Goal: Task Accomplishment & Management: Manage account settings

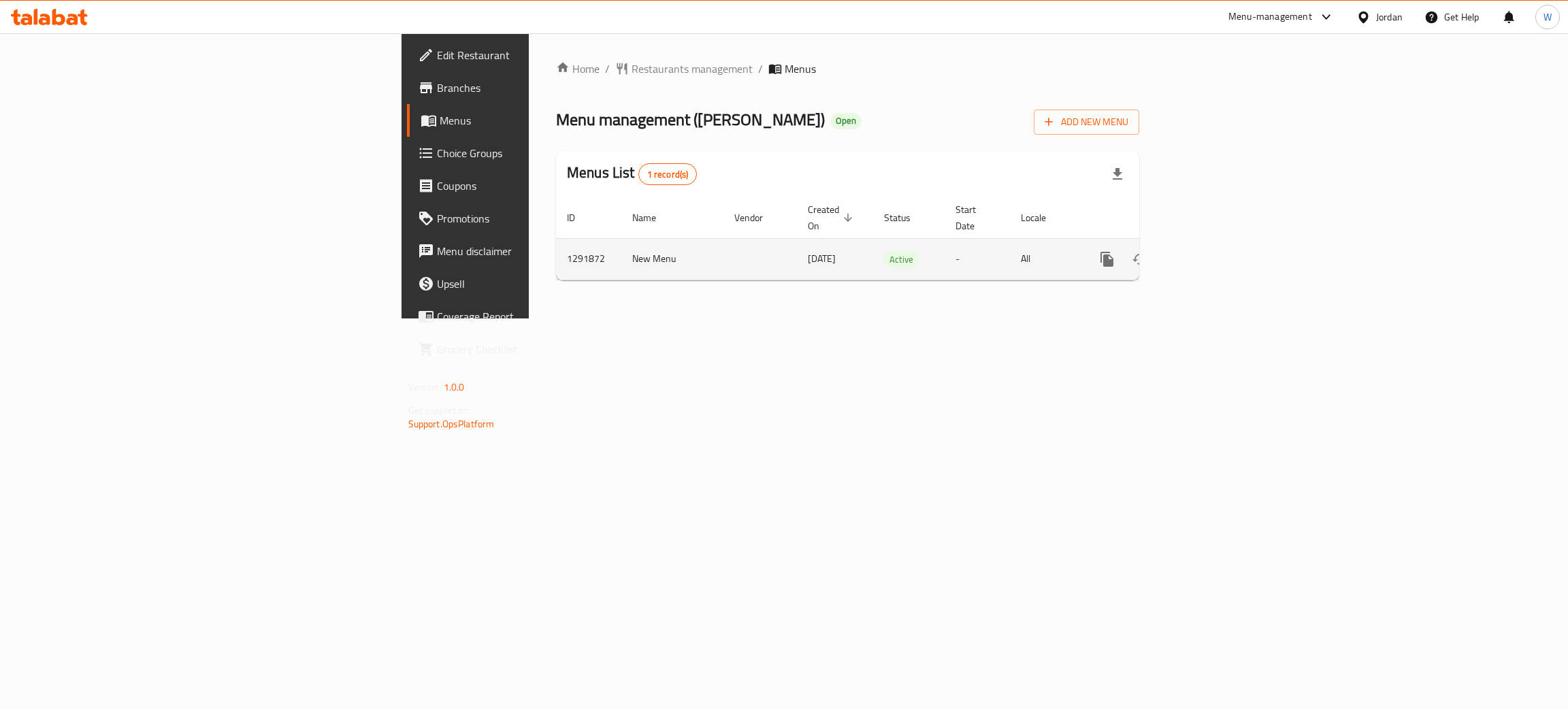
click at [1212, 253] on icon "enhanced table" at bounding box center [1205, 259] width 12 height 12
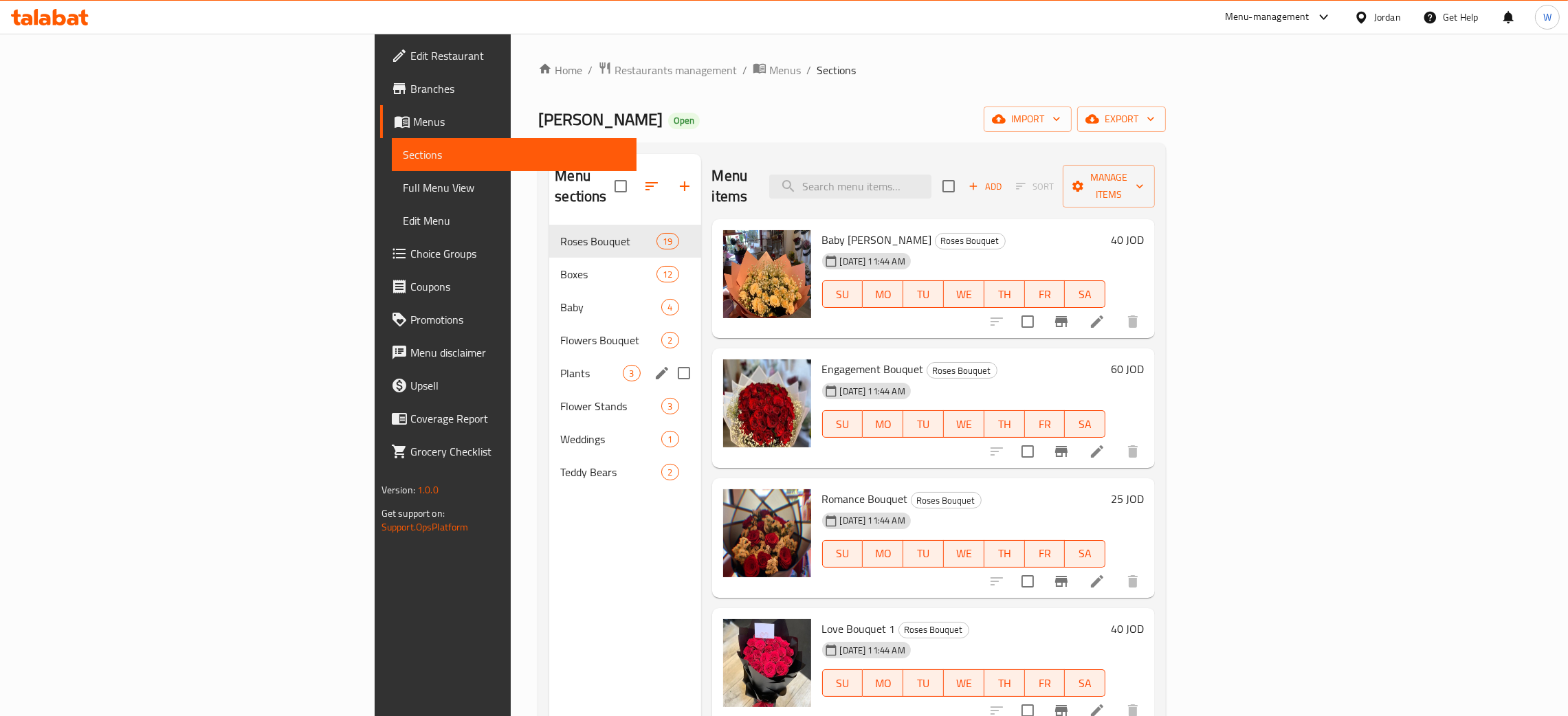
click at [560, 365] on span "Plants" at bounding box center [591, 373] width 62 height 17
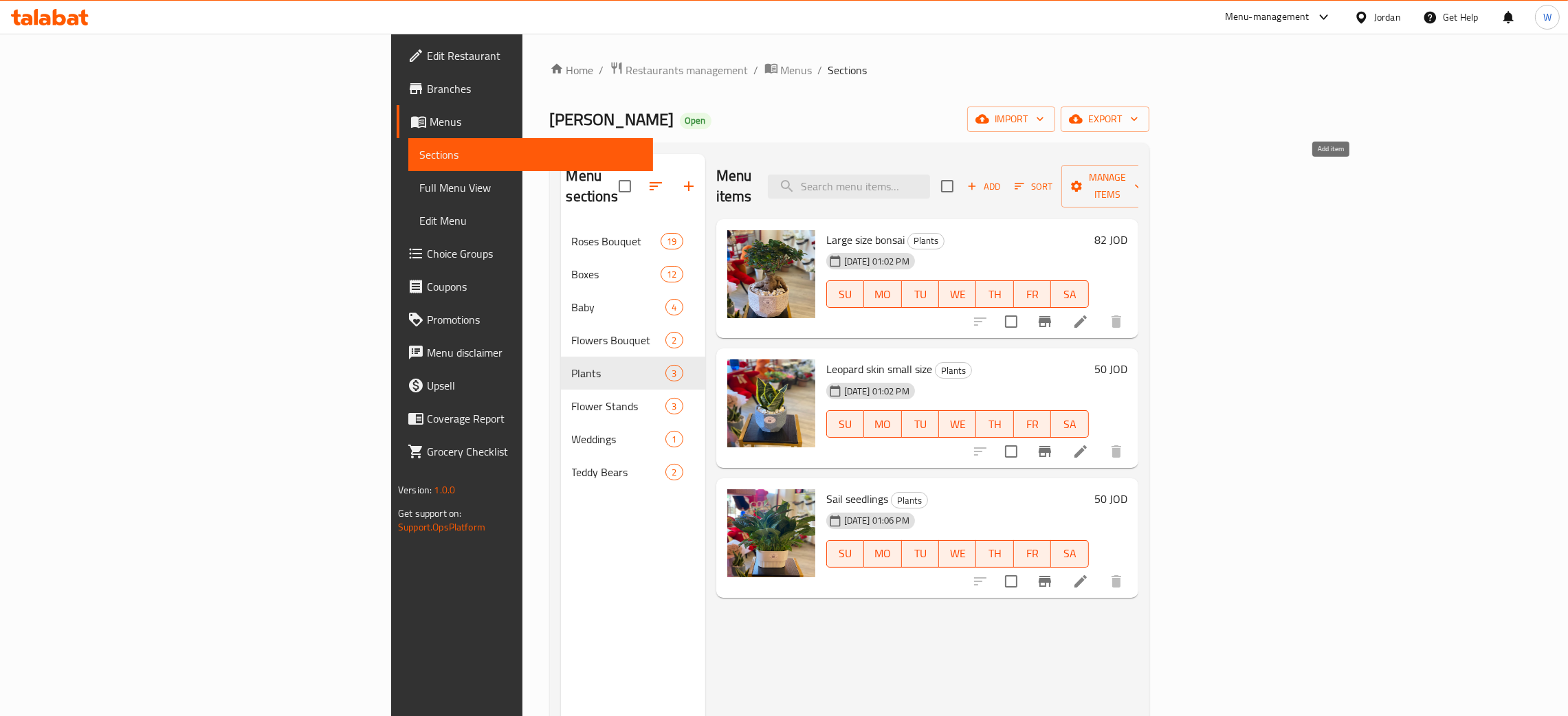
click at [978, 180] on icon "button" at bounding box center [972, 186] width 12 height 12
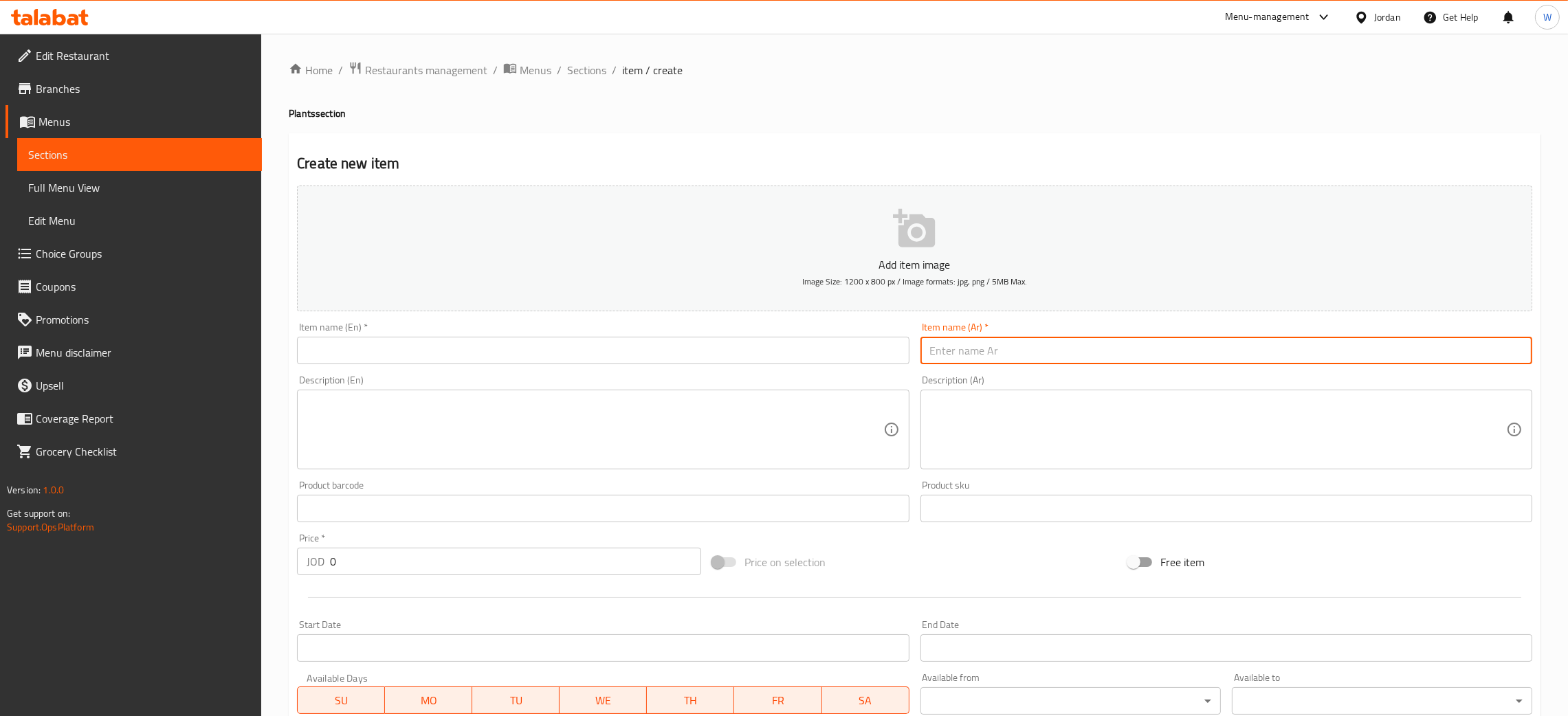
click at [1045, 341] on input "text" at bounding box center [1227, 351] width 612 height 27
type input "V"
paste input "https://drive.google.com/drive/folders/1Nerr3t3ExUPoNpeyLmuQu32w8Z5SNVJu?usp=sh…"
type input "https://drive.google.com/drive/folders/1Nerr3t3ExUPoNpeyLmuQu32w8Z5SNVJu?usp=sh…"
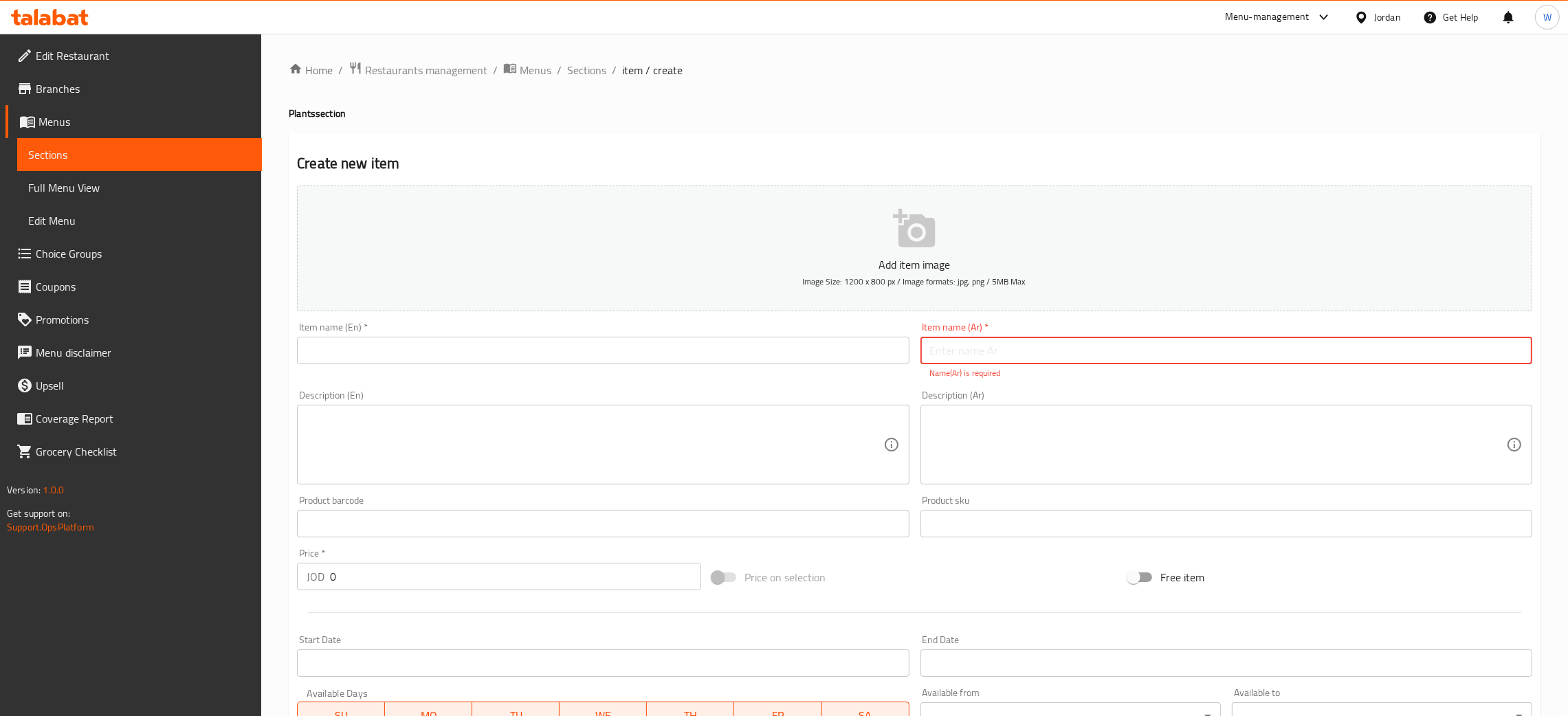
paste input "بونساي حجم كبير"
type input "بونساي حجم كبير"
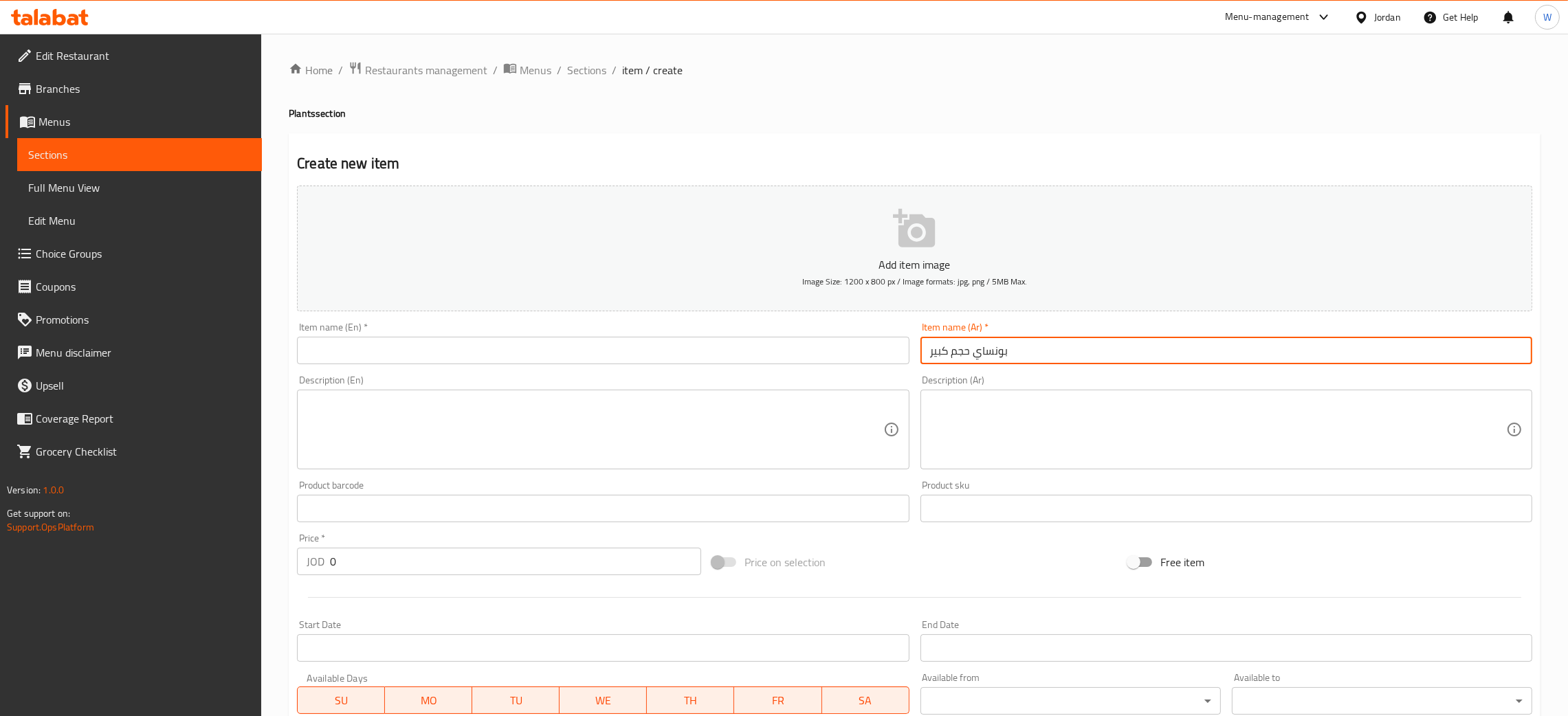
click at [468, 350] on input "text" at bounding box center [603, 351] width 612 height 27
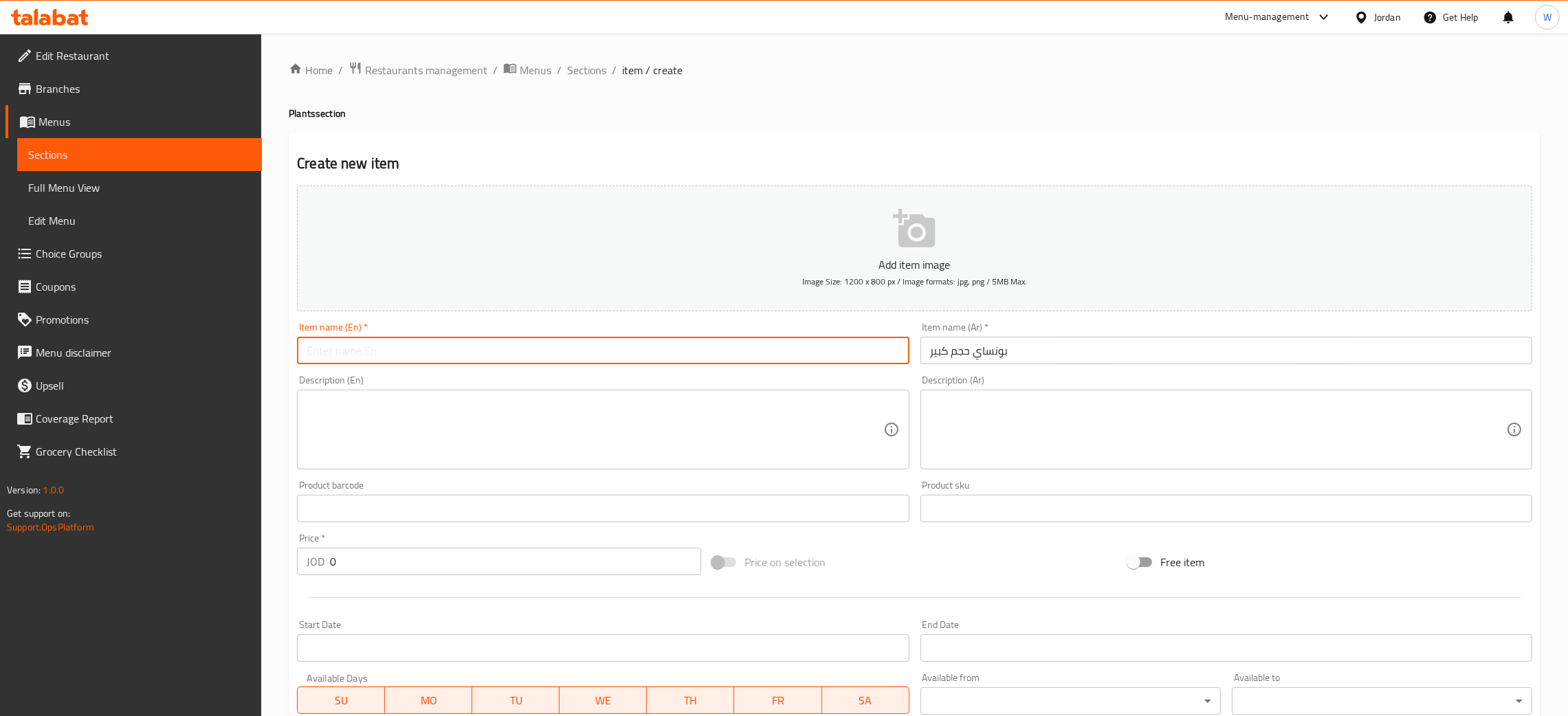
paste input "Large size bonsai"
type input "Large size bonsai"
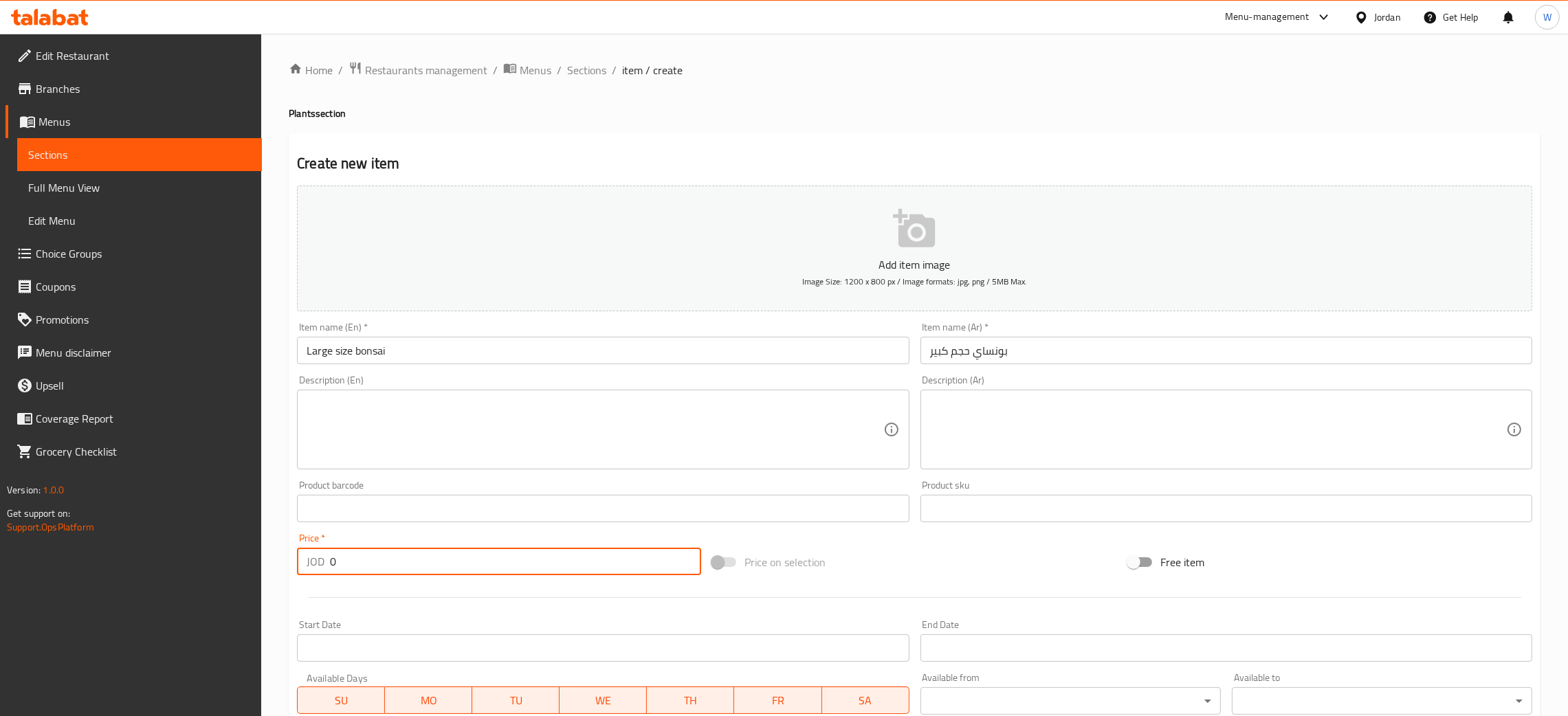
drag, startPoint x: 386, startPoint y: 552, endPoint x: 215, endPoint y: 574, distance: 172.4
click at [216, 574] on div "Edit Restaurant Branches Menus Sections Full Menu View Edit Menu Choice Groups …" at bounding box center [784, 502] width 1568 height 937
type input "82"
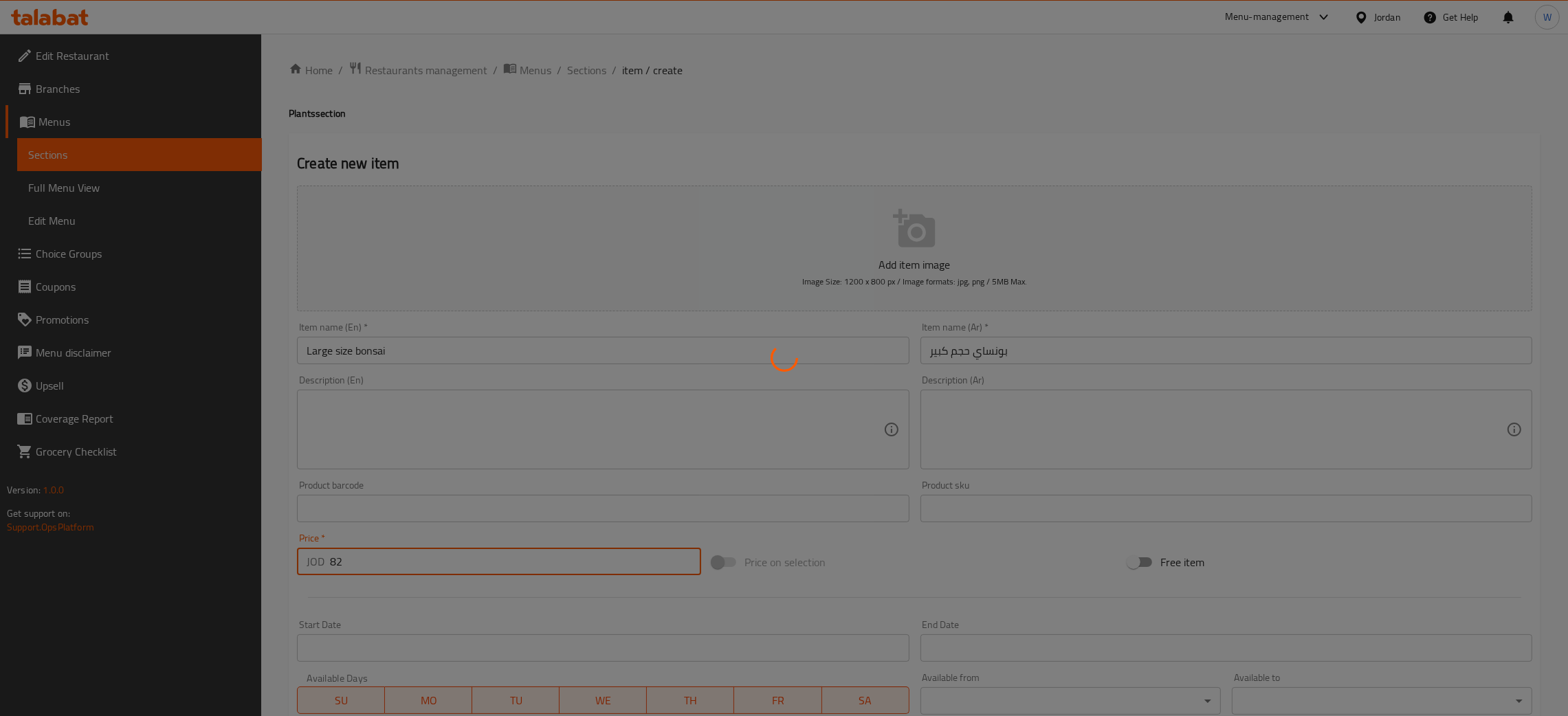
type input "0"
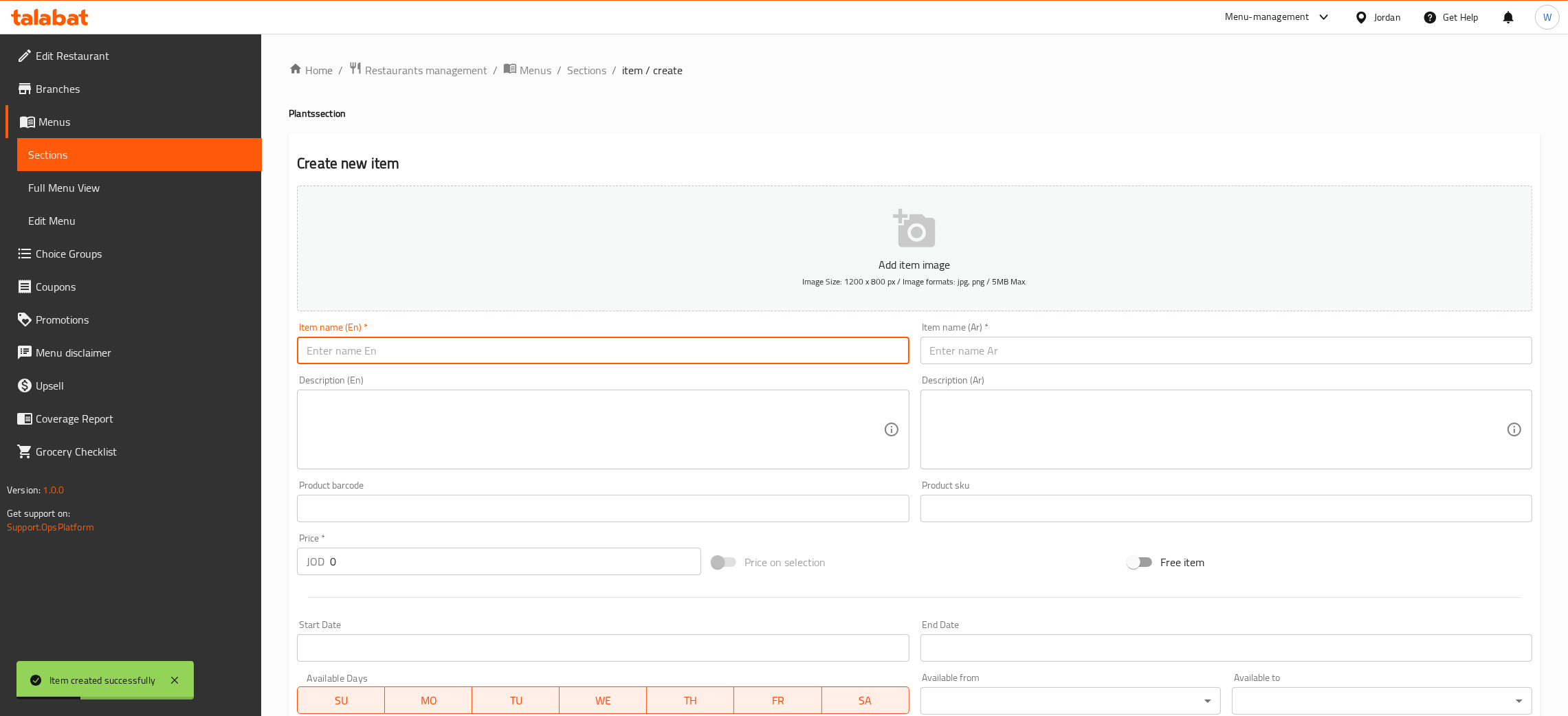
click at [452, 356] on input "text" at bounding box center [603, 351] width 612 height 27
paste input "Leopard skin small size"
type input "Leopard skin small size"
click at [1047, 349] on input "text" at bounding box center [1227, 351] width 612 height 27
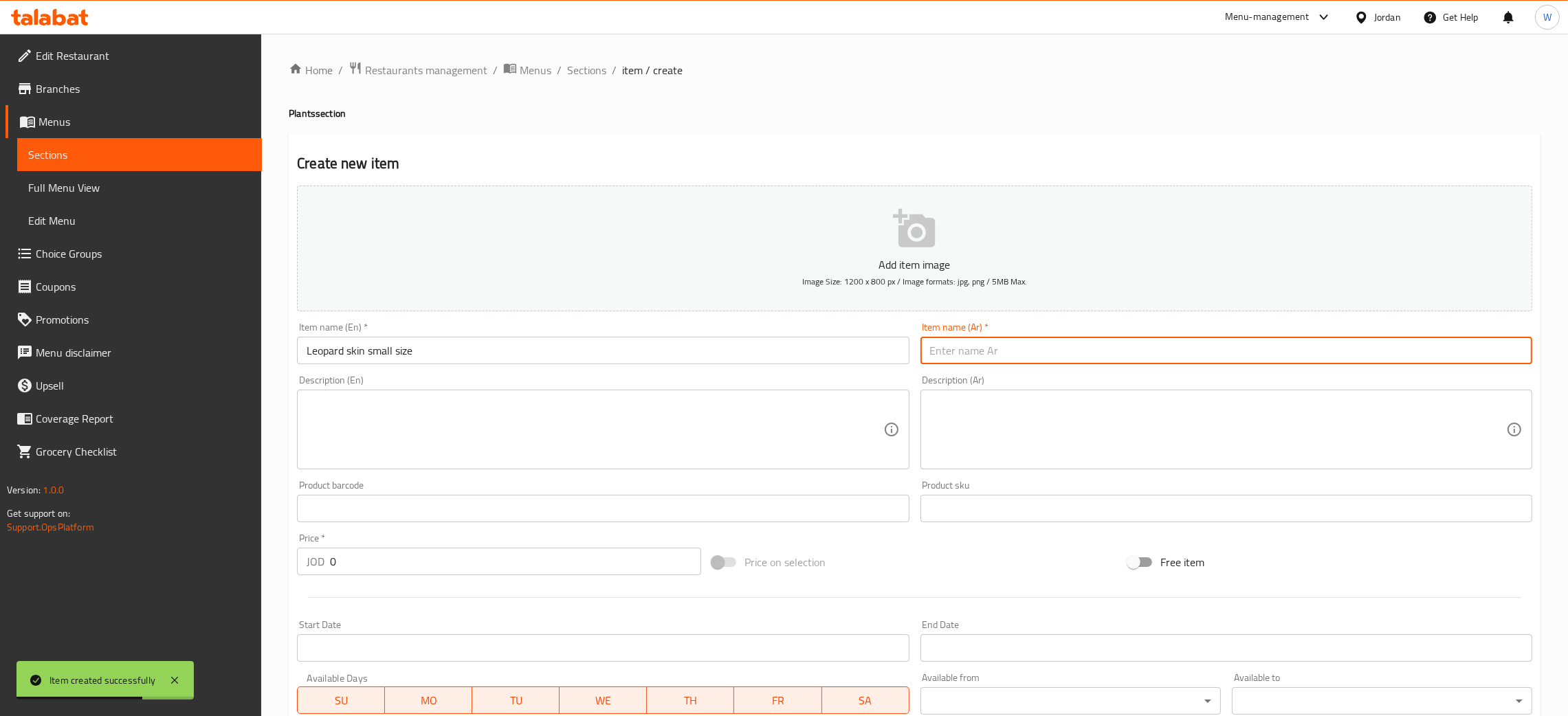
paste input "جلد النمر حجم صغير"
type input "جلد النمر حجم صغير"
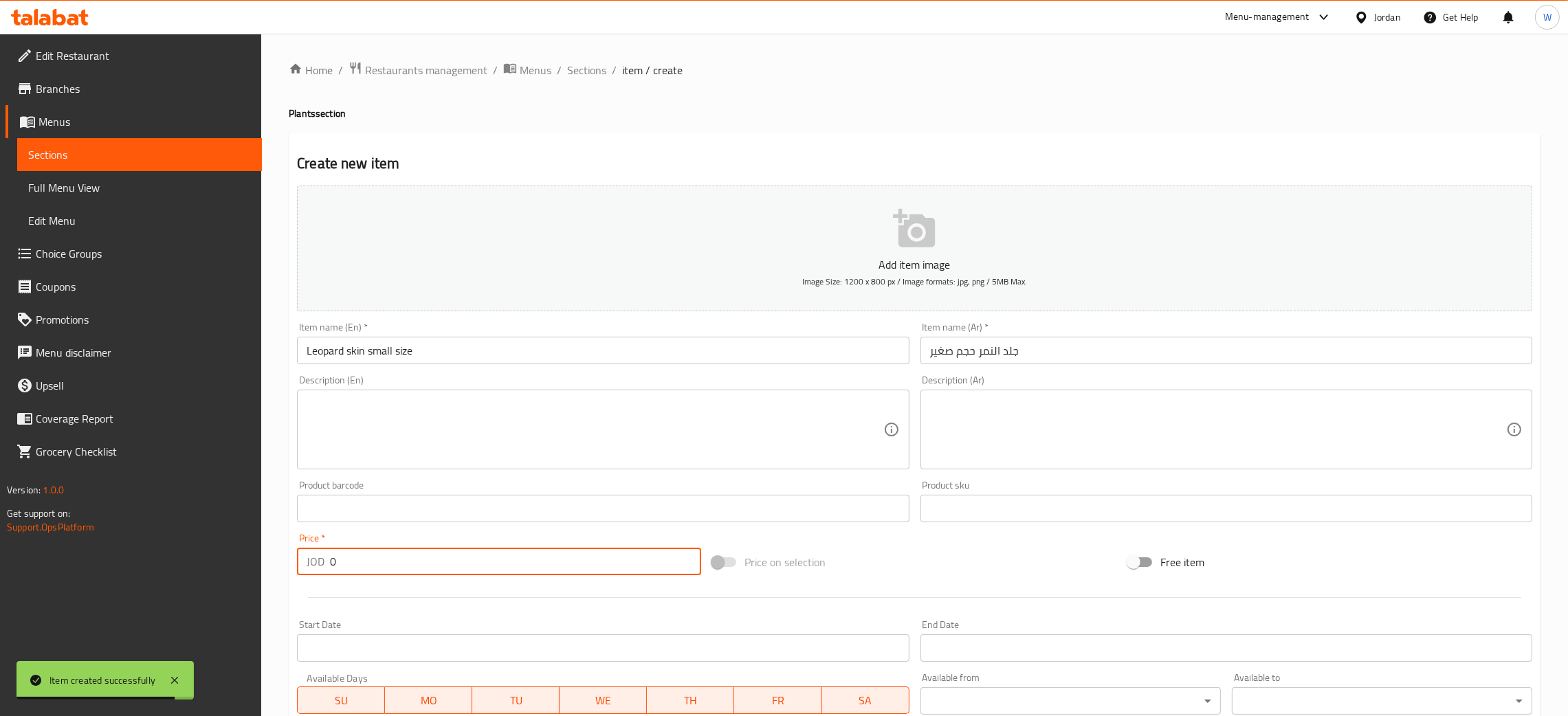
drag, startPoint x: 365, startPoint y: 563, endPoint x: 228, endPoint y: 558, distance: 137.1
click at [241, 561] on div "Edit Restaurant Branches Menus Sections Full Menu View Edit Menu Choice Groups …" at bounding box center [784, 502] width 1568 height 937
type input "50"
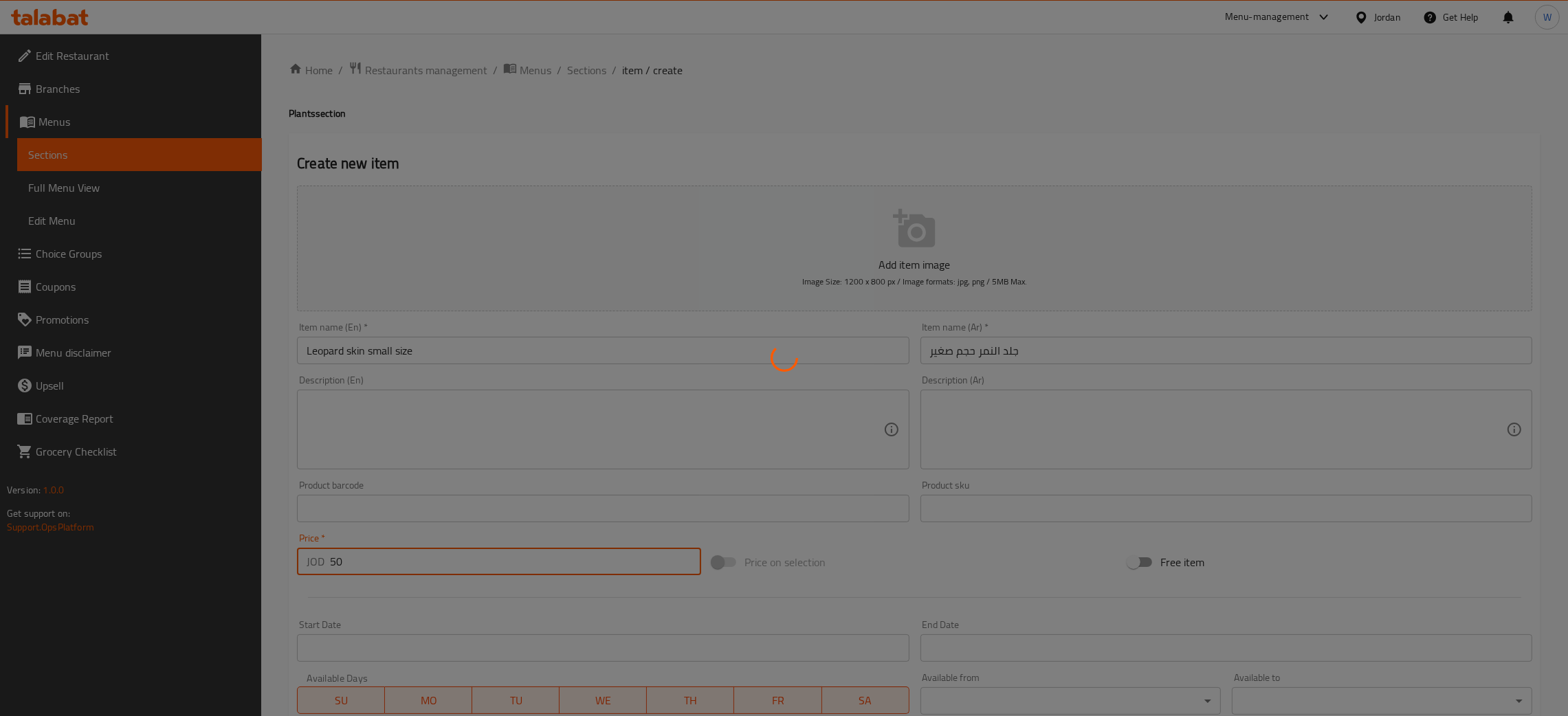
type input "0"
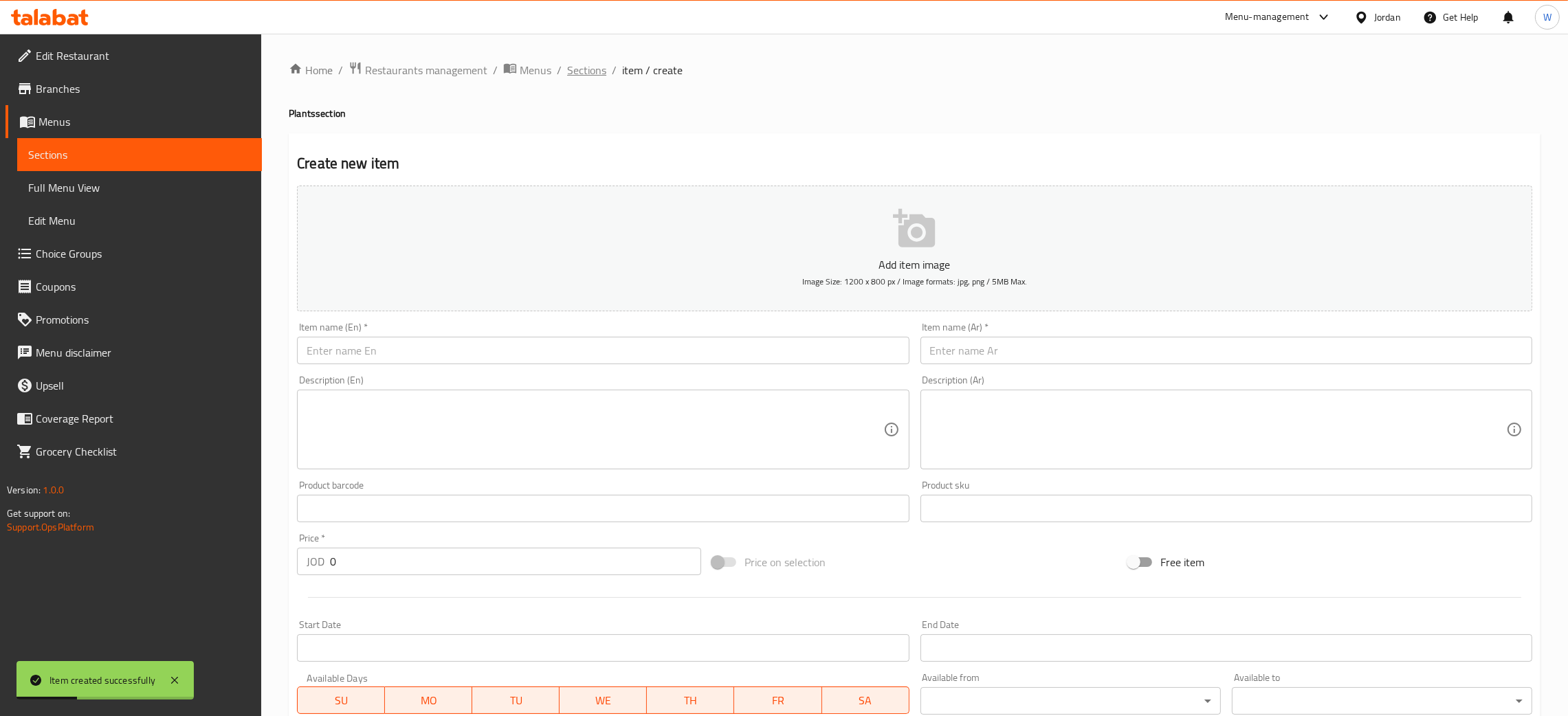
click at [590, 72] on span "Sections" at bounding box center [586, 70] width 39 height 17
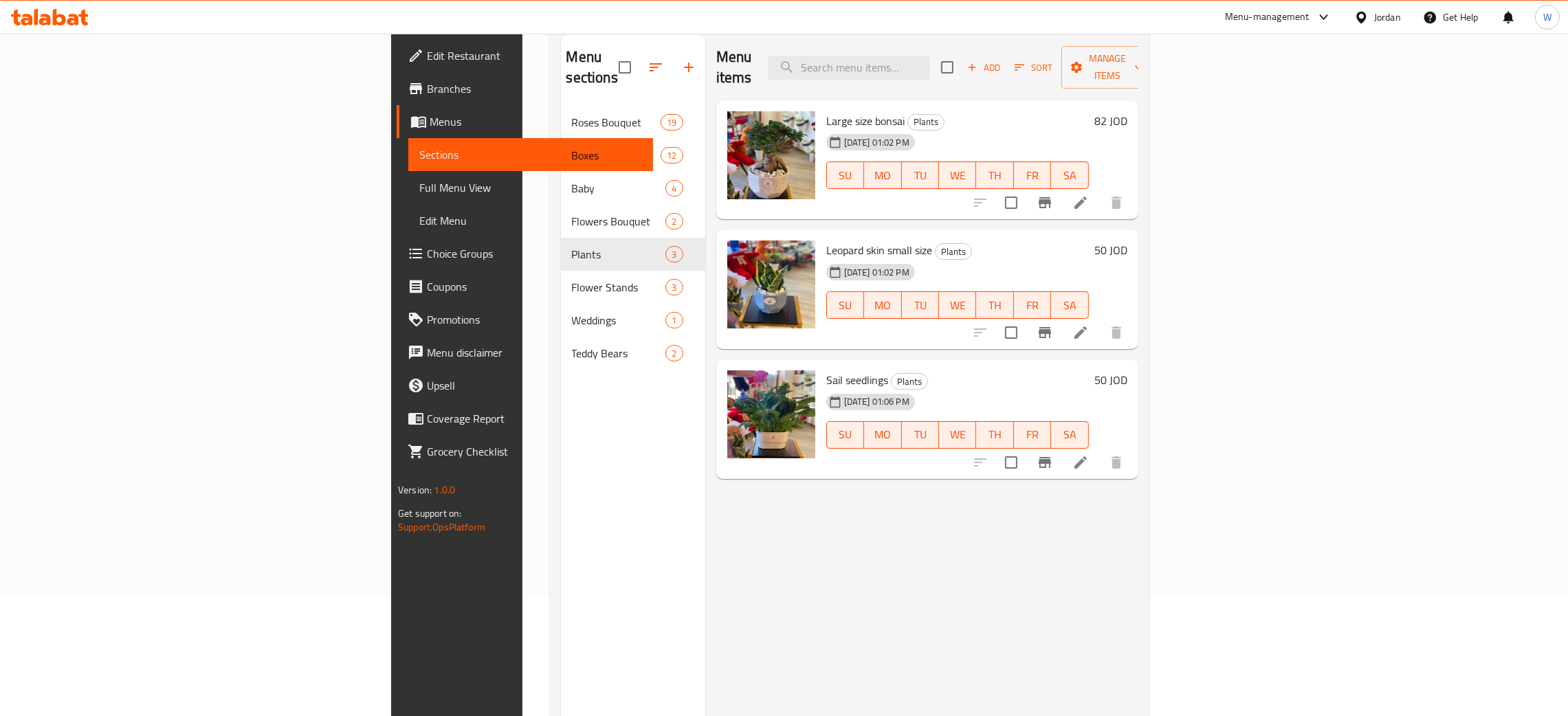
scroll to position [194, 0]
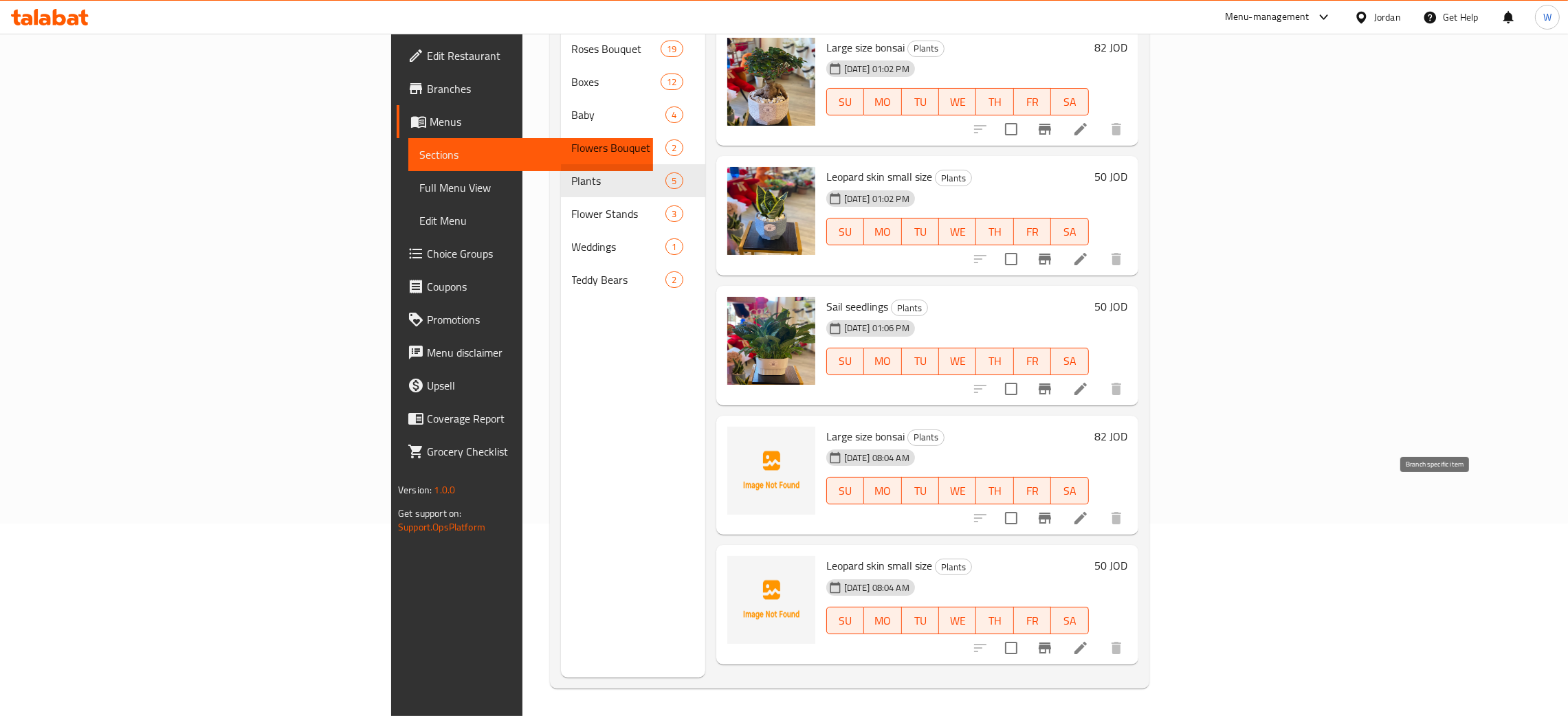
click at [1051, 513] on icon "Branch-specific-item" at bounding box center [1045, 518] width 12 height 11
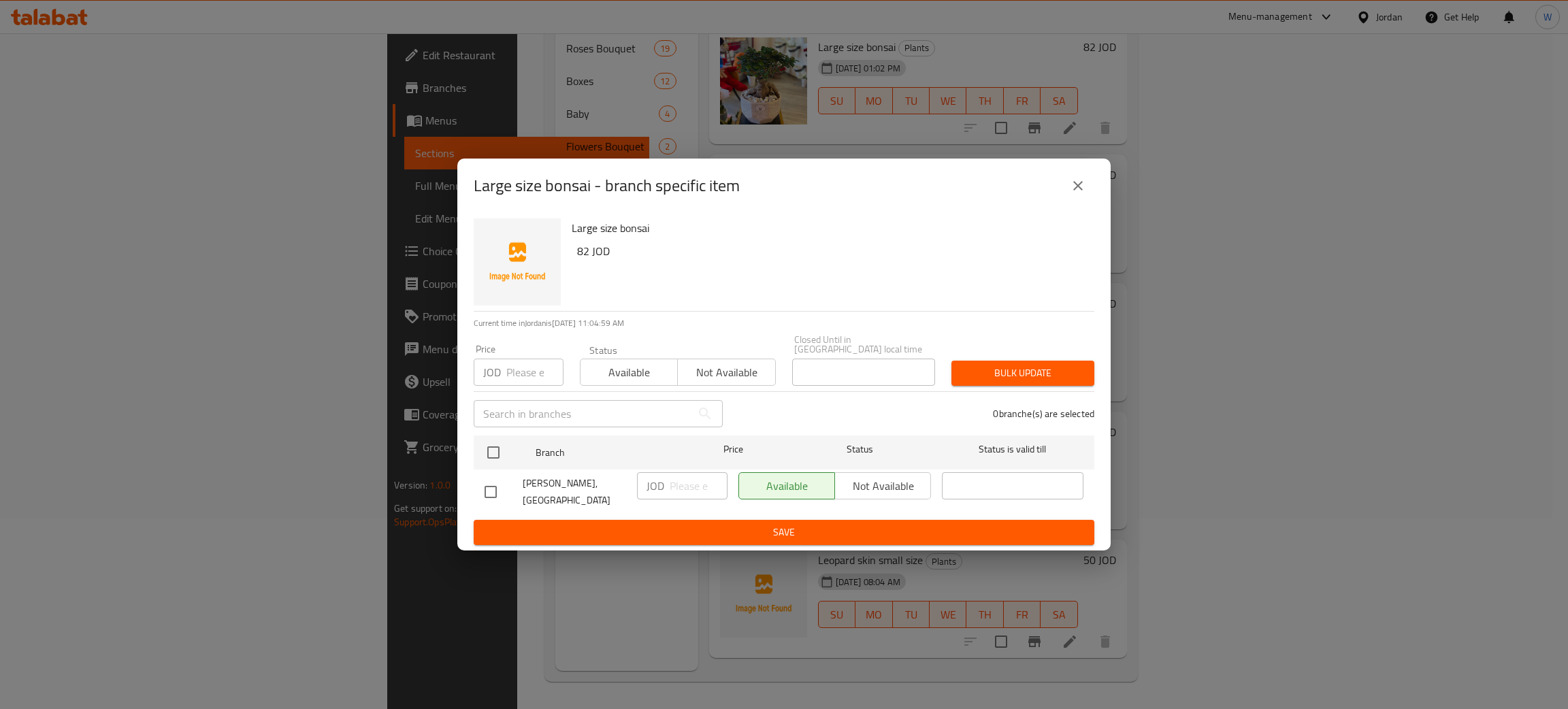
click at [888, 481] on div "Available Not available" at bounding box center [835, 486] width 193 height 27
click at [484, 485] on input "checkbox" at bounding box center [491, 492] width 29 height 29
checkbox input "true"
click at [855, 478] on span "Not available" at bounding box center [883, 486] width 85 height 20
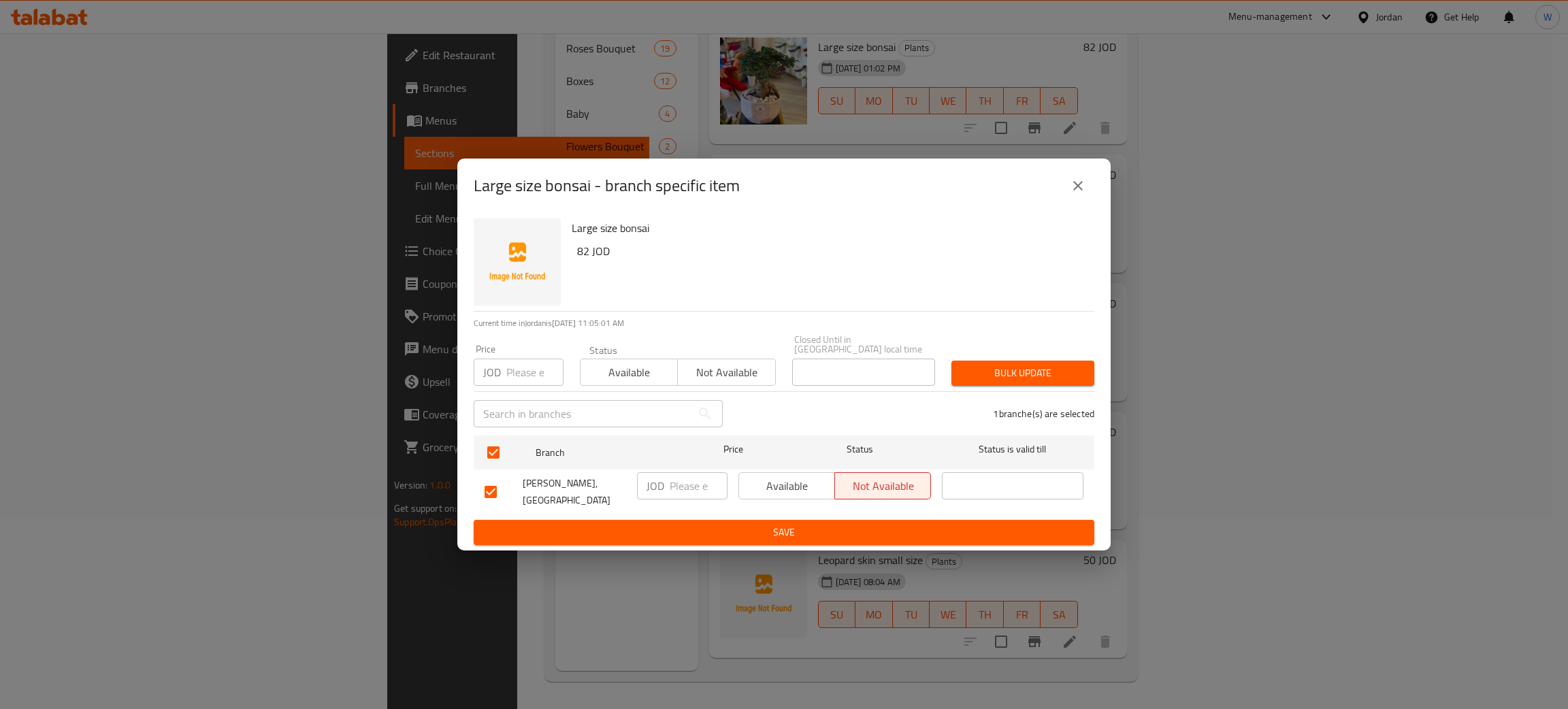
click at [961, 514] on ul "Branch Price Status Status is valid till Azhar Al Zanbaqa, Jubaiha JOD ​ Availa…" at bounding box center [784, 475] width 621 height 90
click at [961, 524] on span "Save" at bounding box center [784, 533] width 599 height 17
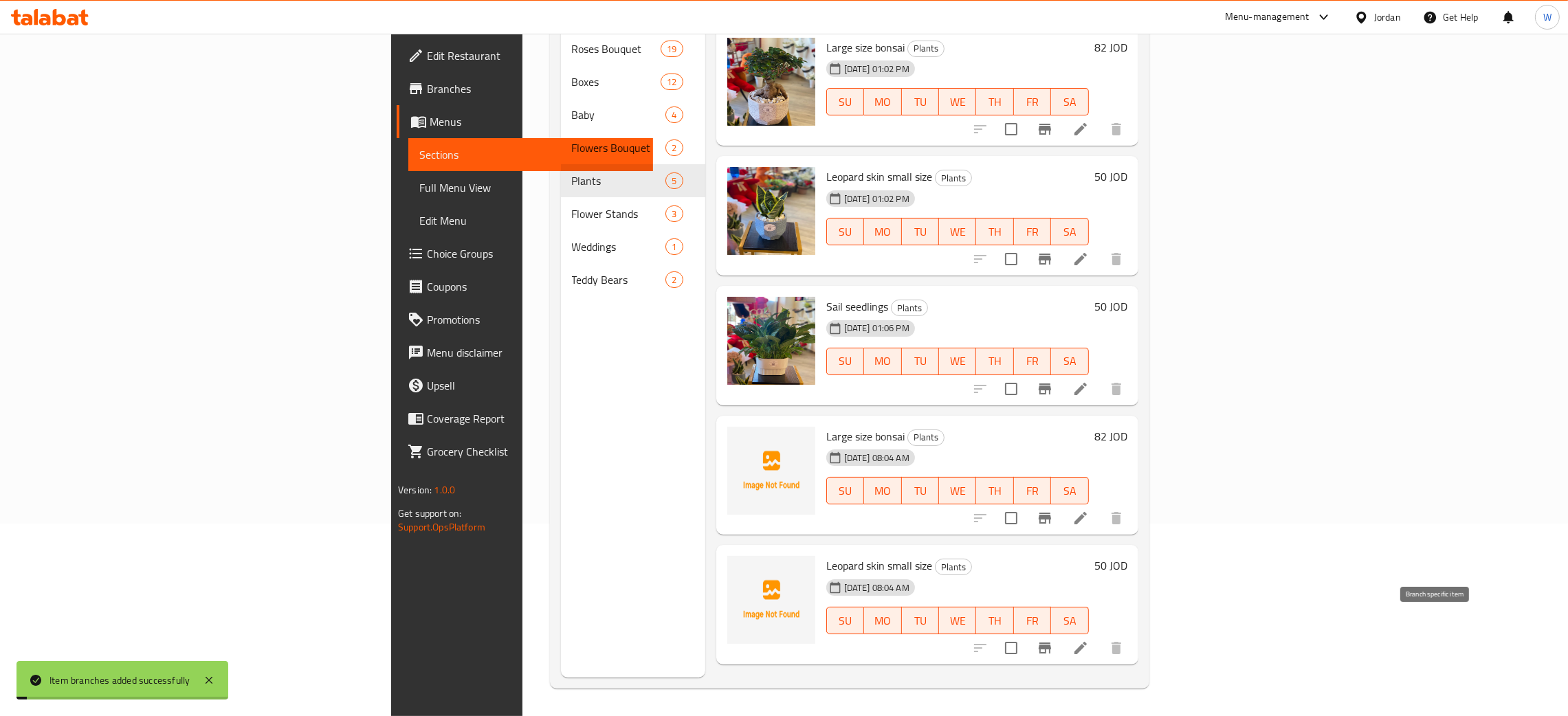
click at [1053, 640] on icon "Branch-specific-item" at bounding box center [1045, 649] width 17 height 17
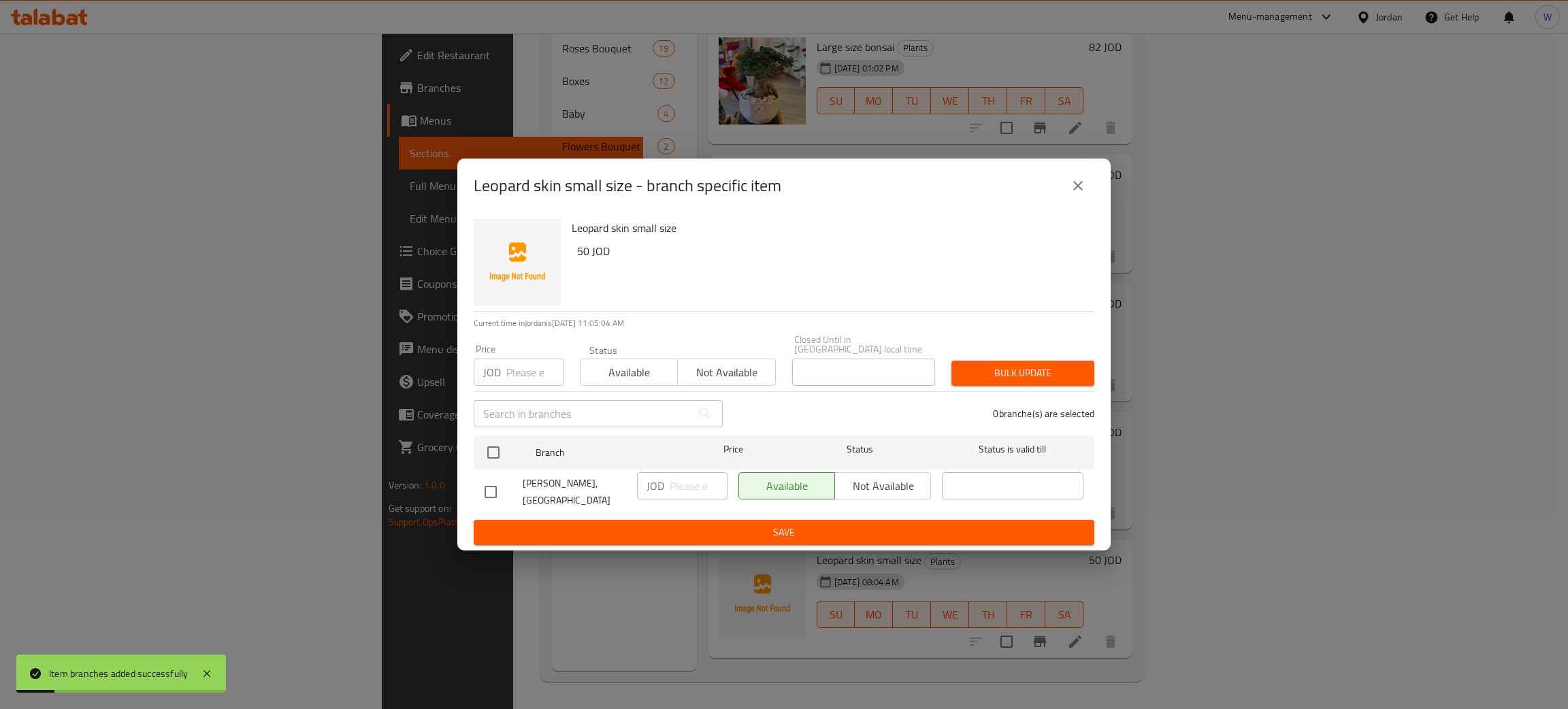
drag, startPoint x: 491, startPoint y: 483, endPoint x: 668, endPoint y: 478, distance: 177.1
click at [491, 484] on input "checkbox" at bounding box center [491, 492] width 29 height 29
checkbox input "true"
click at [891, 486] on span "Not available" at bounding box center [883, 486] width 85 height 20
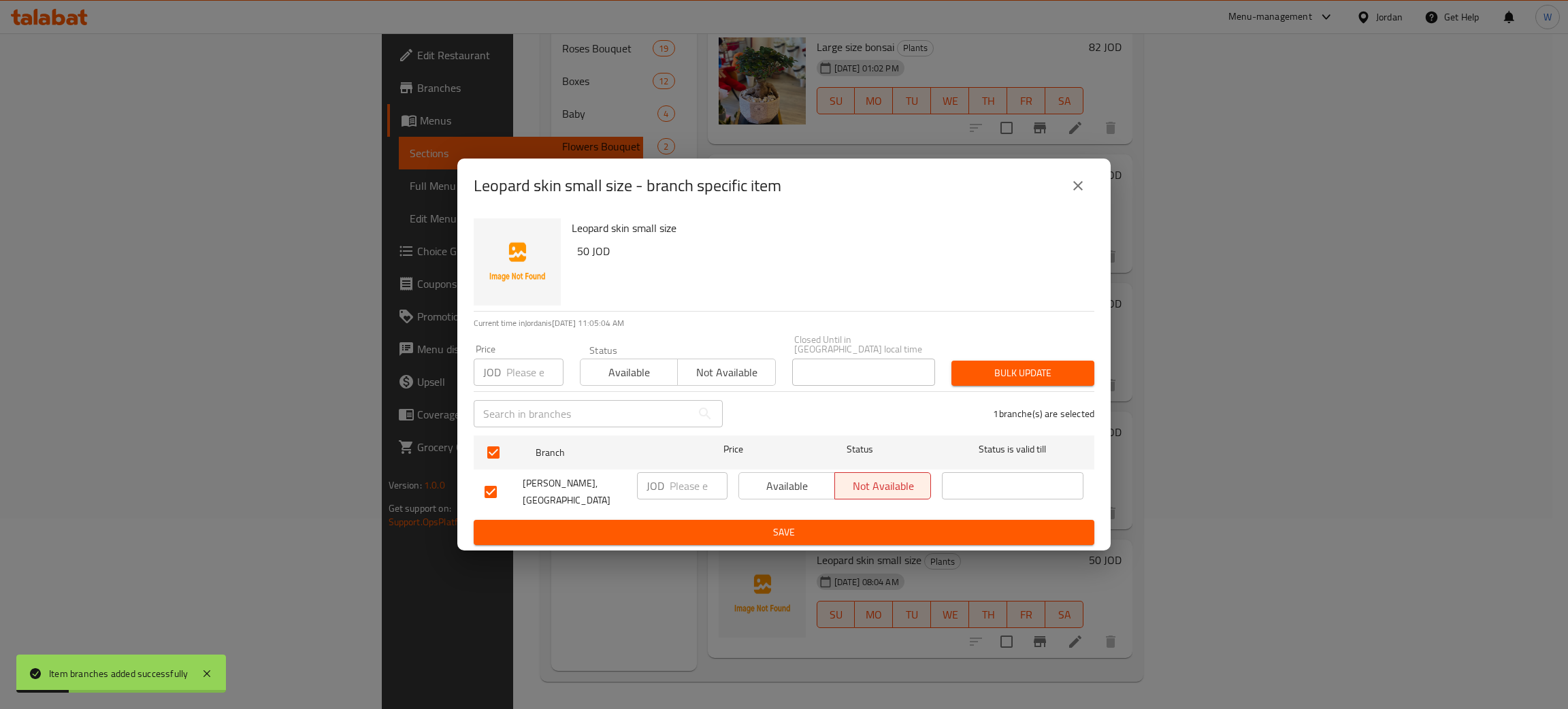
click at [892, 514] on ul "Branch Price Status Status is valid till Azhar Al Zanbaqa, Jubaiha JOD ​ Availa…" at bounding box center [784, 475] width 621 height 90
click at [1003, 520] on button "Save" at bounding box center [784, 533] width 621 height 26
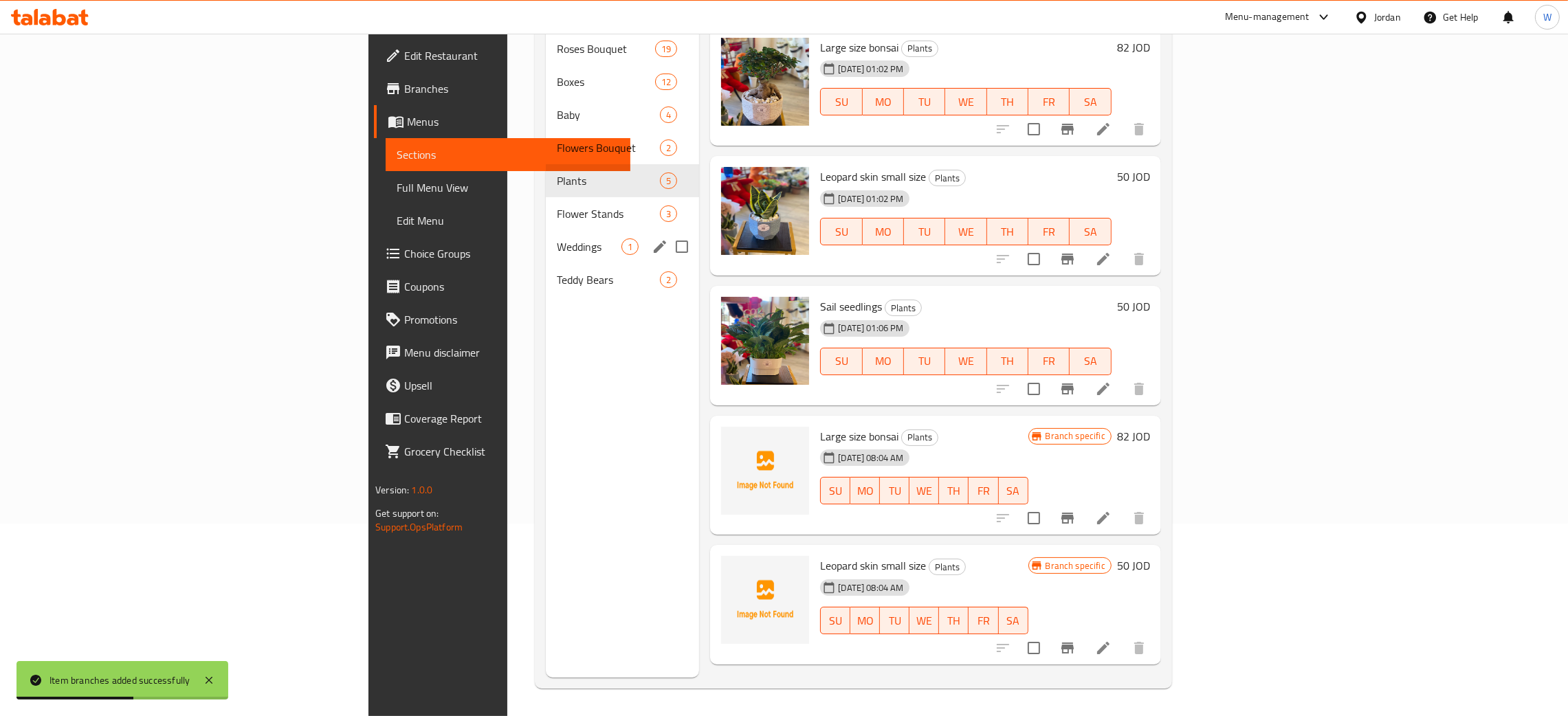
click at [546, 238] on div "Weddings 1" at bounding box center [623, 247] width 154 height 33
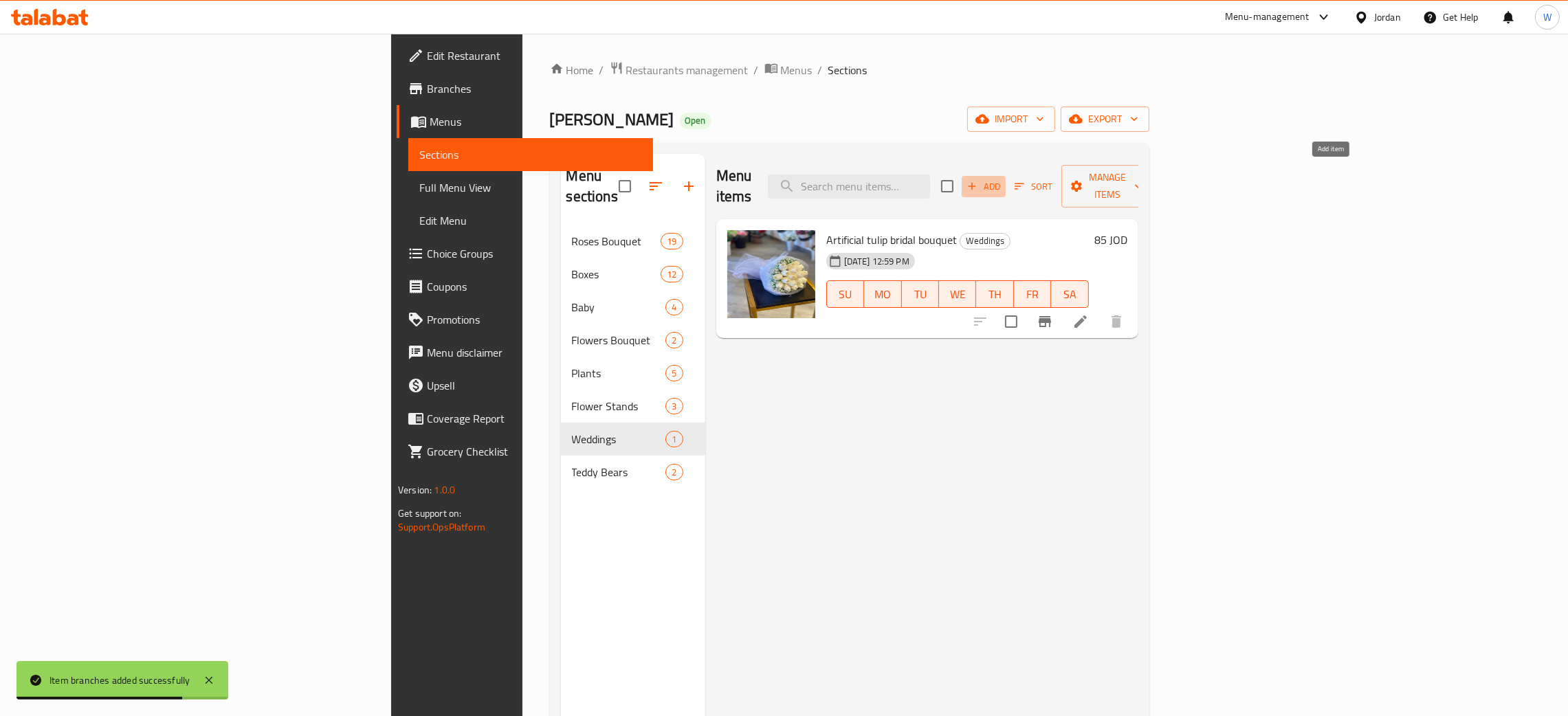
click at [1003, 179] on span "Add" at bounding box center [983, 186] width 37 height 16
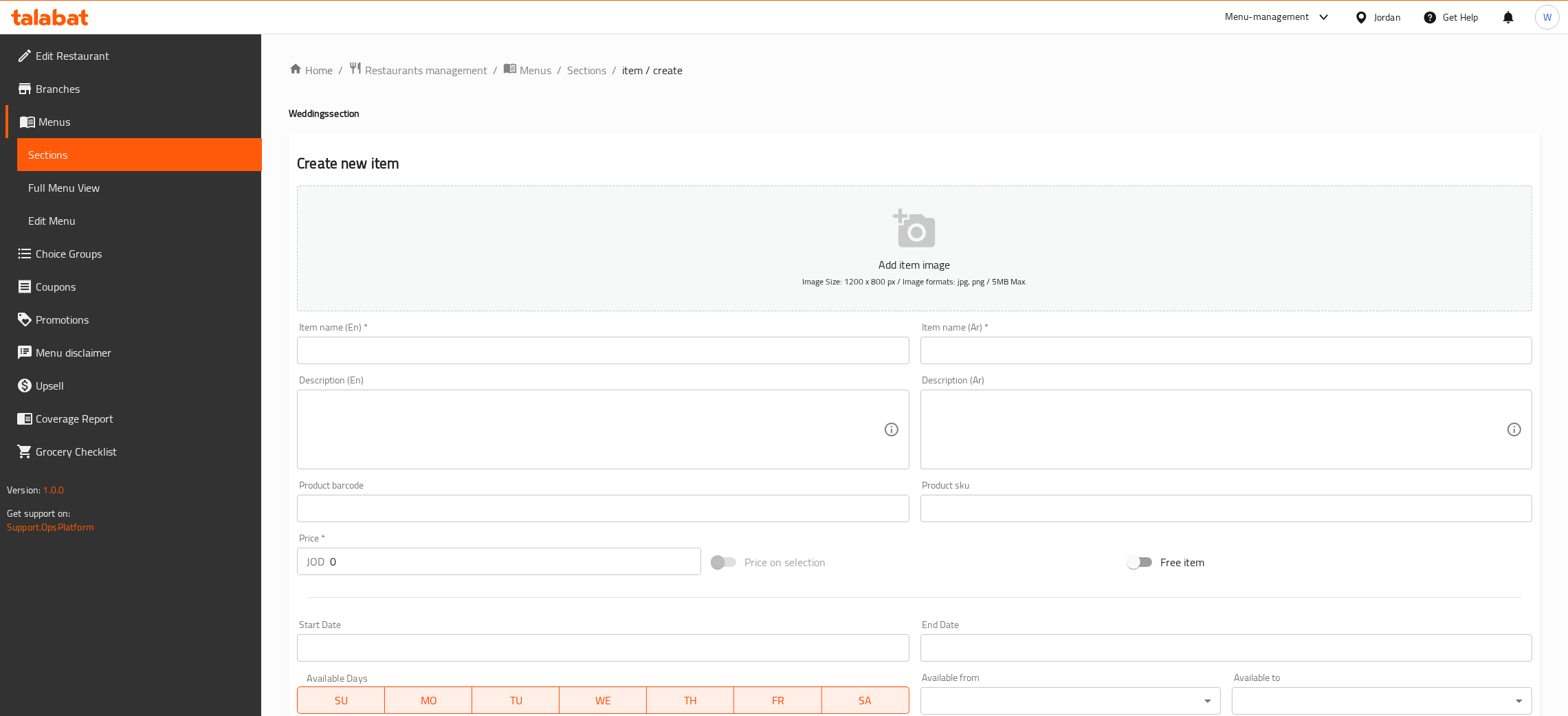
click at [699, 353] on input "text" at bounding box center [603, 351] width 612 height 27
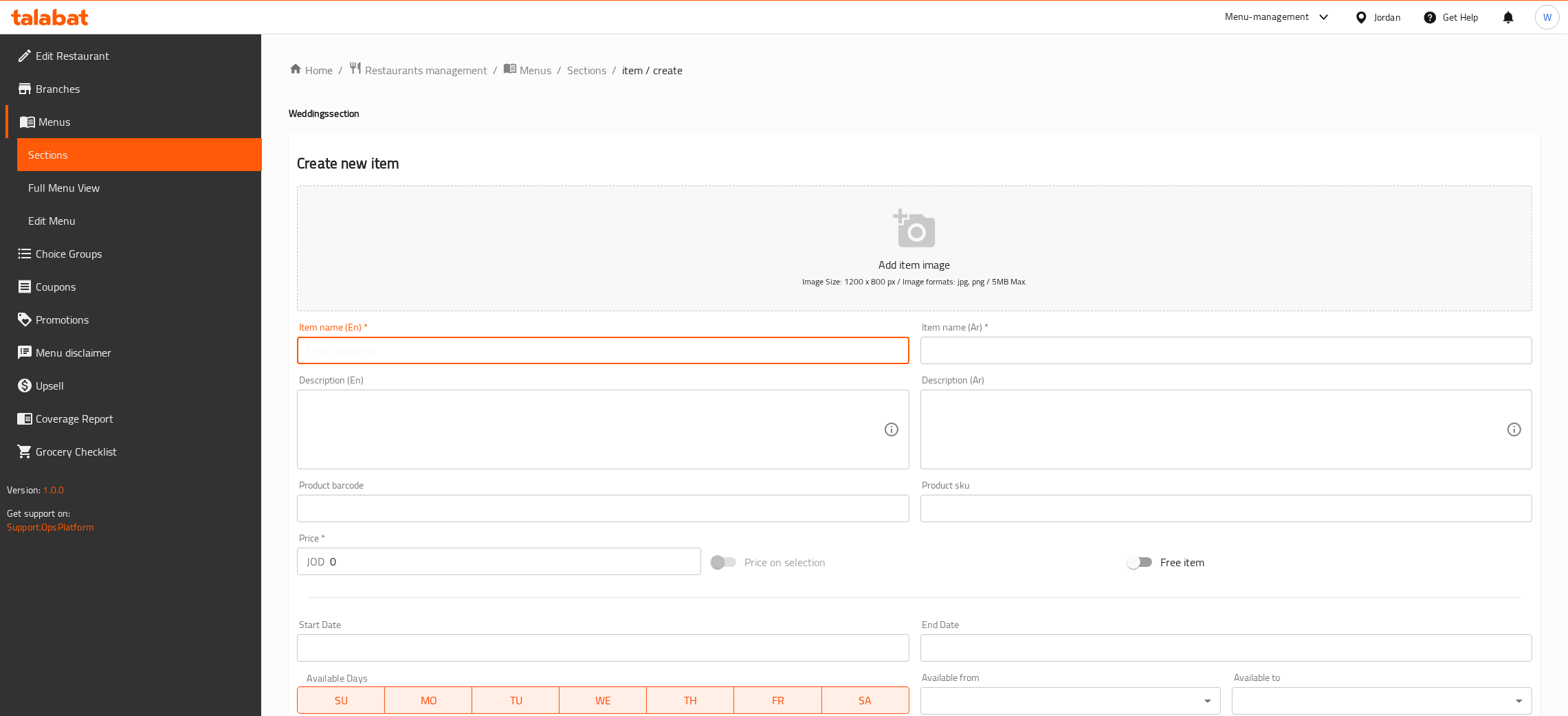
paste input "The surprise"
type input "The surprise"
click at [973, 351] on input "text" at bounding box center [1227, 351] width 612 height 27
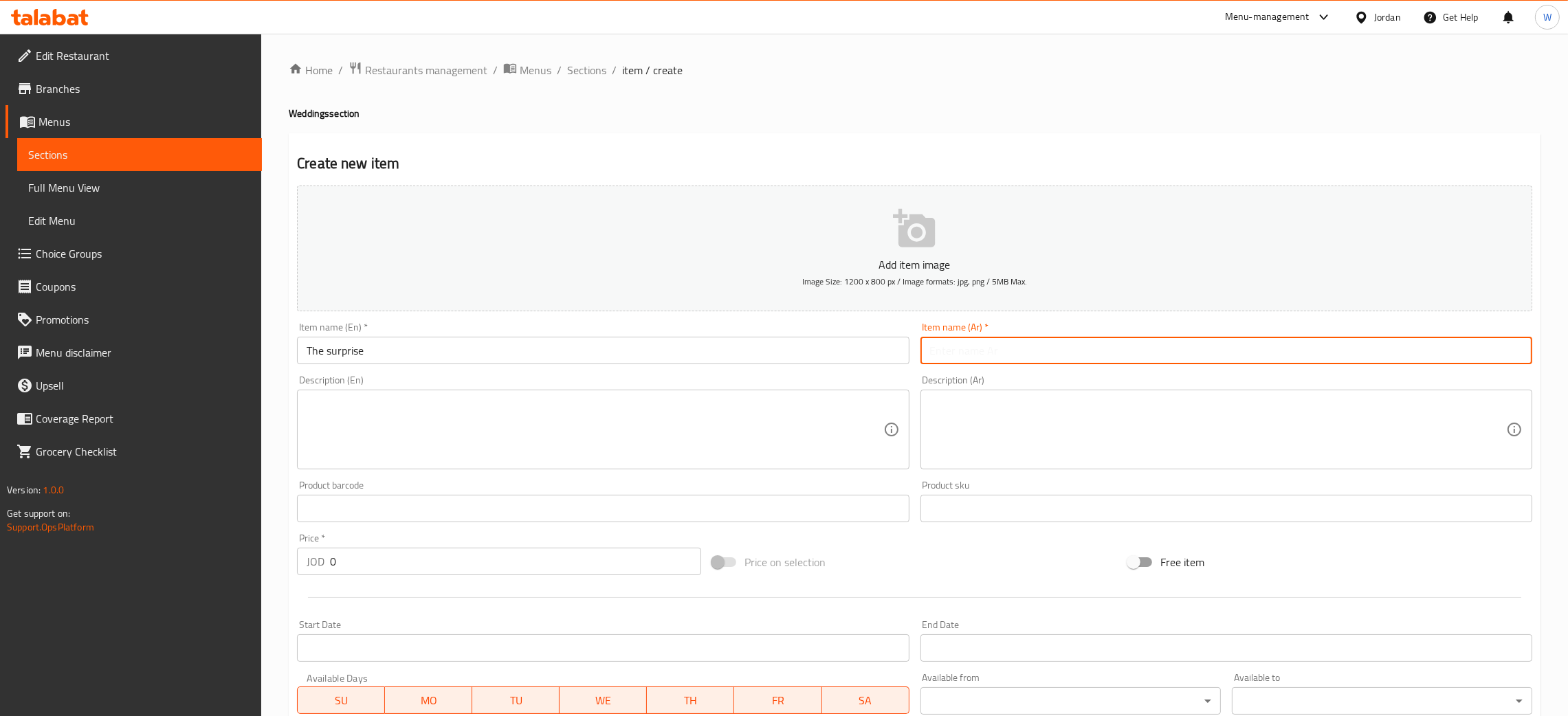
paste input "المفاجأه"
type input "المفاجأه"
drag, startPoint x: 358, startPoint y: 569, endPoint x: 222, endPoint y: 572, distance: 136.0
click at [222, 574] on div "Edit Restaurant Branches Menus Sections Full Menu View Edit Menu Choice Groups …" at bounding box center [784, 502] width 1568 height 937
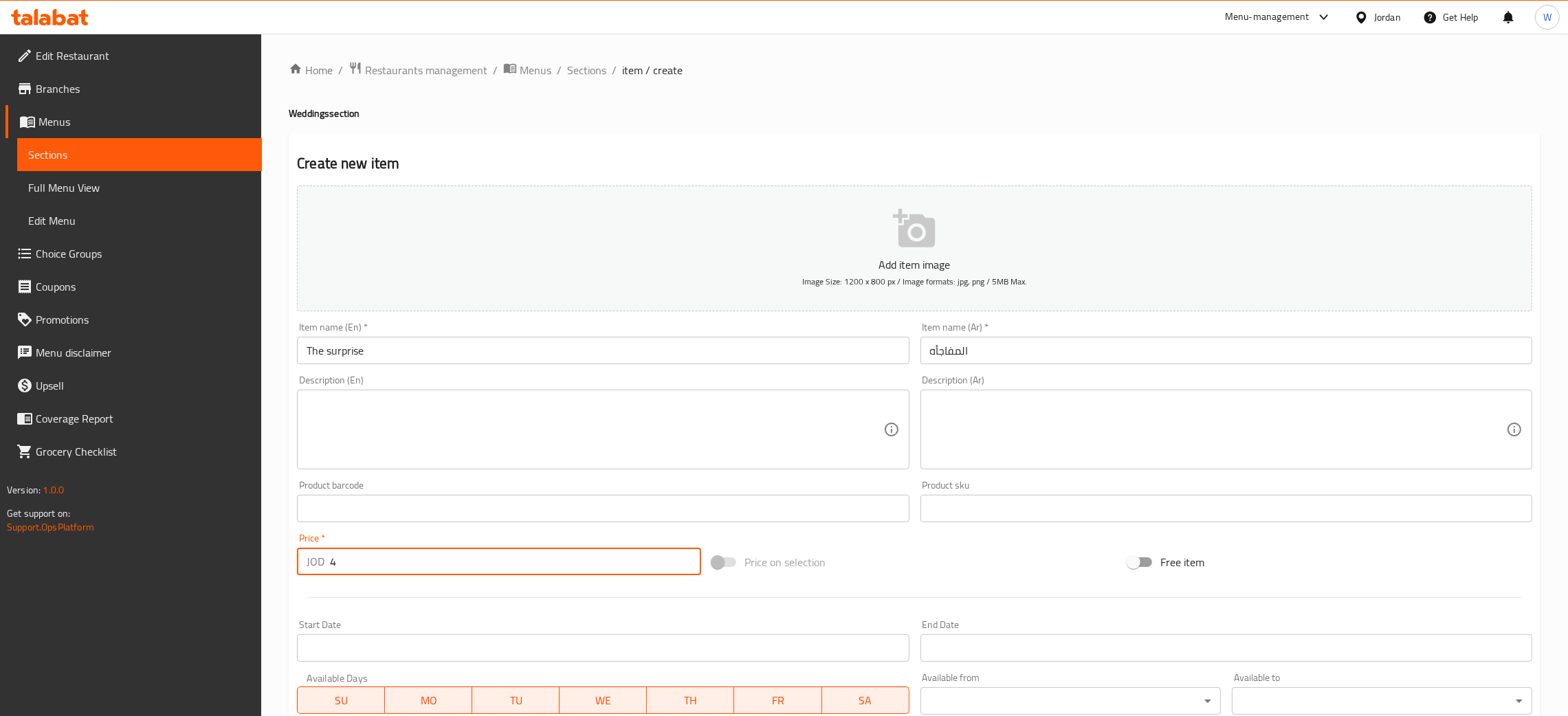
type input "4"
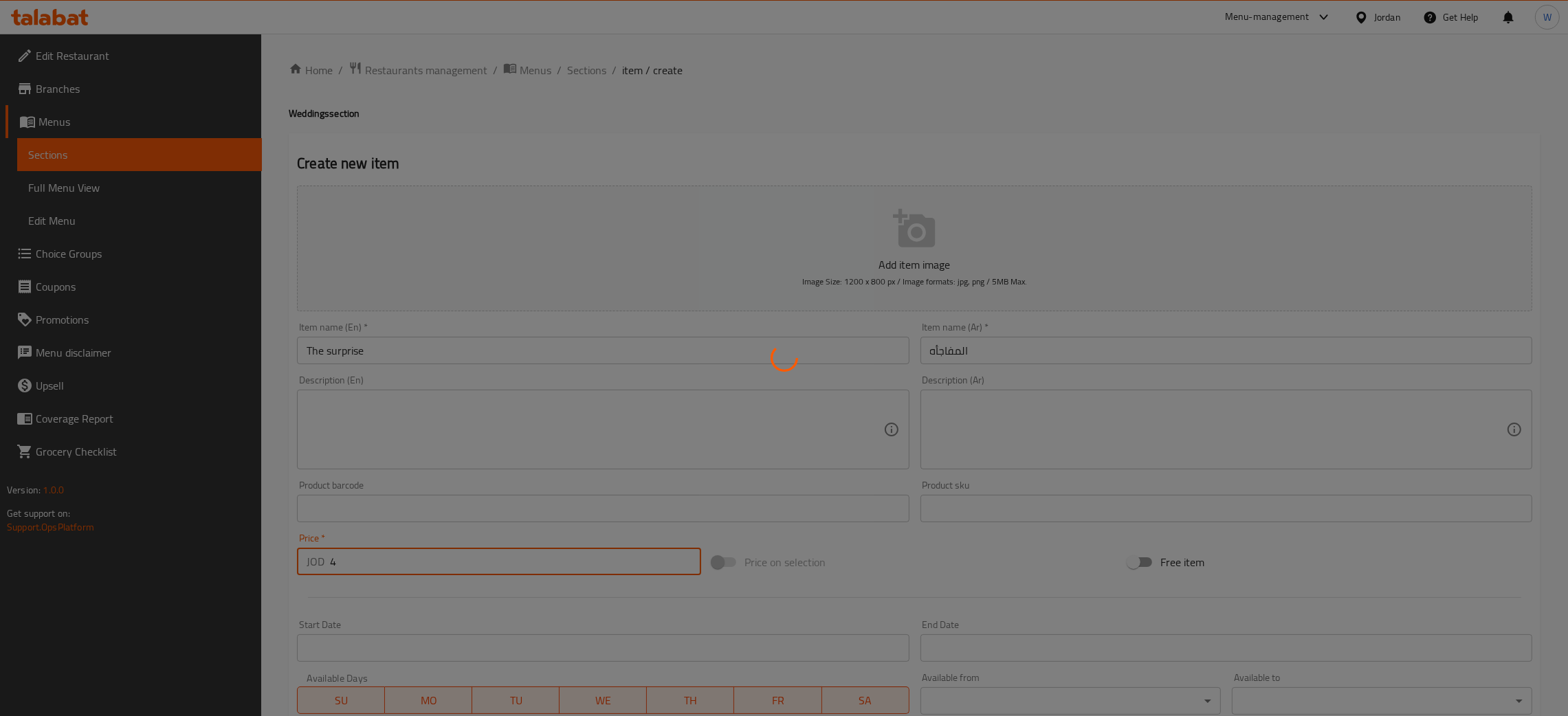
type input "0"
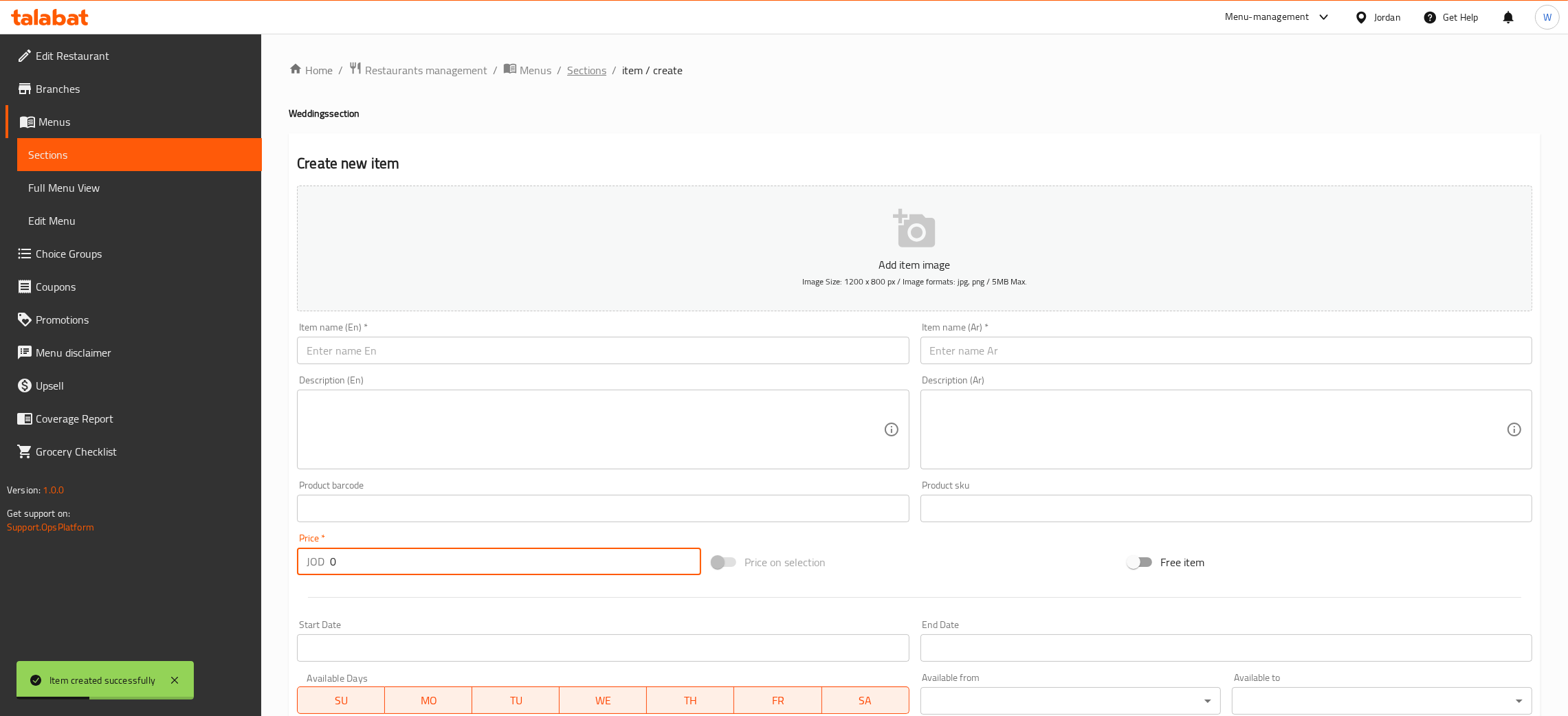
click at [590, 69] on span "Sections" at bounding box center [586, 70] width 39 height 17
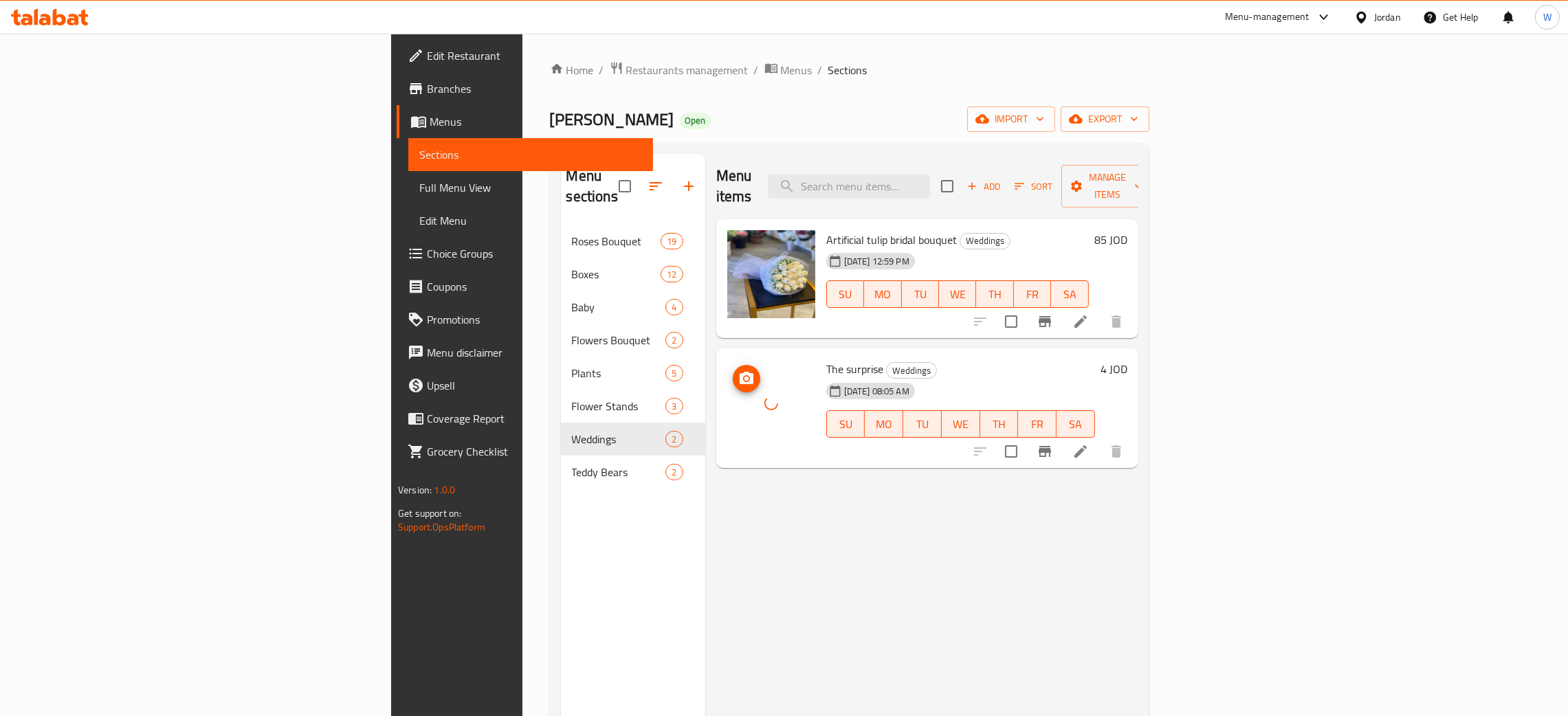
click at [759, 523] on div "Menu items Add Sort Manage items Artificial tulip bridal bouquet Weddings 31-08…" at bounding box center [922, 512] width 433 height 716
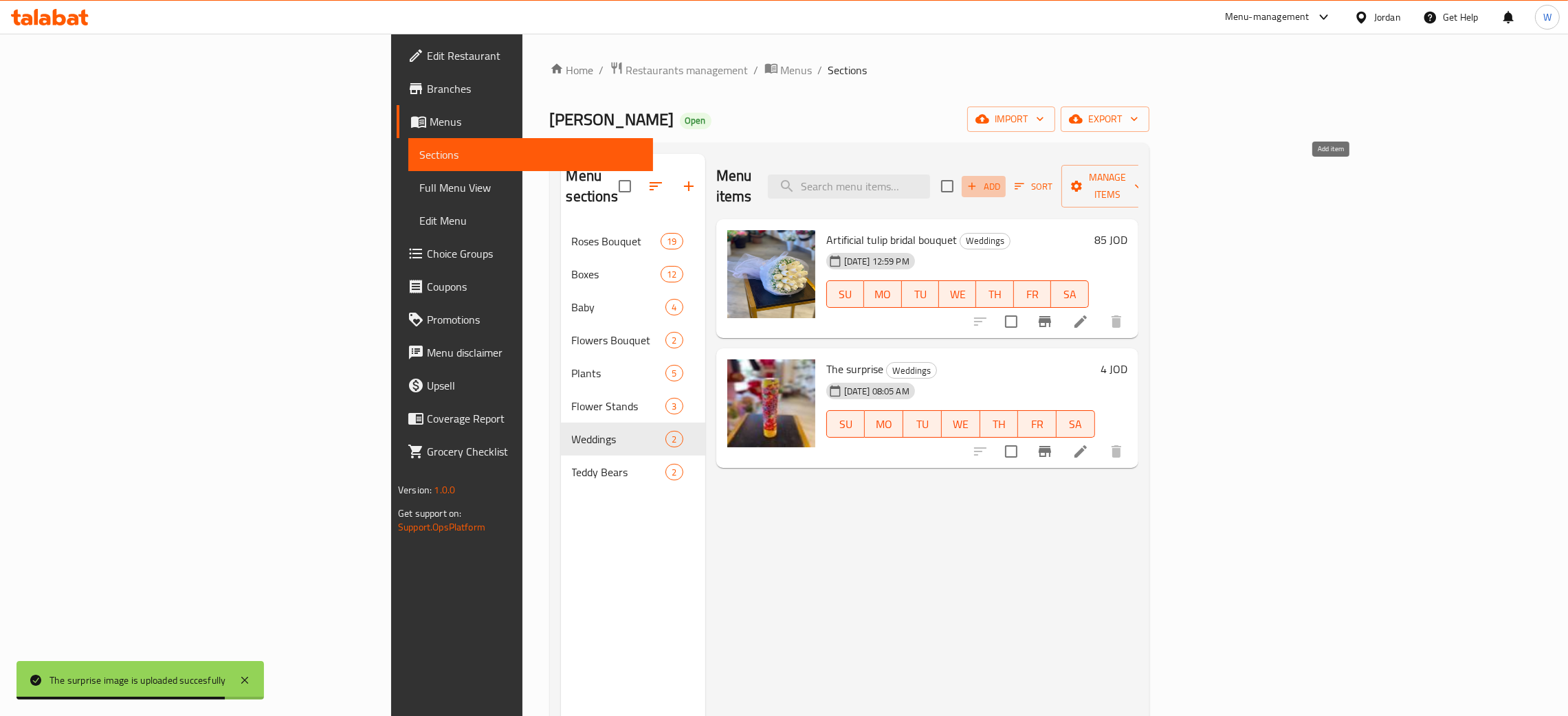
click at [1003, 179] on span "Add" at bounding box center [983, 186] width 37 height 16
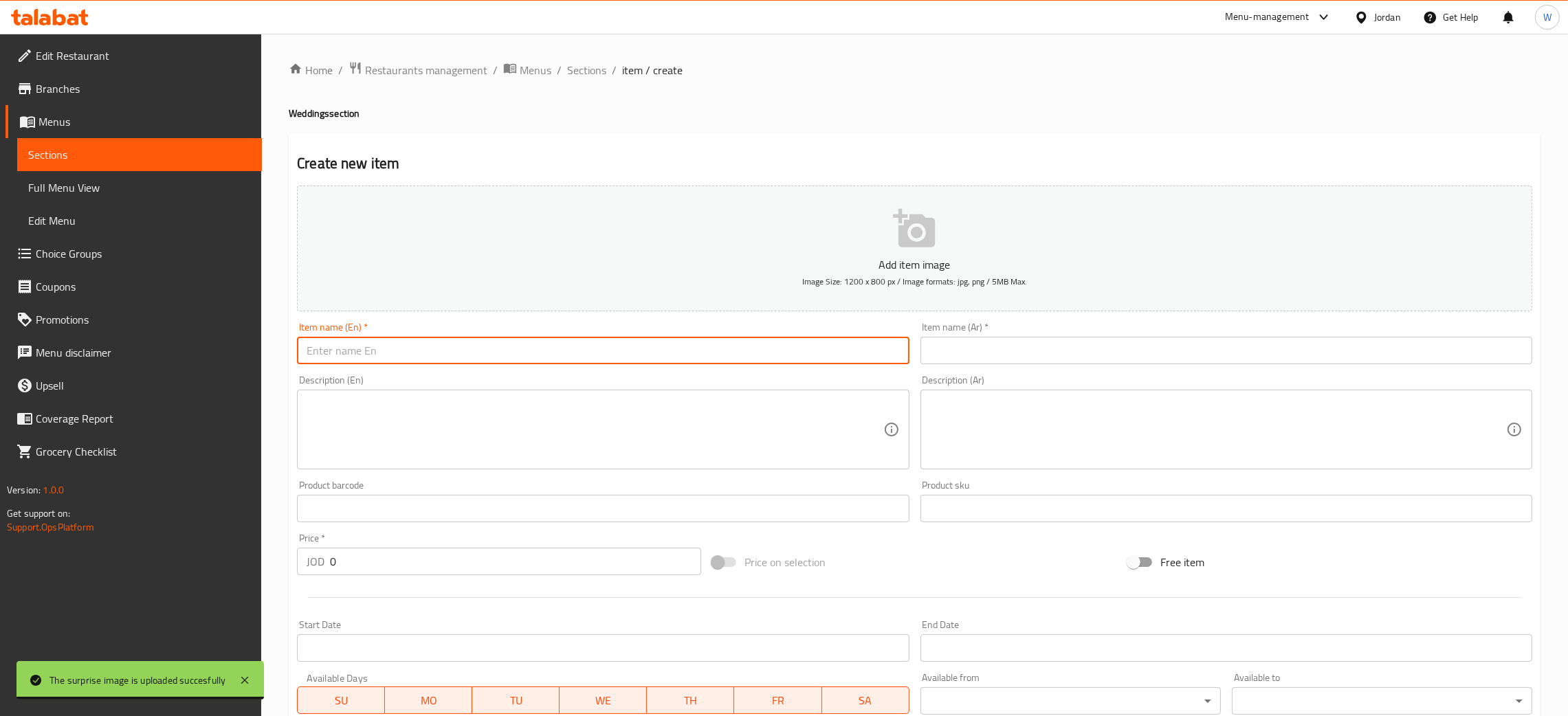
click at [645, 350] on input "text" at bounding box center [603, 351] width 612 height 27
paste input "Jourie industrial grip"
type input "Jourie industrial grip"
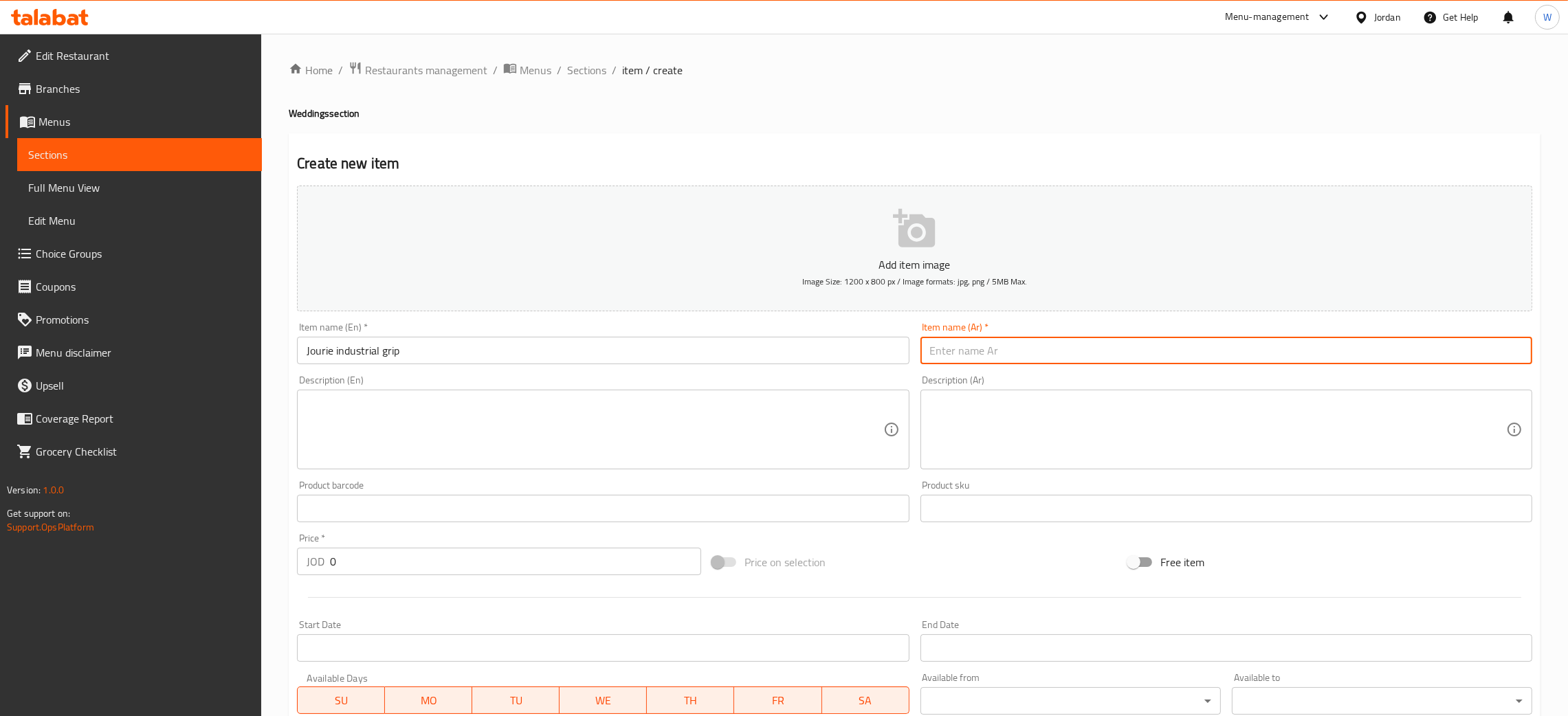
click at [927, 349] on input "text" at bounding box center [1227, 351] width 612 height 27
paste input "المسكة الصناعية جوري"
type input "المسكة الصناعية جوري"
drag, startPoint x: 393, startPoint y: 539, endPoint x: 278, endPoint y: 568, distance: 118.6
click at [278, 569] on div "Home / Restaurants management / Menus / Sections / item / create Weddings secti…" at bounding box center [915, 502] width 1307 height 937
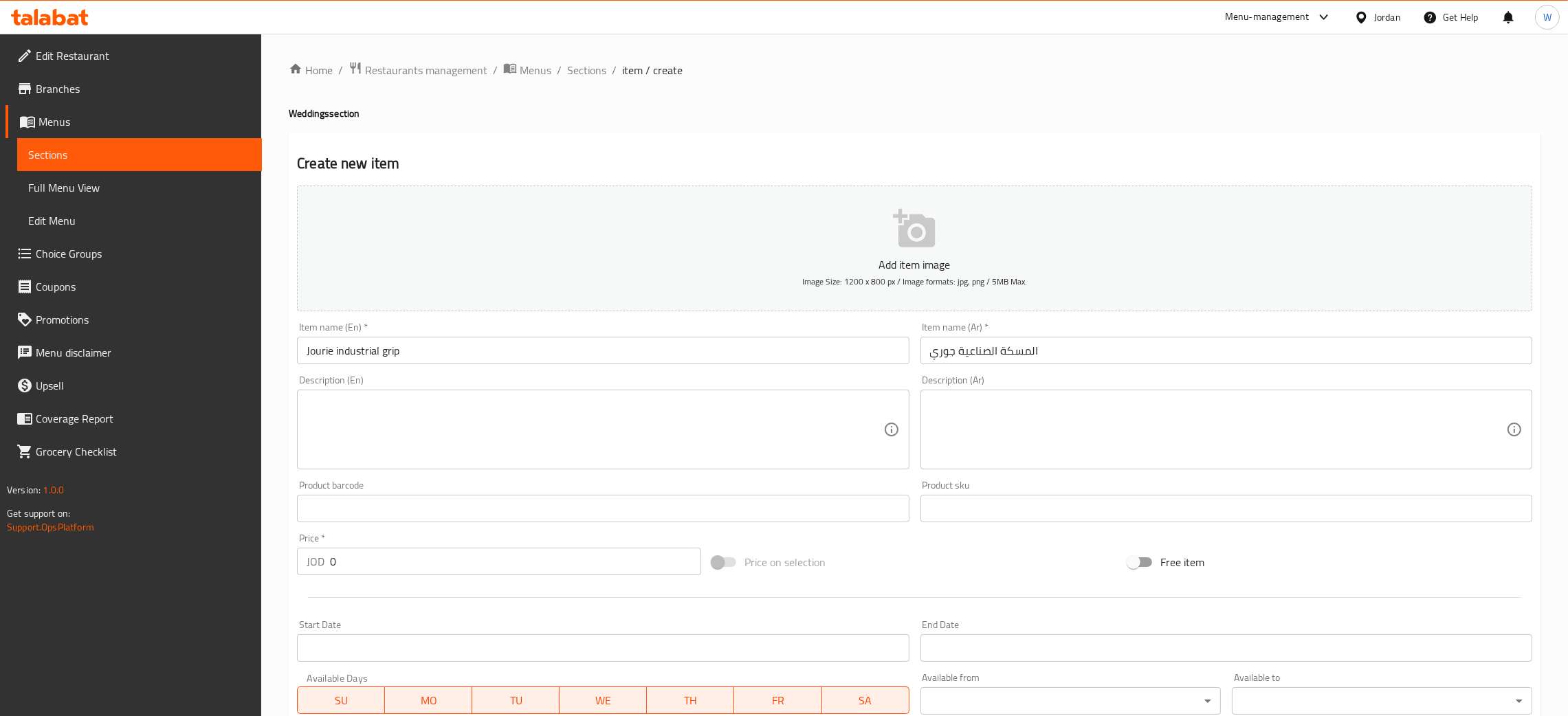
click at [335, 565] on input "0" at bounding box center [515, 561] width 371 height 27
click at [252, 569] on div "Edit Restaurant Branches Menus Sections Full Menu View Edit Menu Choice Groups …" at bounding box center [784, 502] width 1568 height 937
type input "85"
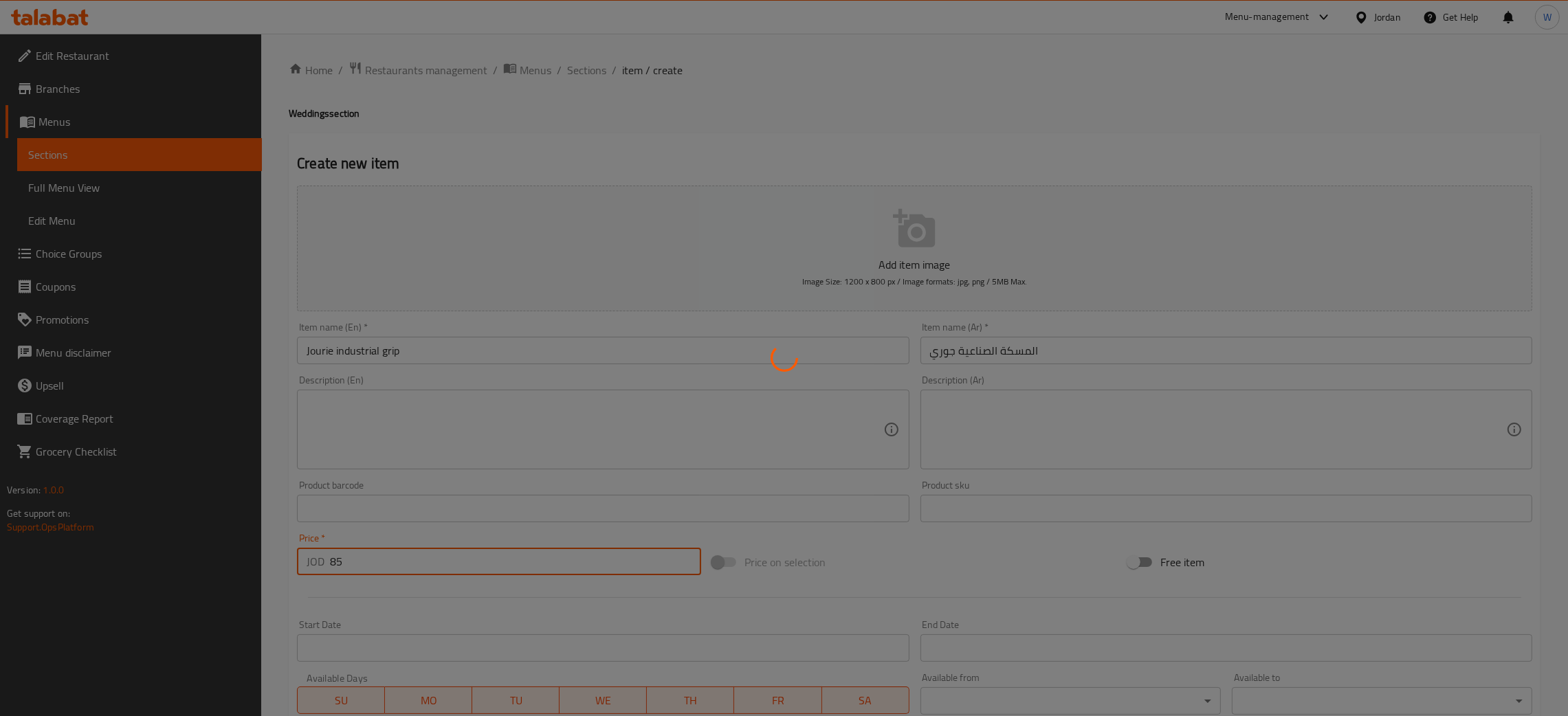
type input "0"
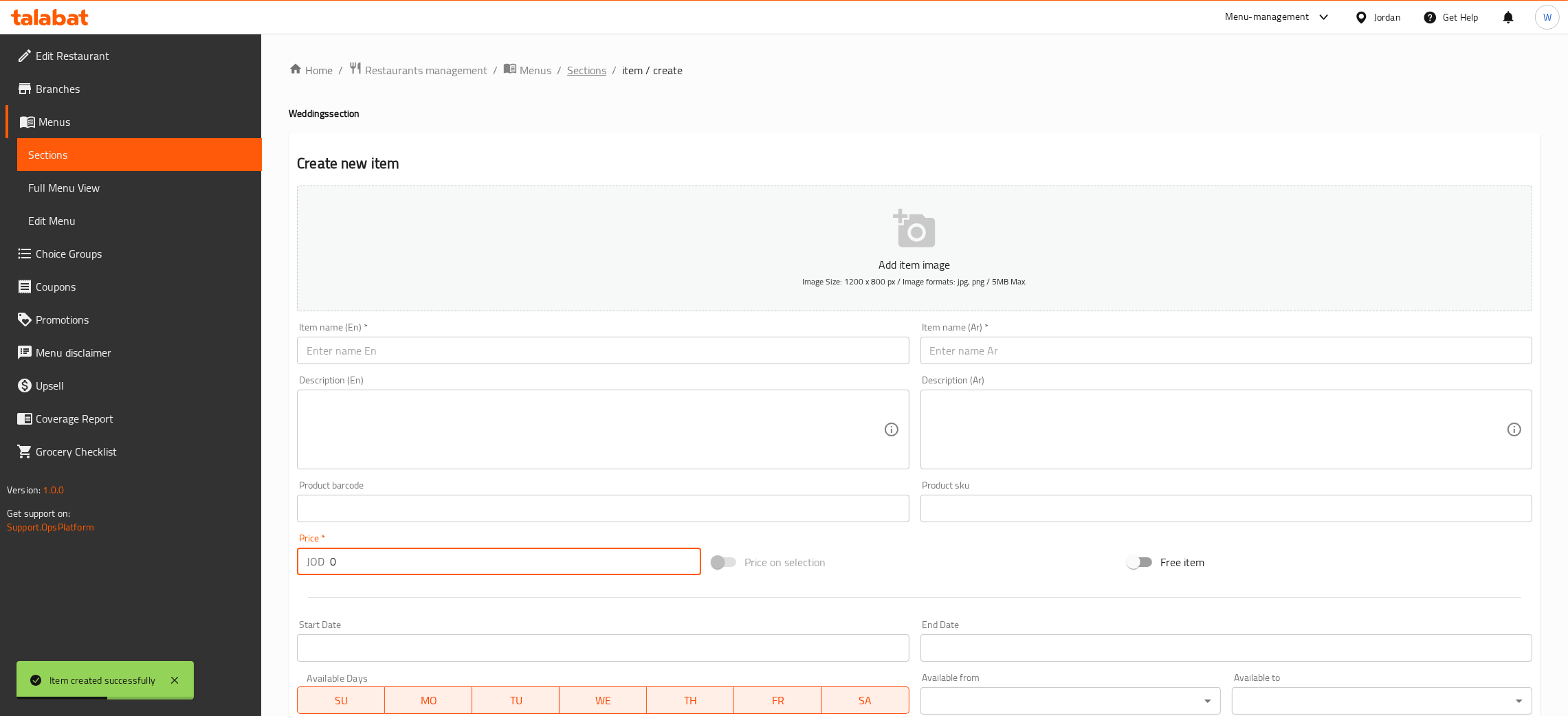
click at [601, 74] on span "Sections" at bounding box center [586, 70] width 39 height 17
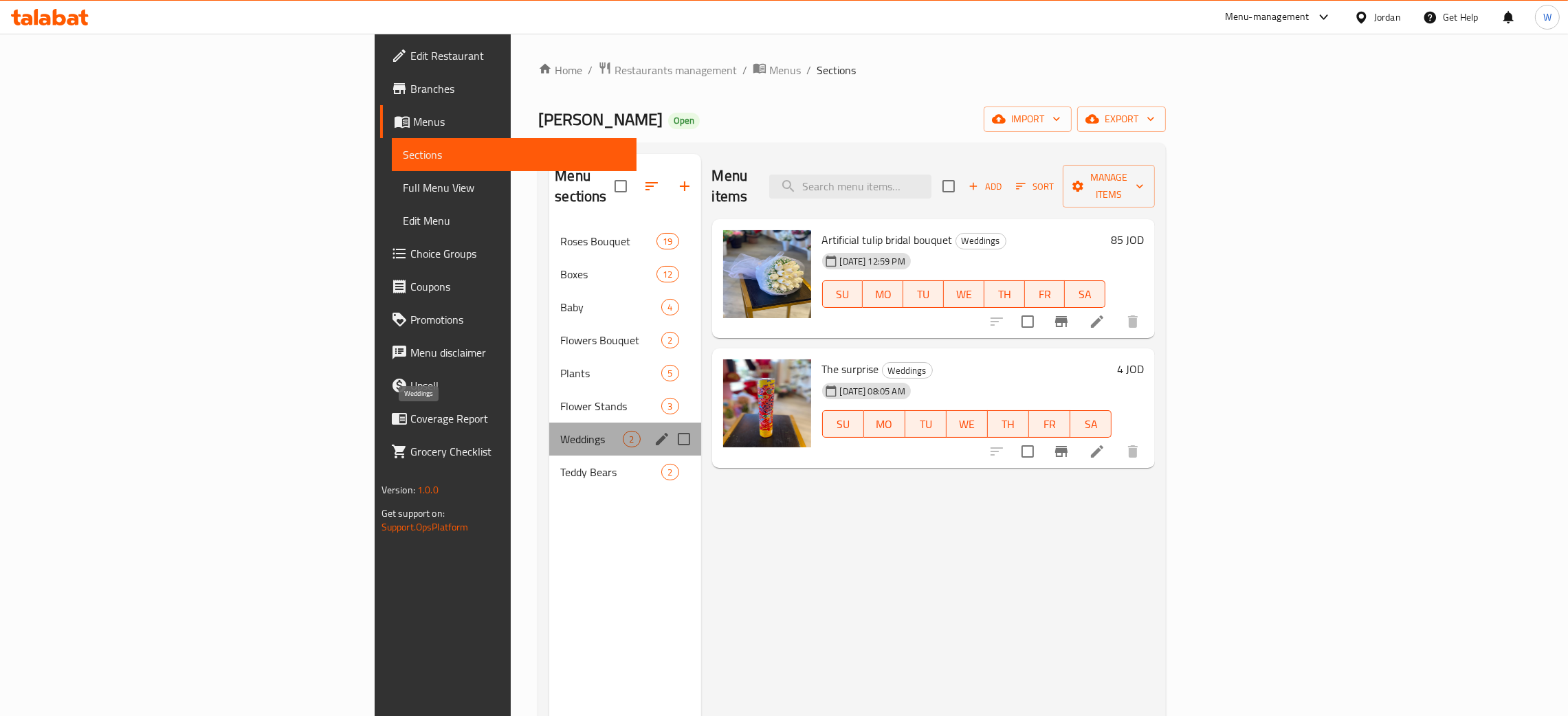
click at [560, 431] on span "Weddings" at bounding box center [591, 440] width 62 height 17
click at [560, 464] on span "Teddy Bears" at bounding box center [591, 472] width 62 height 17
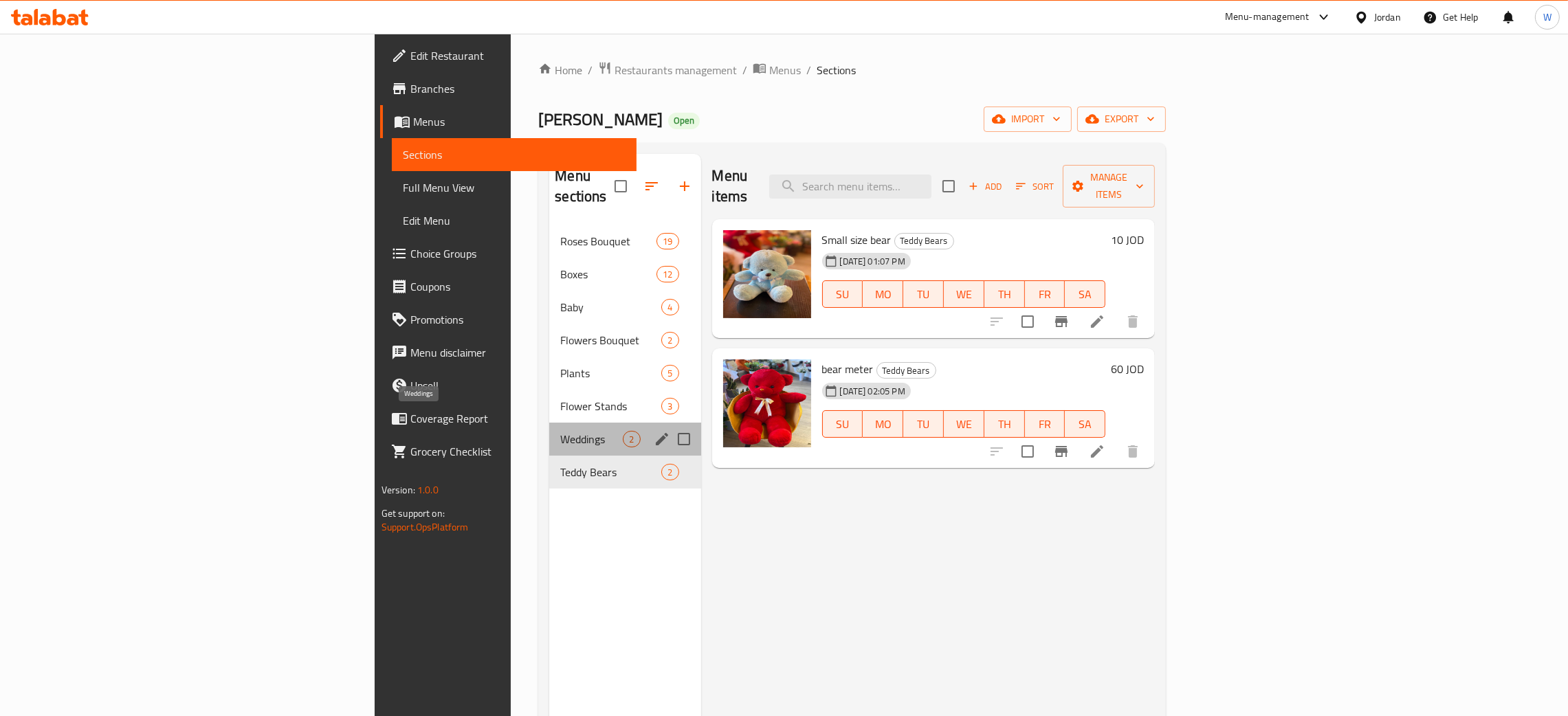
click at [560, 431] on span "Weddings" at bounding box center [591, 440] width 62 height 17
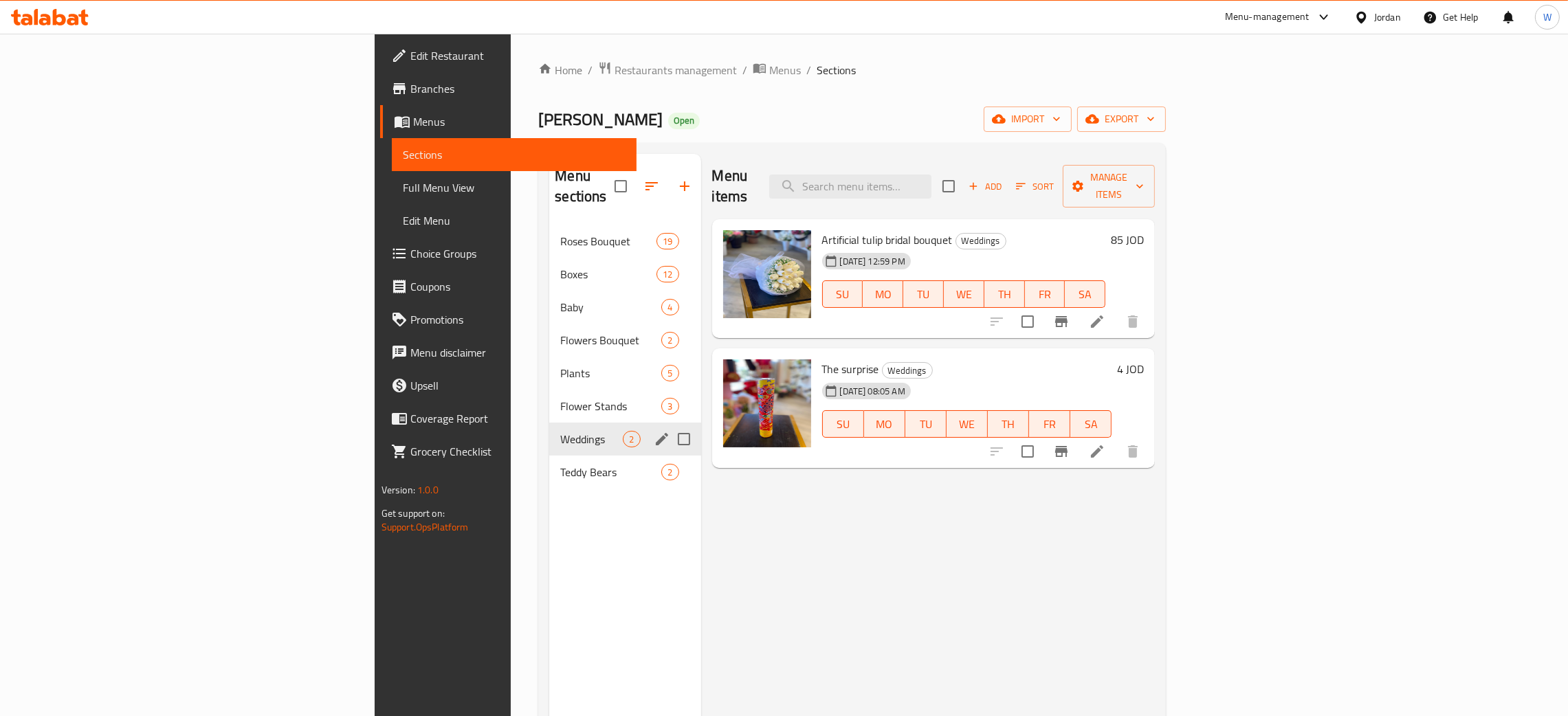
click at [550, 396] on div "Flower Stands 3" at bounding box center [625, 406] width 152 height 33
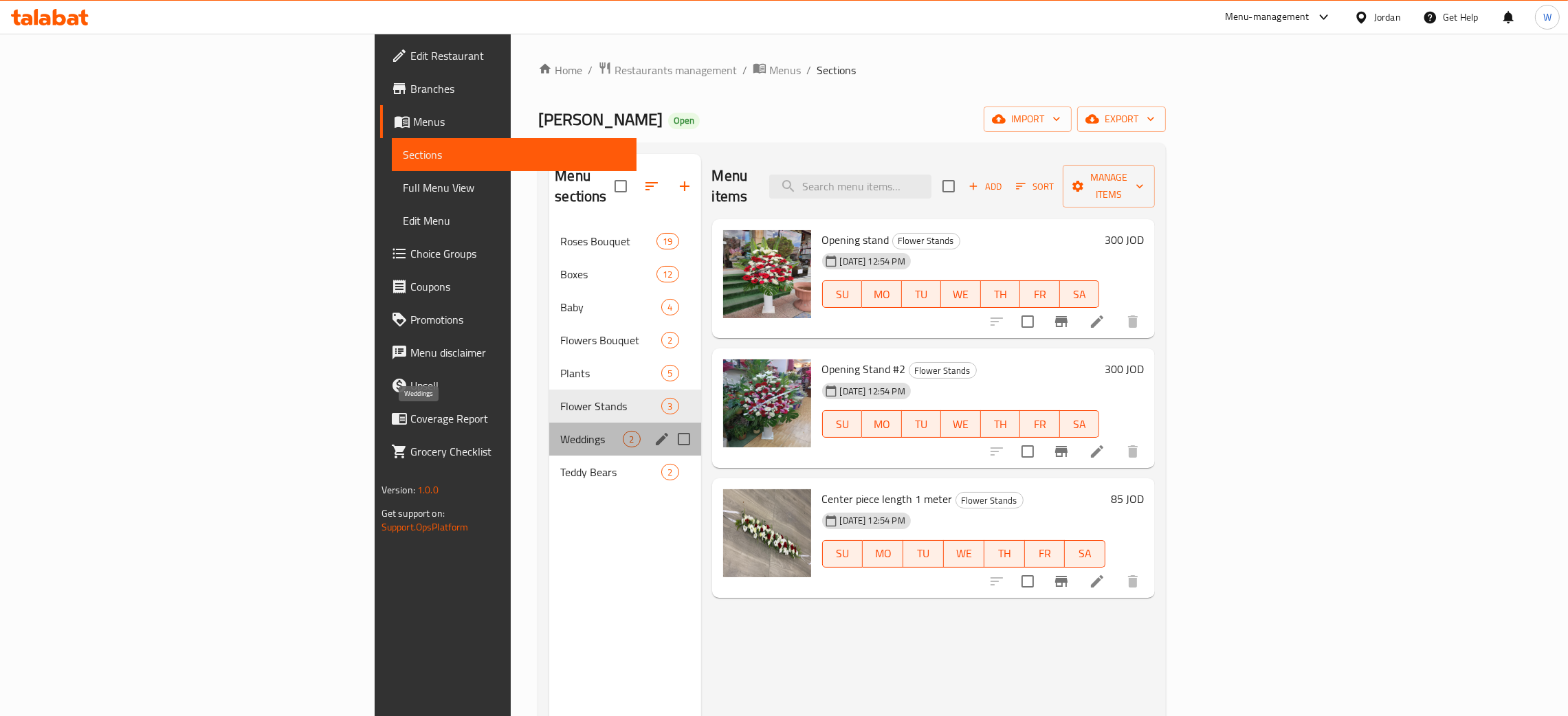
click at [560, 431] on span "Weddings" at bounding box center [591, 440] width 62 height 17
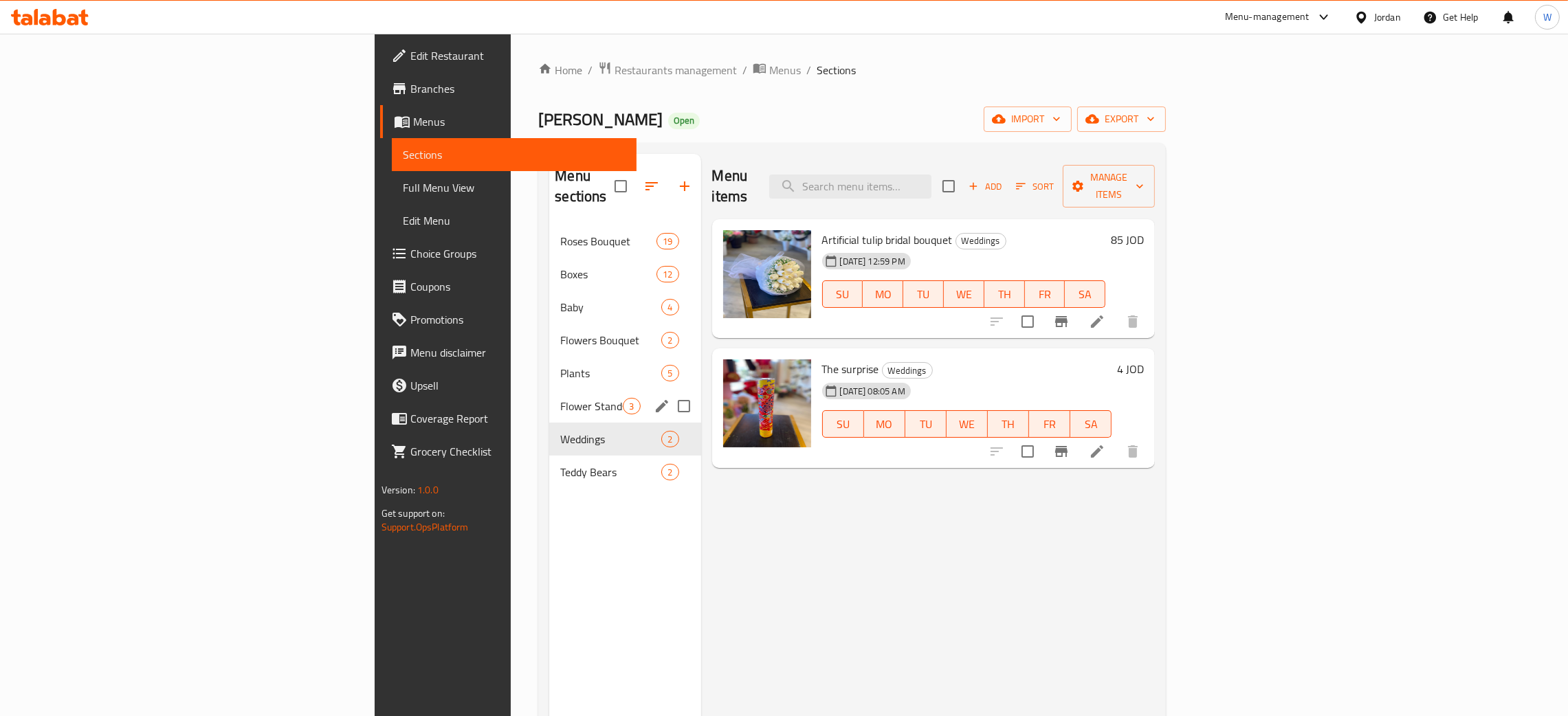
click at [560, 398] on span "Flower Stands" at bounding box center [591, 406] width 62 height 17
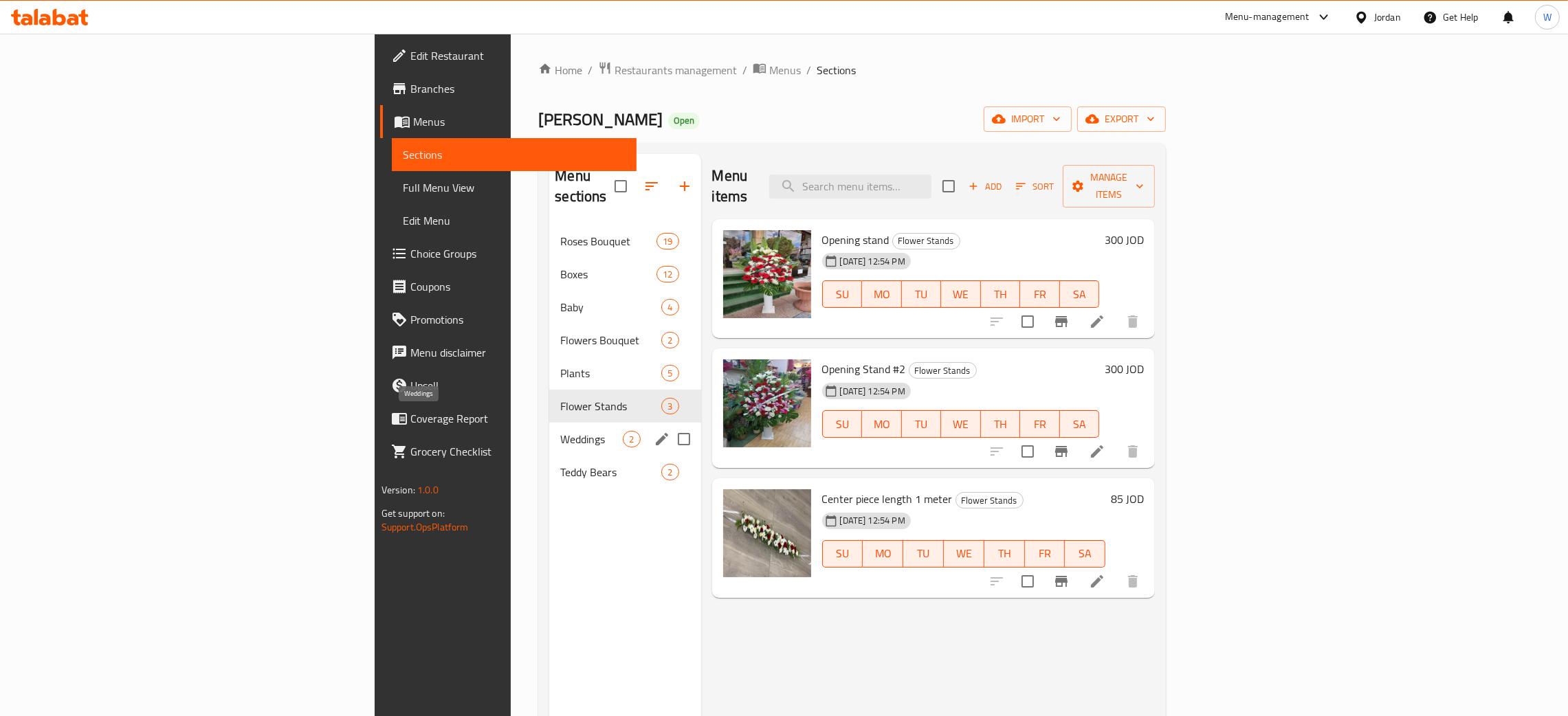
click at [560, 431] on span "Weddings" at bounding box center [591, 440] width 62 height 17
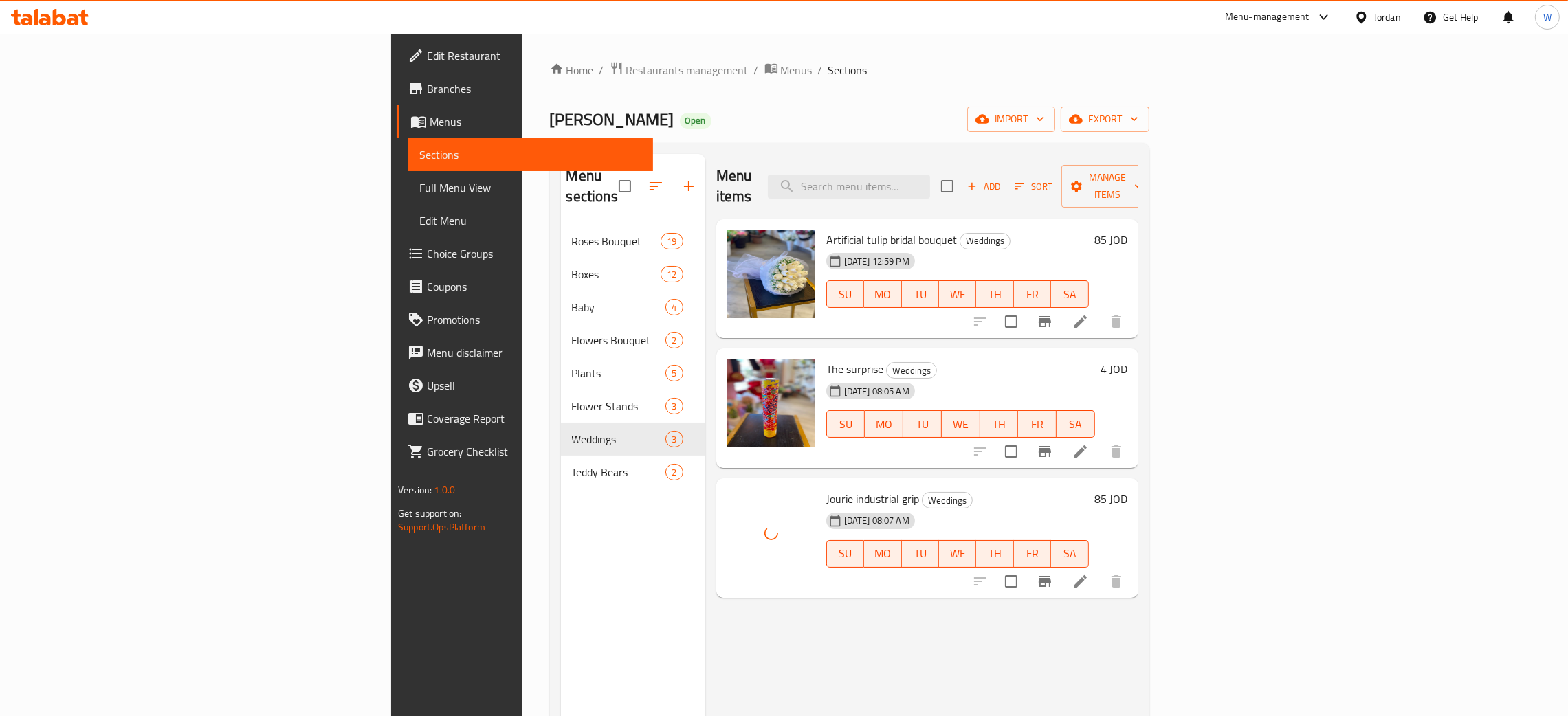
click at [754, 602] on div "Menu items Add Sort Manage items Artificial tulip bridal bouquet Weddings [DATE…" at bounding box center [922, 512] width 433 height 716
click at [522, 57] on div "Home / Restaurants management / Menus / Sections Azhar Al Zanbaqa Open import e…" at bounding box center [849, 470] width 655 height 875
click at [626, 72] on span "Restaurants management" at bounding box center [687, 70] width 122 height 17
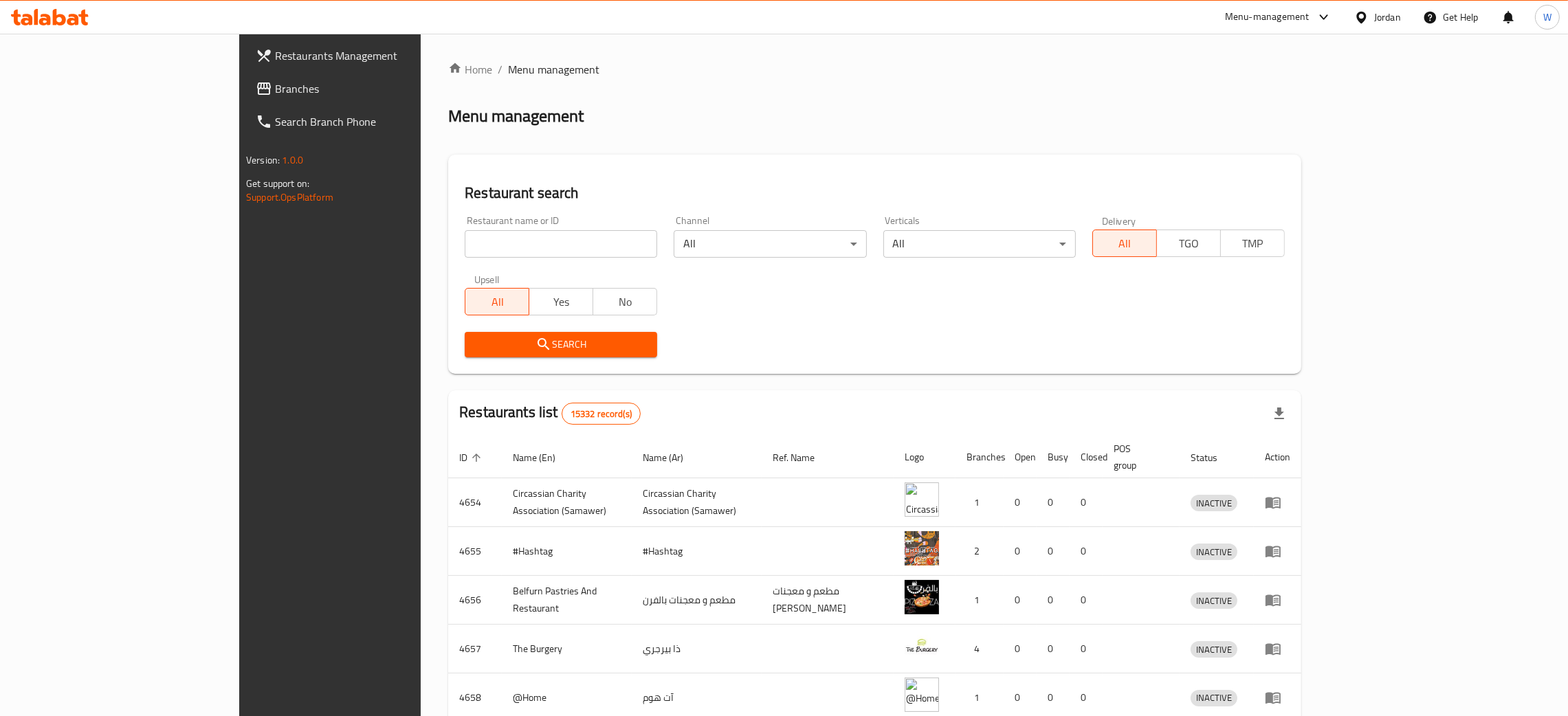
click at [456, 258] on div "Restaurant name or ID Restaurant name or ID" at bounding box center [560, 236] width 209 height 58
drag, startPoint x: 438, startPoint y: 247, endPoint x: 447, endPoint y: 251, distance: 9.8
click at [465, 247] on input "search" at bounding box center [560, 244] width 192 height 27
type input "flower world"
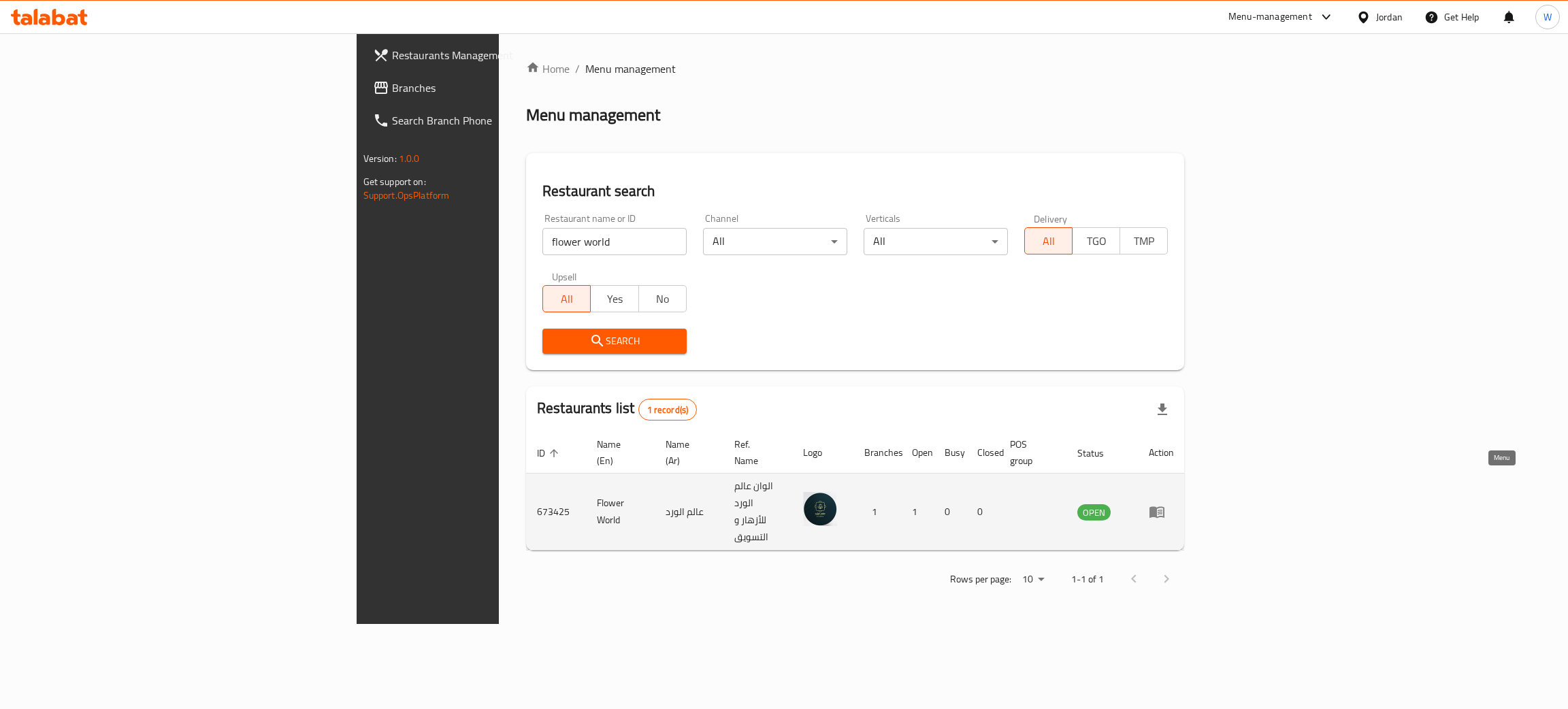
click at [1174, 504] on link "enhanced table" at bounding box center [1162, 512] width 26 height 16
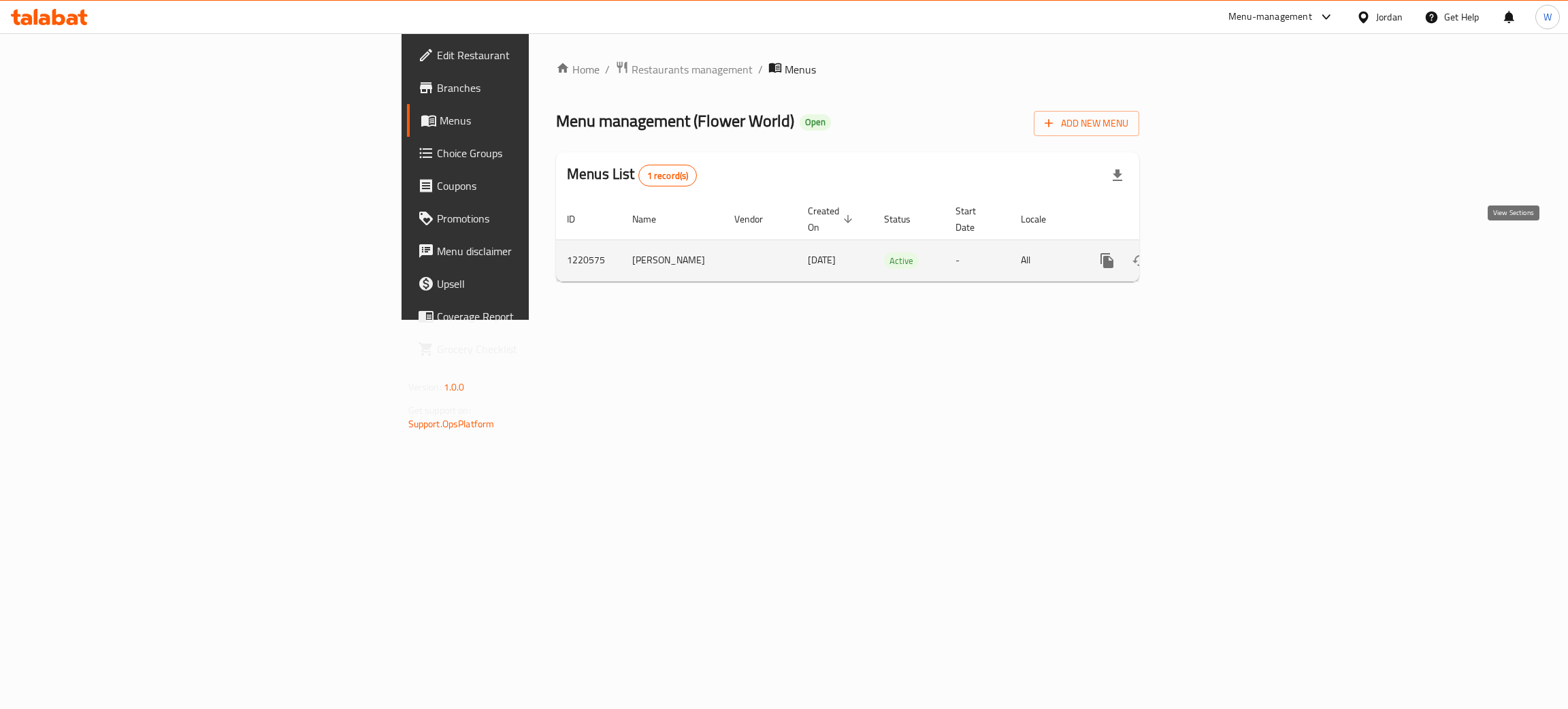
click at [1214, 252] on icon "enhanced table" at bounding box center [1205, 261] width 16 height 16
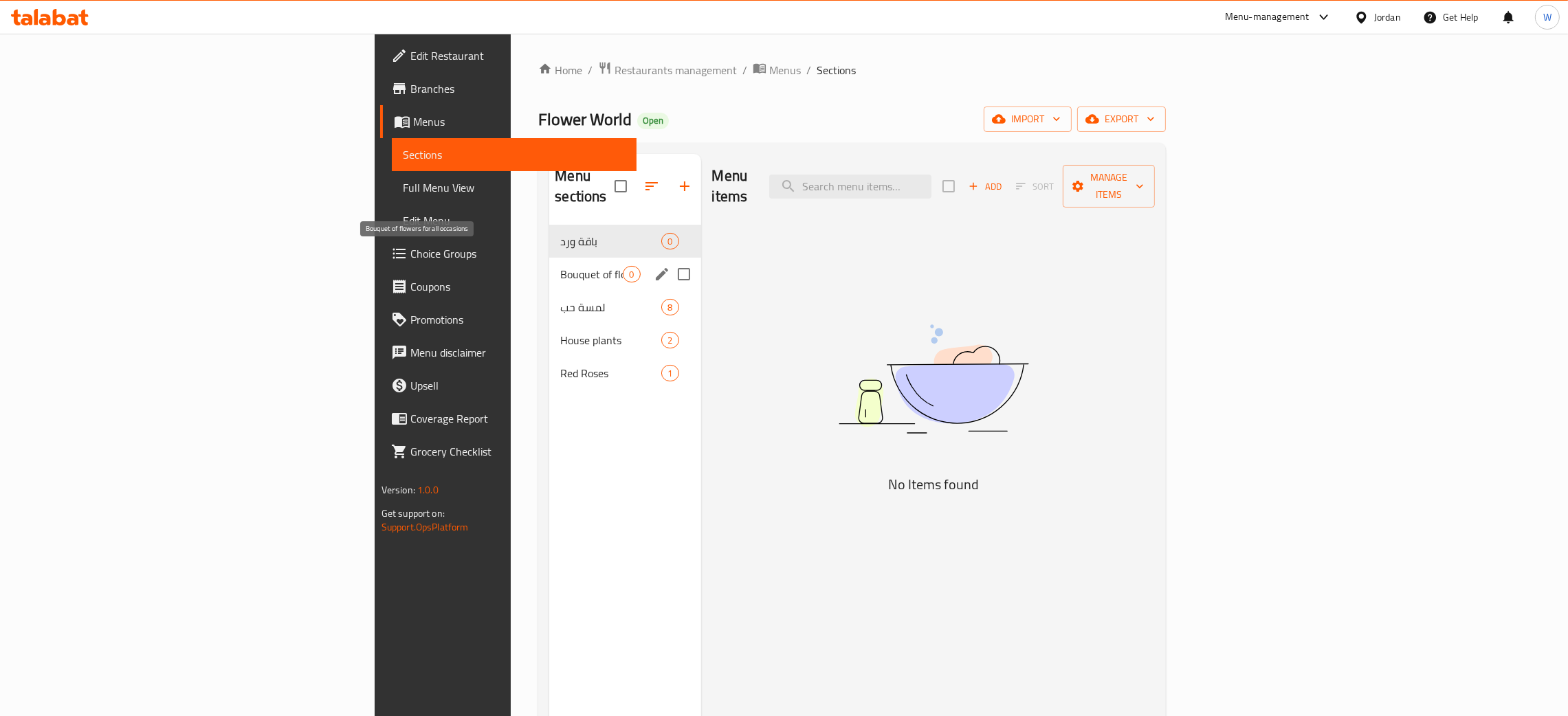
click at [560, 266] on span "Bouquet of flowers for all occasions" at bounding box center [591, 275] width 62 height 17
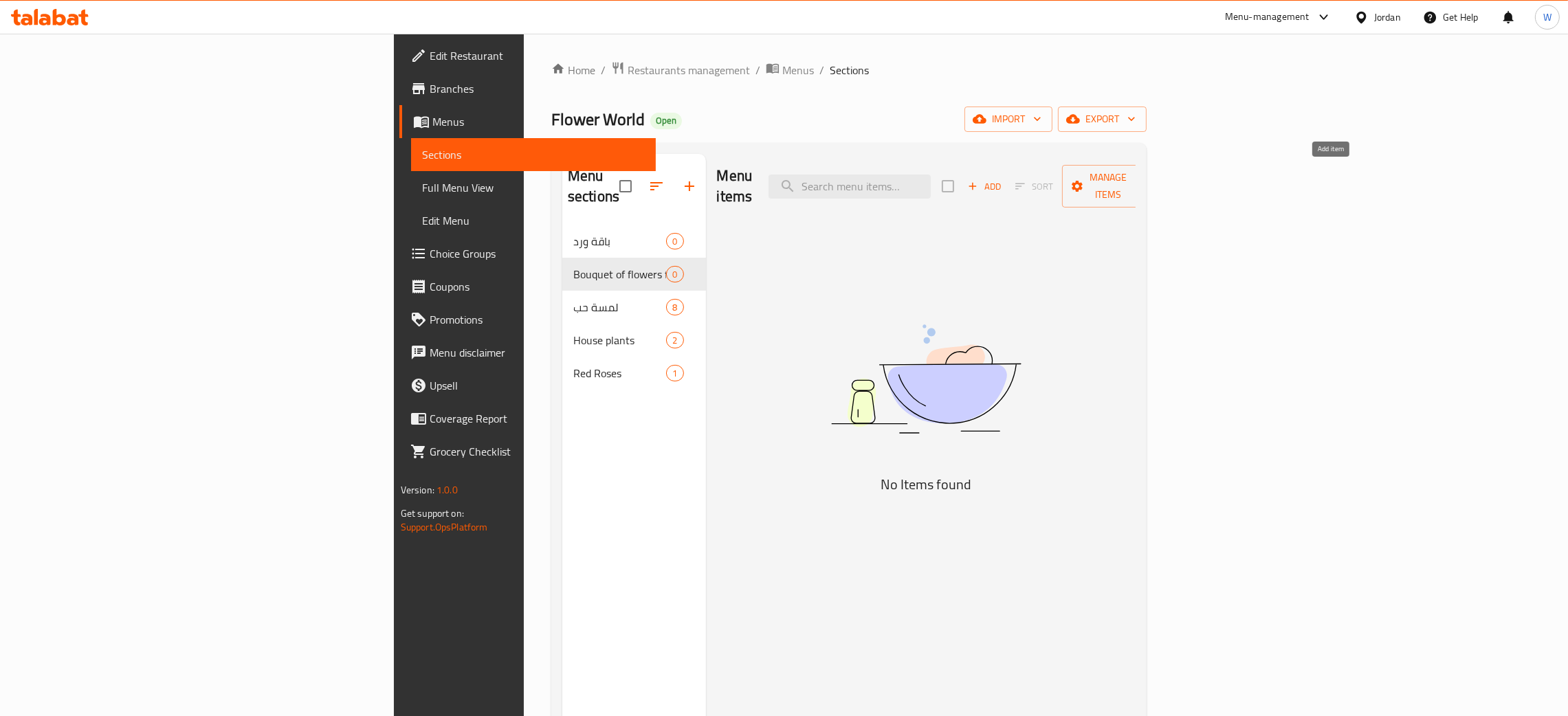
click at [1003, 179] on span "Add" at bounding box center [984, 186] width 37 height 16
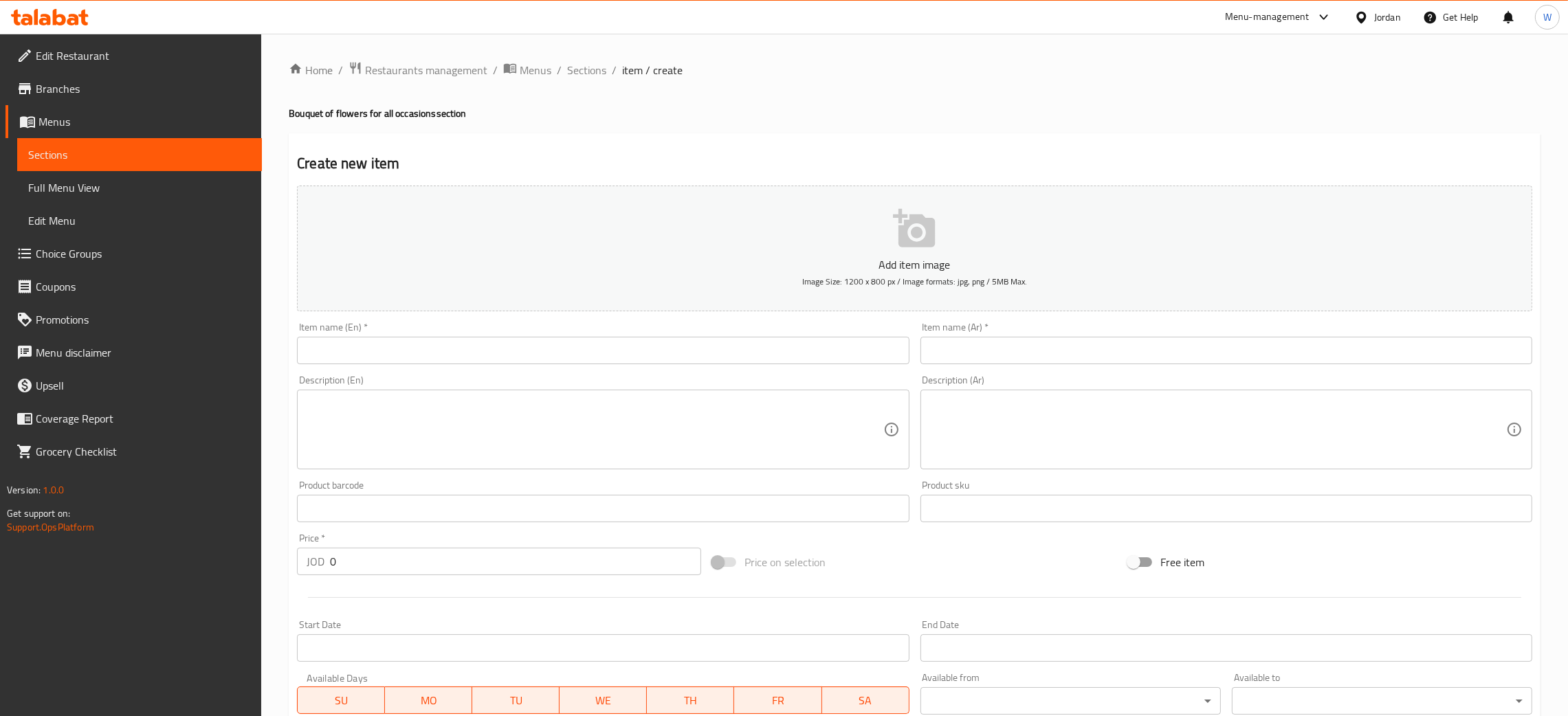
click at [1023, 340] on input "text" at bounding box center [1227, 351] width 612 height 27
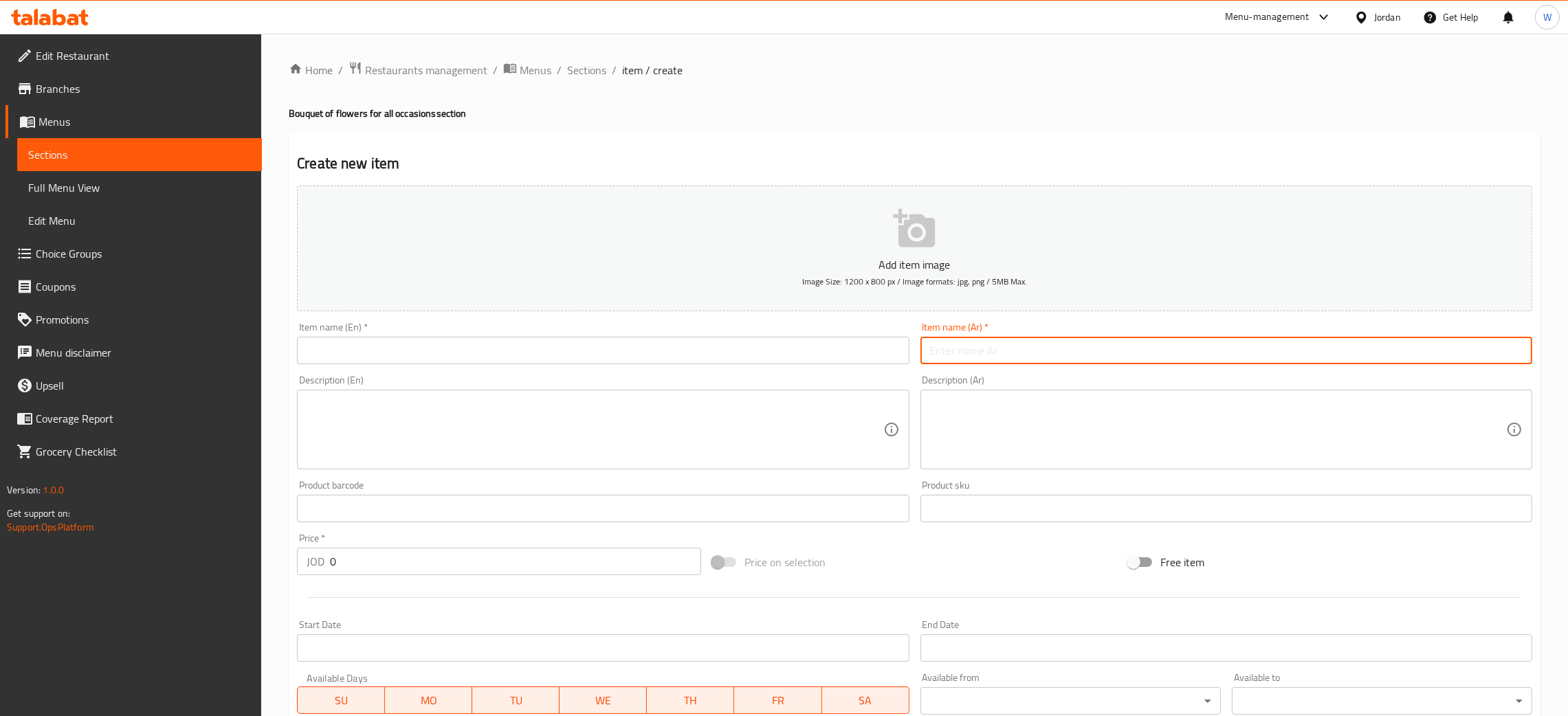
paste input "Bouquet of flowers for all occasions"
click at [706, 357] on input "text" at bounding box center [603, 351] width 612 height 27
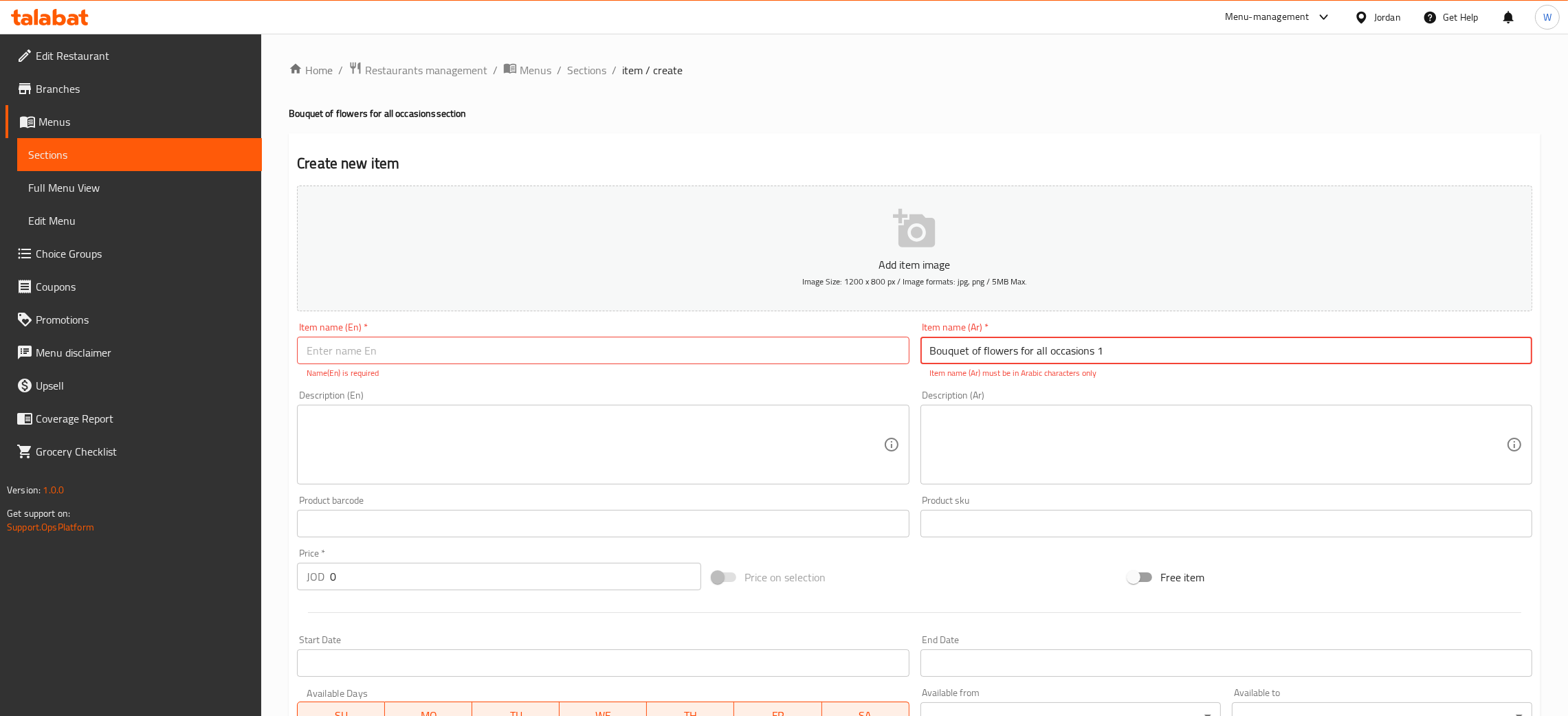
drag, startPoint x: 1139, startPoint y: 349, endPoint x: 731, endPoint y: 352, distance: 408.0
click at [731, 352] on div "Add item image Image Size: 1200 x 800 px / Image formats: jpg, png / 5MB Max. I…" at bounding box center [914, 484] width 1247 height 608
paste input "باقه ورد لجميع المناسبات"
type input "باقه ورد لجميع المناسبات 1"
click at [585, 345] on input "text" at bounding box center [603, 351] width 612 height 27
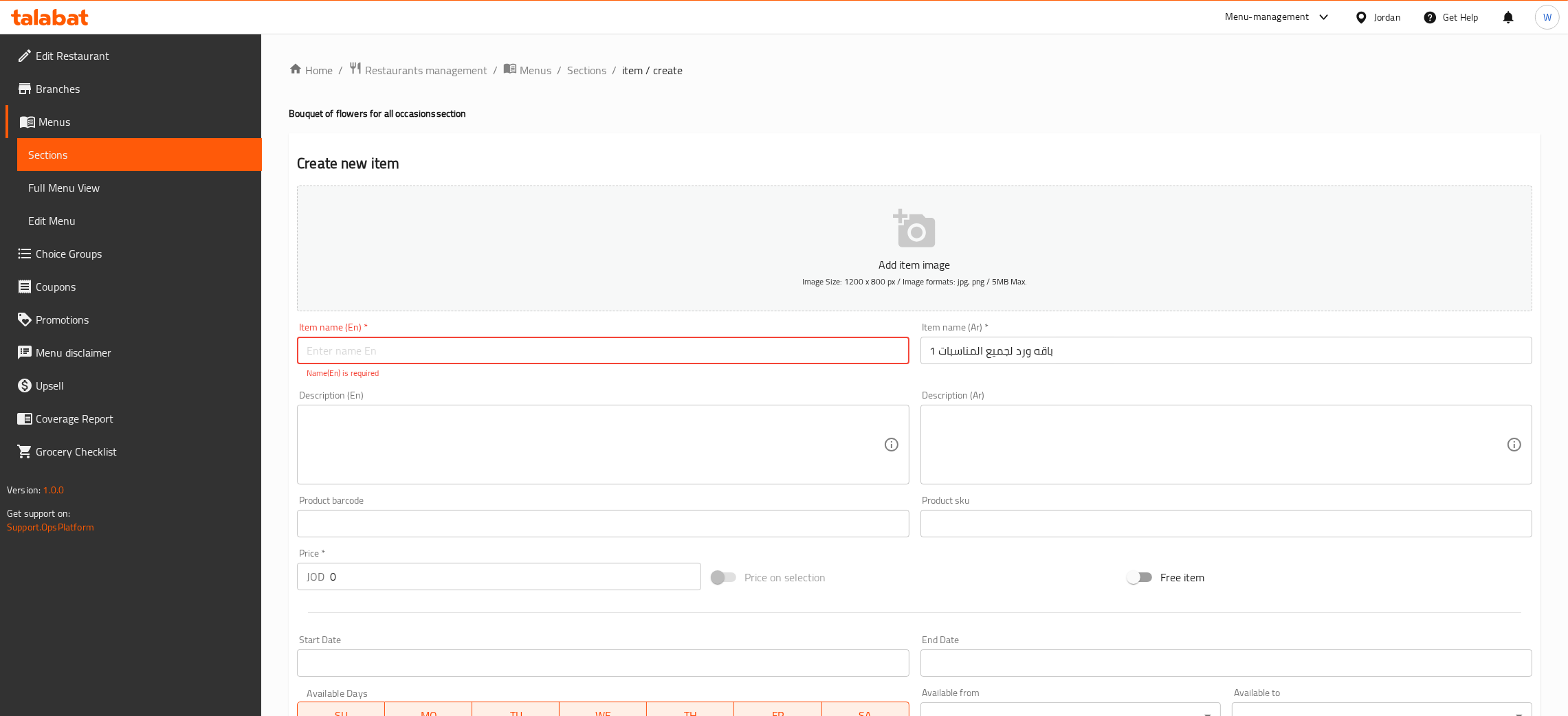
paste input "Bouquet of flowers for all occasions"
type input "Bouquet of flowers for all occasions 1"
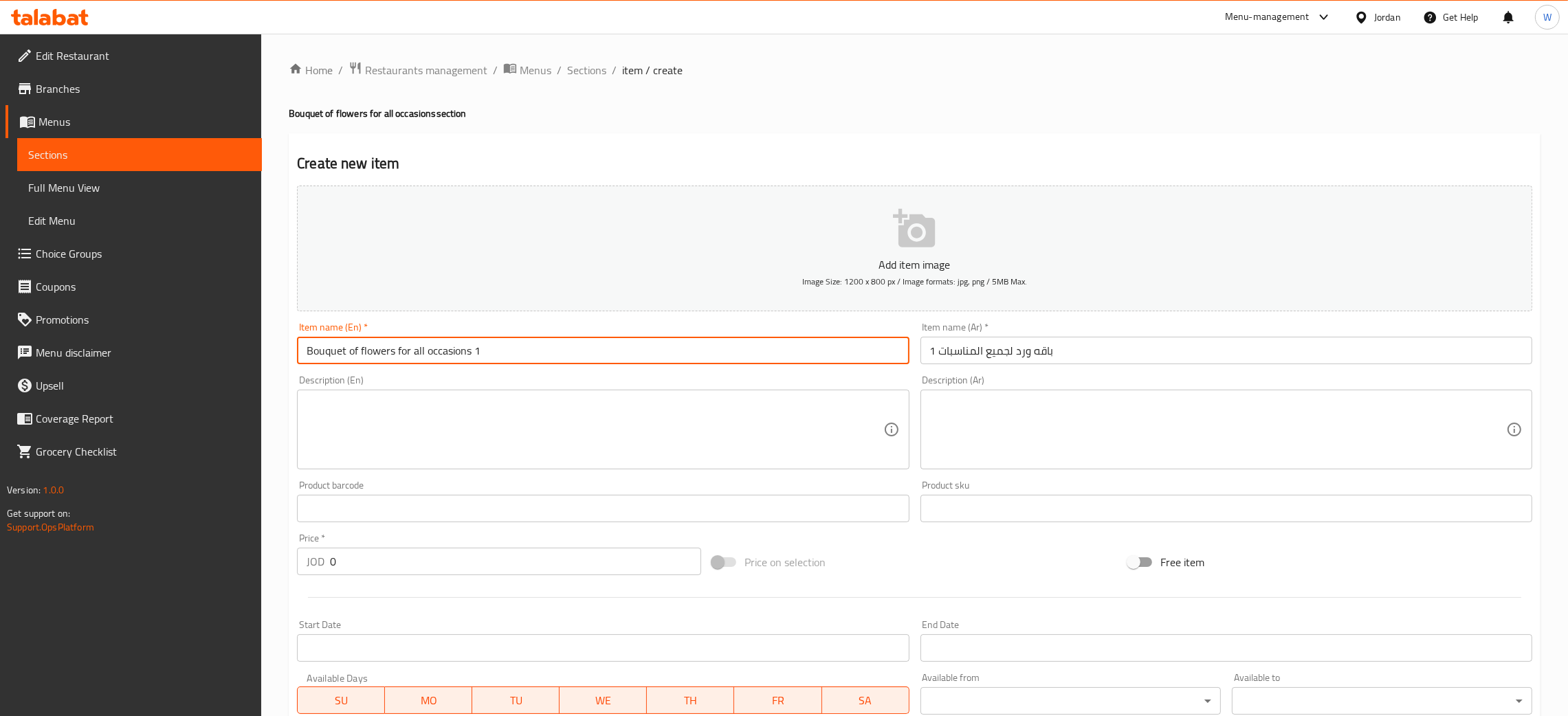
drag, startPoint x: 349, startPoint y: 569, endPoint x: 230, endPoint y: 585, distance: 120.1
click at [236, 585] on div "Edit Restaurant Branches Menus Sections Full Menu View Edit Menu Choice Groups …" at bounding box center [784, 502] width 1568 height 937
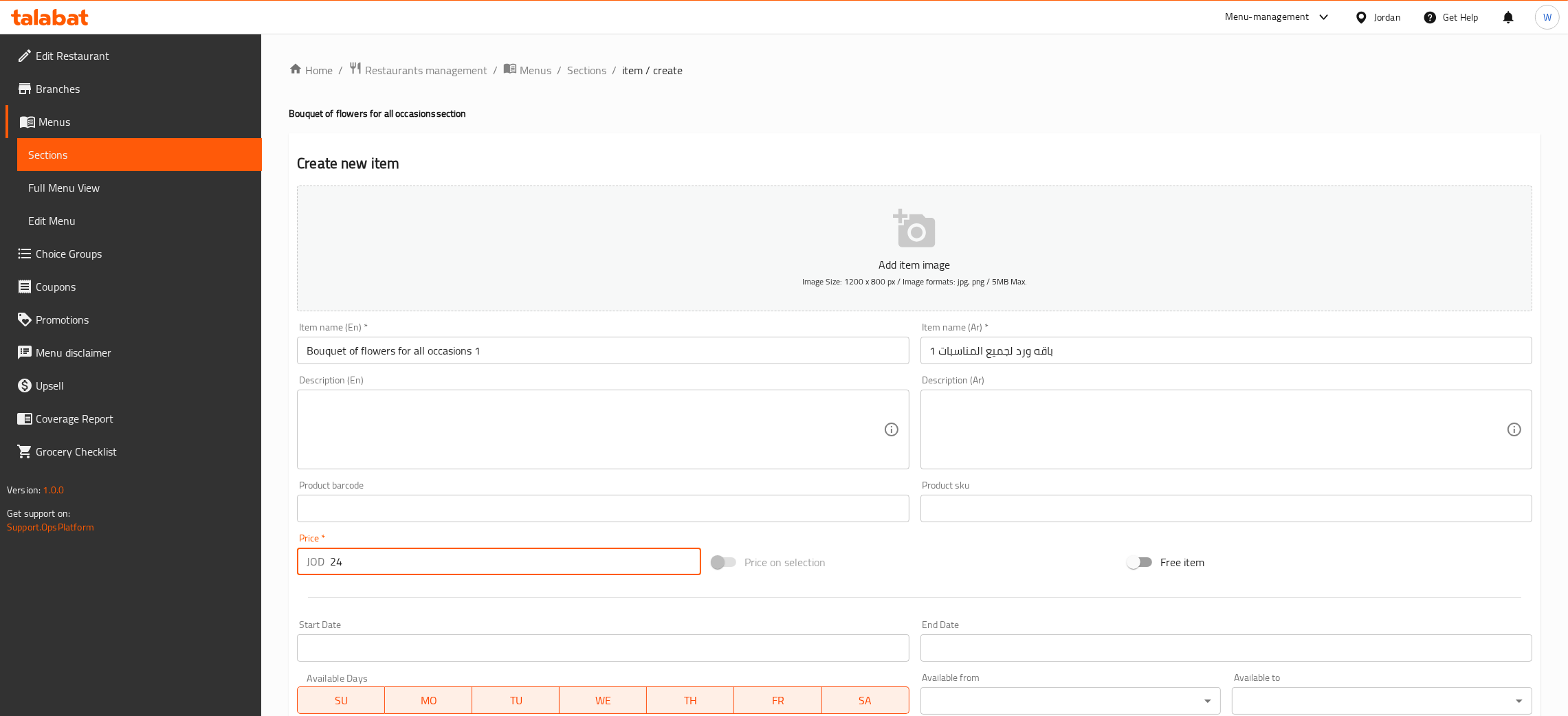
type input "24"
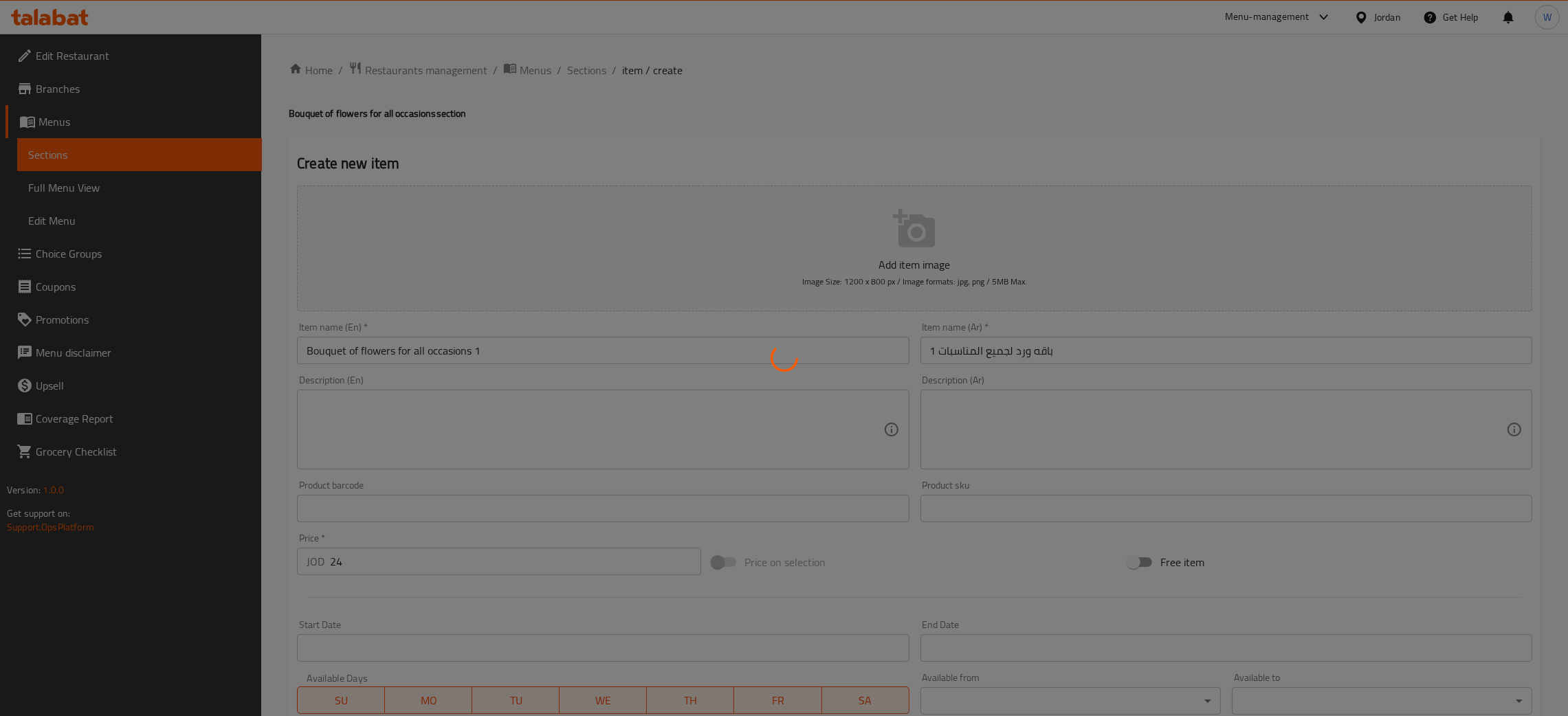
type input "0"
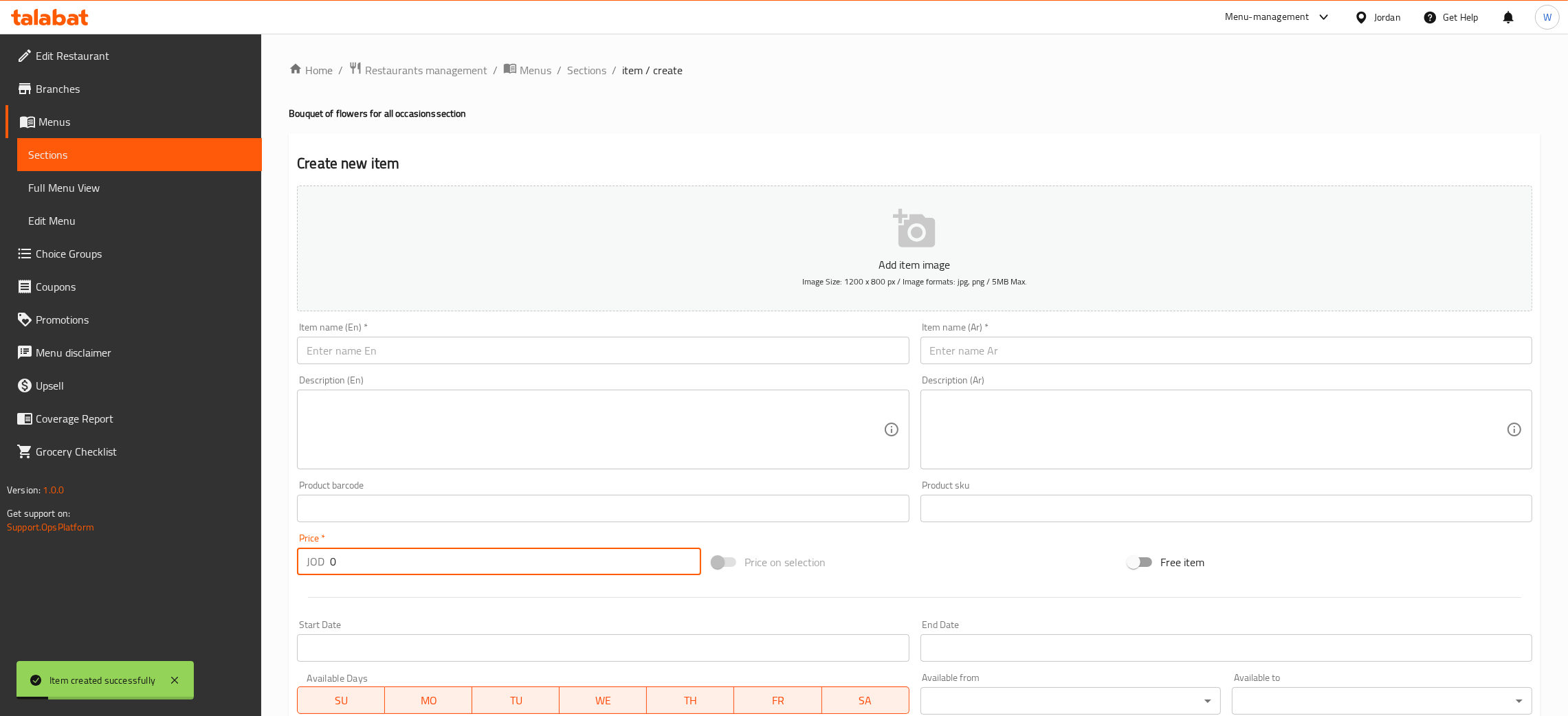
click at [675, 356] on input "text" at bounding box center [603, 351] width 612 height 27
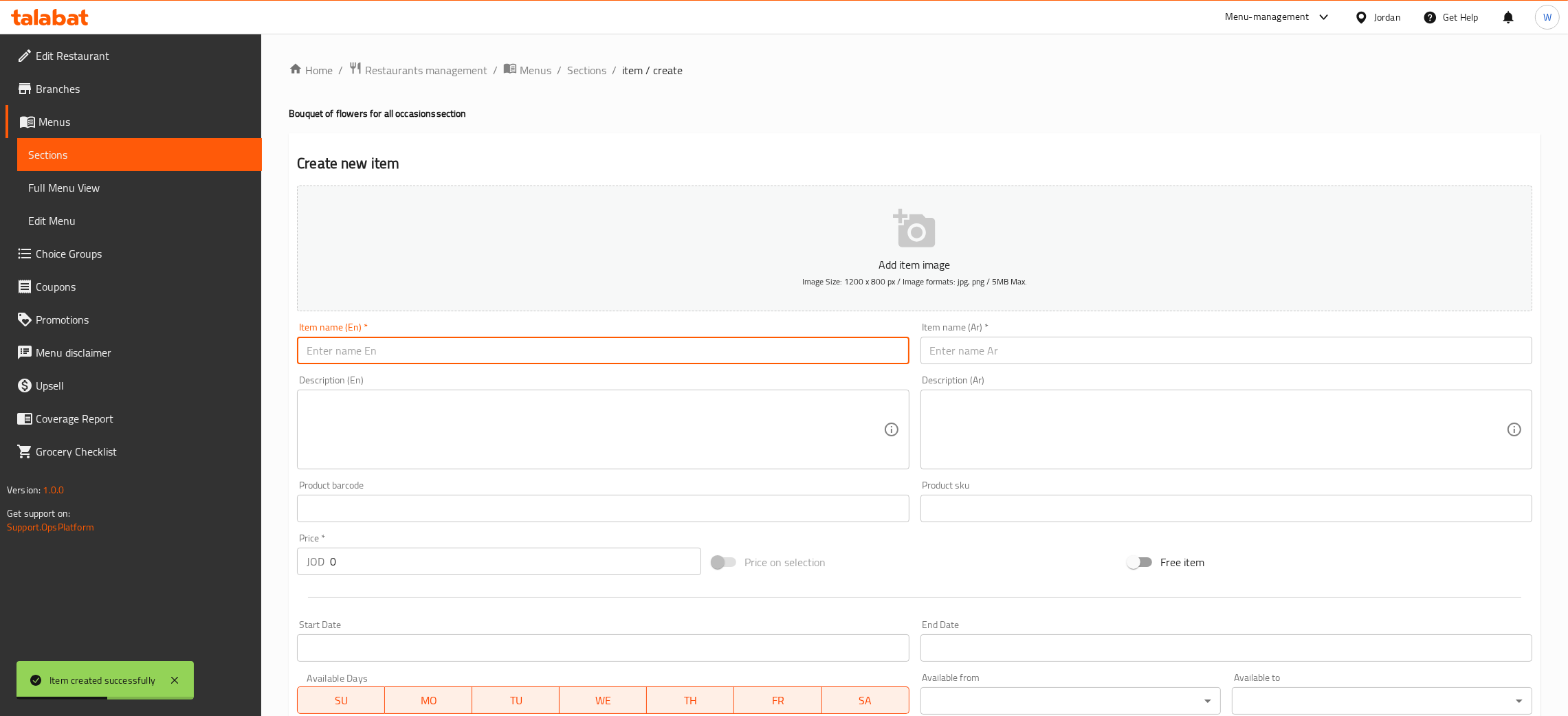
paste input "Bouquet of flowers for all occasions"
type input "Bouquet of flowers for all occasions 2"
click at [1083, 354] on input "text" at bounding box center [1227, 351] width 612 height 27
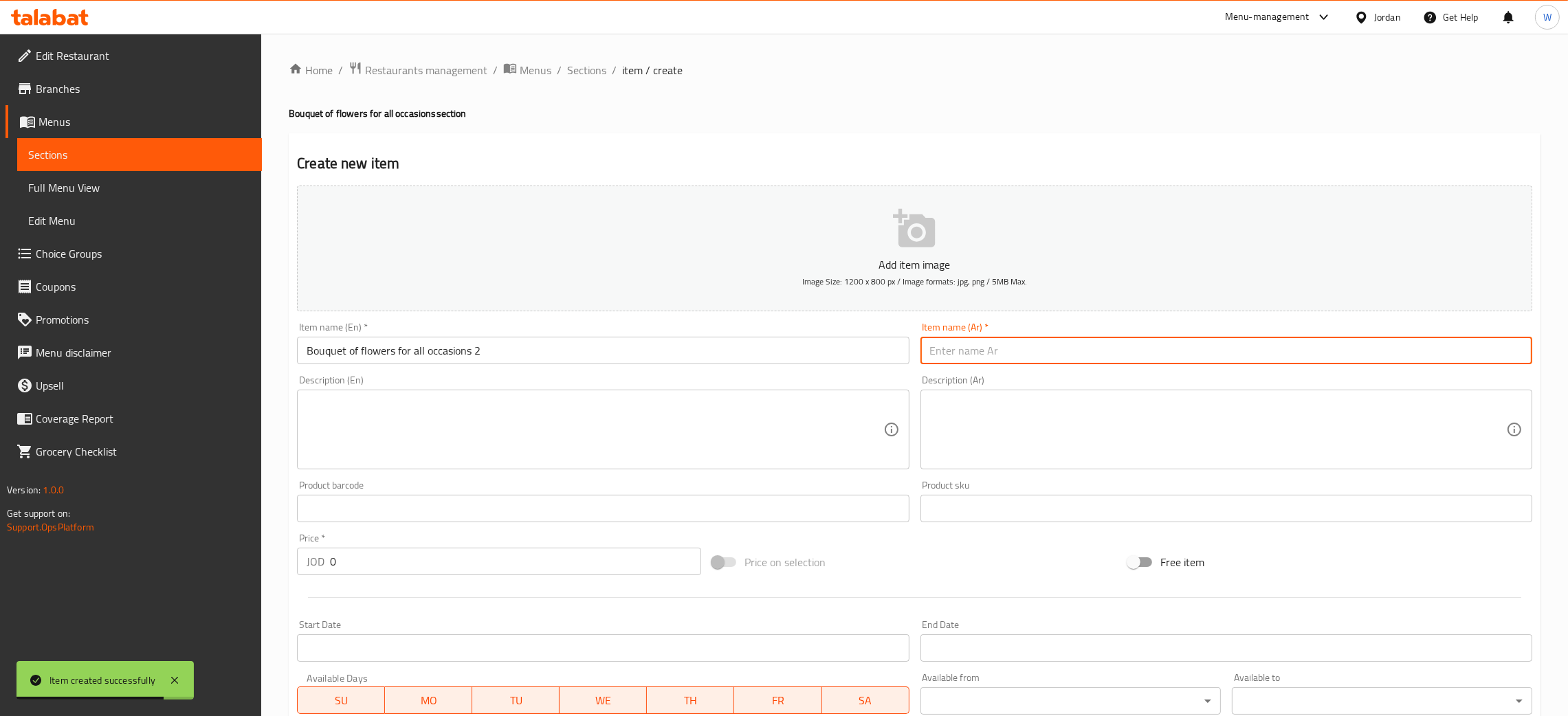
paste input "باقه ورد لجميع المناسبات"
type input "باقه ورد لجميع المناسبات 2"
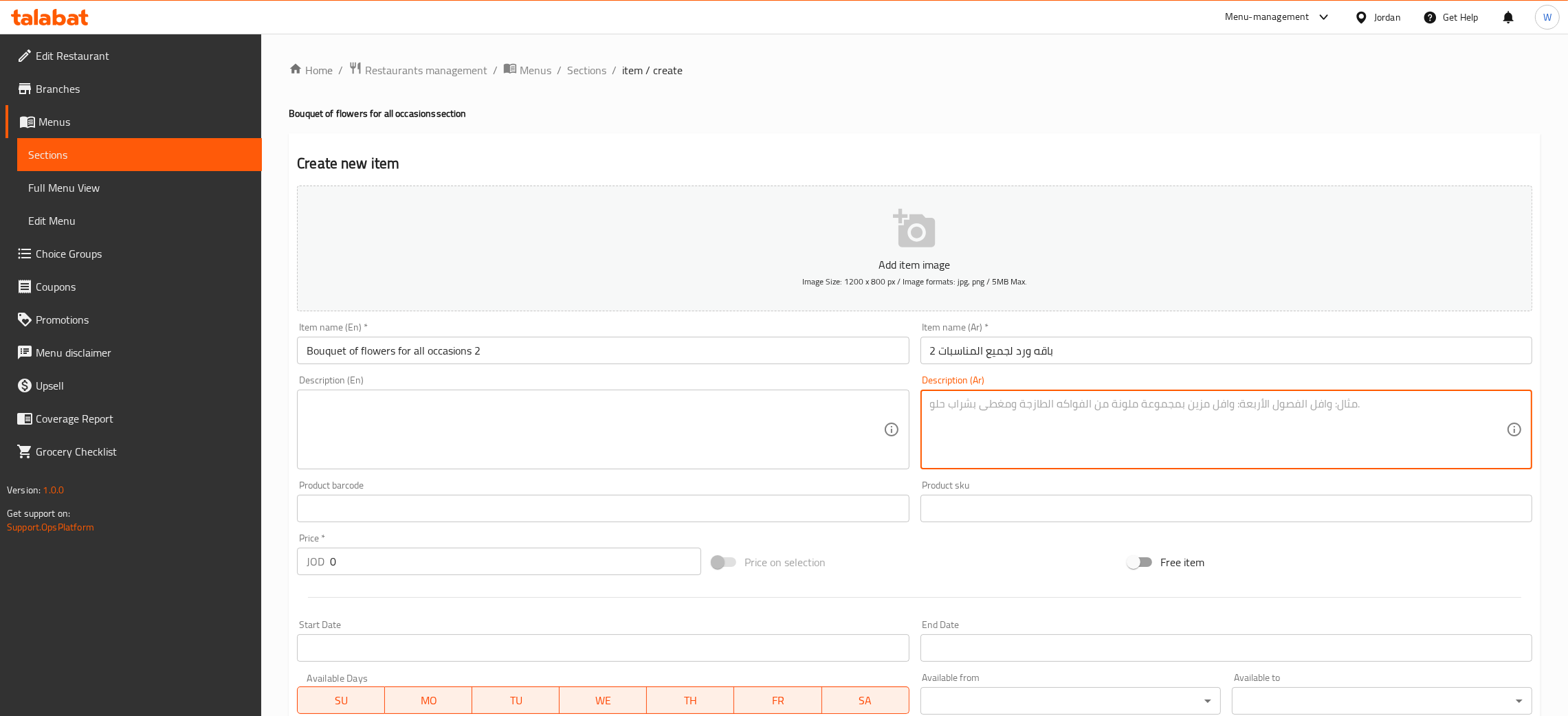
click at [1087, 425] on textarea at bounding box center [1218, 430] width 576 height 65
paste textarea "باقه ورد في الوان مختلفه مع الشوكولاته الفيريرو روشيه"
type textarea "باقه ورد في الوان مختلفه مع الشوكولاته الفيريرو روشيه"
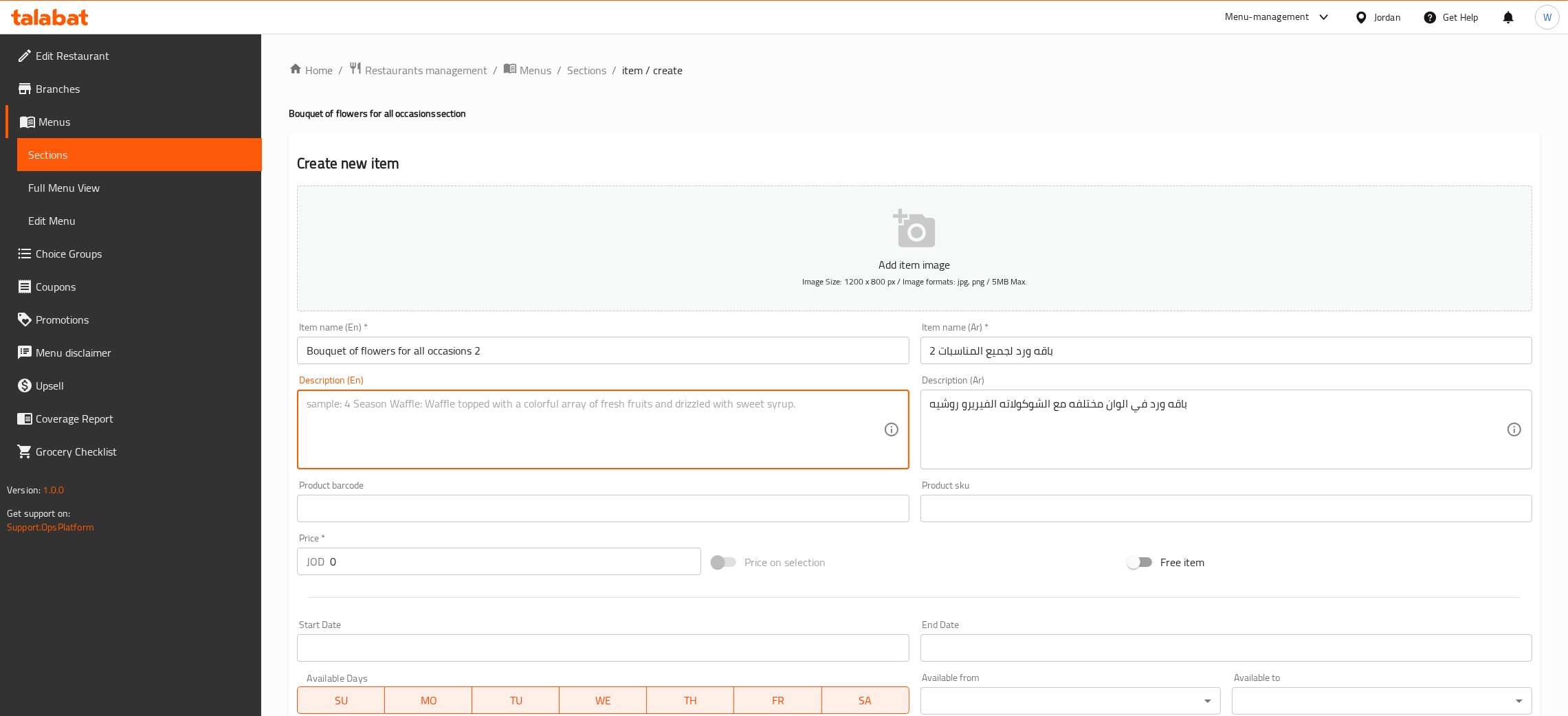
click at [600, 440] on textarea at bounding box center [595, 430] width 576 height 65
paste textarea "A bouquet of roses in different colors with Ferrero Rocher chocolates"
type textarea "A bouquet of roses in different colors with Ferrero Rocher chocolates"
drag, startPoint x: 391, startPoint y: 564, endPoint x: 112, endPoint y: 568, distance: 279.0
click at [112, 569] on div "Edit Restaurant Branches Menus Sections Full Menu View Edit Menu Choice Groups …" at bounding box center [784, 502] width 1568 height 937
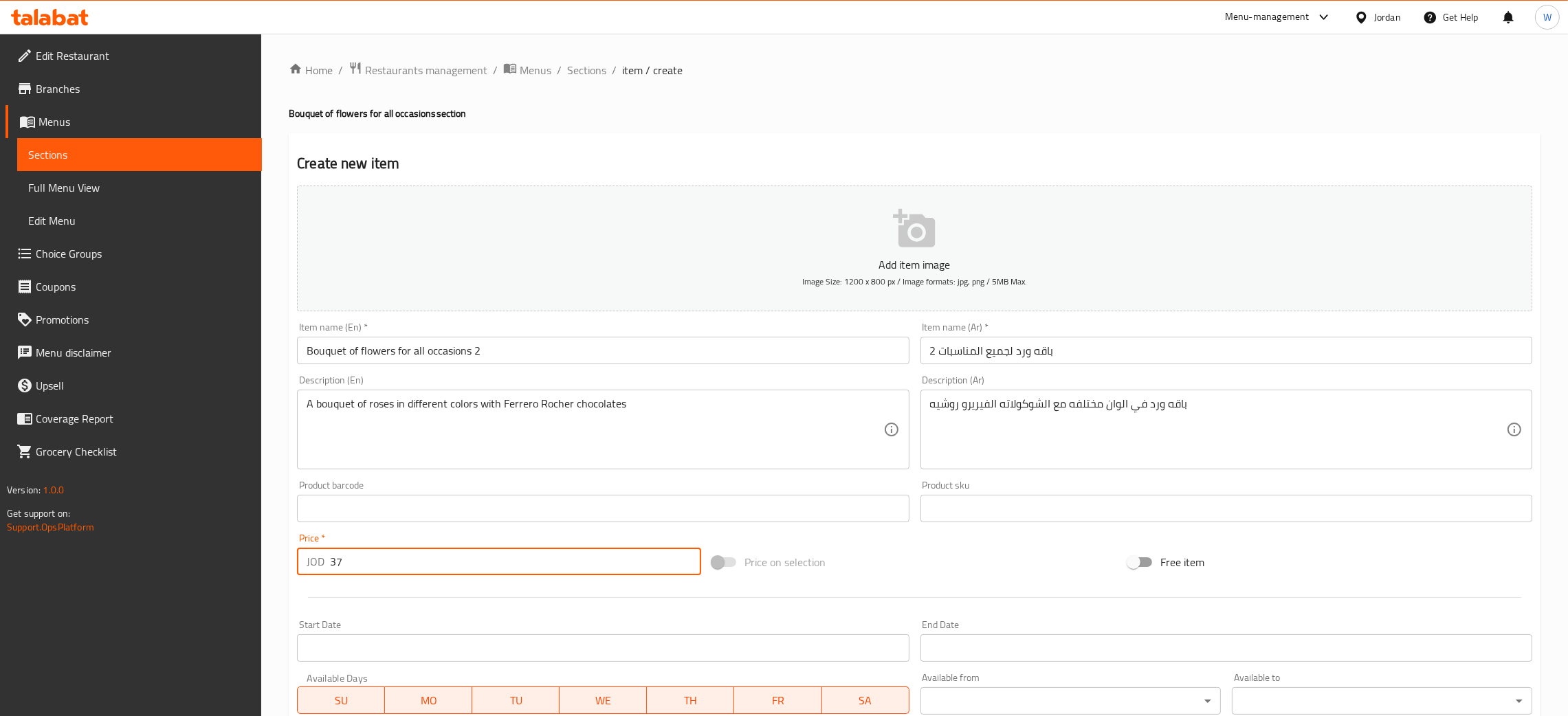
type input "37"
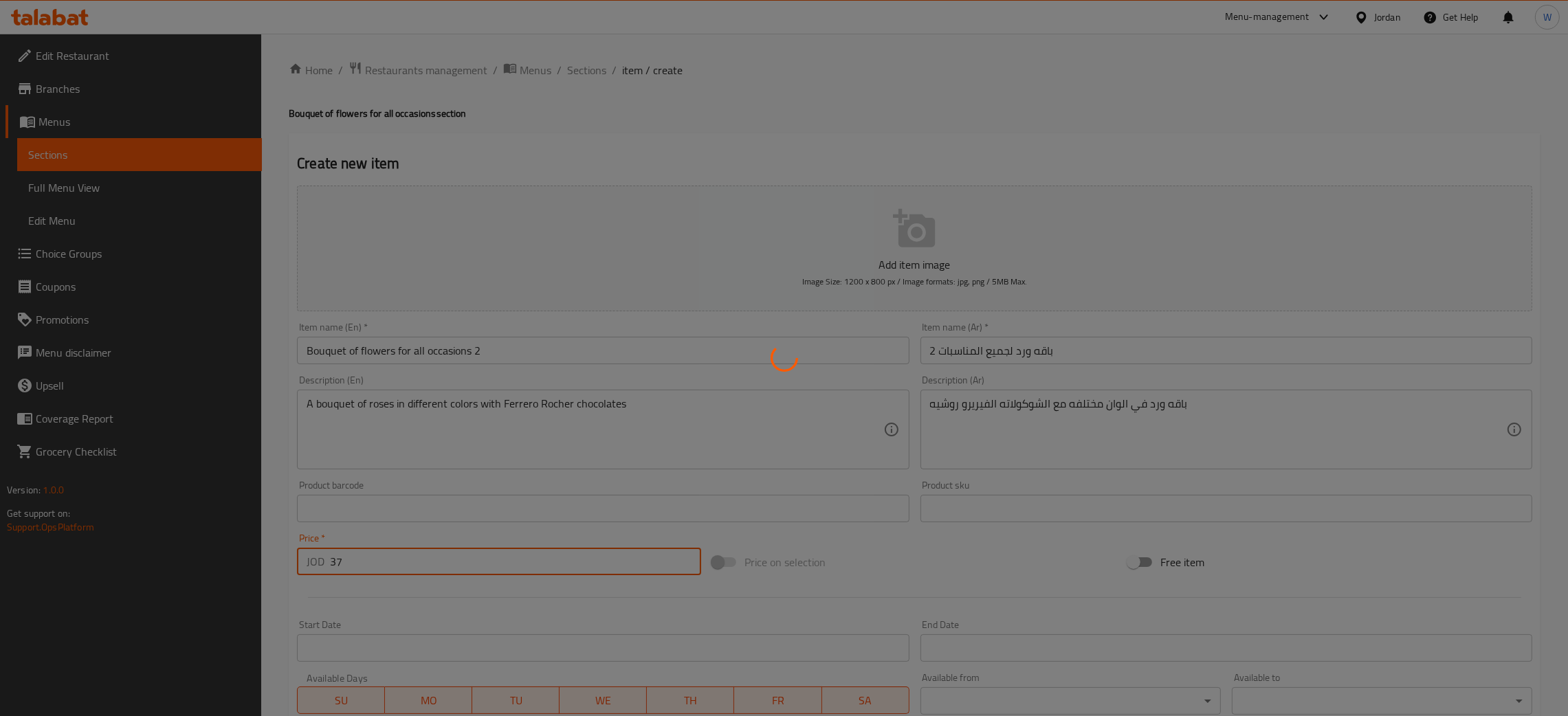
type input "0"
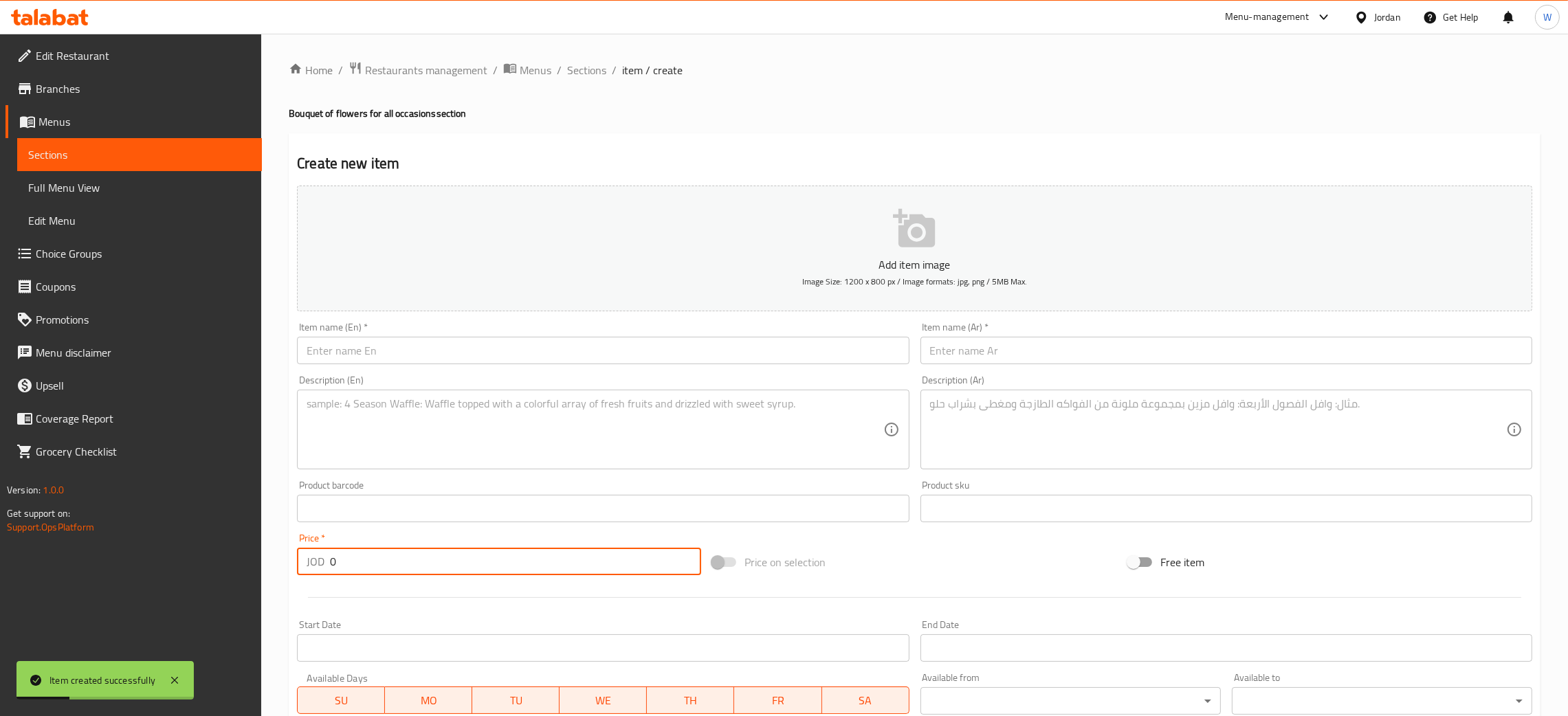
click at [781, 354] on input "text" at bounding box center [603, 351] width 612 height 27
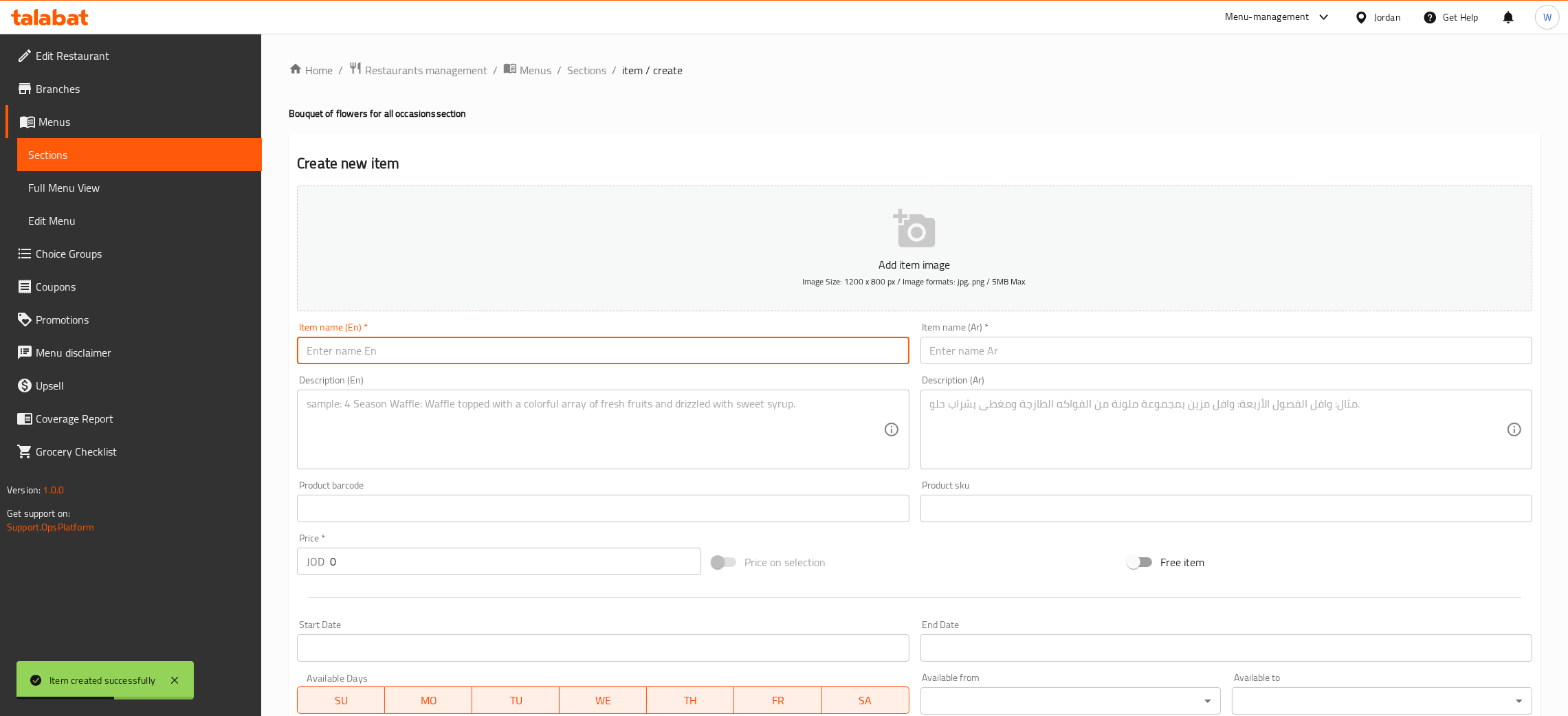
paste input "Bouquet of flowers for all occasions"
type input "Bouquet of flowers for all occasions 3"
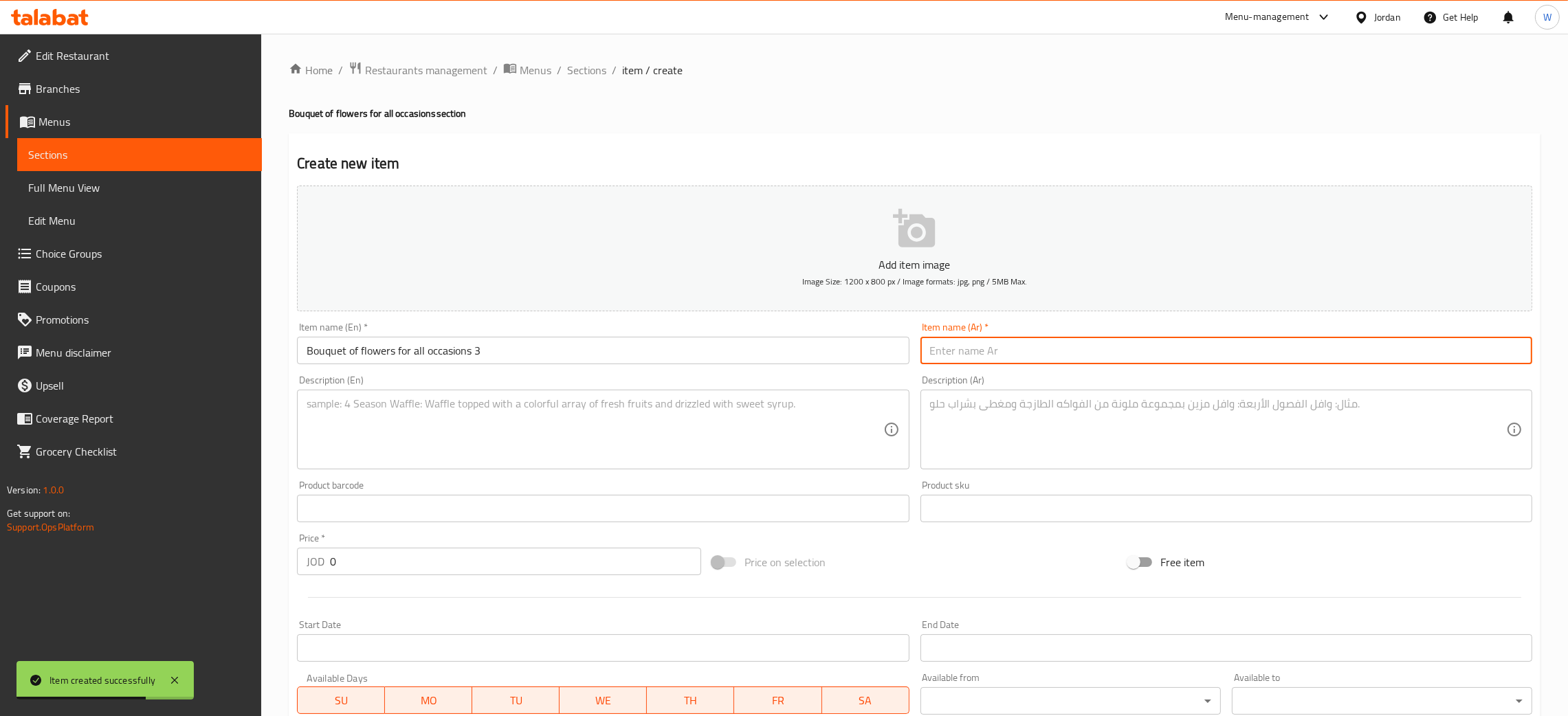
click at [1008, 341] on input "text" at bounding box center [1227, 351] width 612 height 27
paste input "باقه ورد لجميع المناسبات"
type input "باقه ورد لجميع المناسبات 3"
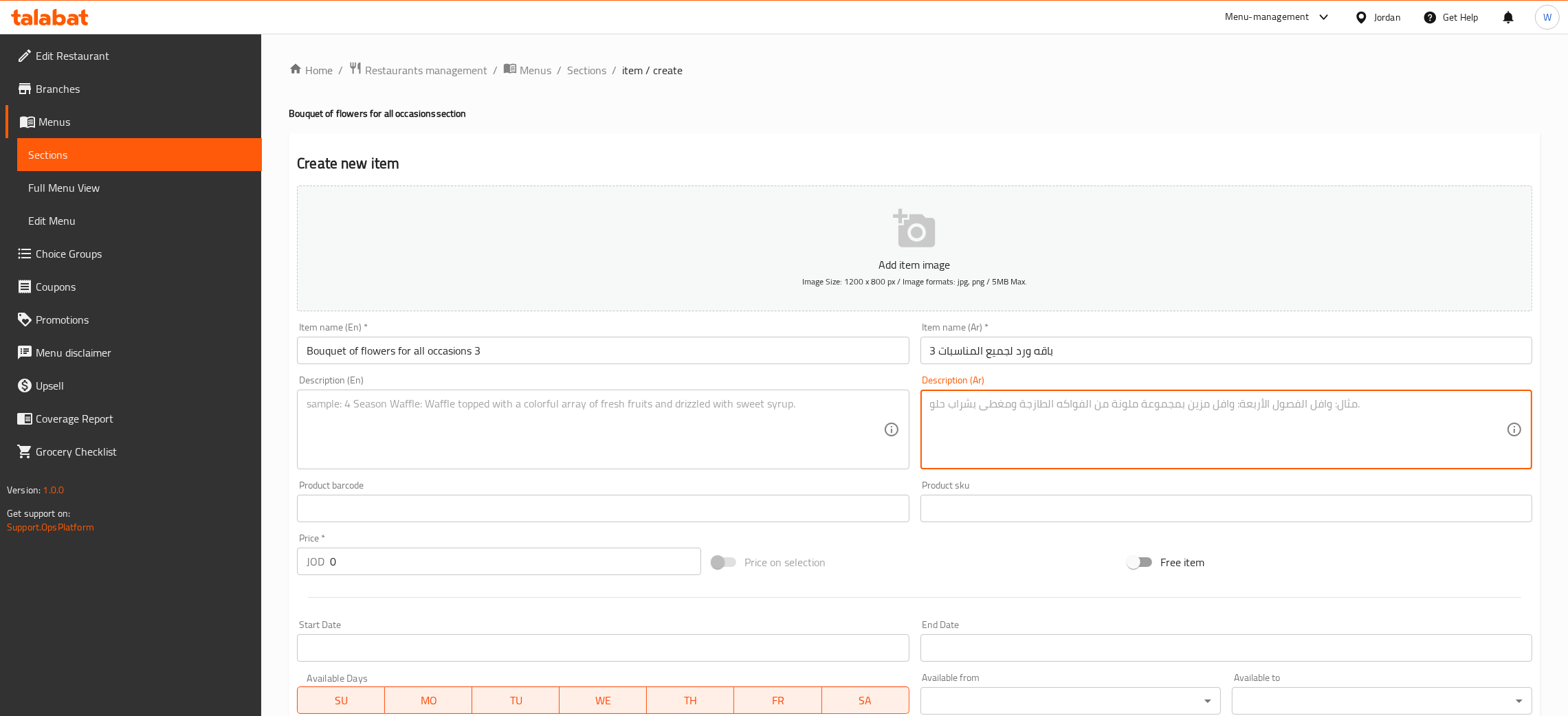
click at [1003, 427] on textarea at bounding box center [1218, 430] width 576 height 65
paste textarea "باقه ورد لجميع المناسبات في الوان مختلفه"
type textarea "باقه ورد لجميع المناسبات في الوان مختلفه"
click at [670, 395] on div "Description (En)" at bounding box center [603, 430] width 612 height 80
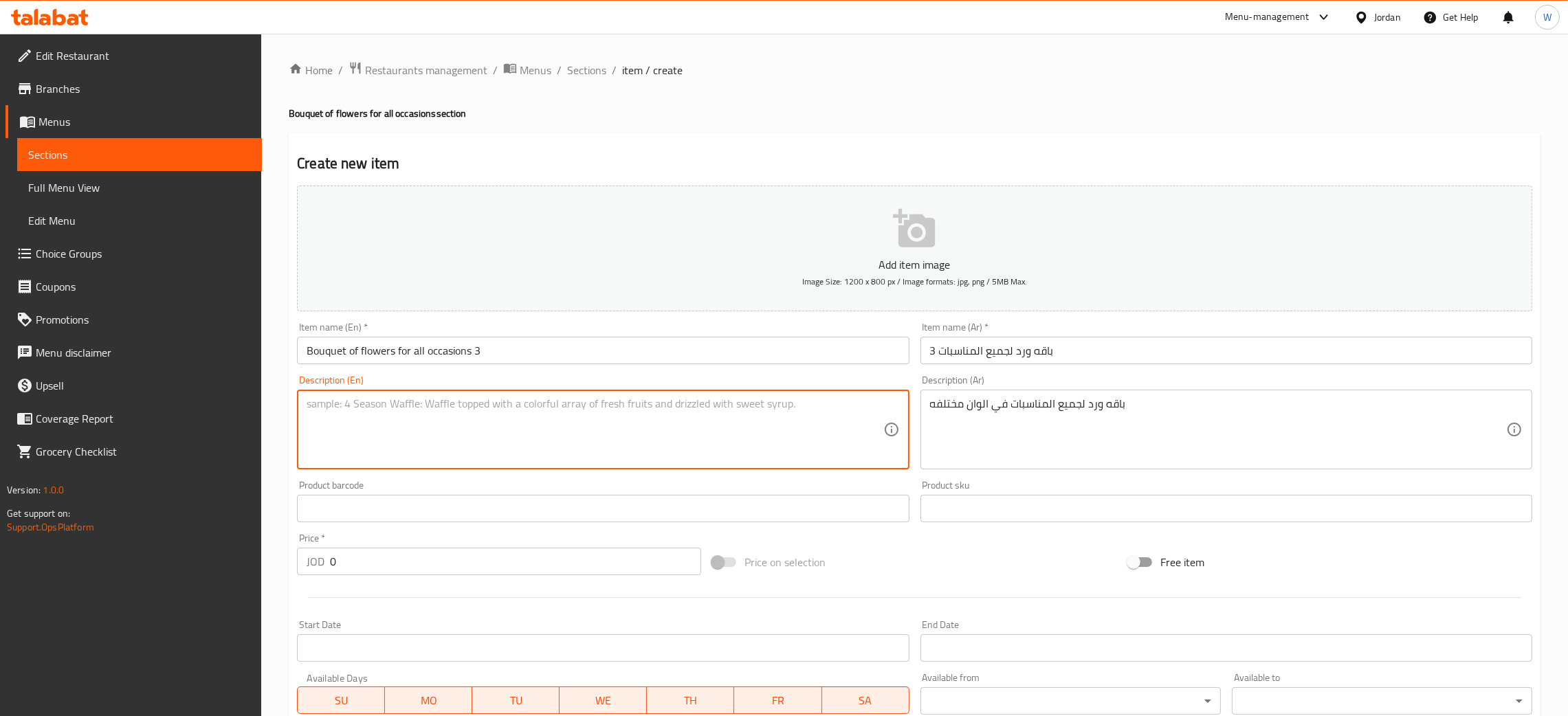
paste textarea "Bouquet of roses for all occasions in different colors"
type textarea "Bouquet of roses for all occasions in different colors"
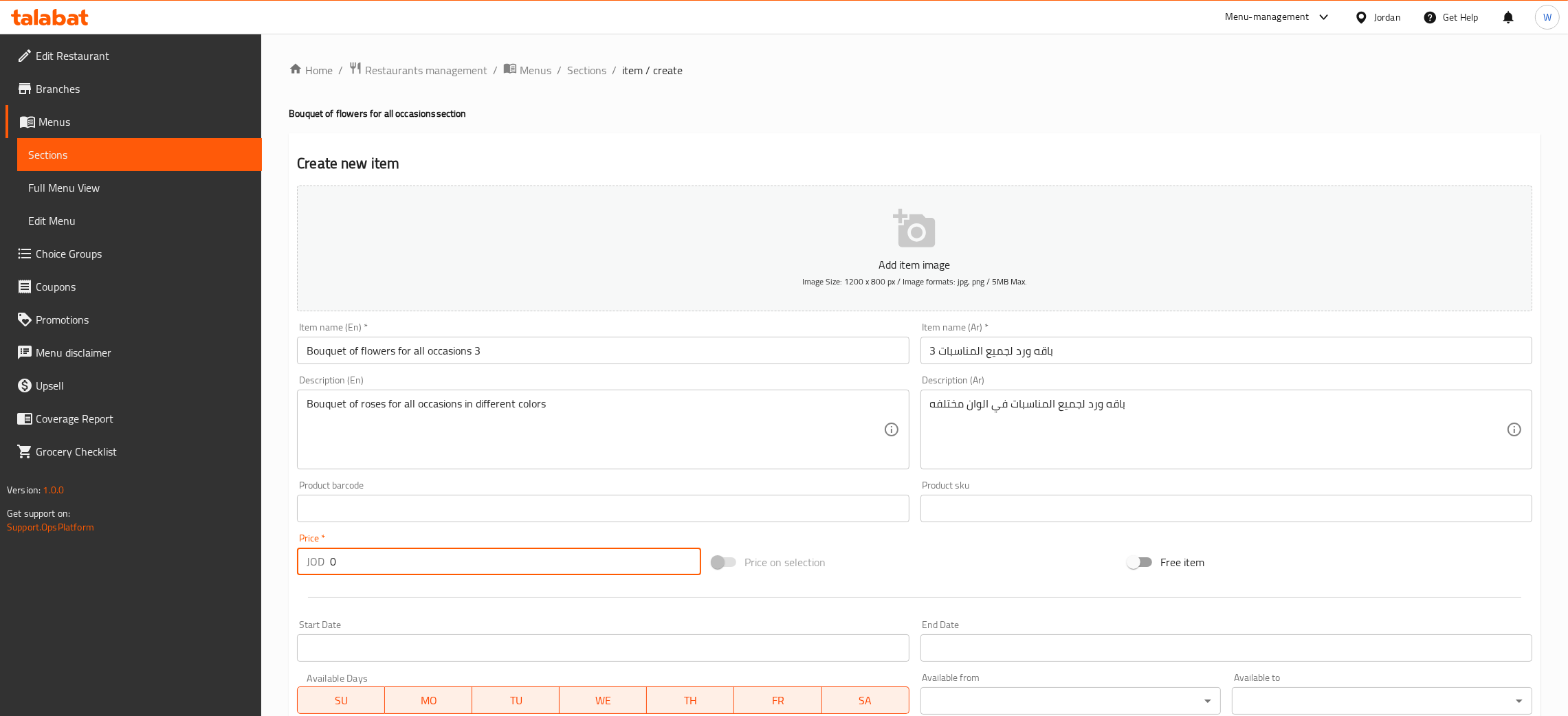
drag, startPoint x: 67, startPoint y: 584, endPoint x: 2, endPoint y: 561, distance: 68.9
click at [2, 575] on div "Edit Restaurant Branches Menus Sections Full Menu View Edit Menu Choice Groups …" at bounding box center [784, 502] width 1568 height 937
type input "37"
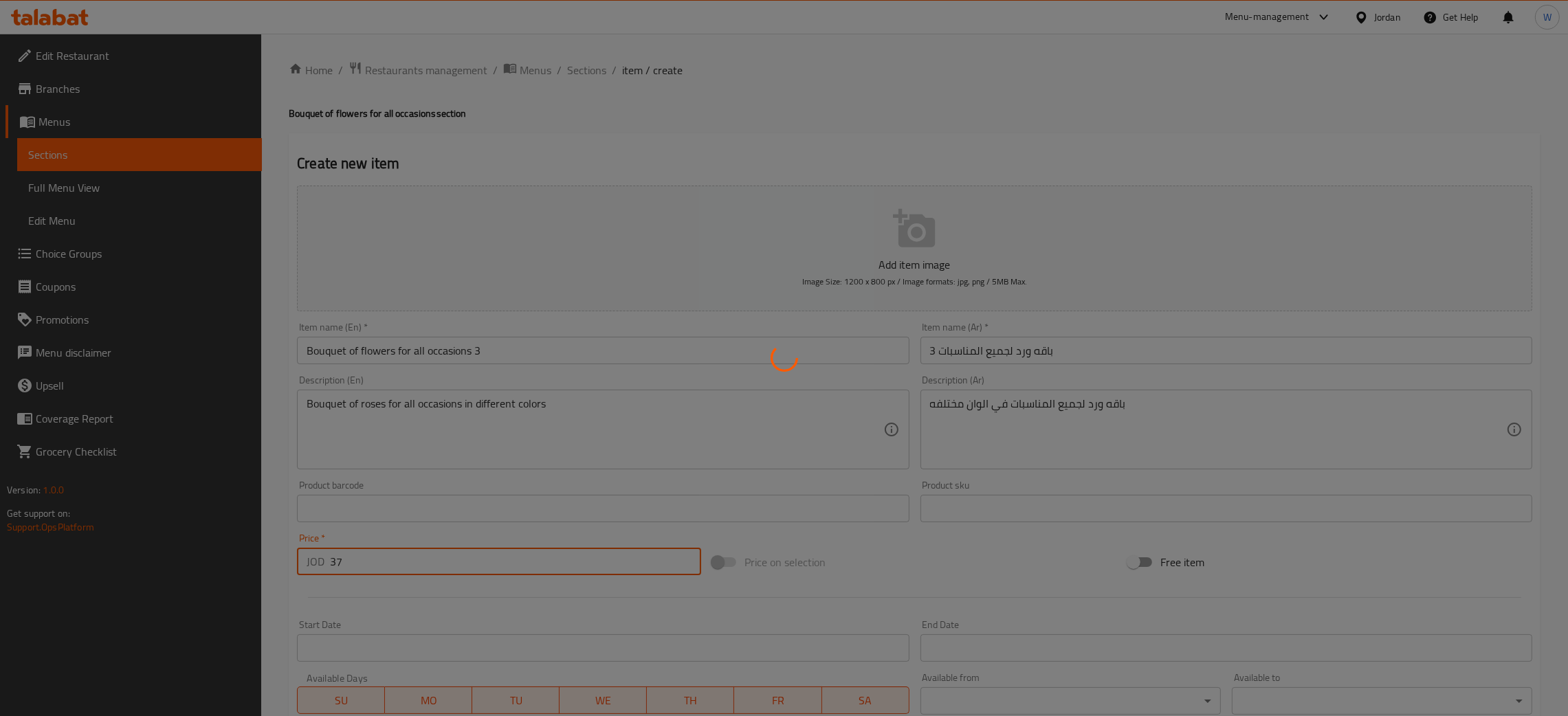
type input "0"
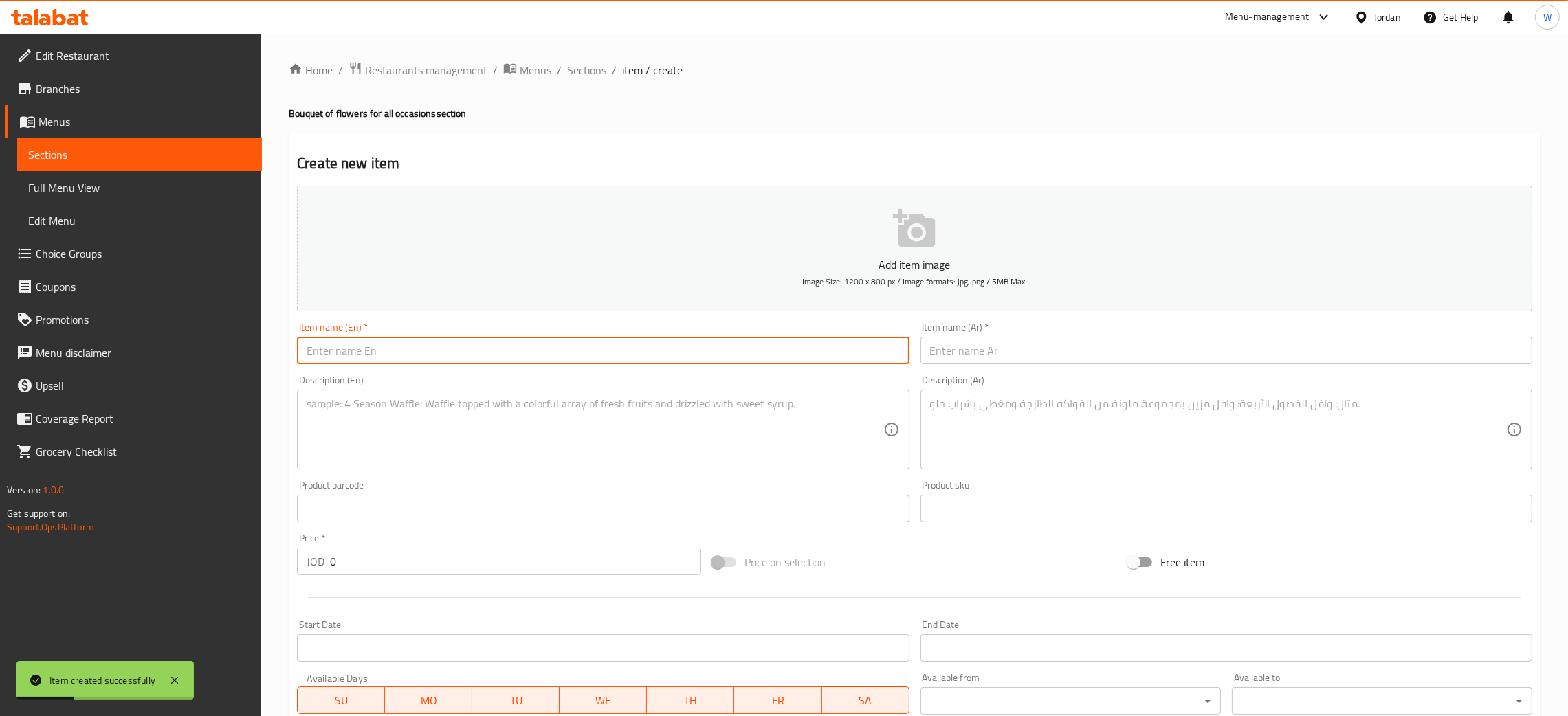
click at [712, 361] on input "text" at bounding box center [603, 351] width 612 height 27
paste input "Bouquet of flowers for all occasions"
type input "Bouquet of flowers for all occasions 4"
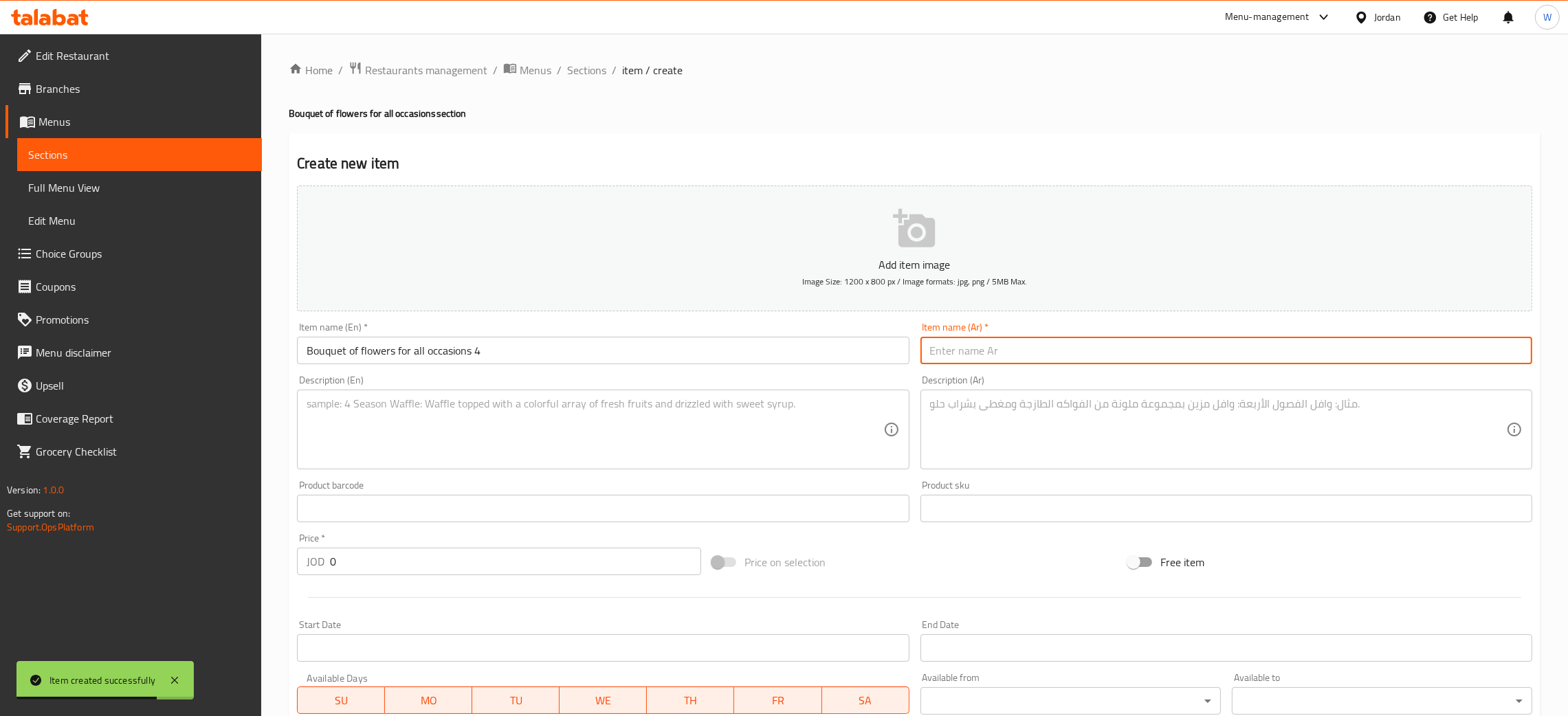
click at [1018, 341] on input "text" at bounding box center [1227, 351] width 612 height 27
paste input "باقه ورد لجميع المناسبات"
type input "باقه ورد لجميع المناسبات 4"
click at [1055, 426] on textarea at bounding box center [1218, 430] width 576 height 65
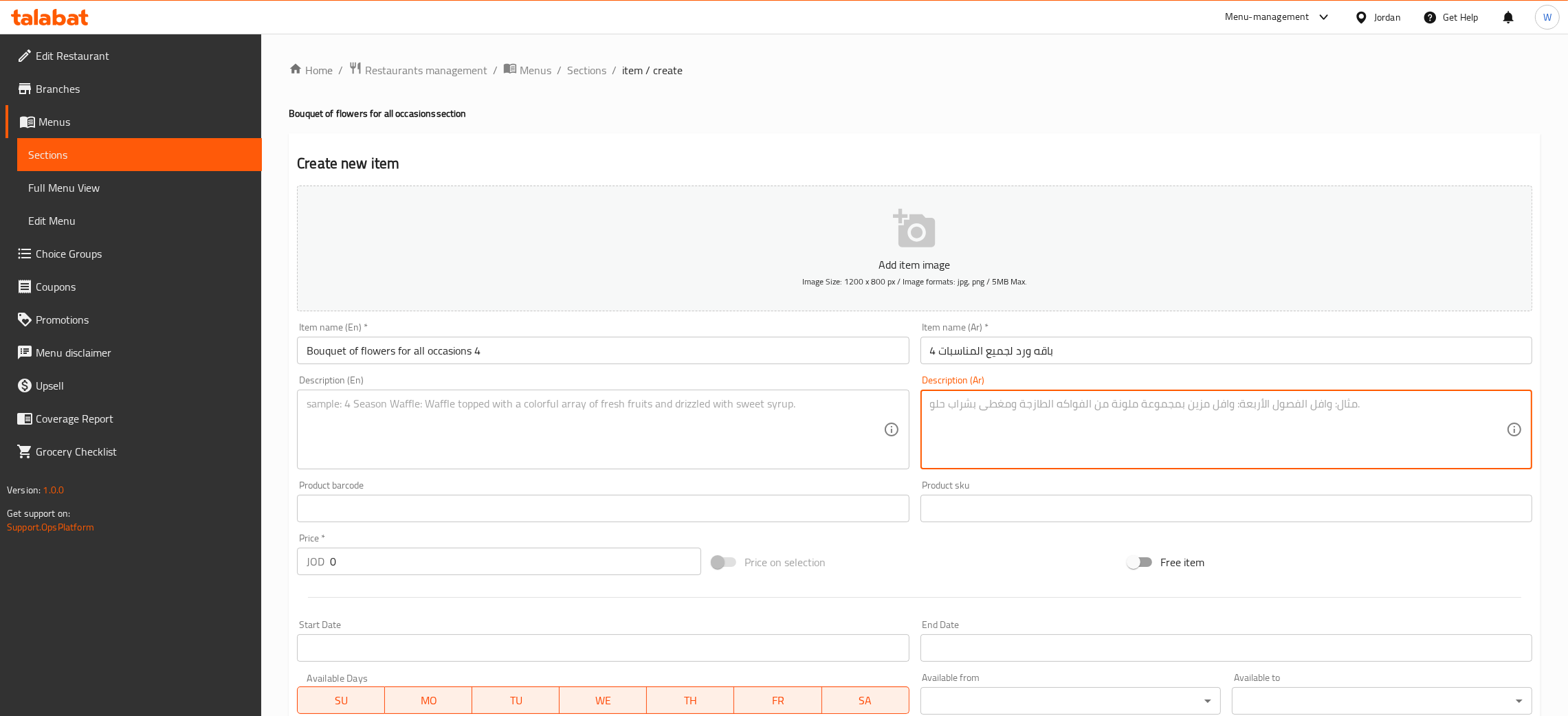
paste textarea "باقه ورد في الوان مميزه وجميله"
type textarea "باقه ورد في الوان مميزه وجميله"
click at [691, 437] on textarea at bounding box center [595, 430] width 576 height 65
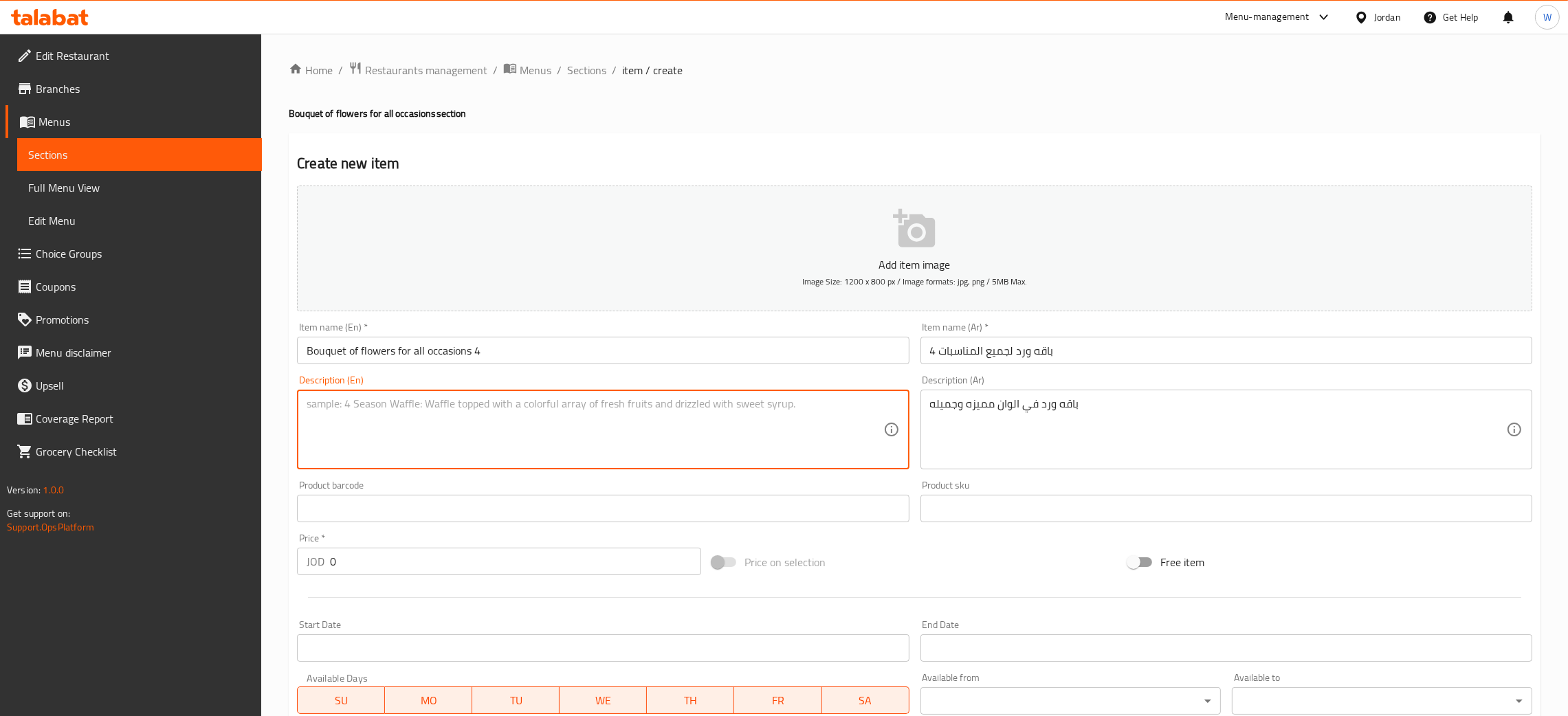
paste textarea "A bouquet of roses in distinctive and beautiful colors"
type textarea "A bouquet of roses in distinctive and beautiful colors"
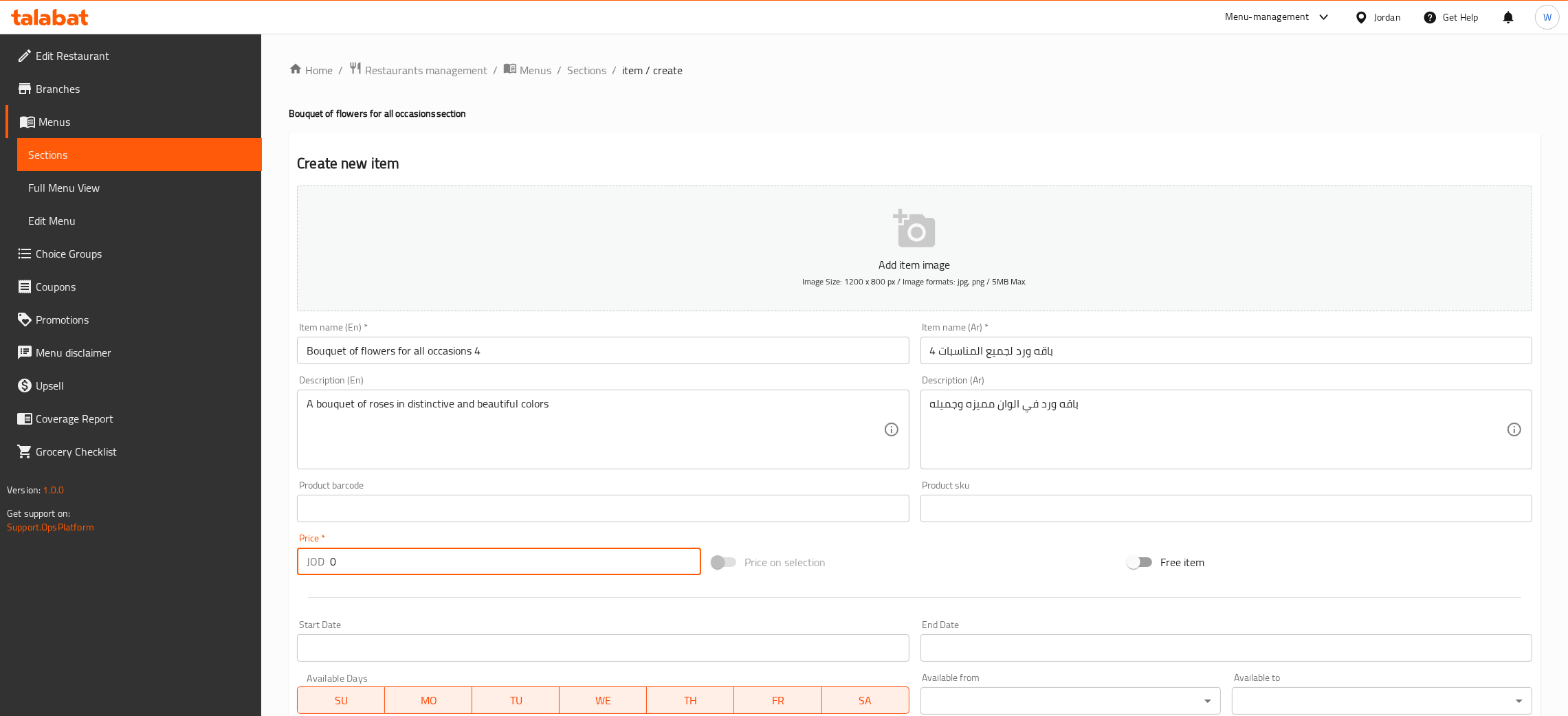
drag, startPoint x: 356, startPoint y: 557, endPoint x: 345, endPoint y: 566, distance: 14.2
click at [345, 566] on input "0" at bounding box center [515, 561] width 371 height 27
drag, startPoint x: 381, startPoint y: 568, endPoint x: 232, endPoint y: 575, distance: 149.2
click at [236, 577] on div "Edit Restaurant Branches Menus Sections Full Menu View Edit Menu Choice Groups …" at bounding box center [784, 502] width 1568 height 937
type input "25"
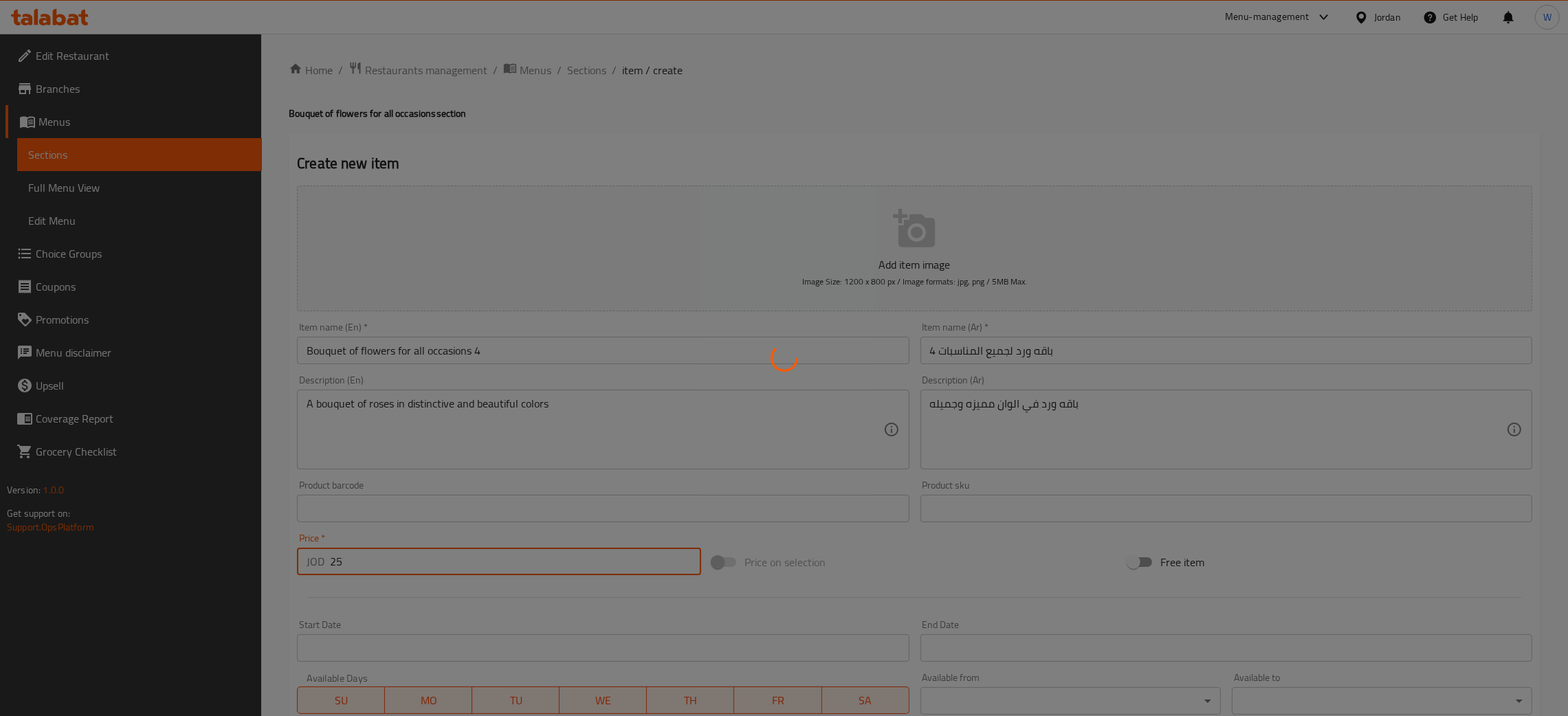
type input "0"
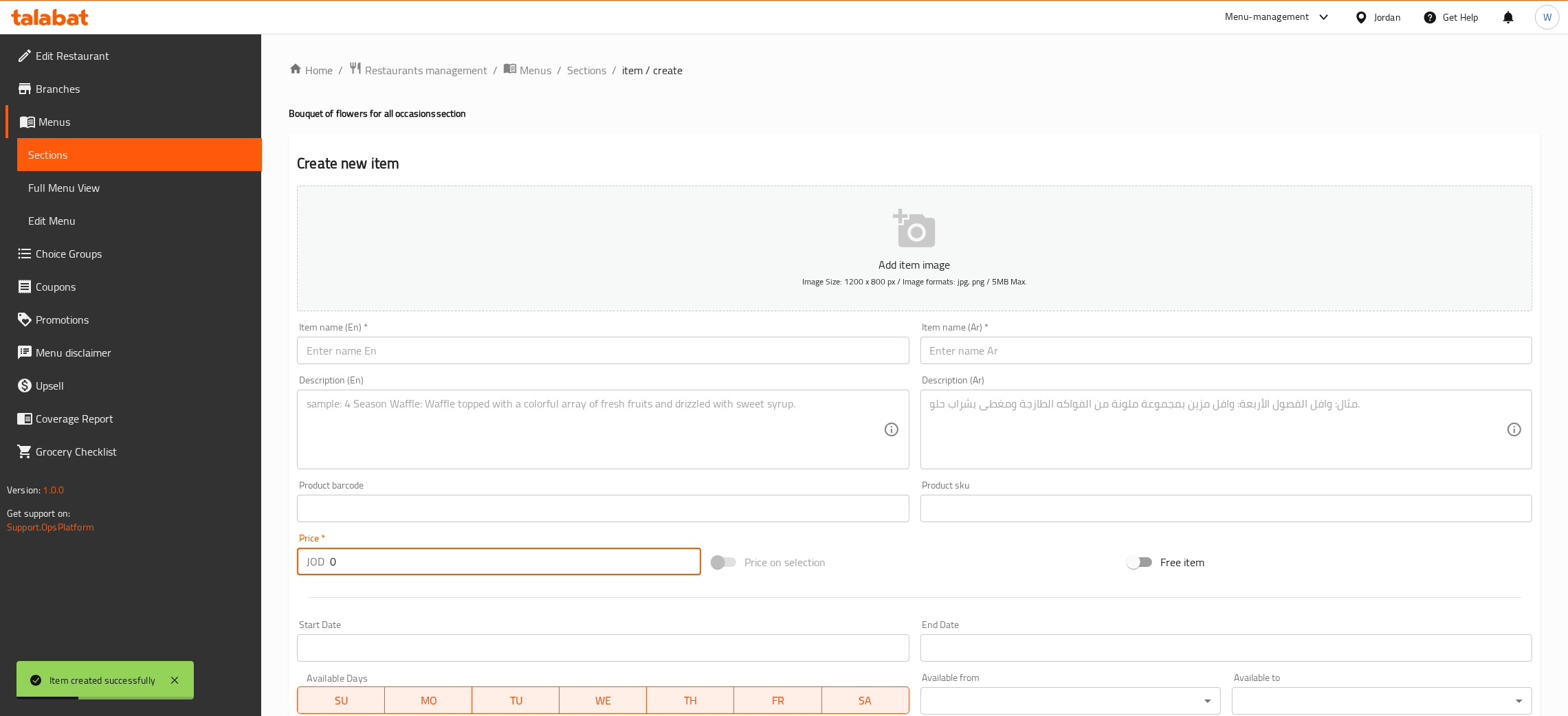
click at [667, 348] on input "text" at bounding box center [603, 351] width 612 height 27
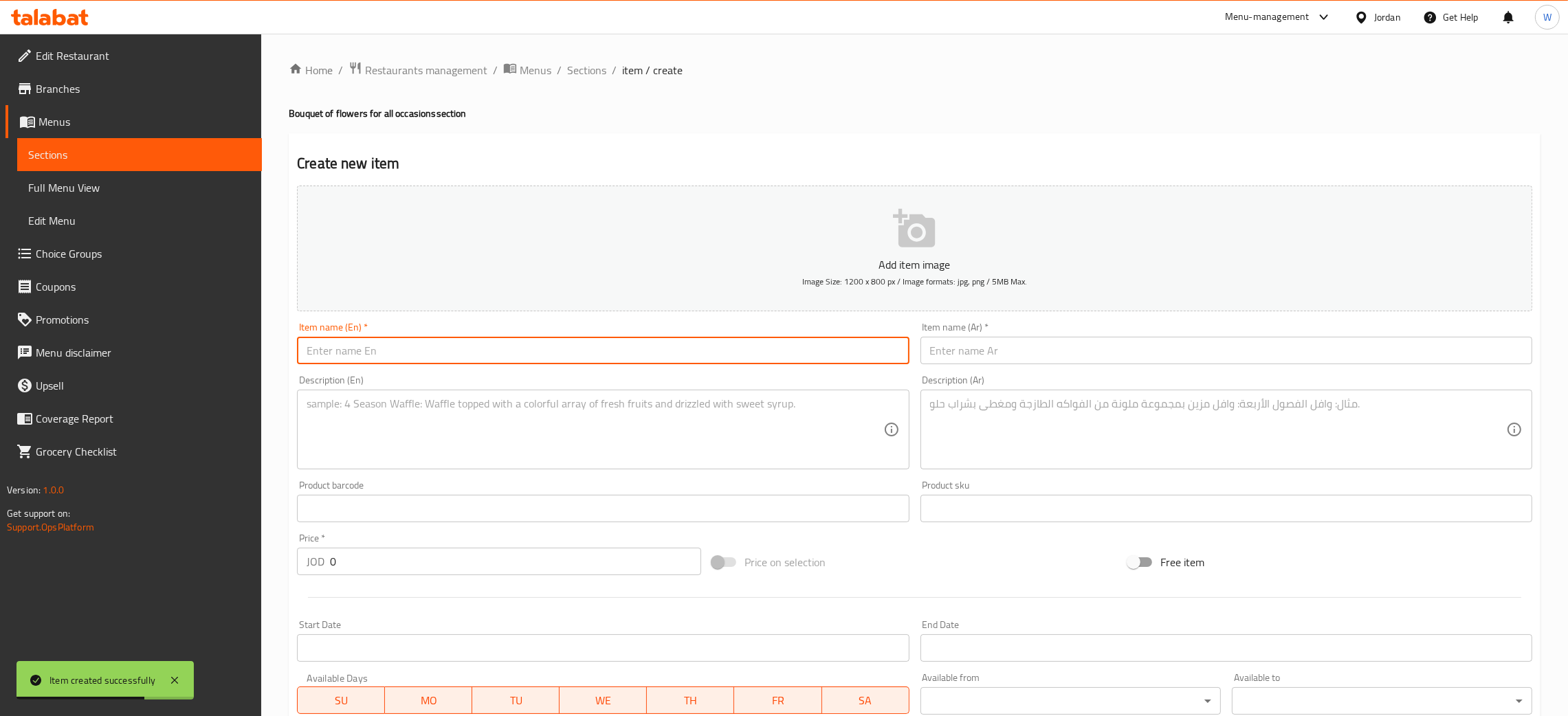
paste input "Bouquet of flowers for all occasions"
type input "Bouquet of flowers for all occasions"
click at [1041, 342] on input "text" at bounding box center [1227, 351] width 612 height 27
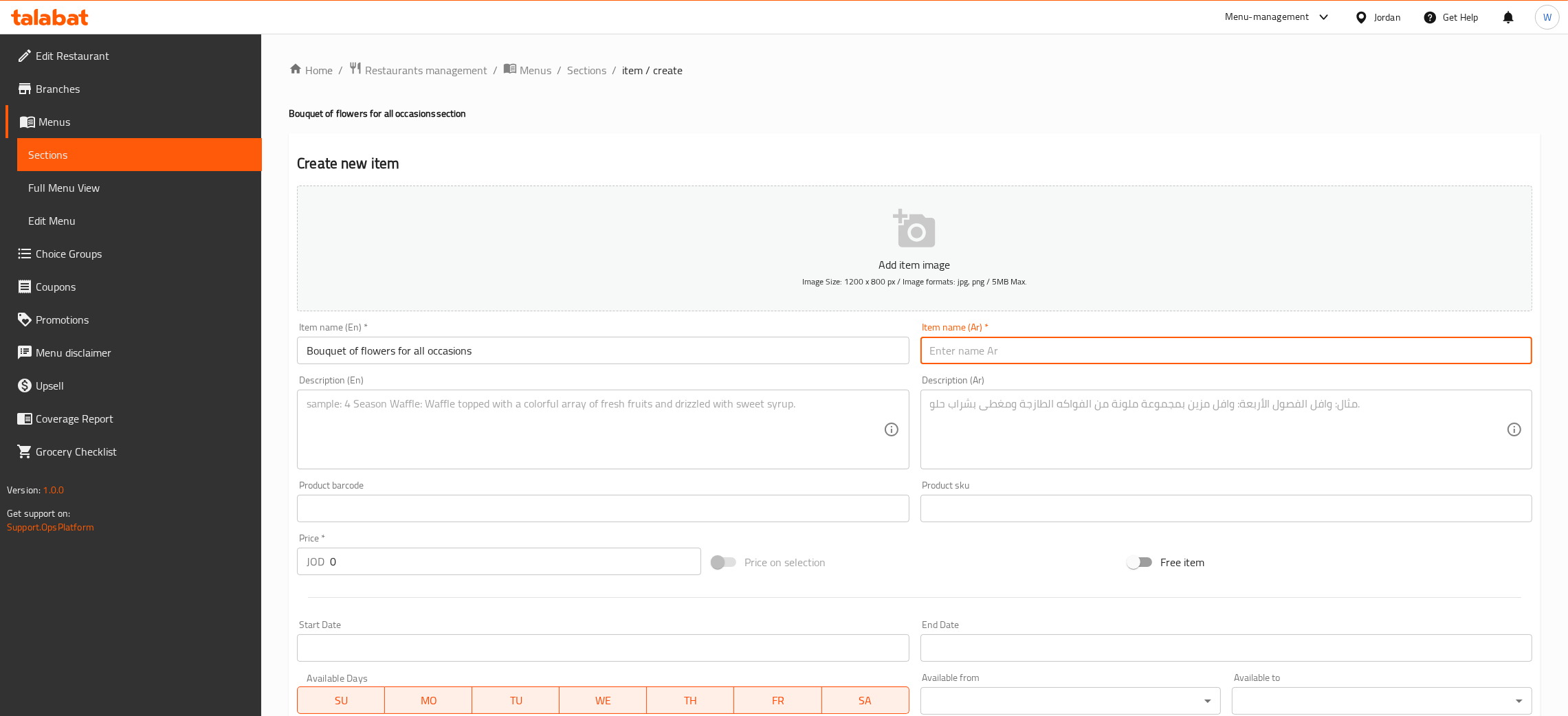
paste input "باقه ورد لجميع المناسبات"
type input "باقه ورد لجميع المناسبات 5"
click at [564, 350] on input "Bouquet of flowers for all occasions" at bounding box center [603, 351] width 612 height 27
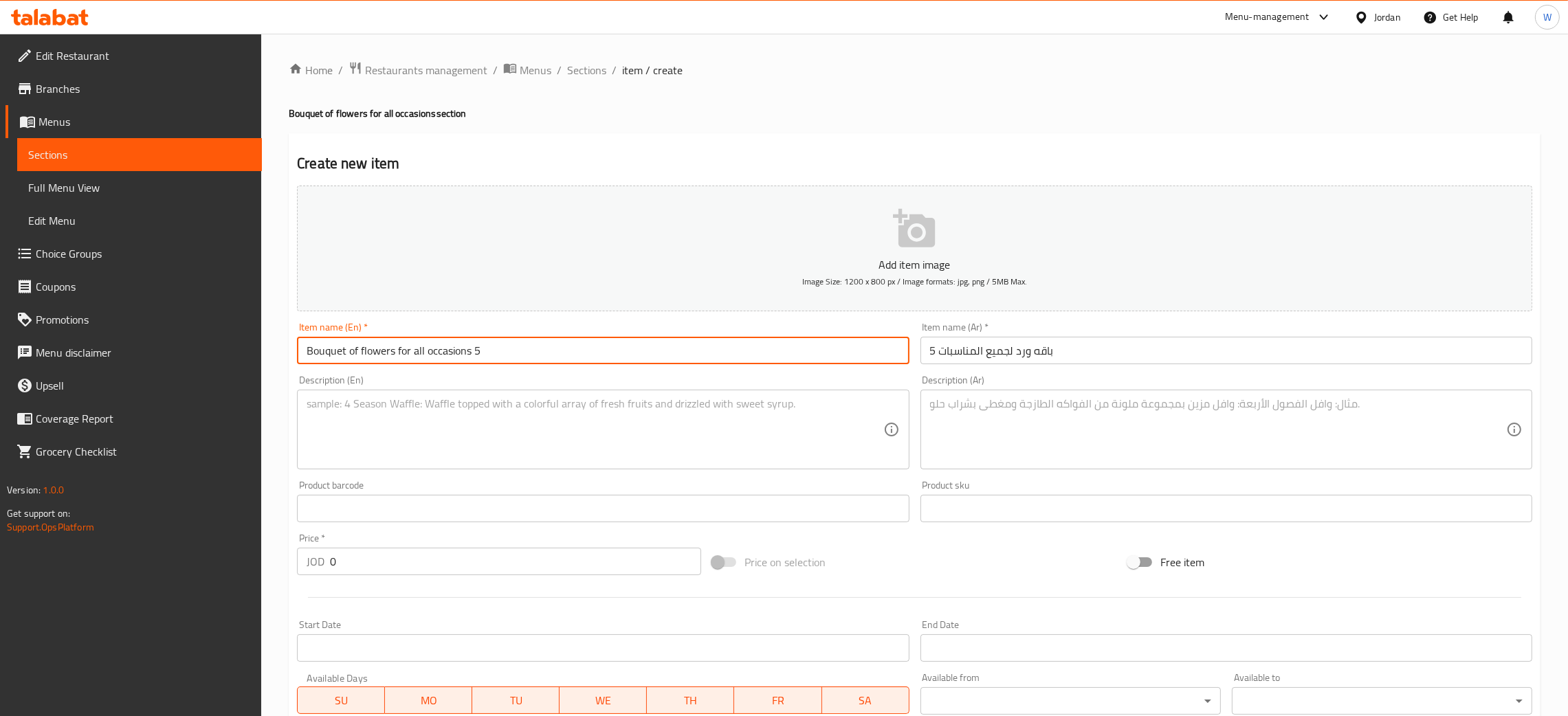
type input "Bouquet of flowers for all occasions 5"
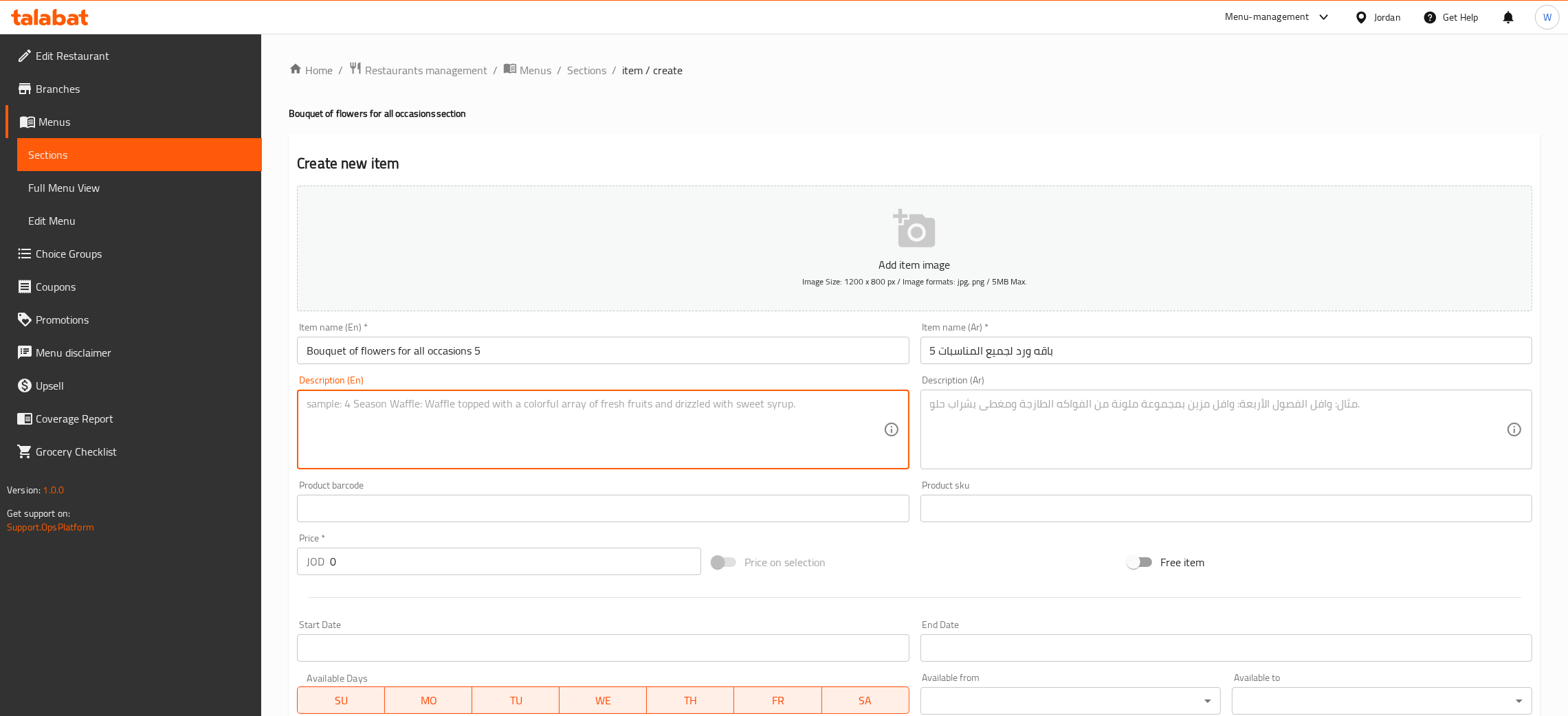
click at [595, 435] on textarea at bounding box center [595, 430] width 576 height 65
click at [1115, 400] on textarea at bounding box center [1218, 430] width 576 height 65
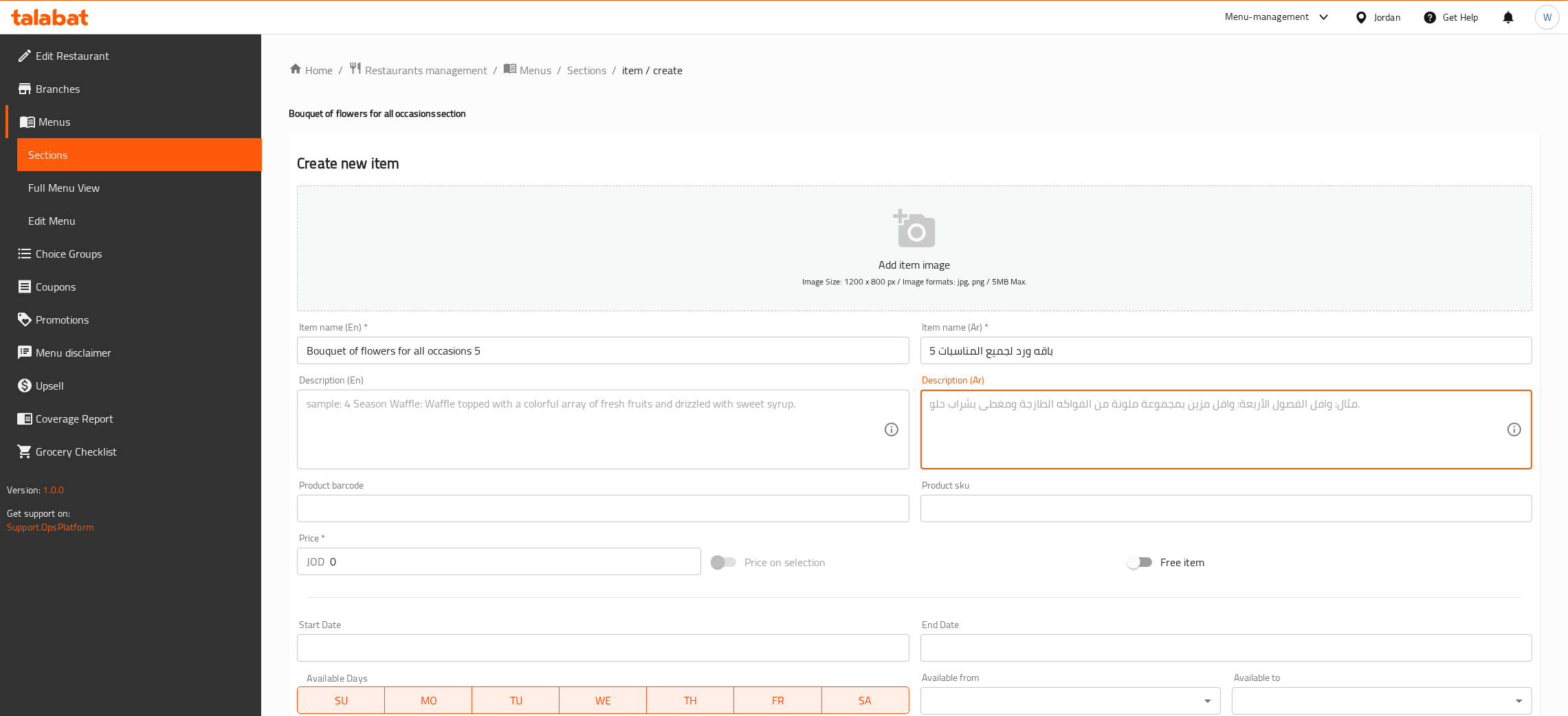
paste textarea "باقه ورد العشاق"
type textarea "باقه ورد العشاق"
click at [570, 451] on textarea at bounding box center [595, 430] width 576 height 65
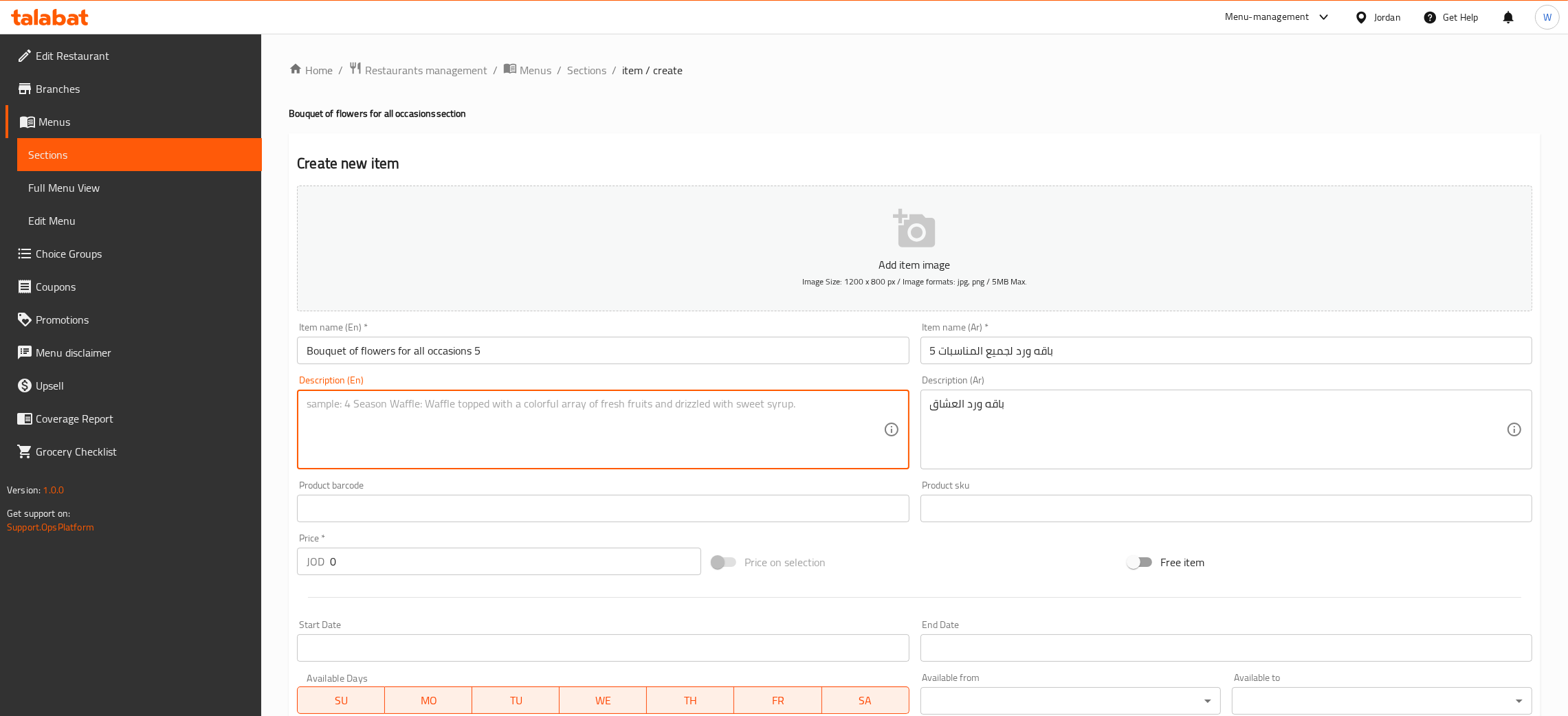
paste textarea "Lovers' bouquet"
type textarea "Lovers' bouquet"
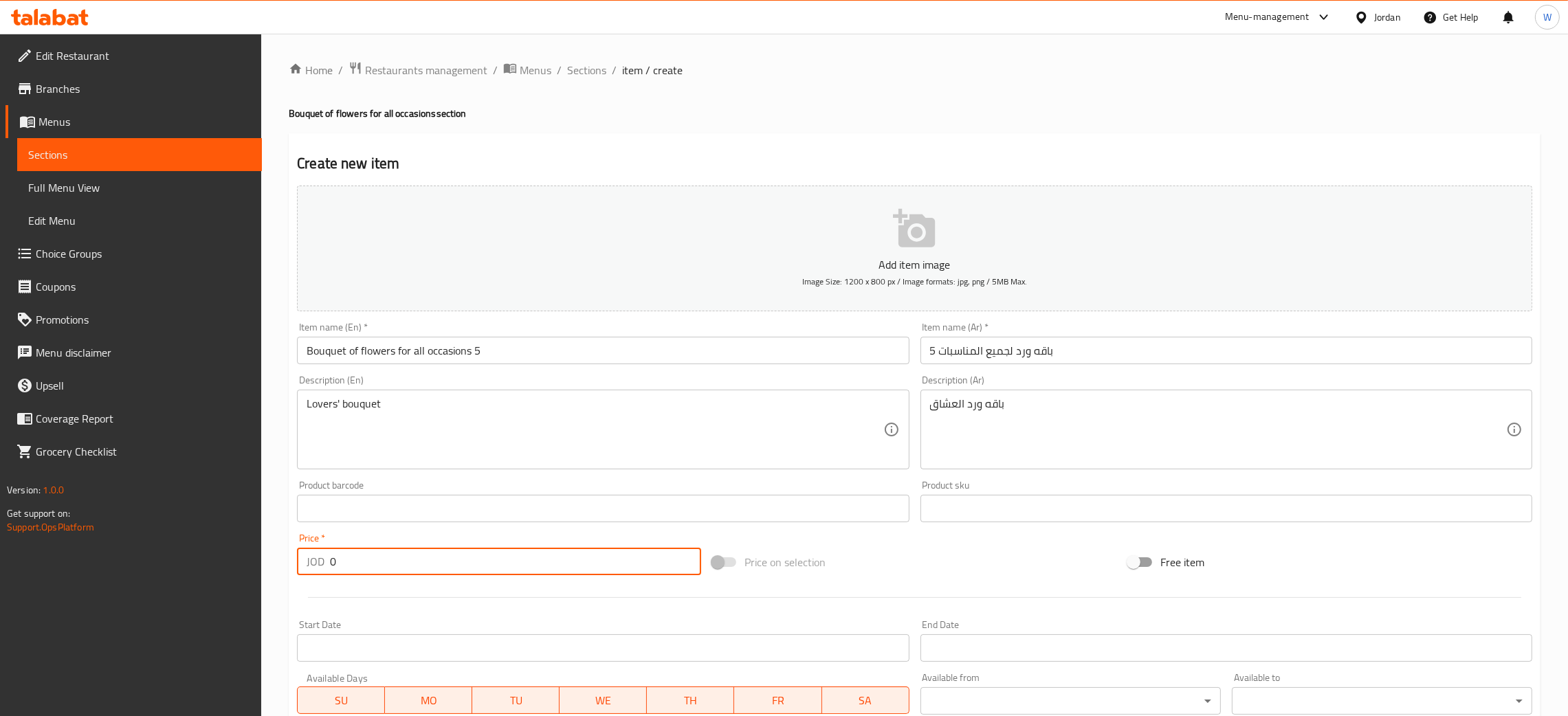
drag, startPoint x: 410, startPoint y: 559, endPoint x: 137, endPoint y: 582, distance: 274.0
click at [137, 584] on div "Edit Restaurant Branches Menus Sections Full Menu View Edit Menu Choice Groups …" at bounding box center [784, 502] width 1568 height 937
type input "35"
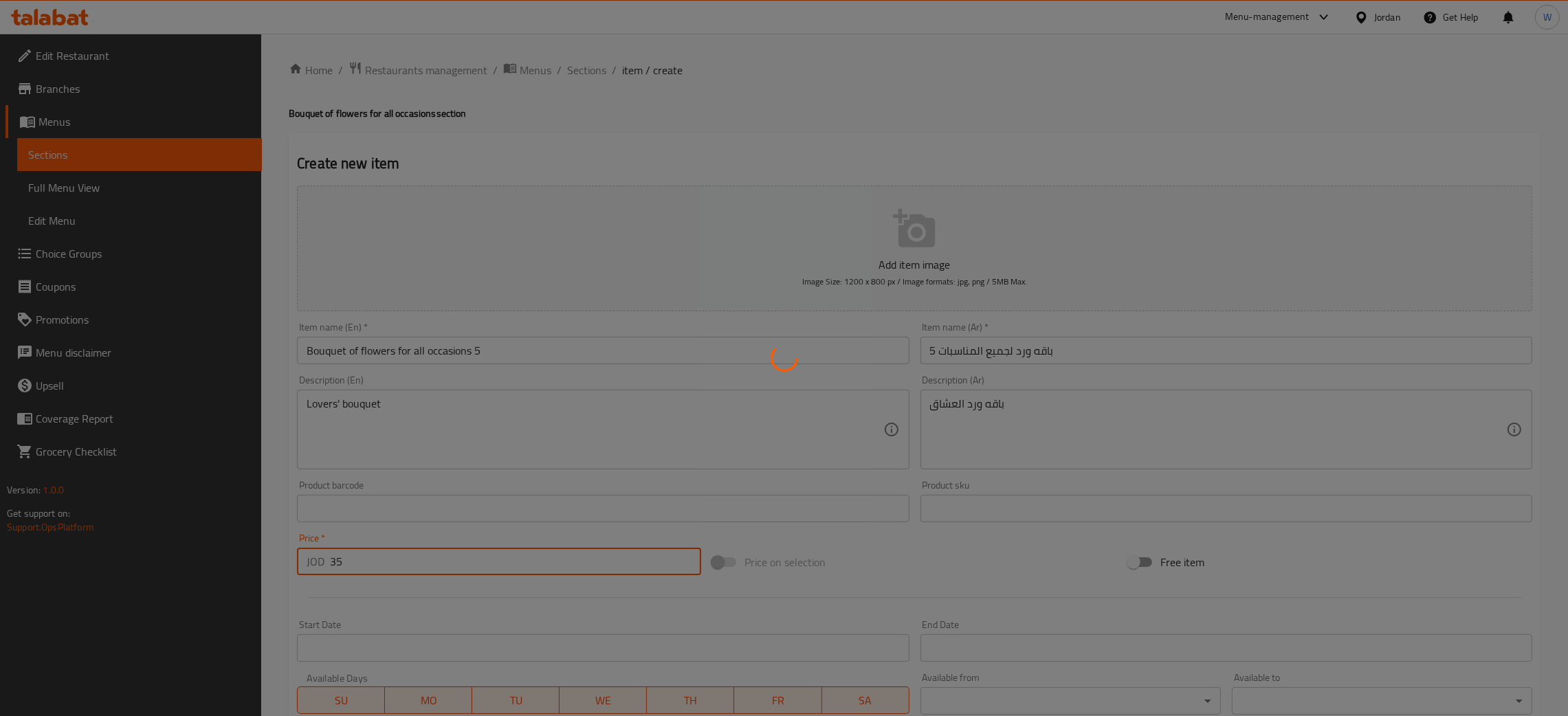
type input "0"
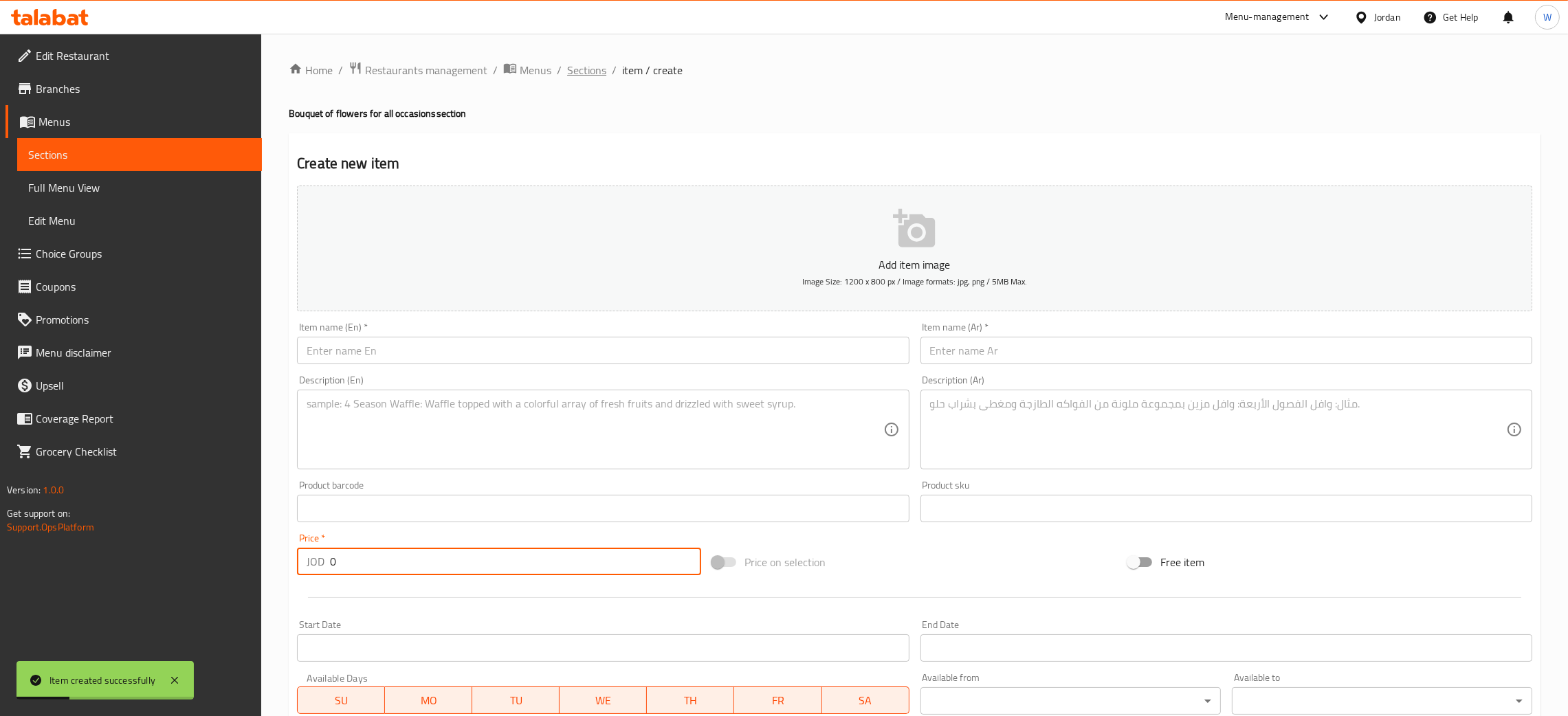
click at [582, 63] on span "Sections" at bounding box center [586, 70] width 39 height 17
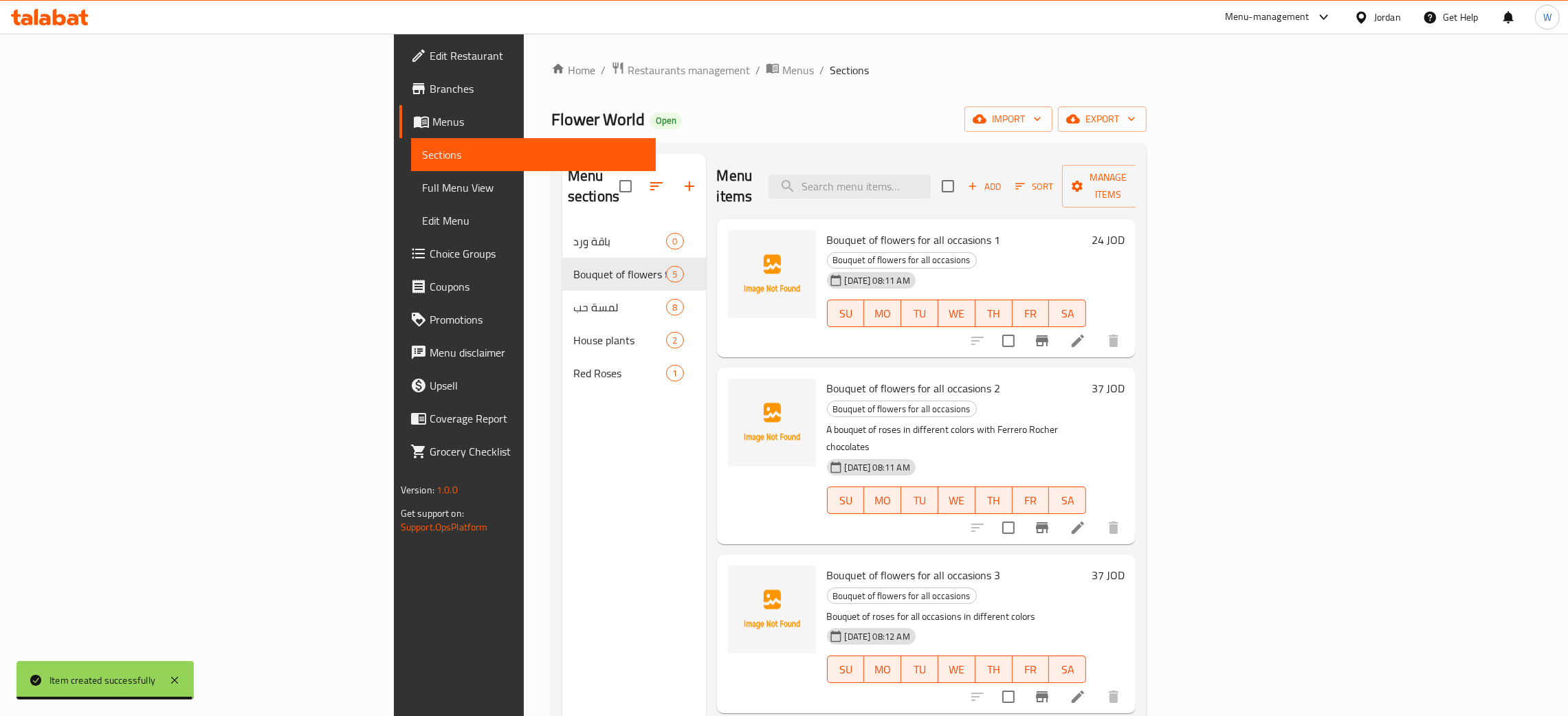
click at [1125, 566] on h6 "37 JOD" at bounding box center [1108, 575] width 33 height 19
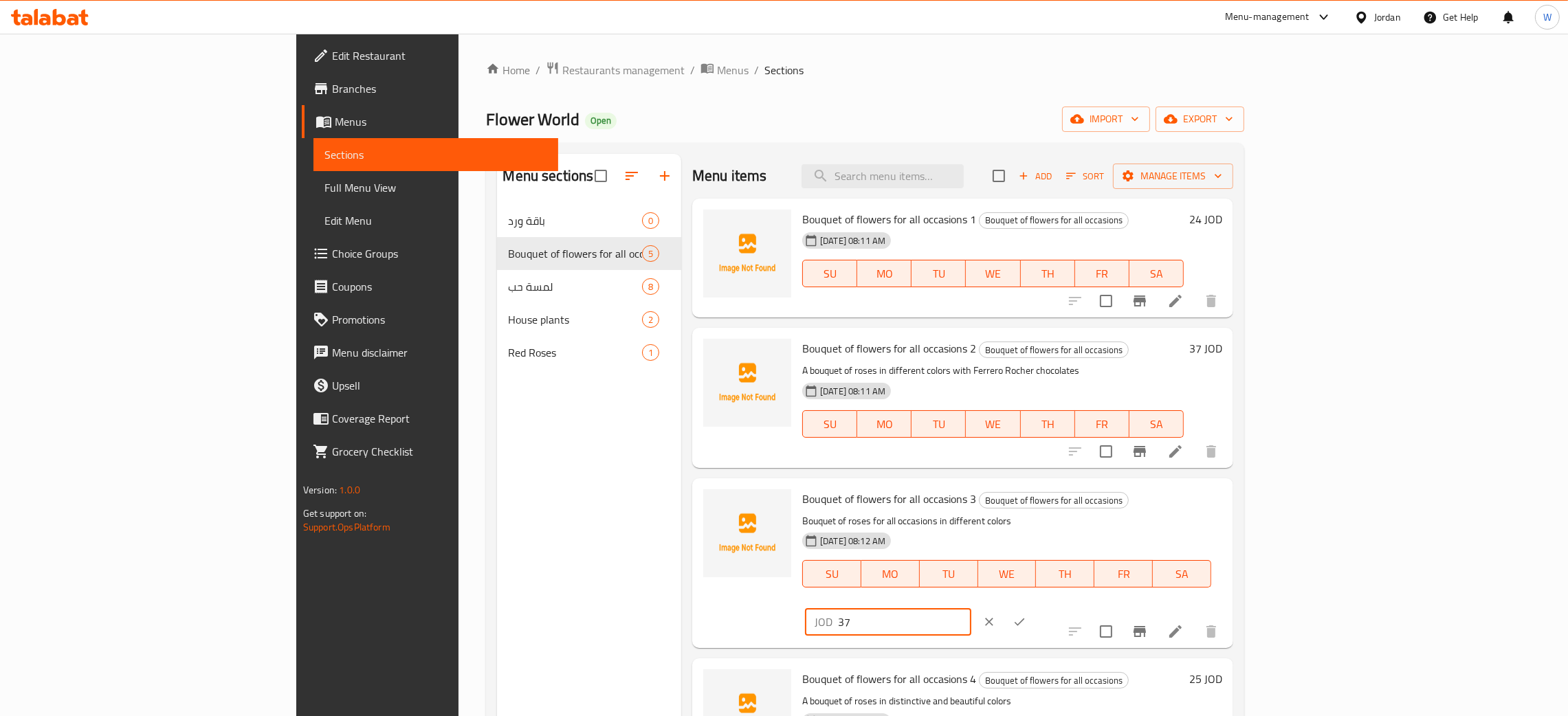
drag, startPoint x: 1340, startPoint y: 506, endPoint x: 1146, endPoint y: 503, distance: 194.0
click at [1175, 514] on div "Bouquet of flowers for all occasions 3 Bouquet of flowers for all occasions Bou…" at bounding box center [1013, 563] width 431 height 159
type input "27"
click at [1027, 615] on icon "ok" at bounding box center [1019, 622] width 14 height 14
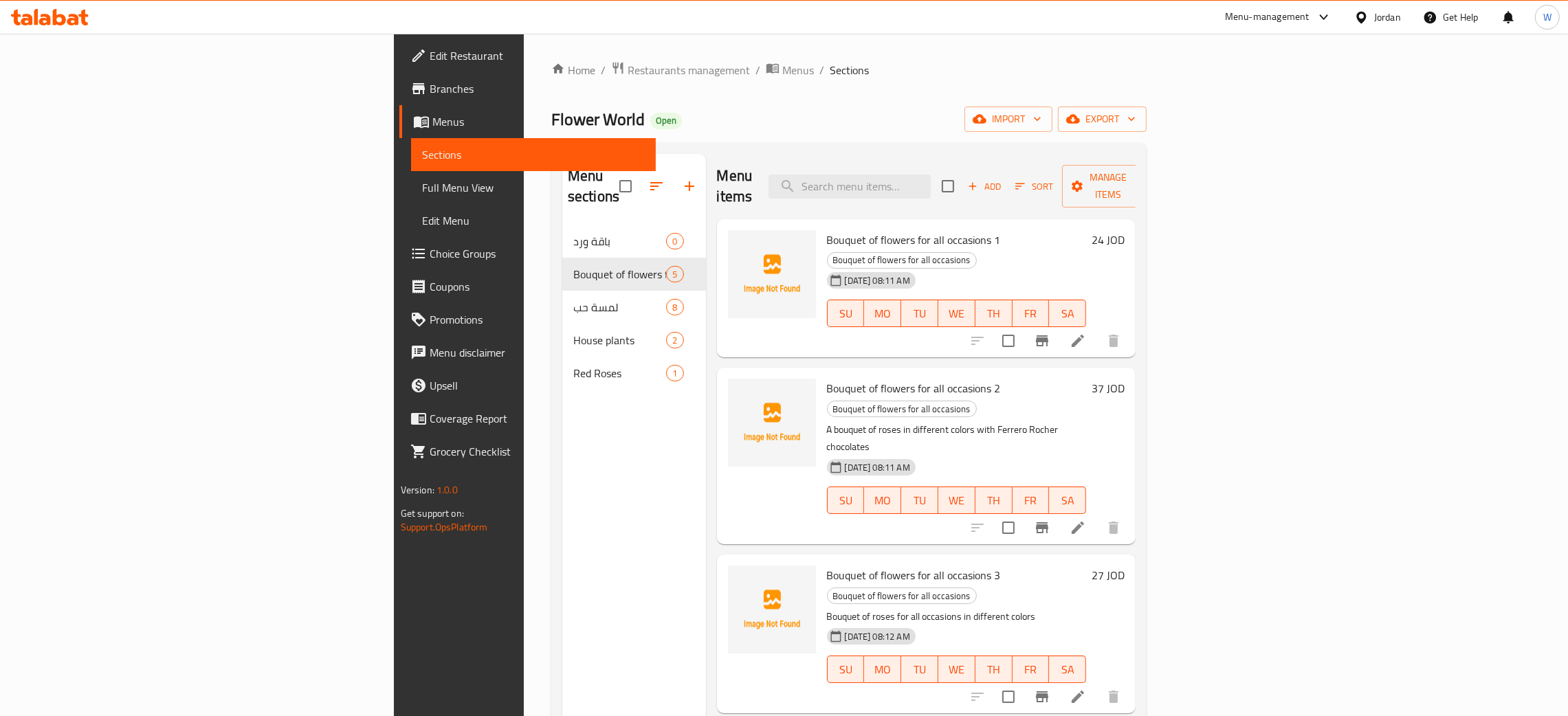
click at [1003, 179] on span "Add" at bounding box center [984, 186] width 37 height 16
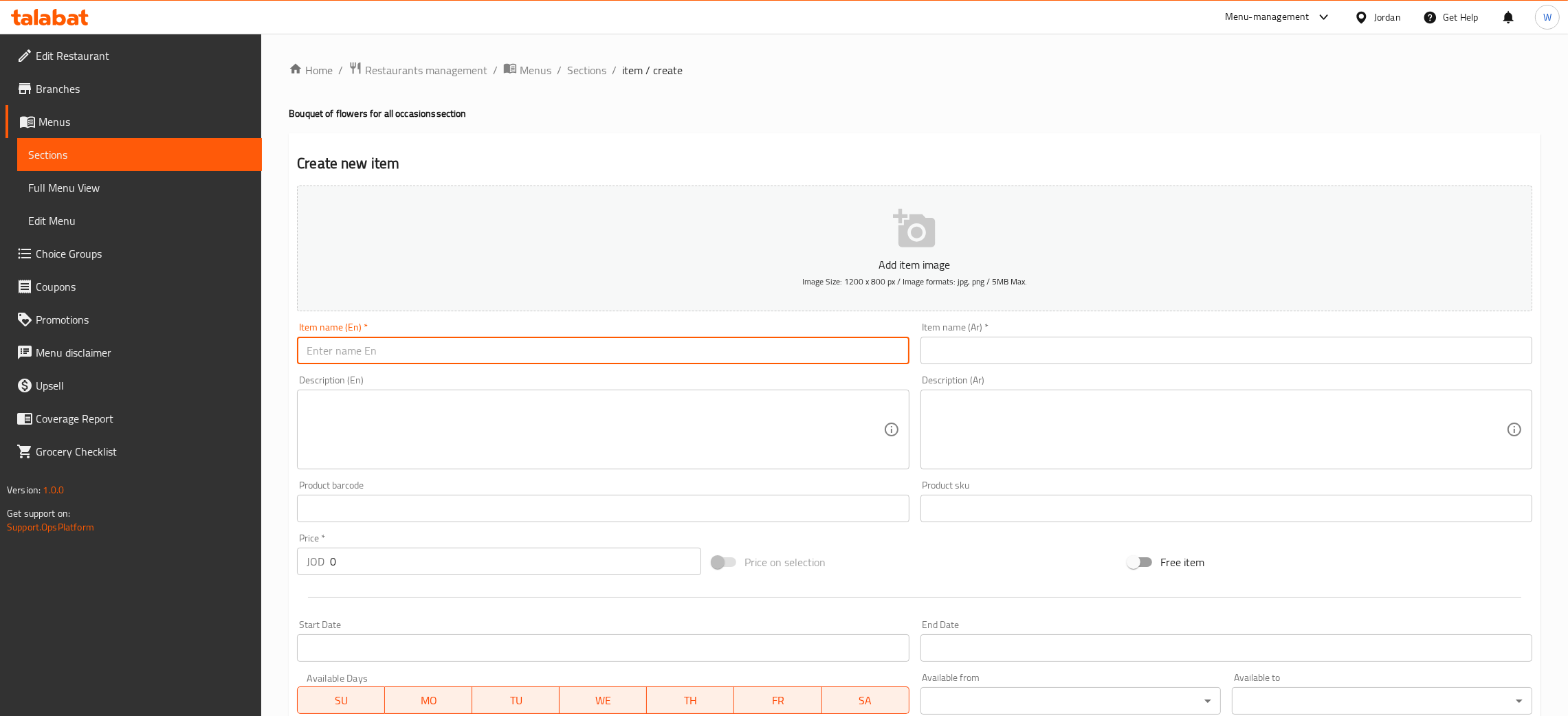
click at [410, 357] on input "text" at bounding box center [603, 351] width 612 height 27
paste input "Bouquet of flowers for all occasions"
type input "Bouquet of flowers for all occasions"
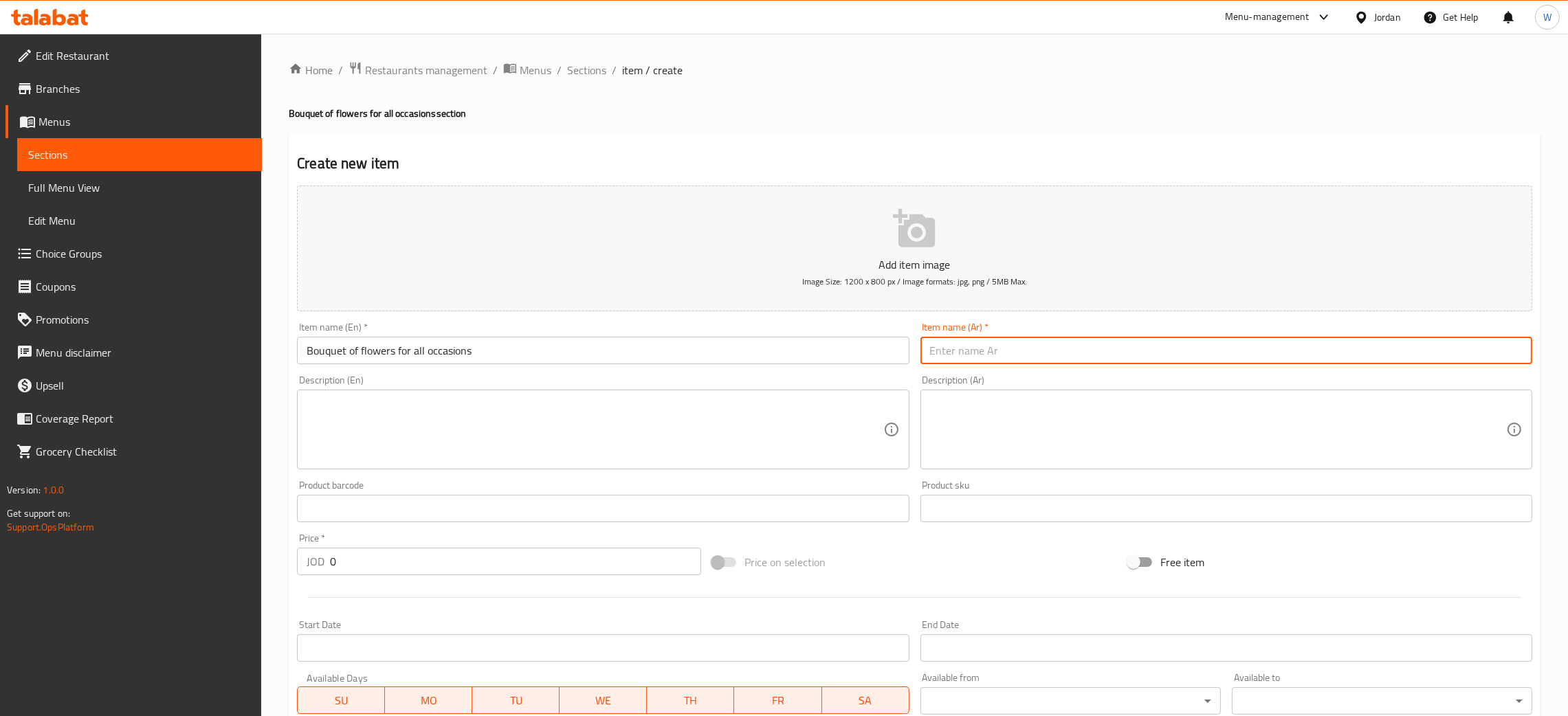
click at [1026, 357] on input "text" at bounding box center [1227, 351] width 612 height 27
paste input "باقه ورد لجميع المناسبات"
type input "باقه ورد لجميع المناسبات"
click at [514, 353] on input "Bouquet of flowers for all occasions" at bounding box center [603, 351] width 612 height 27
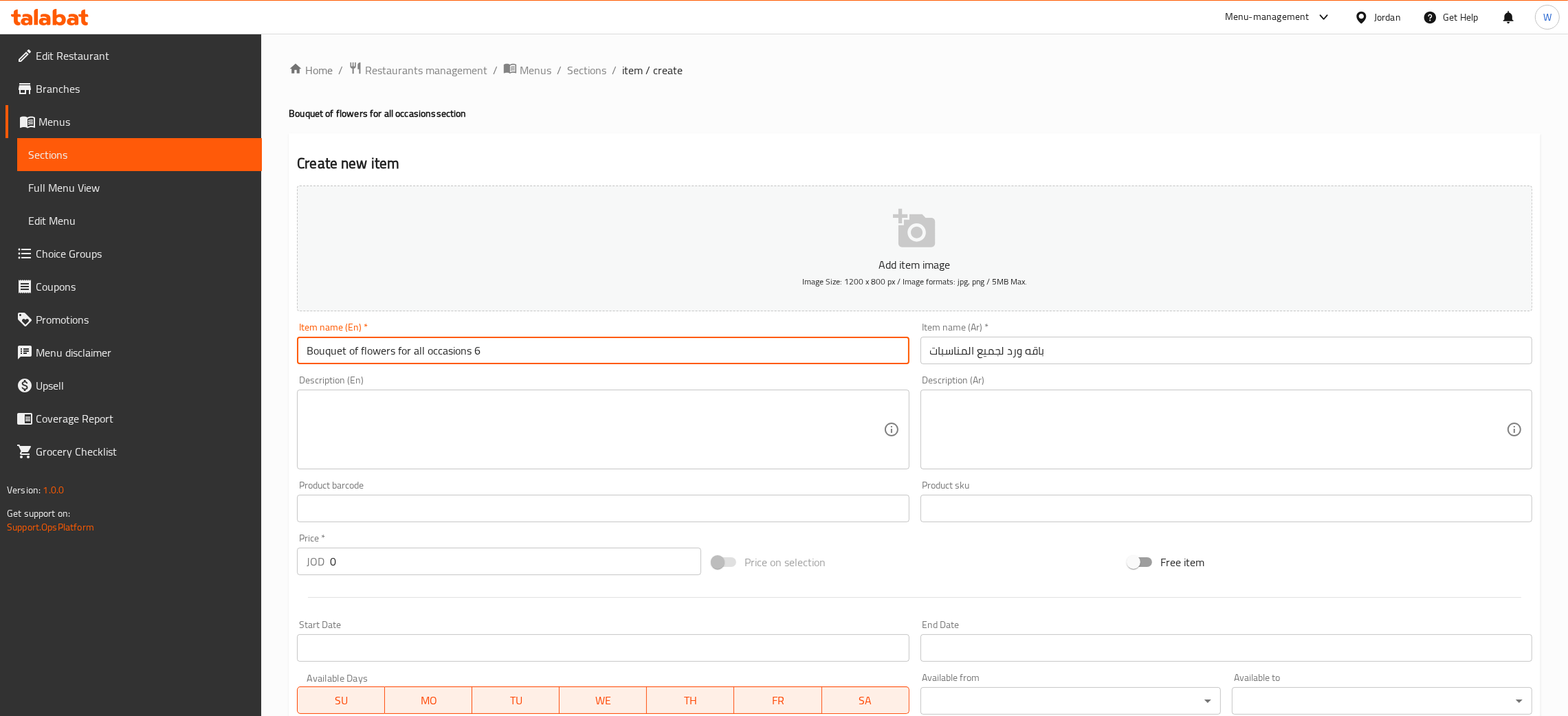
type input "Bouquet of flowers for all occasions 6"
click at [1090, 353] on input "باقه ورد لجميع المناسبات" at bounding box center [1227, 351] width 612 height 27
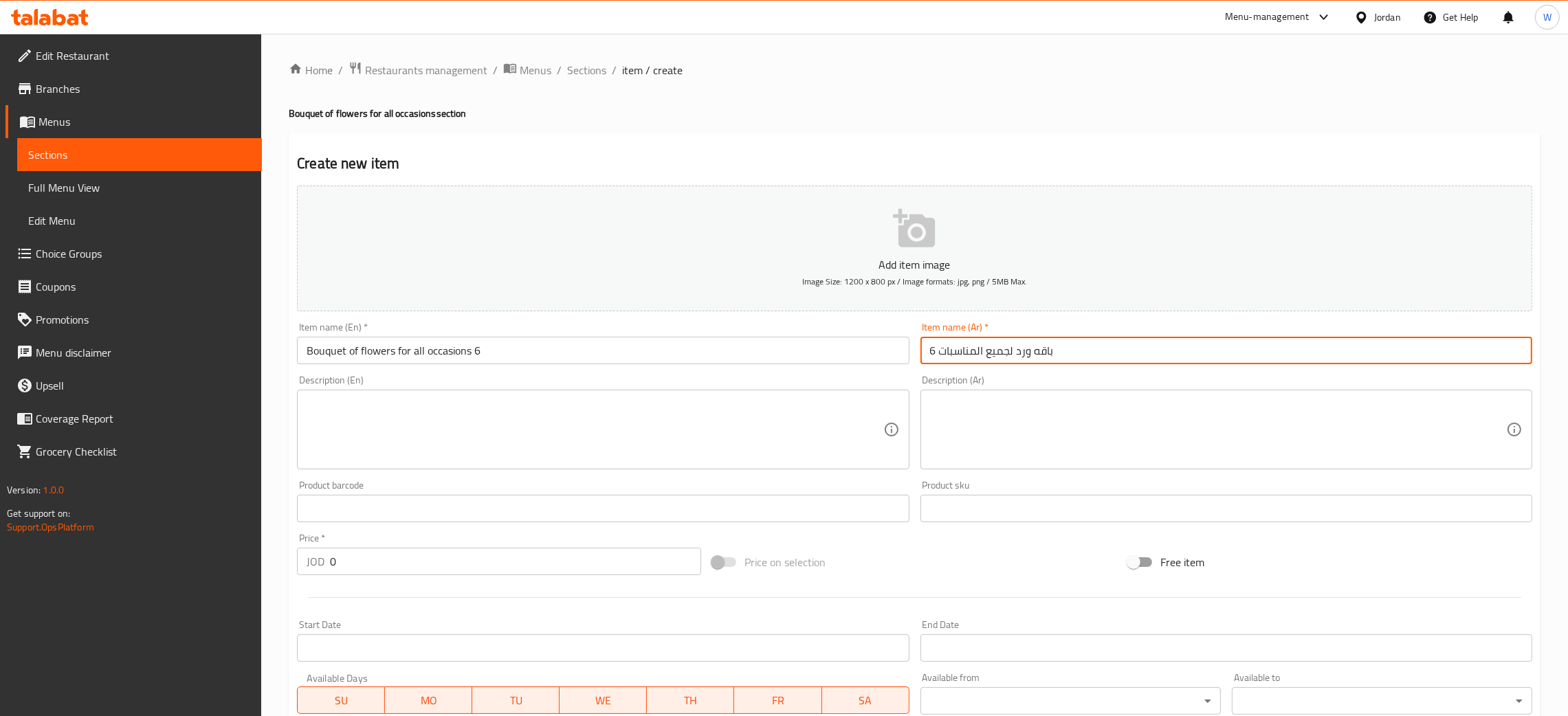
type input "باقه ورد لجميع المناسبات 6"
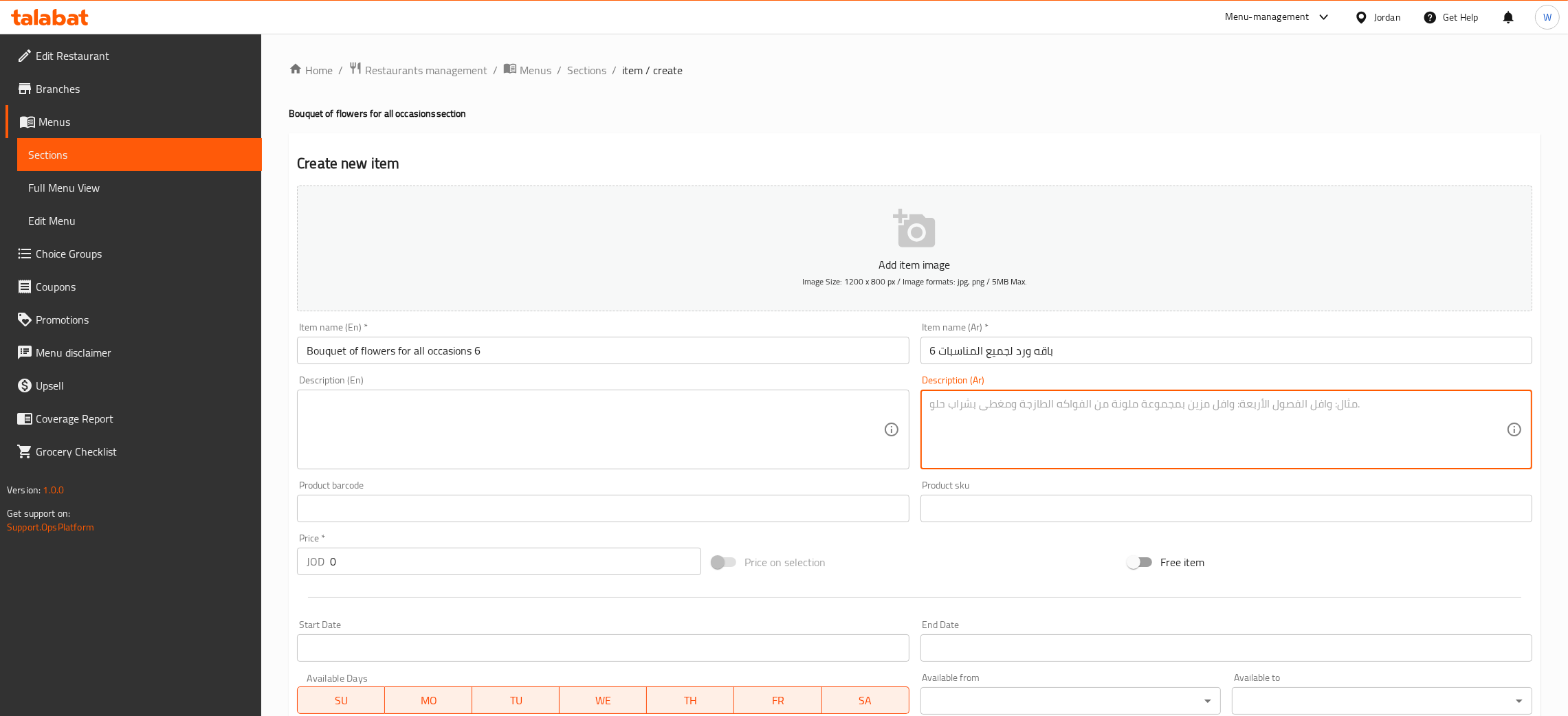
click at [1036, 420] on textarea at bounding box center [1218, 430] width 576 height 65
paste textarea "باقه ورد مميزه مليئه بالحب في الوان مختلفه"
type textarea "باقه ورد مميزه مليئه بالحب في الوان مختلفه"
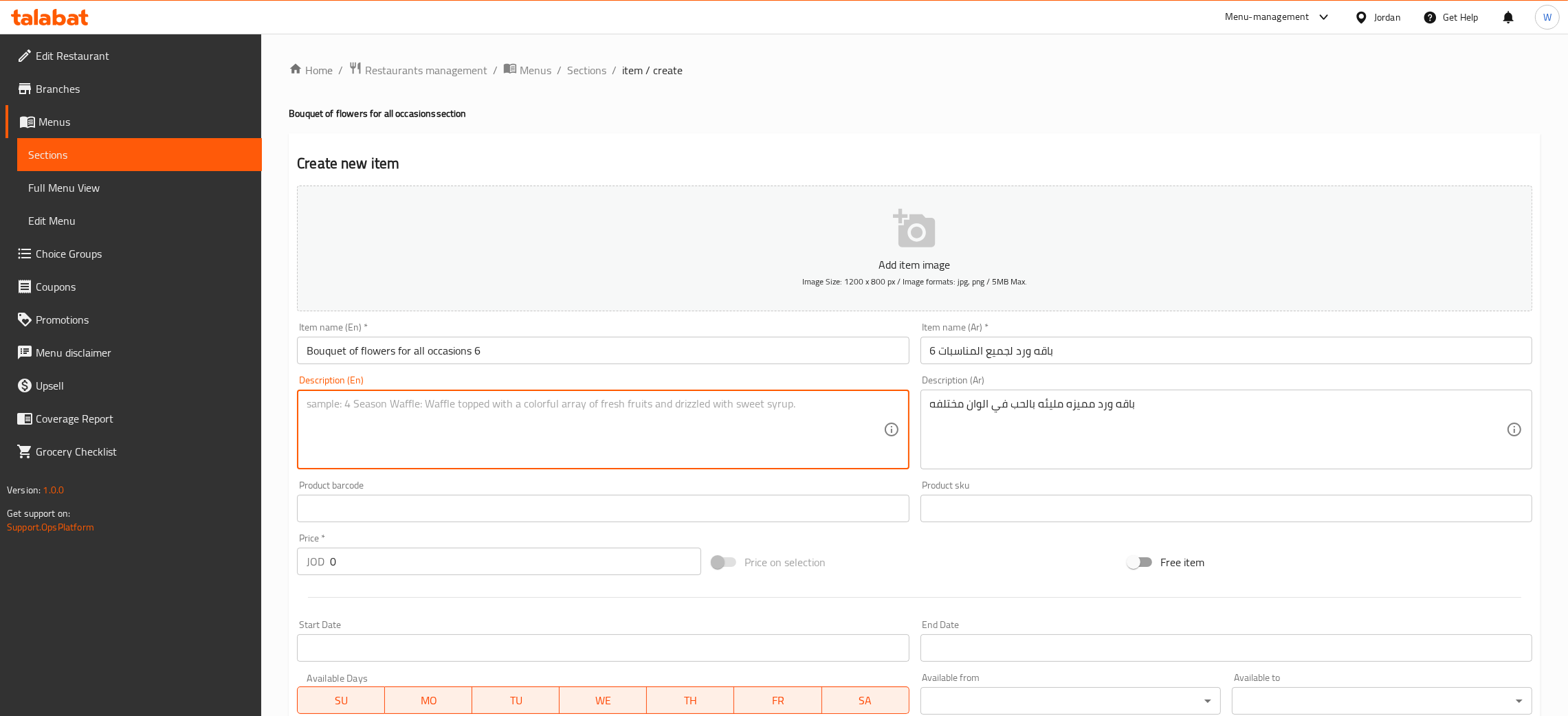
click at [636, 428] on textarea at bounding box center [595, 430] width 576 height 65
paste textarea "A special bouquet of roses full of love in different colors"
type textarea "A special bouquet of roses full of love in different colors"
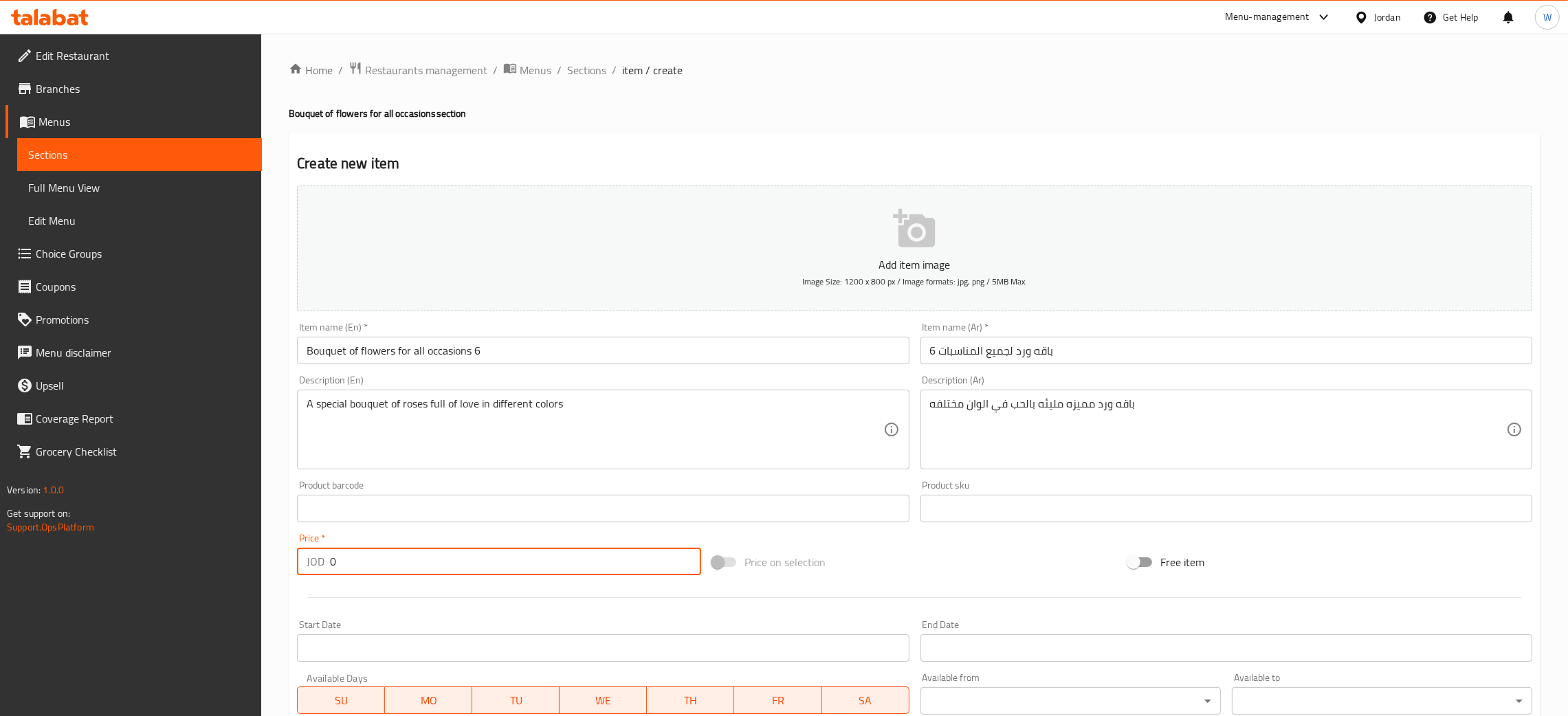
drag, startPoint x: 383, startPoint y: 565, endPoint x: 226, endPoint y: 576, distance: 157.4
click at [228, 577] on div "Edit Restaurant Branches Menus Sections Full Menu View Edit Menu Choice Groups …" at bounding box center [784, 502] width 1568 height 937
type input "33"
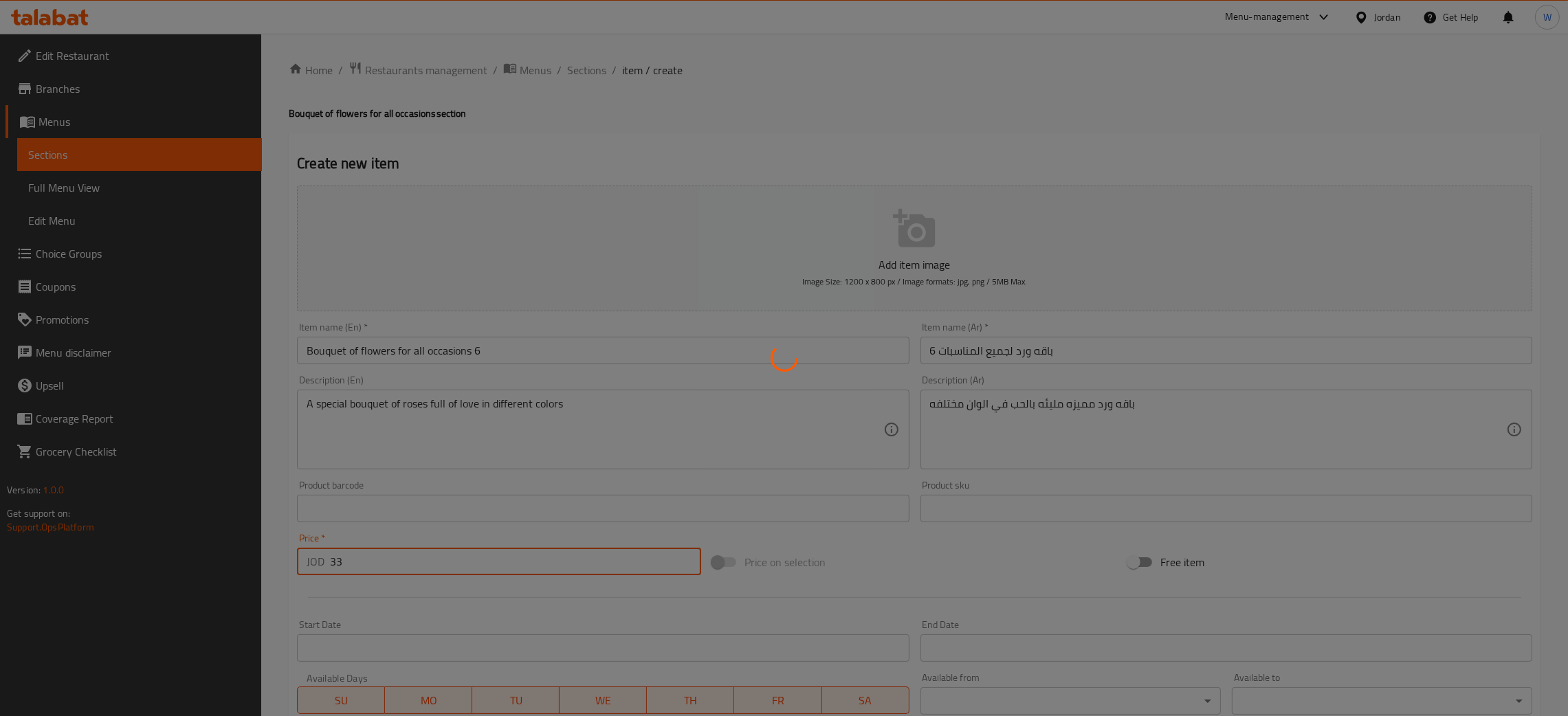
type input "0"
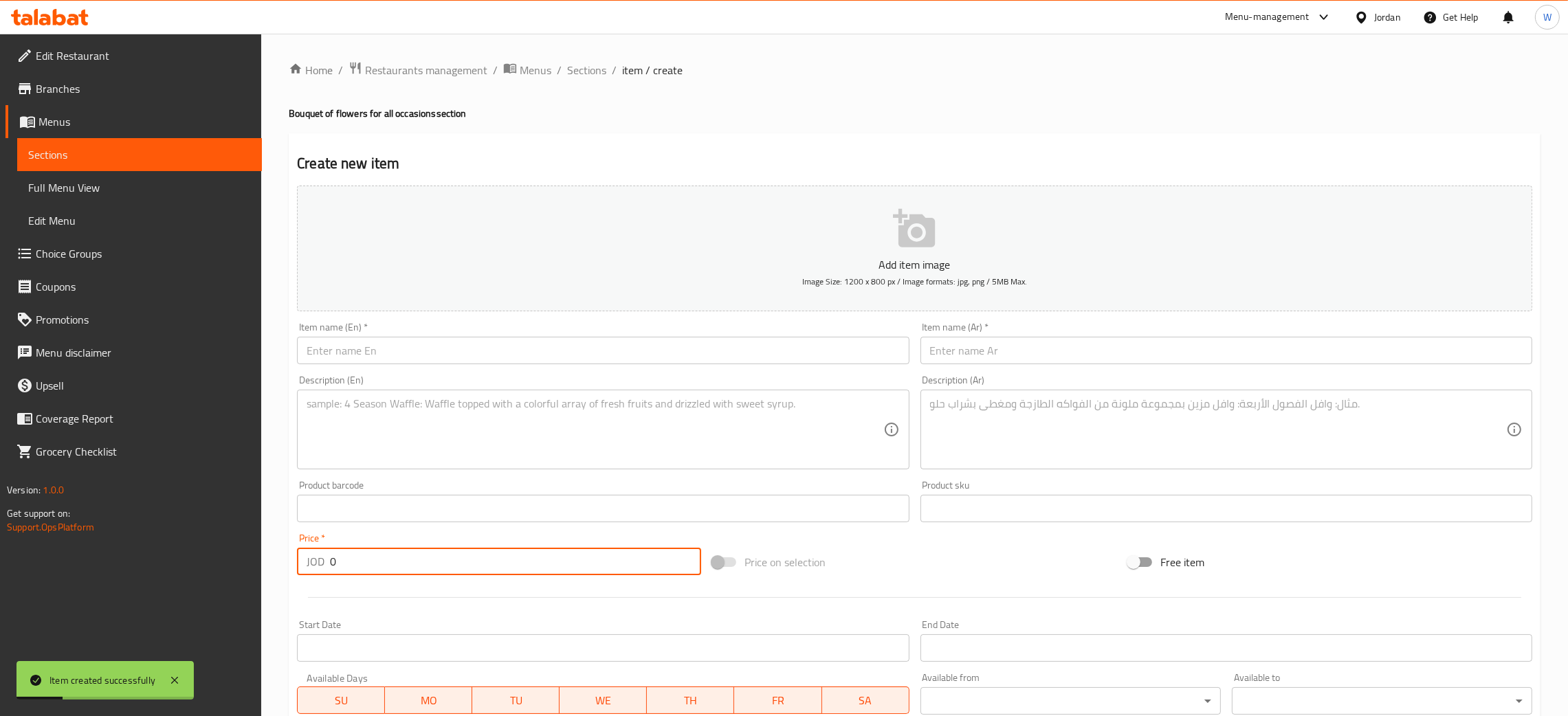
click at [593, 349] on input "text" at bounding box center [603, 351] width 612 height 27
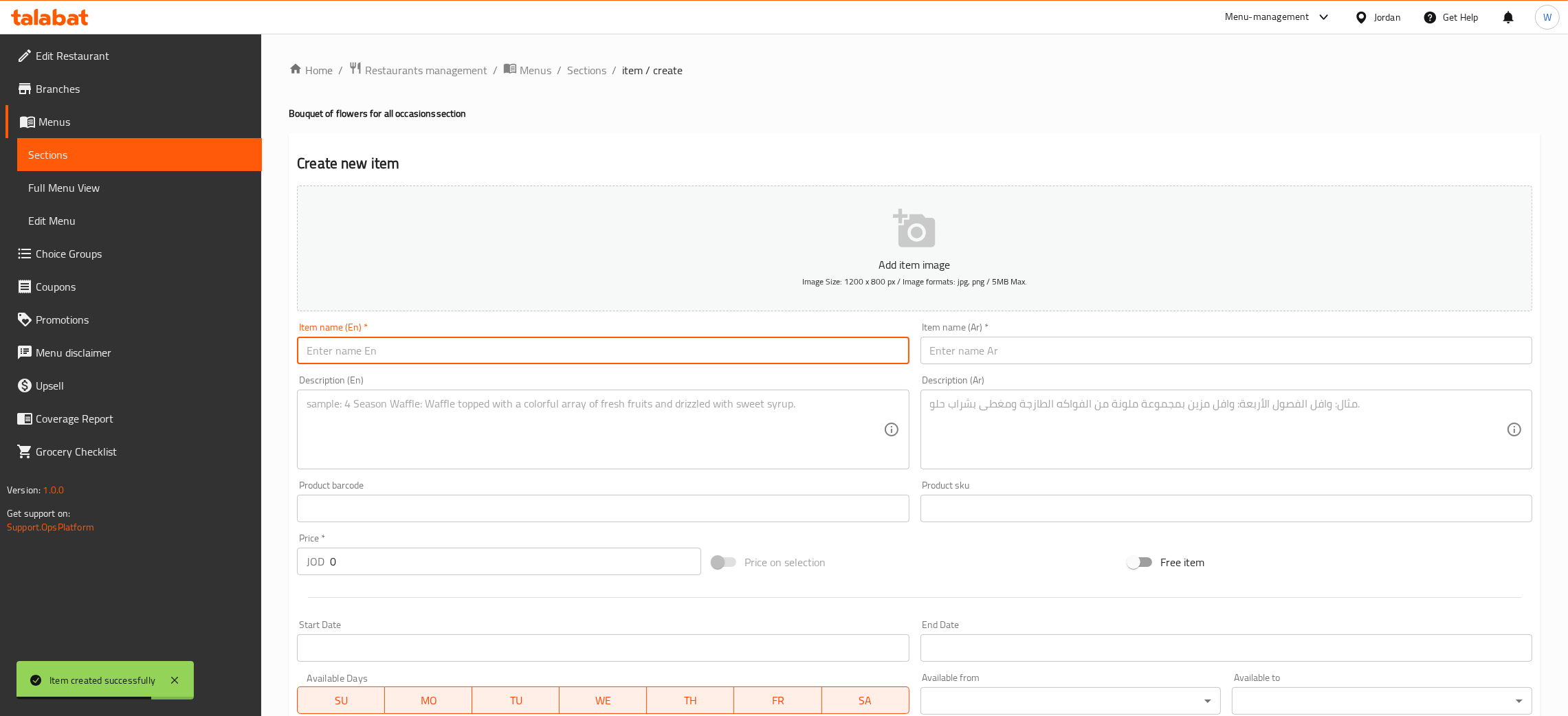
paste input "Bouquet of flowers for all occasions"
type input "Bouquet of flowers for all occasions"
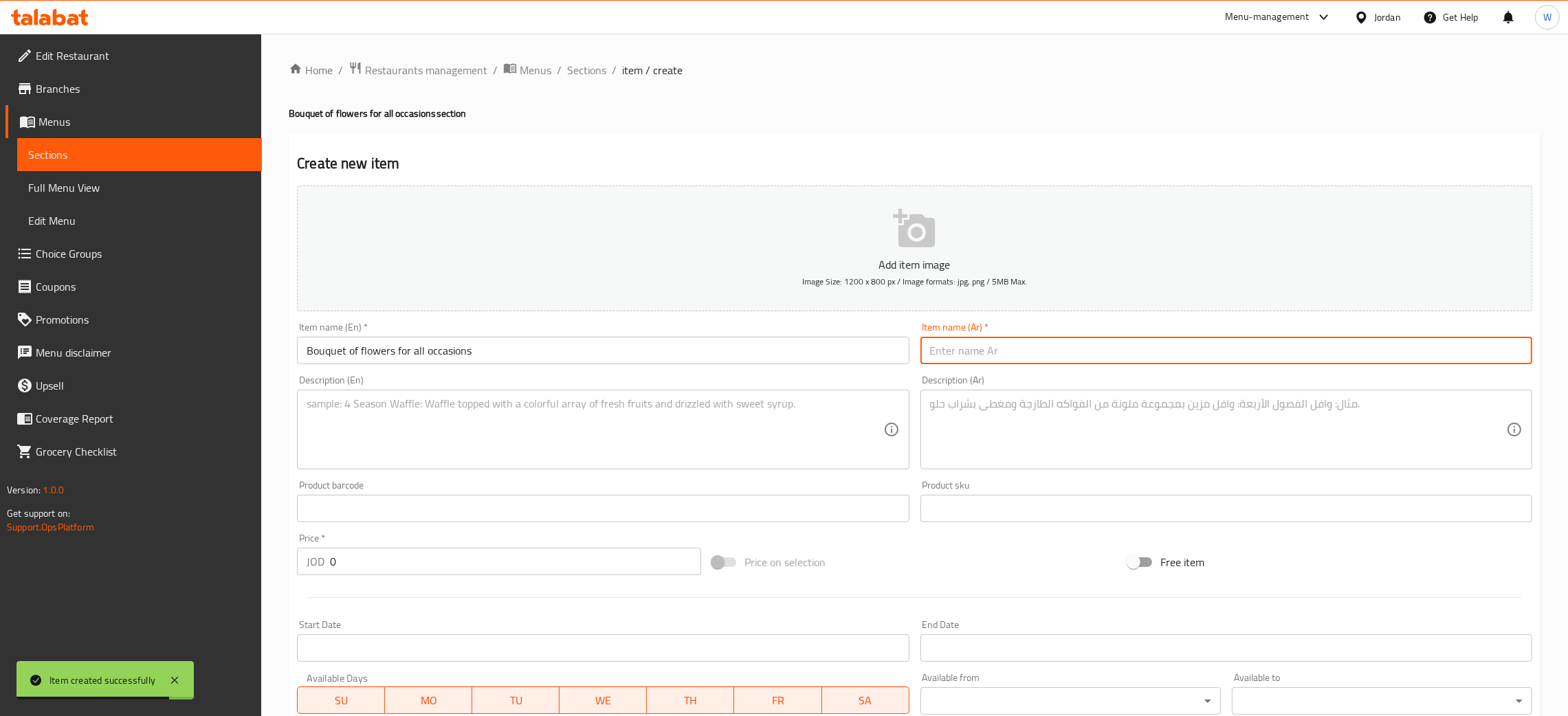
click at [1003, 345] on input "text" at bounding box center [1227, 351] width 612 height 27
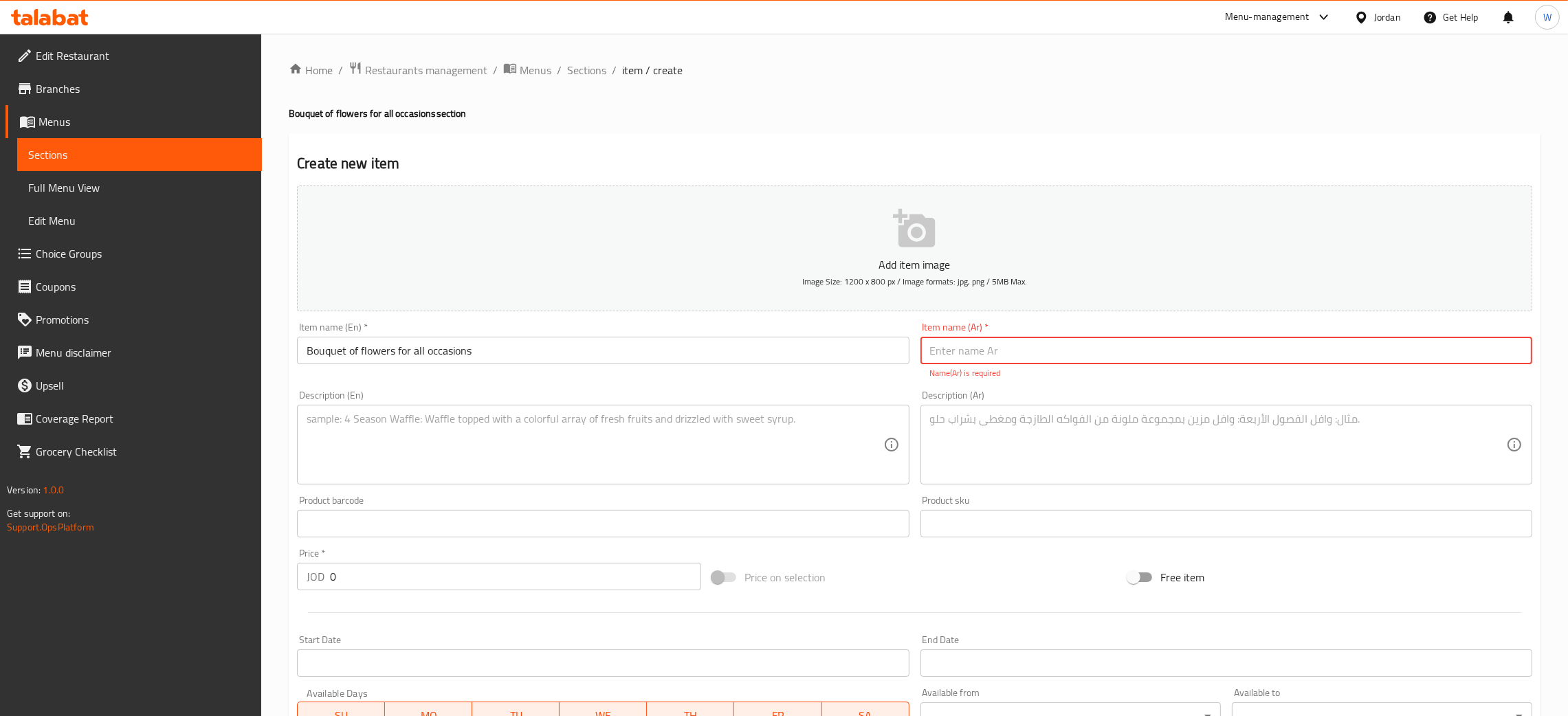
paste input "باقه ورد في الوان مميزه وجميله"
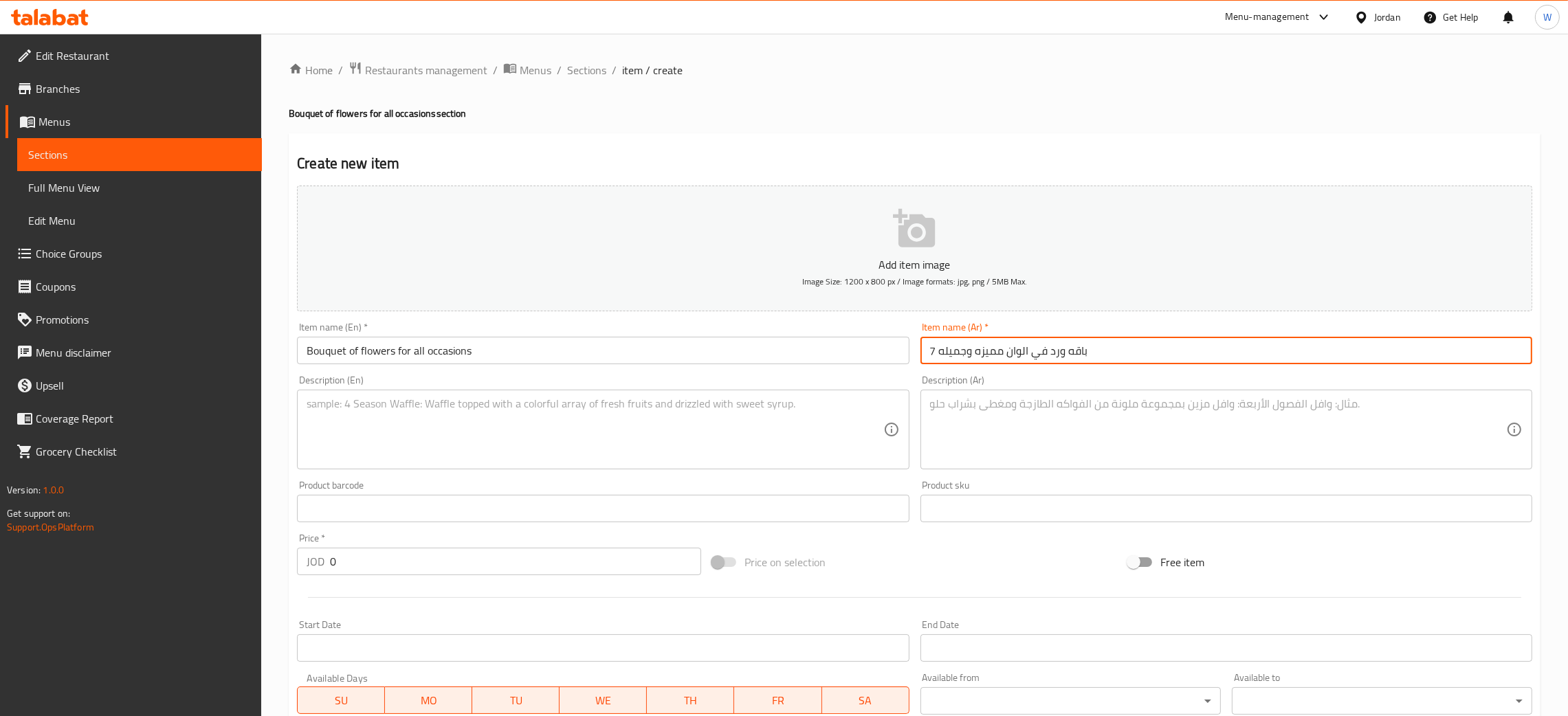
type input "باقه ورد في الوان مميزه وجميله 7"
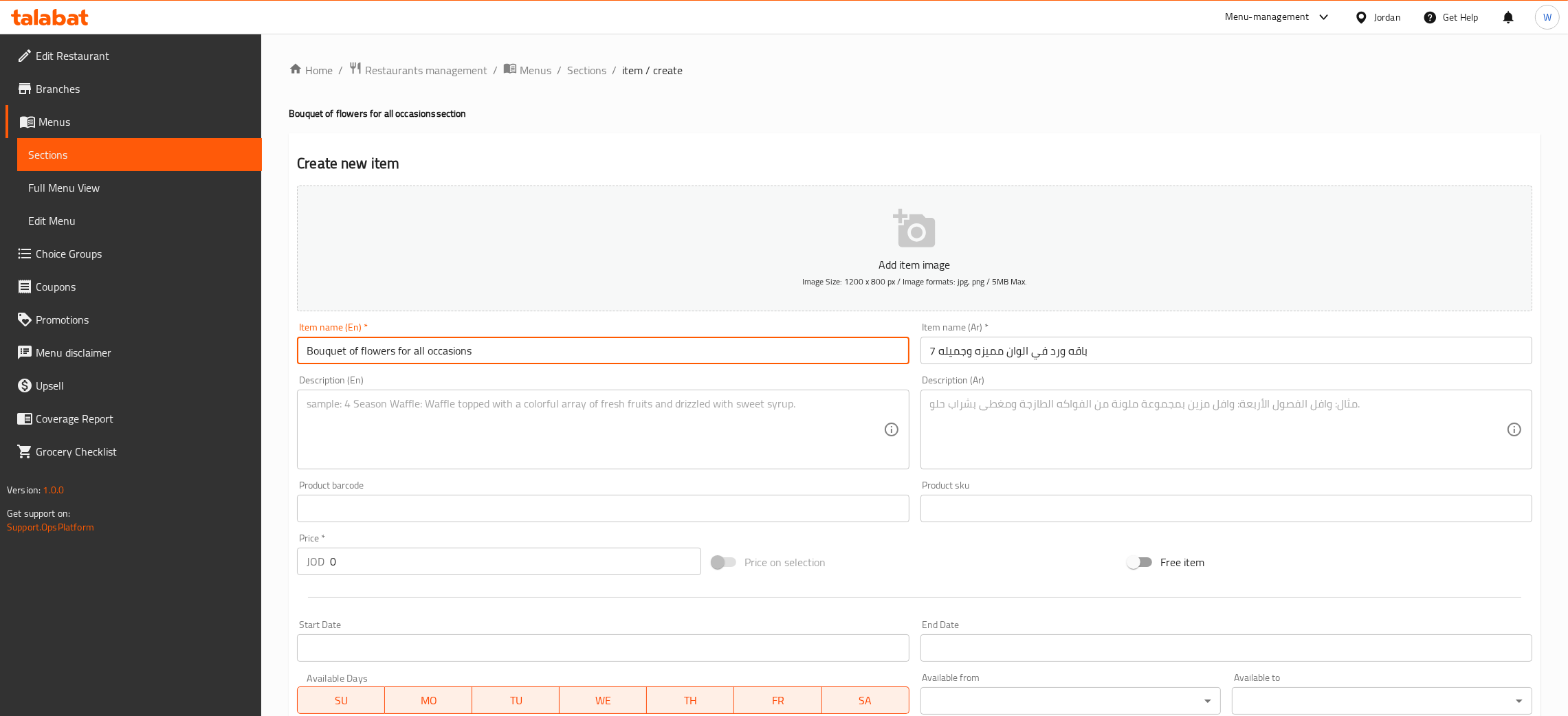
click at [629, 355] on input "Bouquet of flowers for all occasions" at bounding box center [603, 351] width 612 height 27
type input "Bouquet of flowers for all occasions 7"
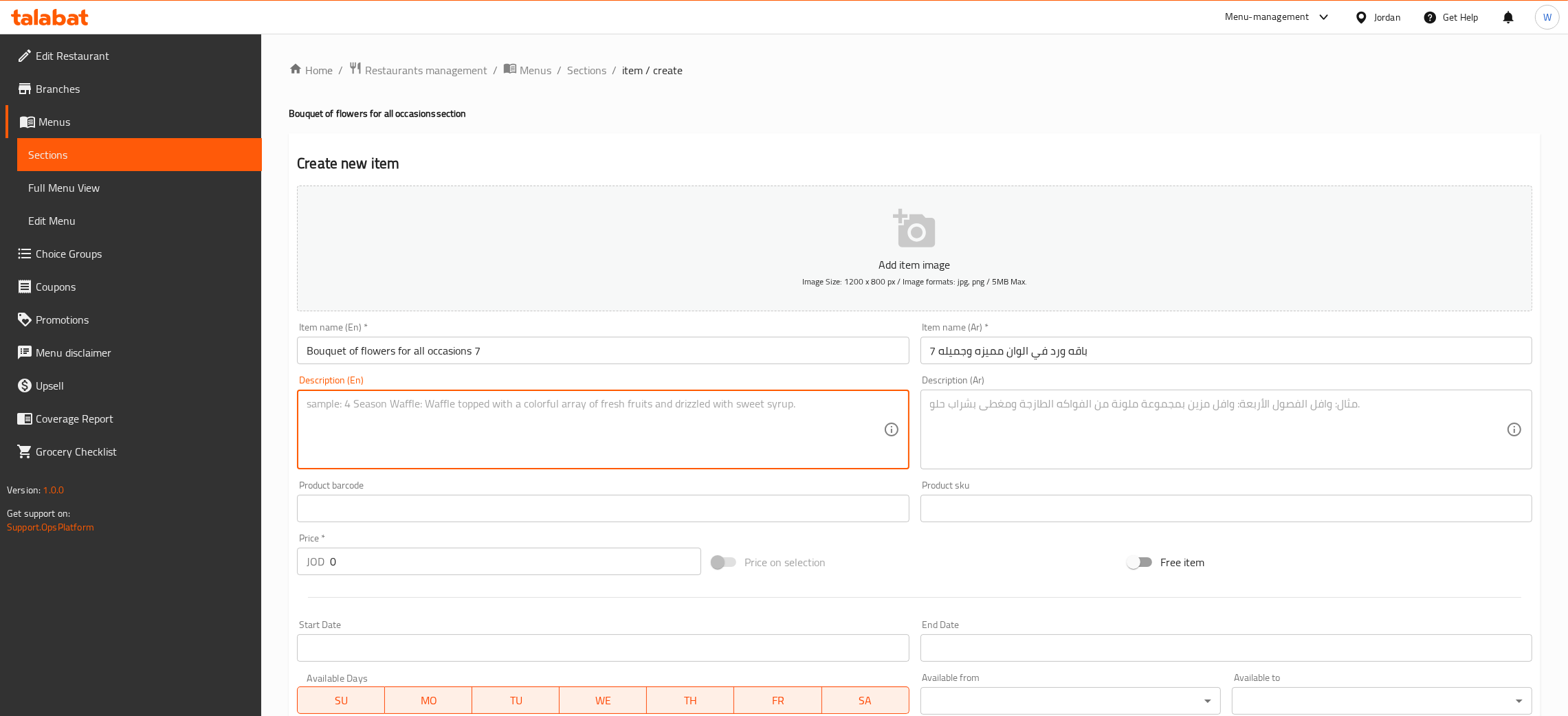
click at [757, 433] on textarea at bounding box center [595, 430] width 576 height 65
paste textarea "باقه ورد في تغليفه مميزه"
type textarea "باقه ورد في تغليفه مميزه"
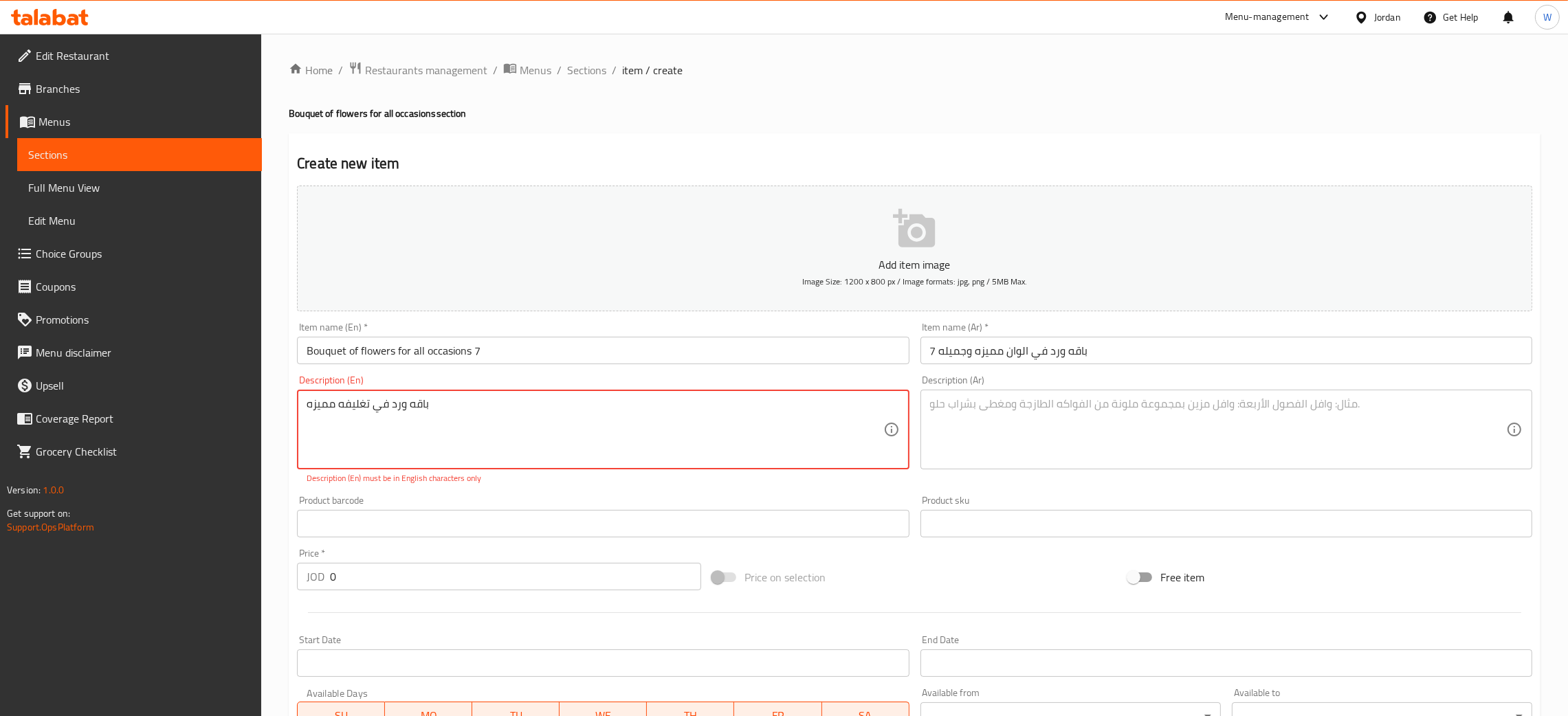
drag, startPoint x: 728, startPoint y: 422, endPoint x: 0, endPoint y: 420, distance: 728.0
click at [0, 423] on div "Edit Restaurant Branches Menus Sections Full Menu View Edit Menu Choice Groups …" at bounding box center [784, 510] width 1568 height 952
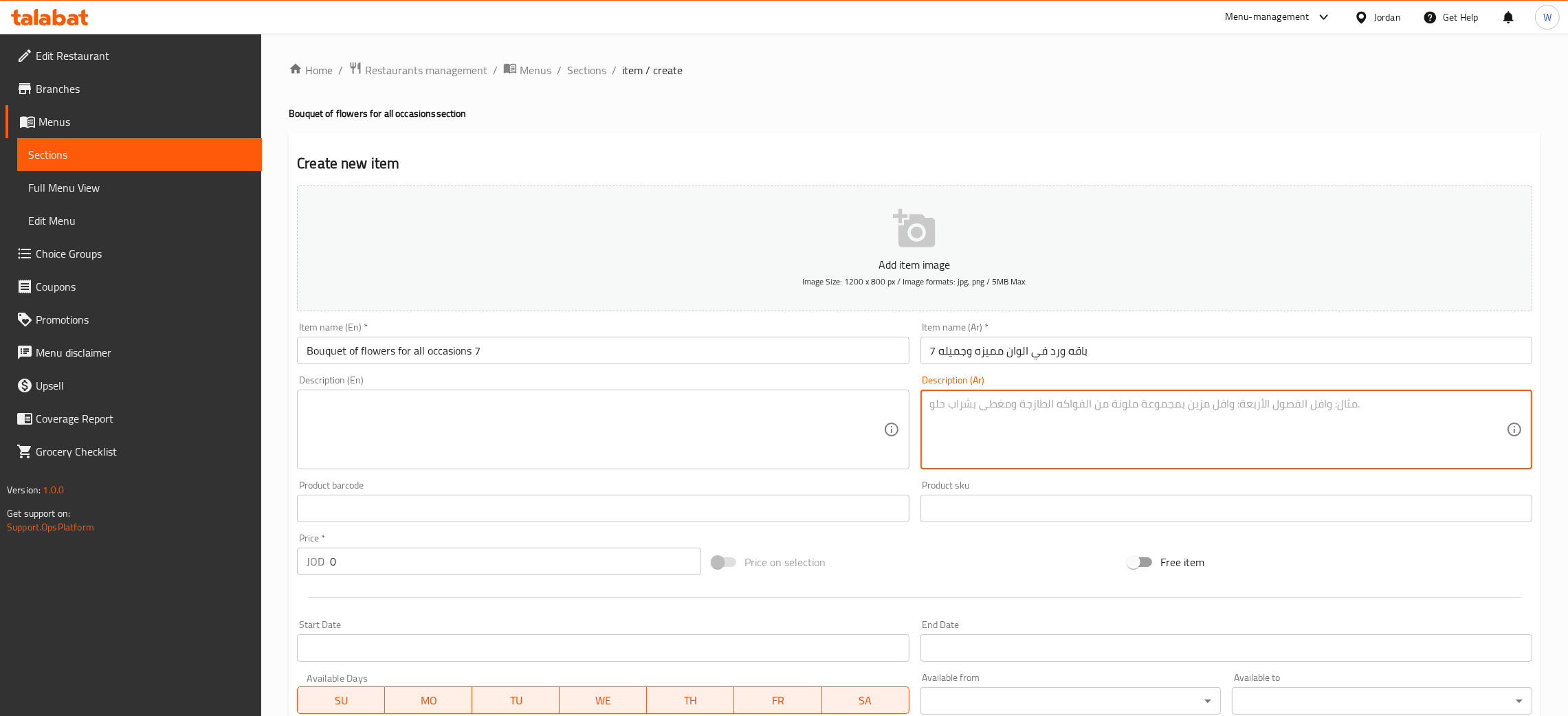
click at [972, 407] on textarea at bounding box center [1218, 430] width 576 height 65
paste textarea "باقه ورد في تغليفه مميزه"
type textarea "باقه ورد في تغليفه مميزه"
click at [734, 428] on textarea at bounding box center [595, 430] width 576 height 65
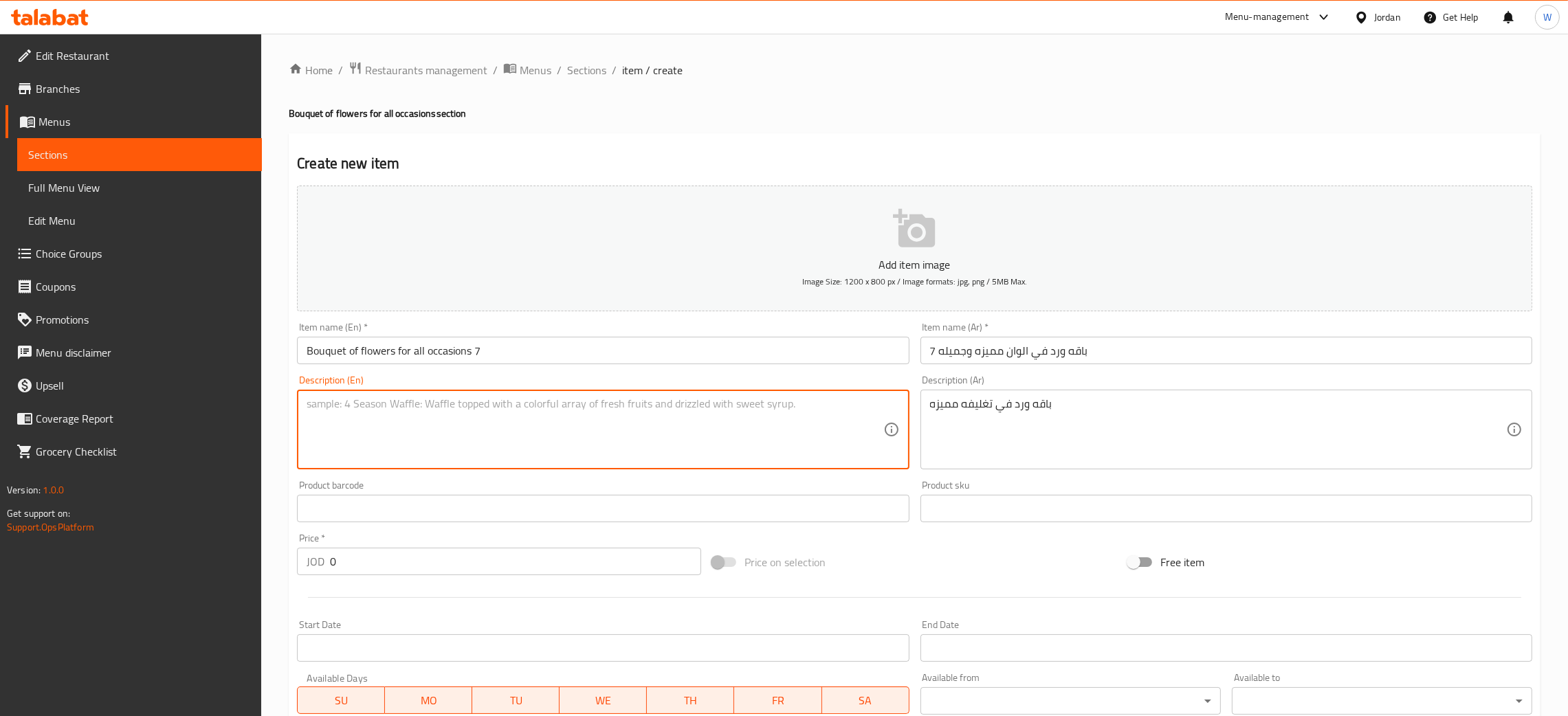
click at [500, 435] on textarea at bounding box center [595, 430] width 576 height 65
paste textarea "A bouquet of roses in a special packaging"
type textarea "A bouquet of roses in a special packaging"
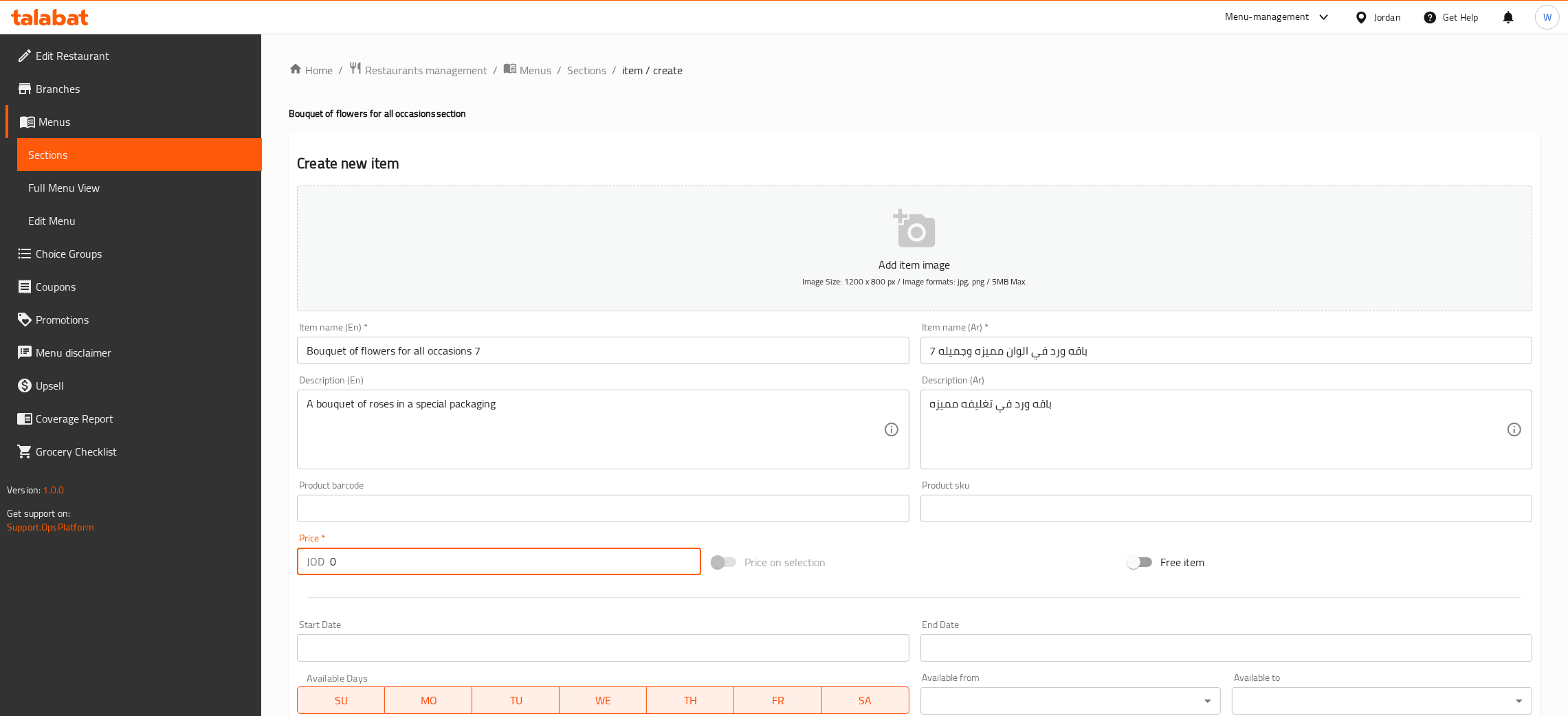
drag, startPoint x: 374, startPoint y: 557, endPoint x: 188, endPoint y: 576, distance: 187.0
click at [195, 576] on div "Edit Restaurant Branches Menus Sections Full Menu View Edit Menu Choice Groups …" at bounding box center [784, 502] width 1568 height 937
type input "23"
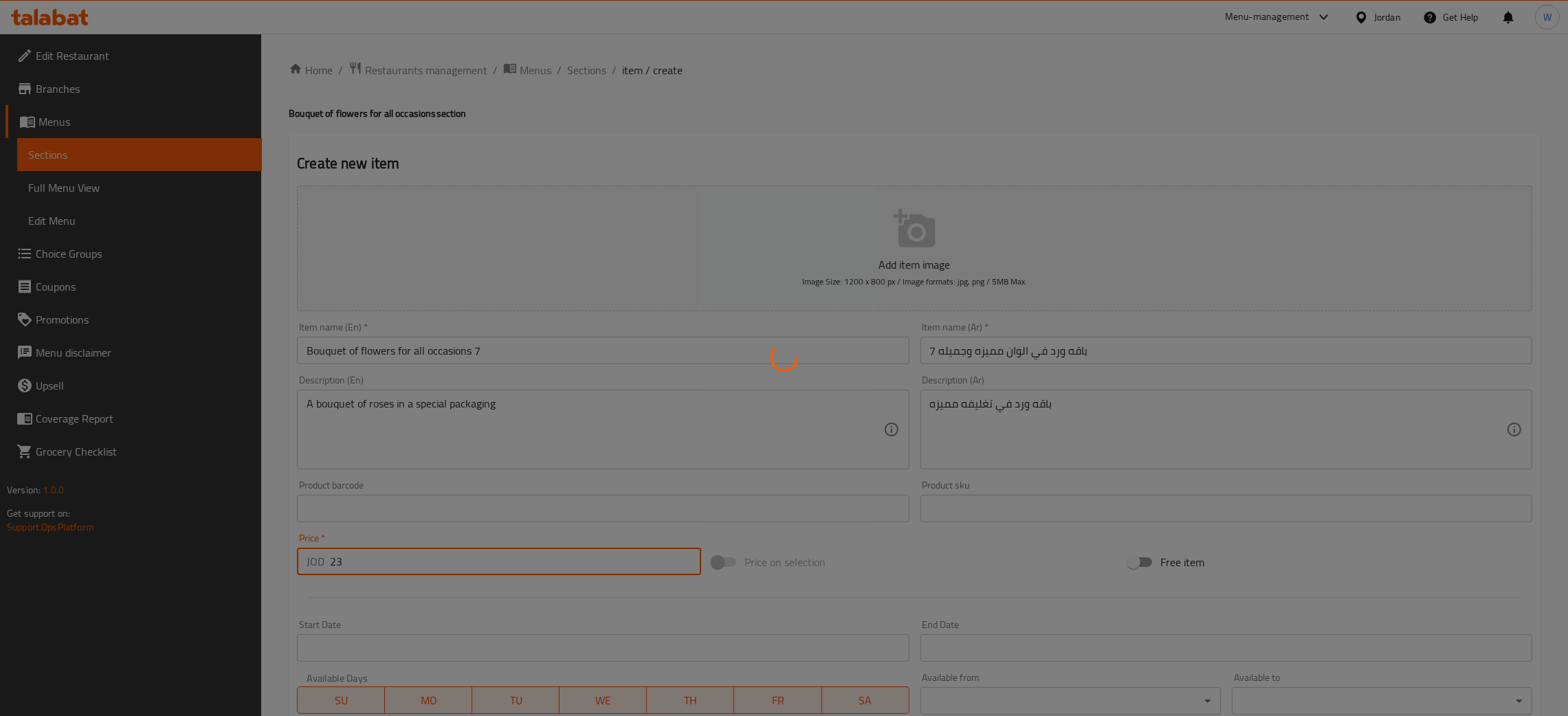
type input "0"
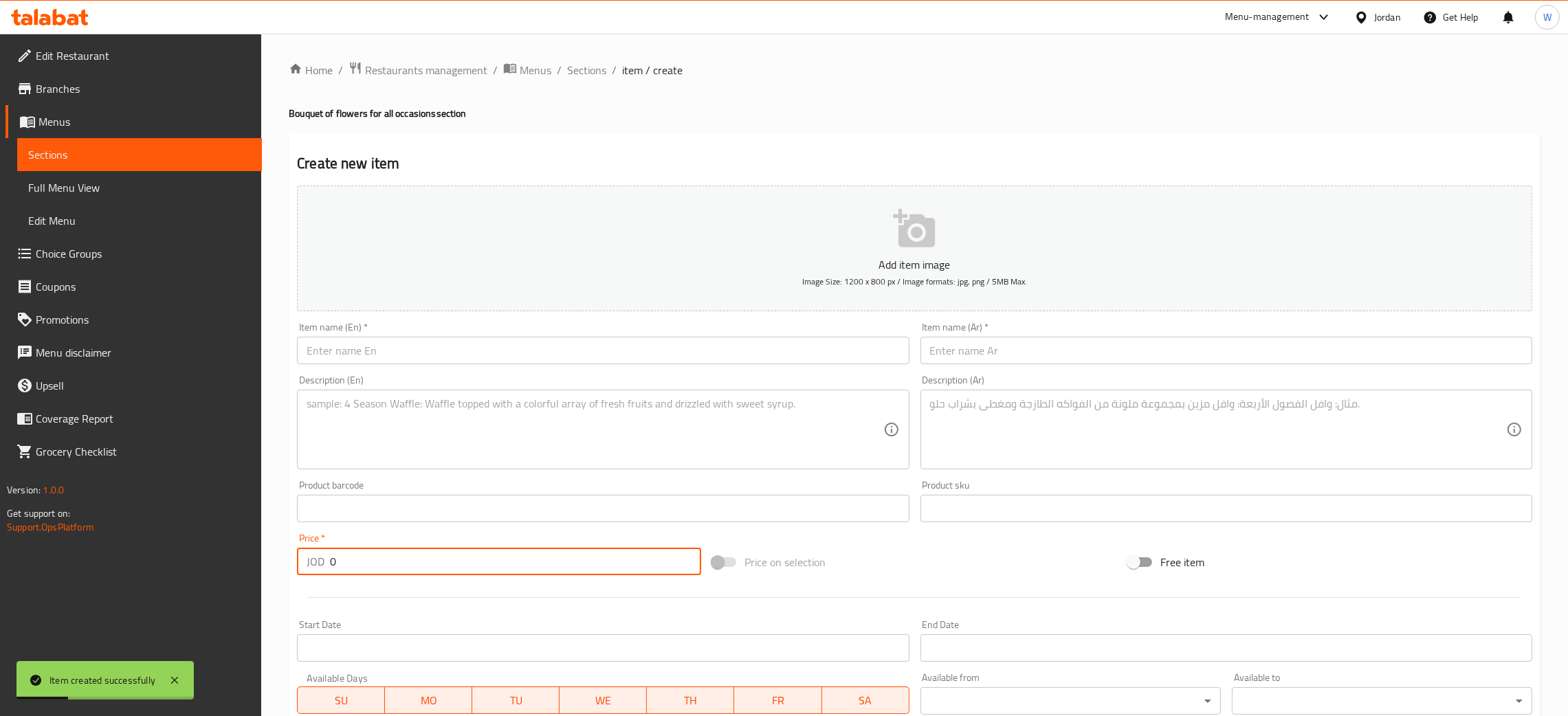
click at [597, 367] on div "Item name (En)   * Item name (En) *" at bounding box center [603, 344] width 623 height 53
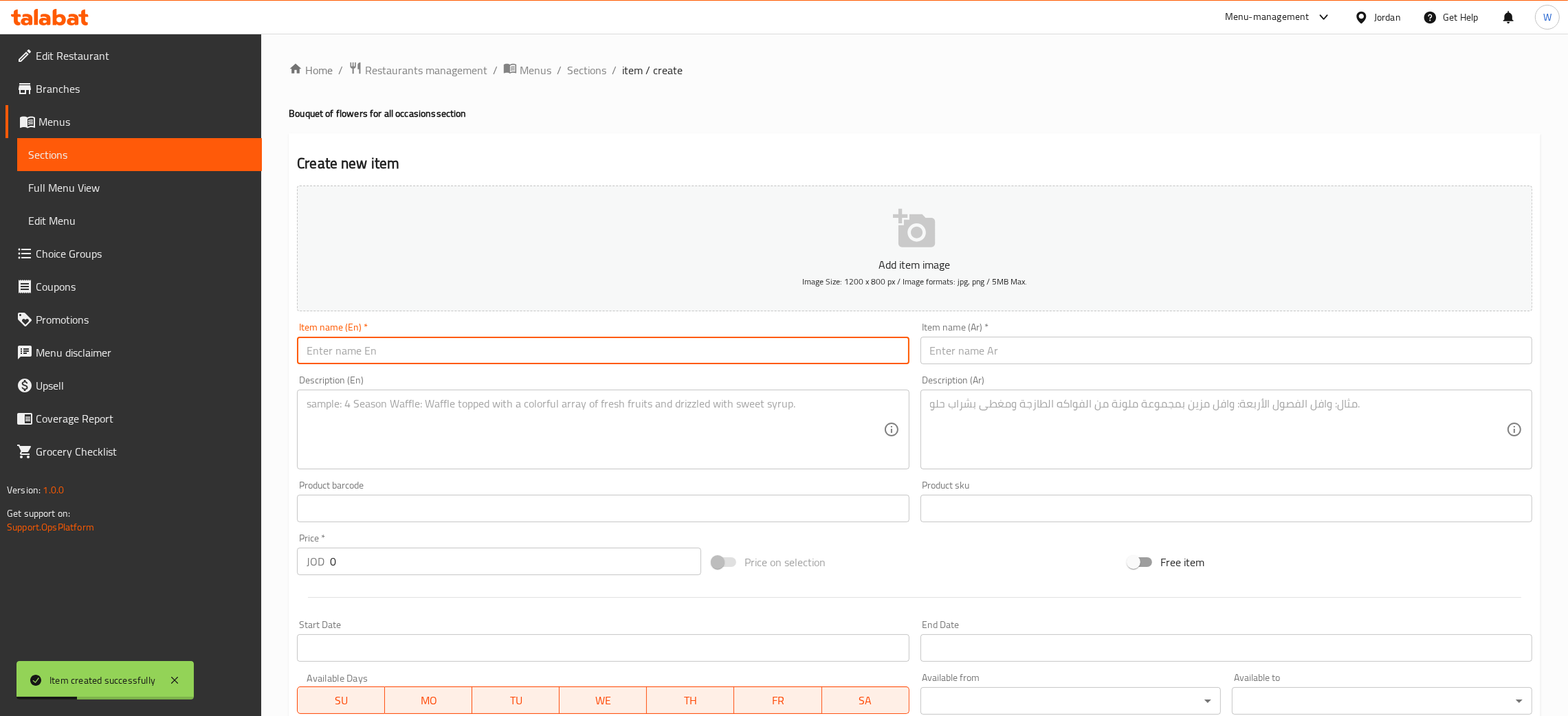
click at [597, 337] on input "text" at bounding box center [603, 351] width 612 height 27
paste input "Bouquet of flowers for all occasions"
type input "Bouquet of flowers for all occasions"
click at [1025, 342] on input "text" at bounding box center [1227, 351] width 612 height 27
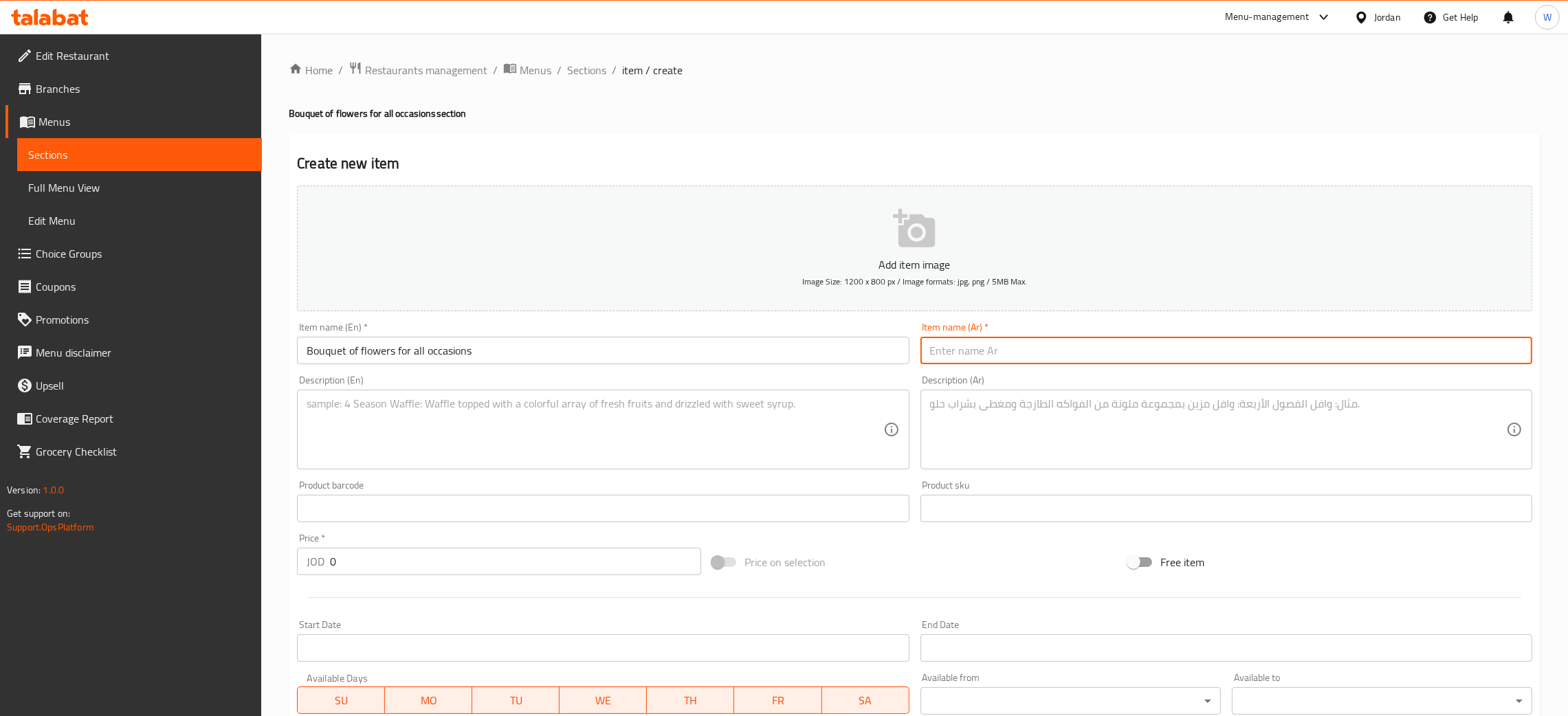
paste input "باقه ورد لجميع المناسبات"
type input "باقه ورد لجميع المناسبات"
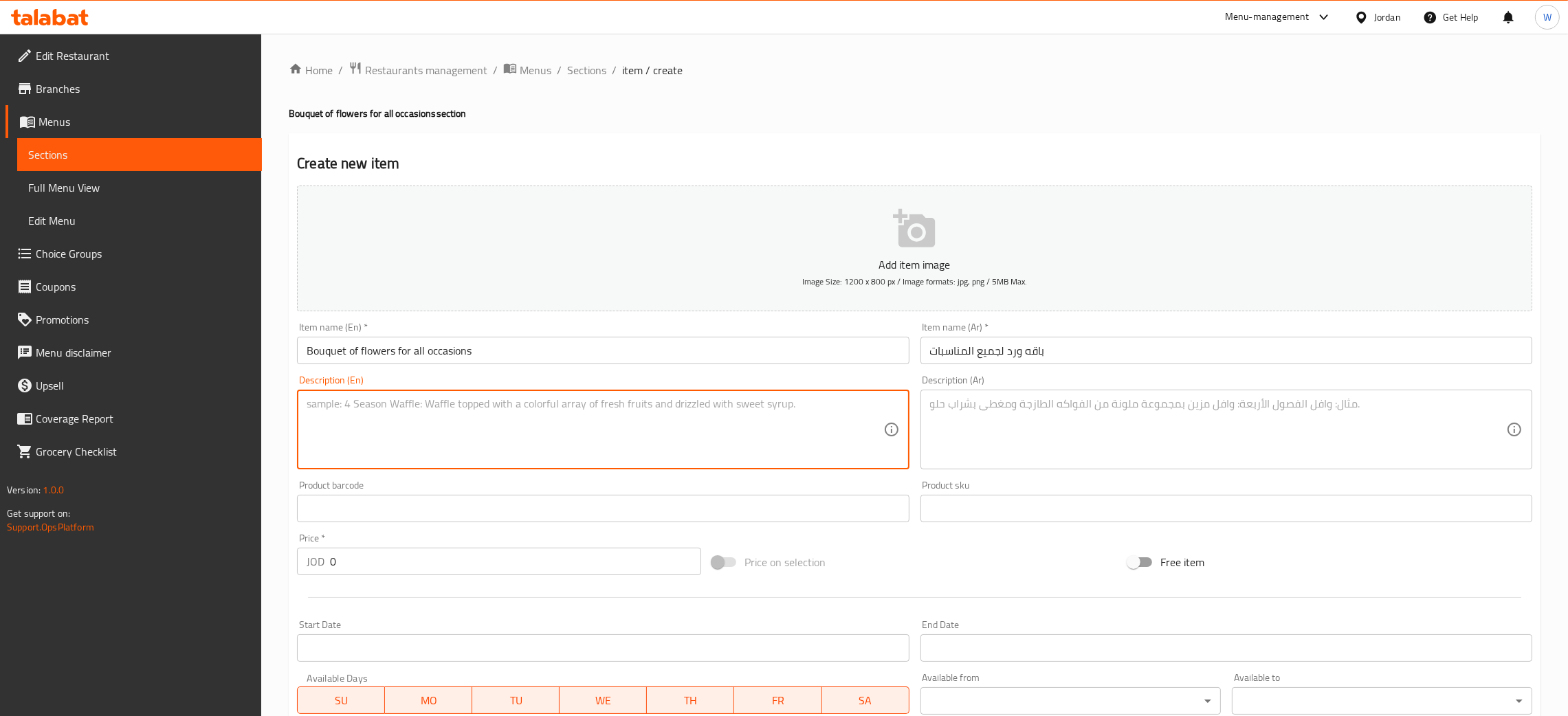
click at [749, 439] on textarea at bounding box center [595, 430] width 576 height 65
click at [1103, 424] on textarea at bounding box center [1218, 430] width 576 height 65
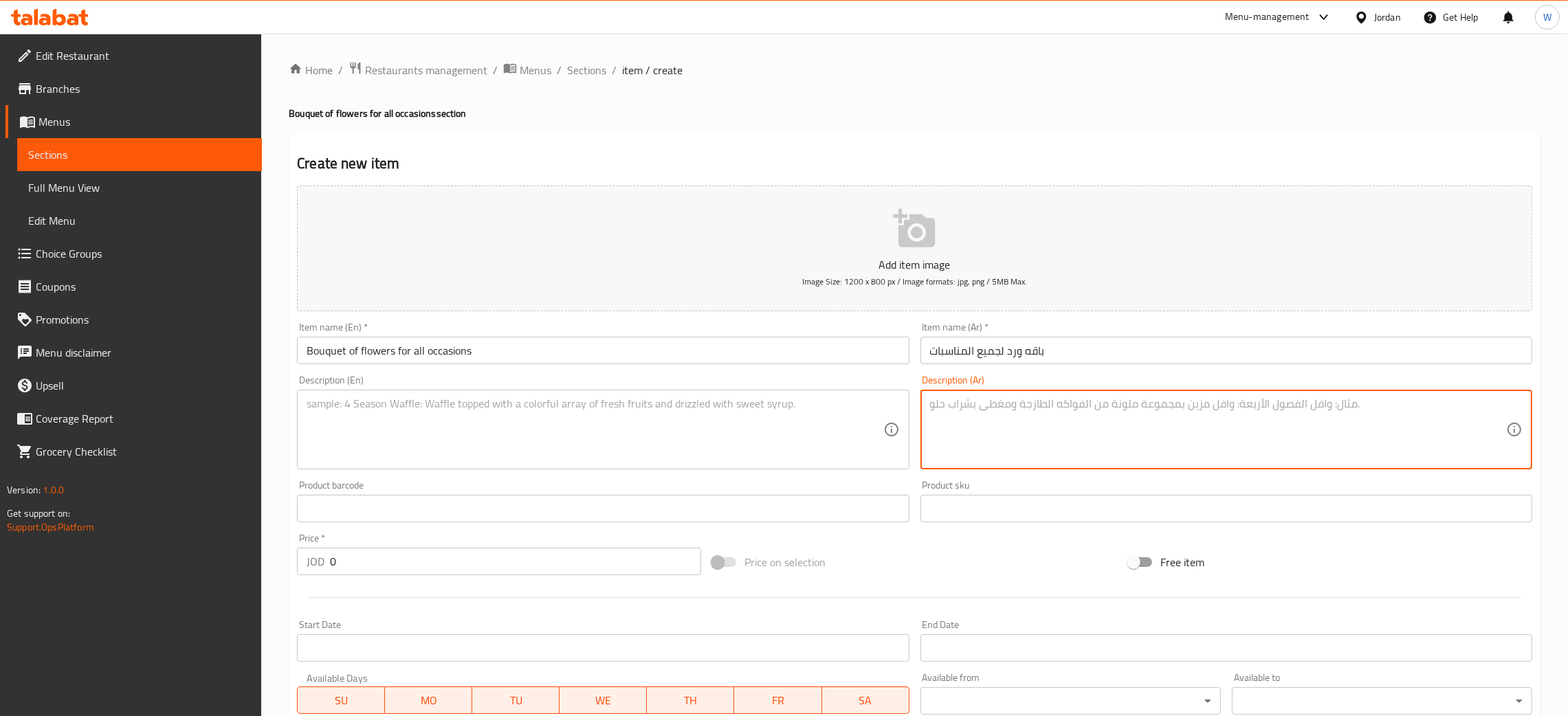
paste textarea "باقه ورد جوري ابيض مع البيبي روز ابيض من الباقات المميزه والفخمه"
type textarea "باقه ورد جوري ابيض مع البيبي روز ابيض من الباقات المميزه والفخمه"
click at [634, 415] on textarea at bounding box center [595, 430] width 576 height 65
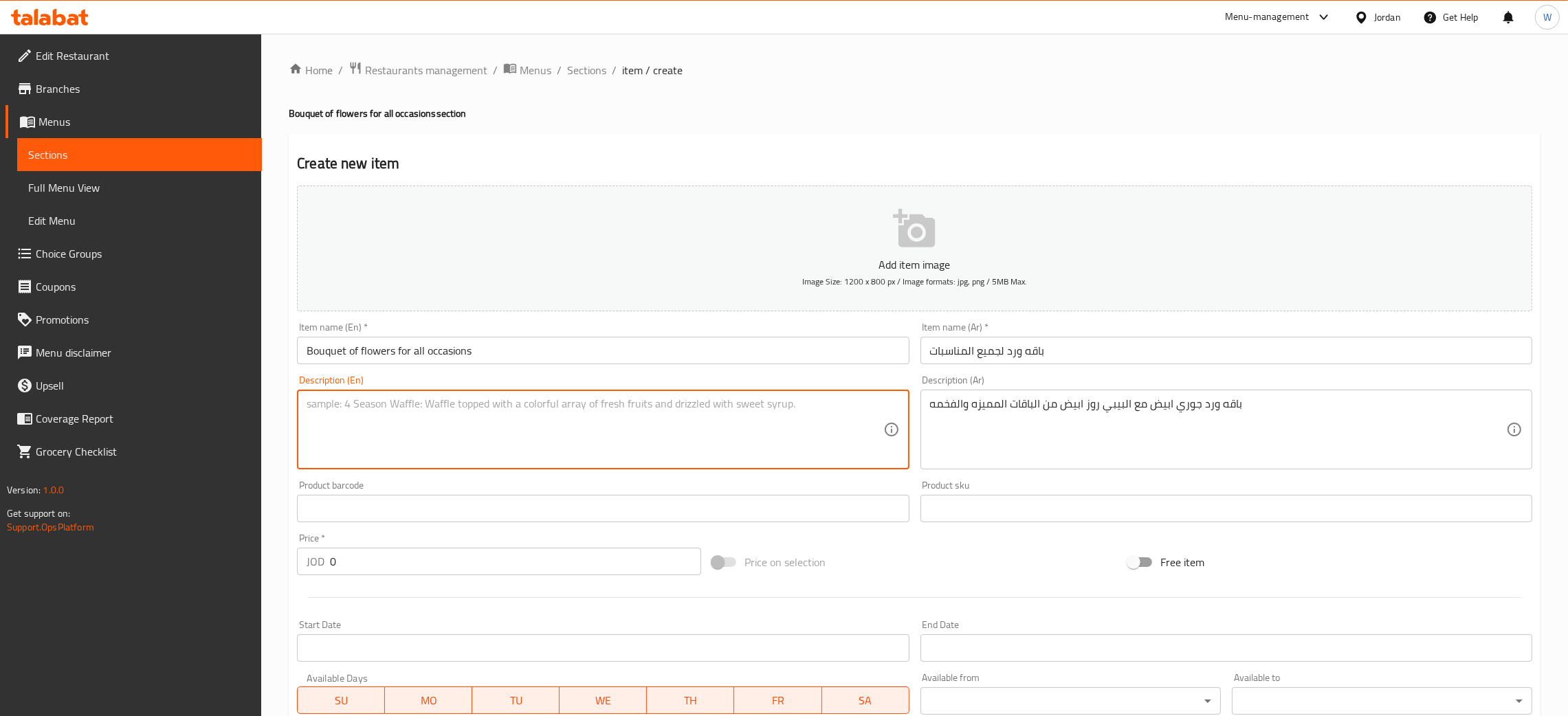
paste textarea "A bouquet of white roses with white baby roses, one of the distinctive and luxu…"
type textarea "A bouquet of white roses with white baby roses, one of the distinctive and luxu…"
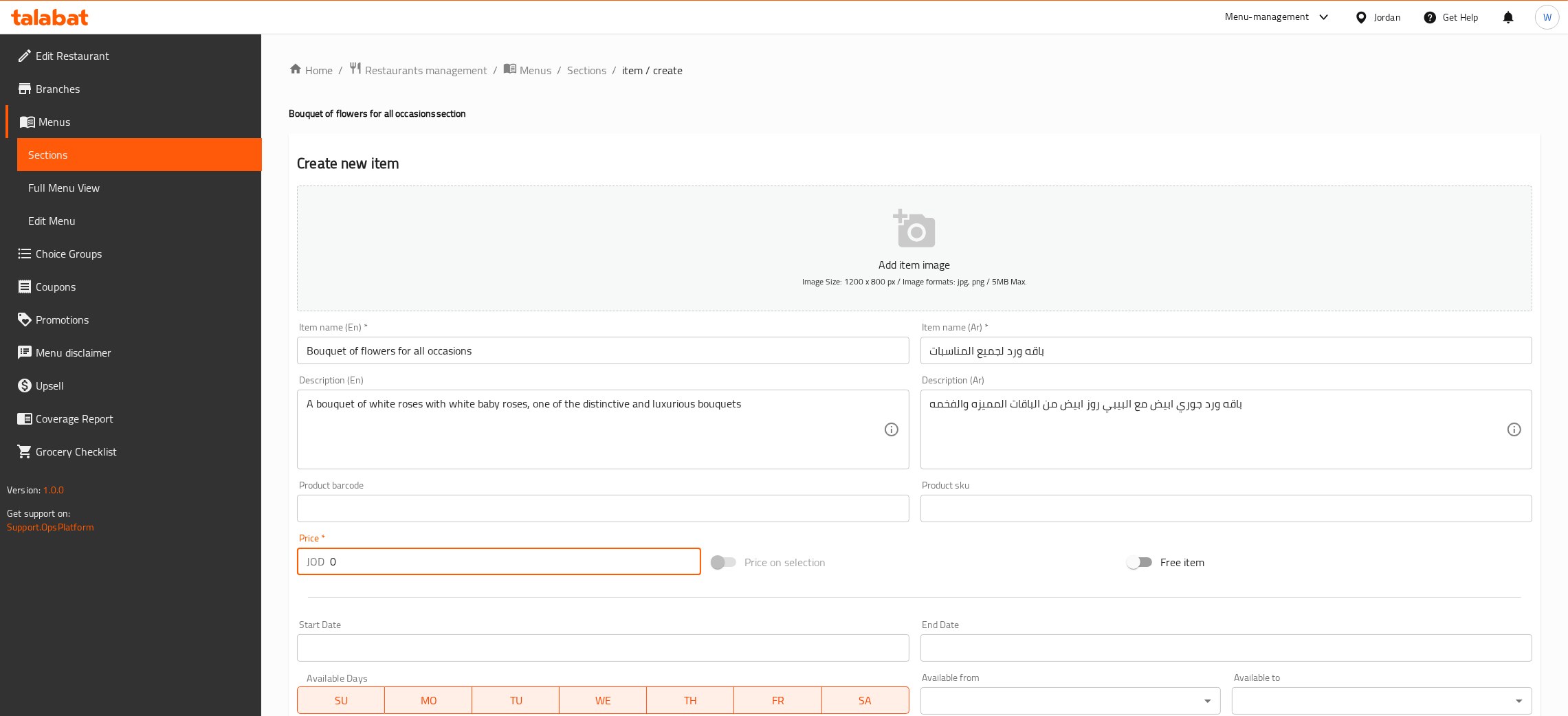
drag, startPoint x: 373, startPoint y: 575, endPoint x: 160, endPoint y: 583, distance: 213.2
click at [155, 588] on div "Edit Restaurant Branches Menus Sections Full Menu View Edit Menu Choice Groups …" at bounding box center [784, 502] width 1568 height 937
type input "4"
click at [542, 341] on input "Bouquet of flowers for all occasions" at bounding box center [603, 351] width 612 height 27
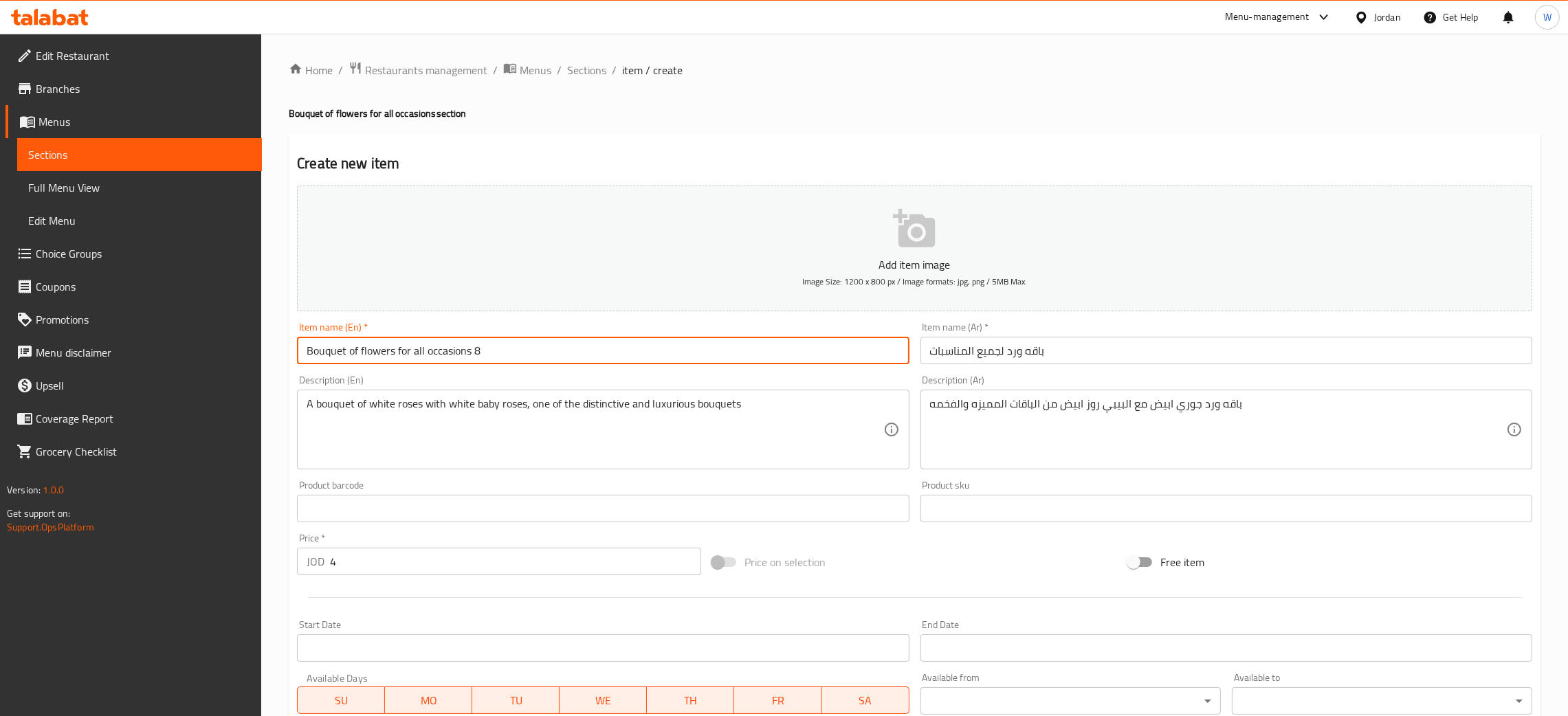
type input "Bouquet of flowers for all occasions 8"
click at [1082, 348] on input "باقه ورد لجميع المناسبات" at bounding box center [1227, 351] width 612 height 27
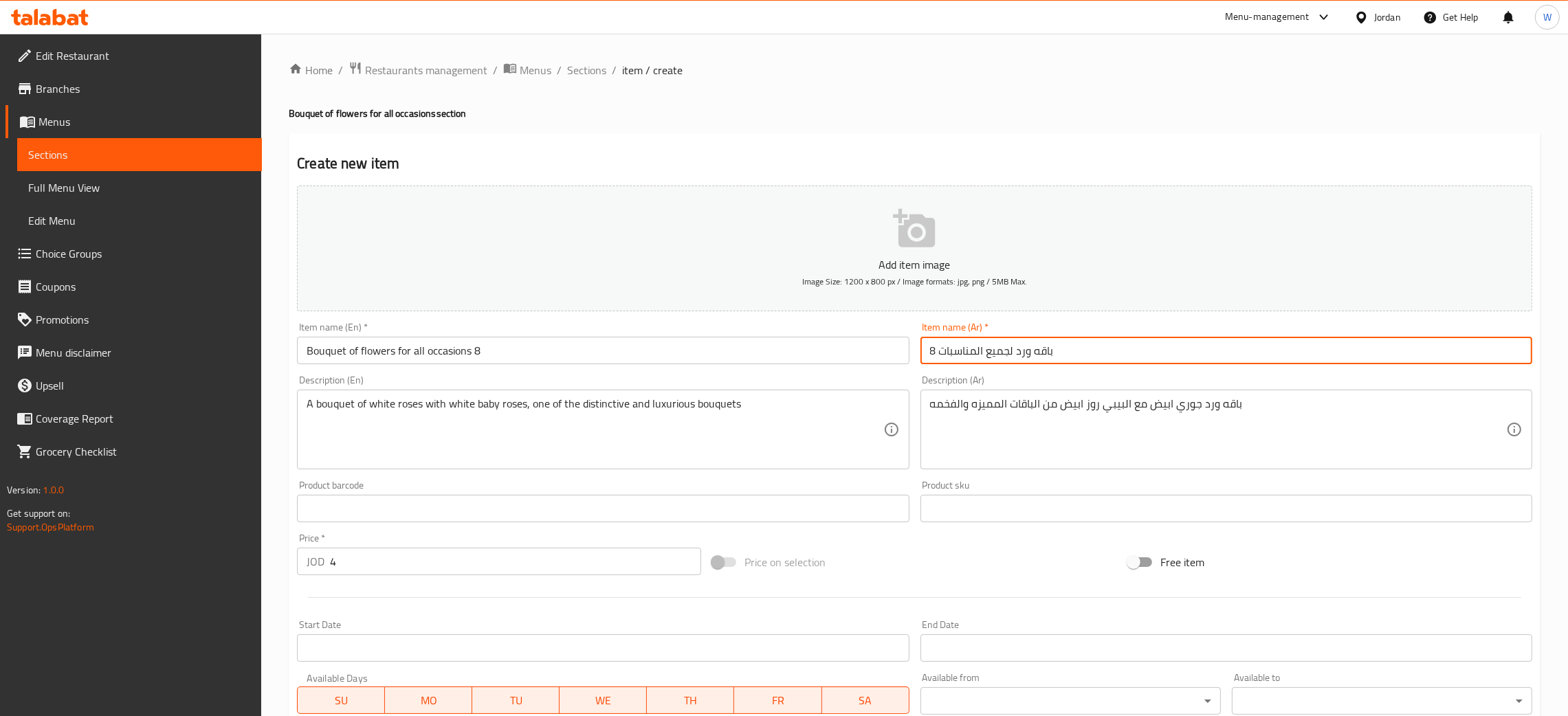
type input "باقه ورد لجميع المناسبات 8"
click at [402, 558] on input "4" at bounding box center [515, 561] width 371 height 27
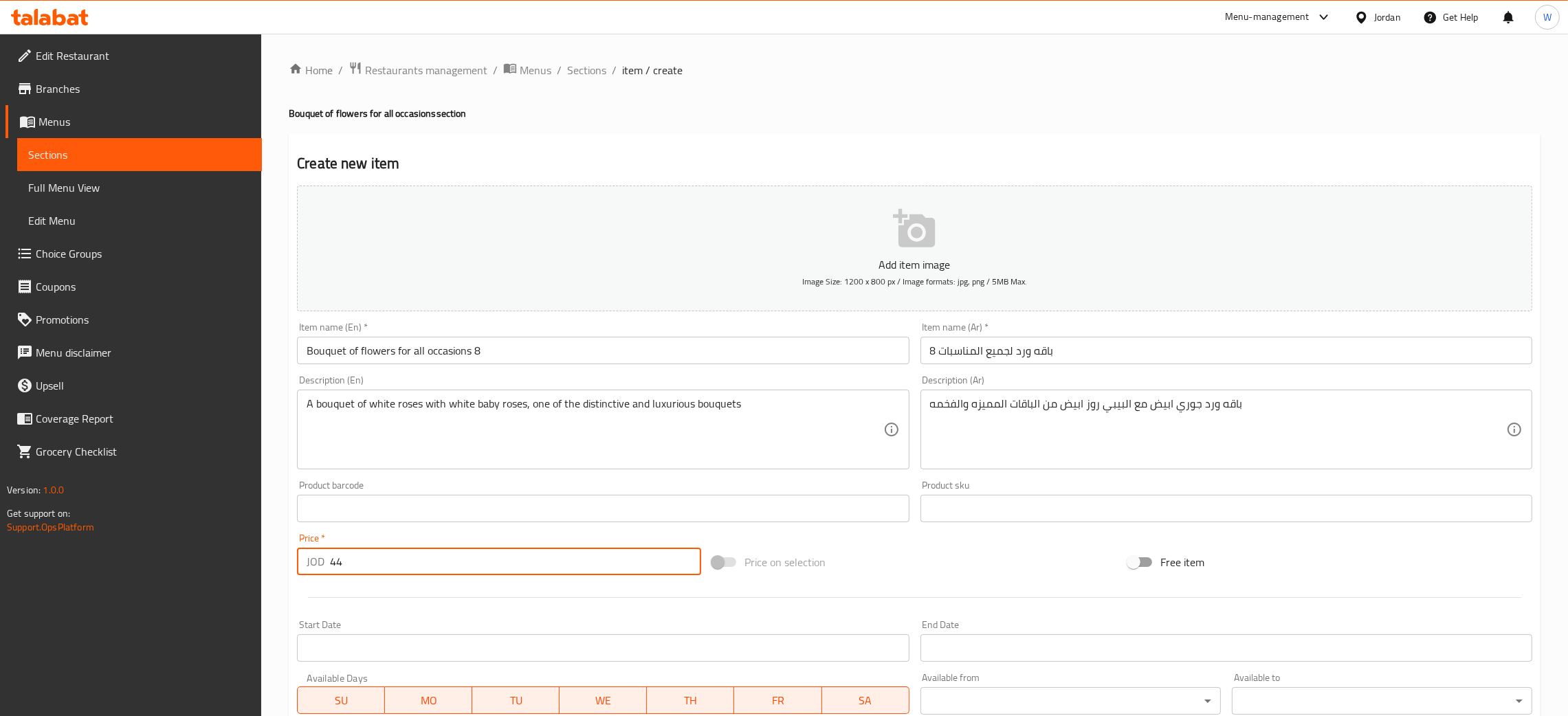
type input "44"
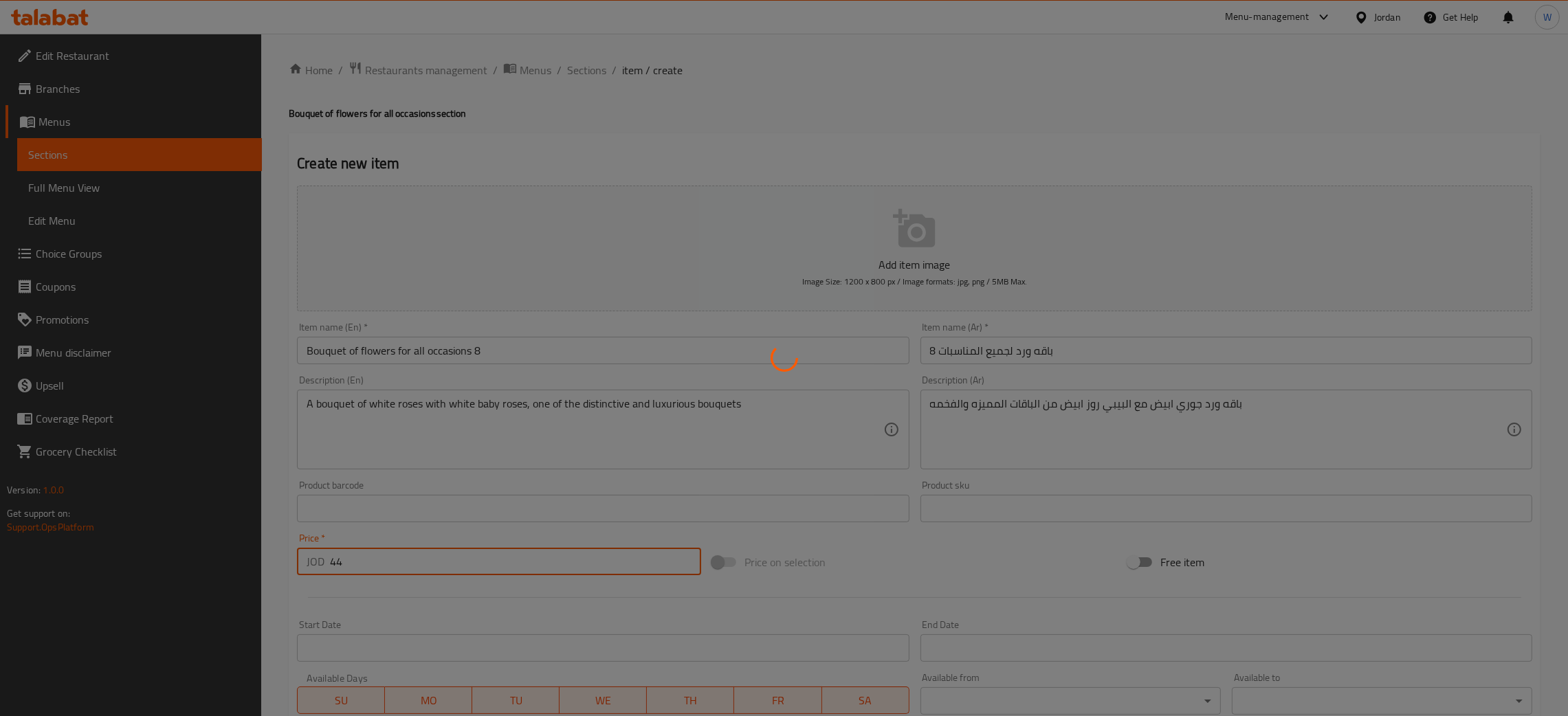
type input "0"
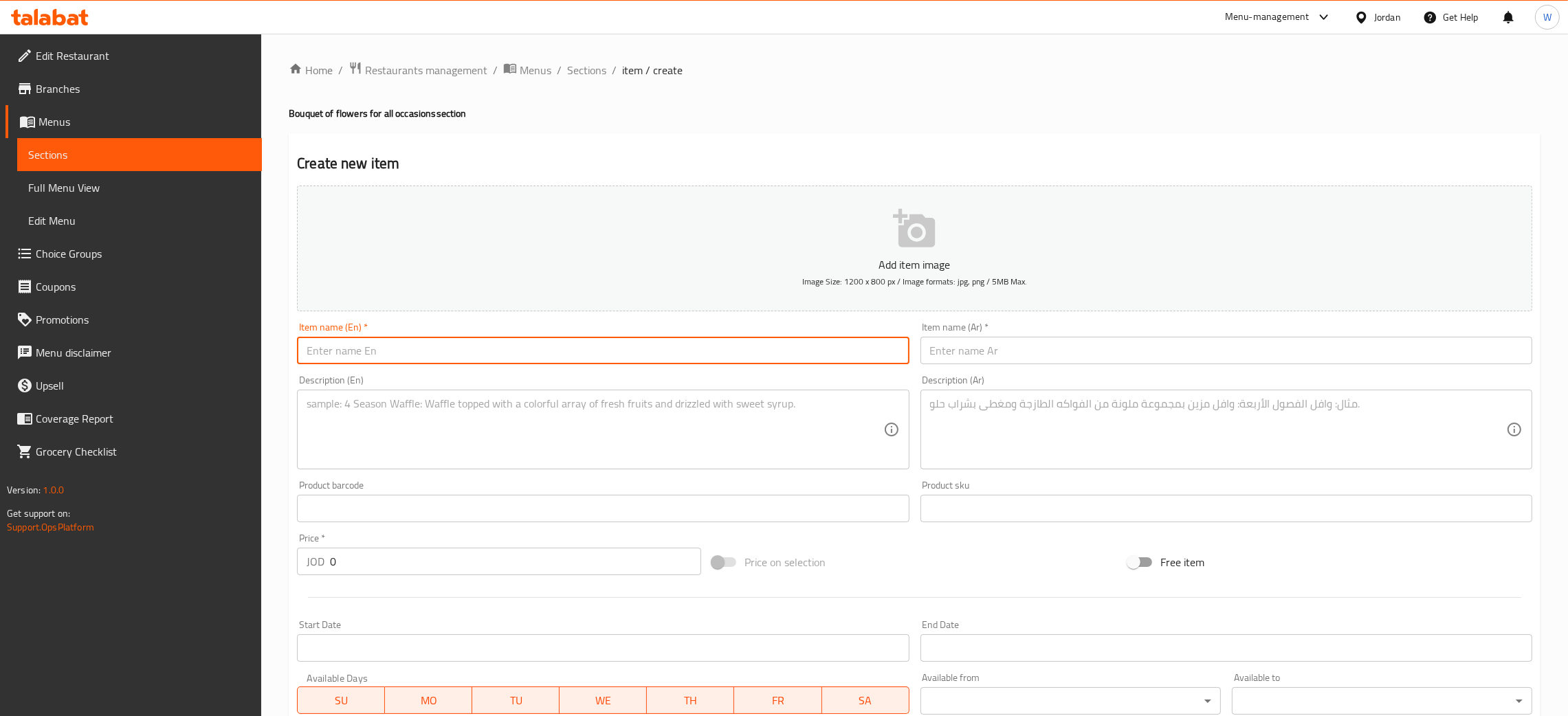
click at [510, 350] on input "text" at bounding box center [603, 351] width 612 height 27
paste input "Bouquet of flowers for all occasions"
type input "Bouquet of flowers for all occasions 9"
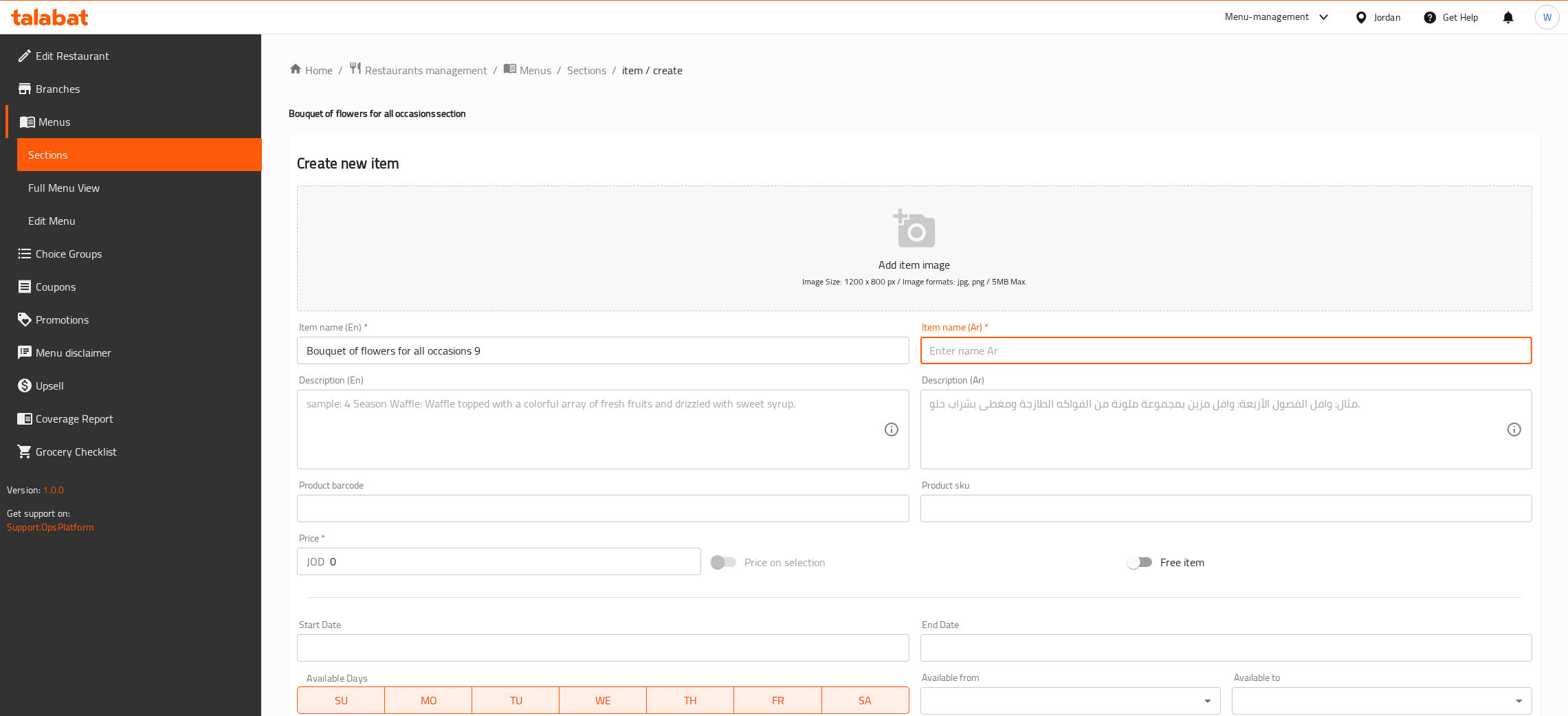
click at [1025, 346] on input "text" at bounding box center [1227, 351] width 612 height 27
paste input "باقه ورد لجميع المناسبات"
type input "باقه ورد لجميع المناسبات 9"
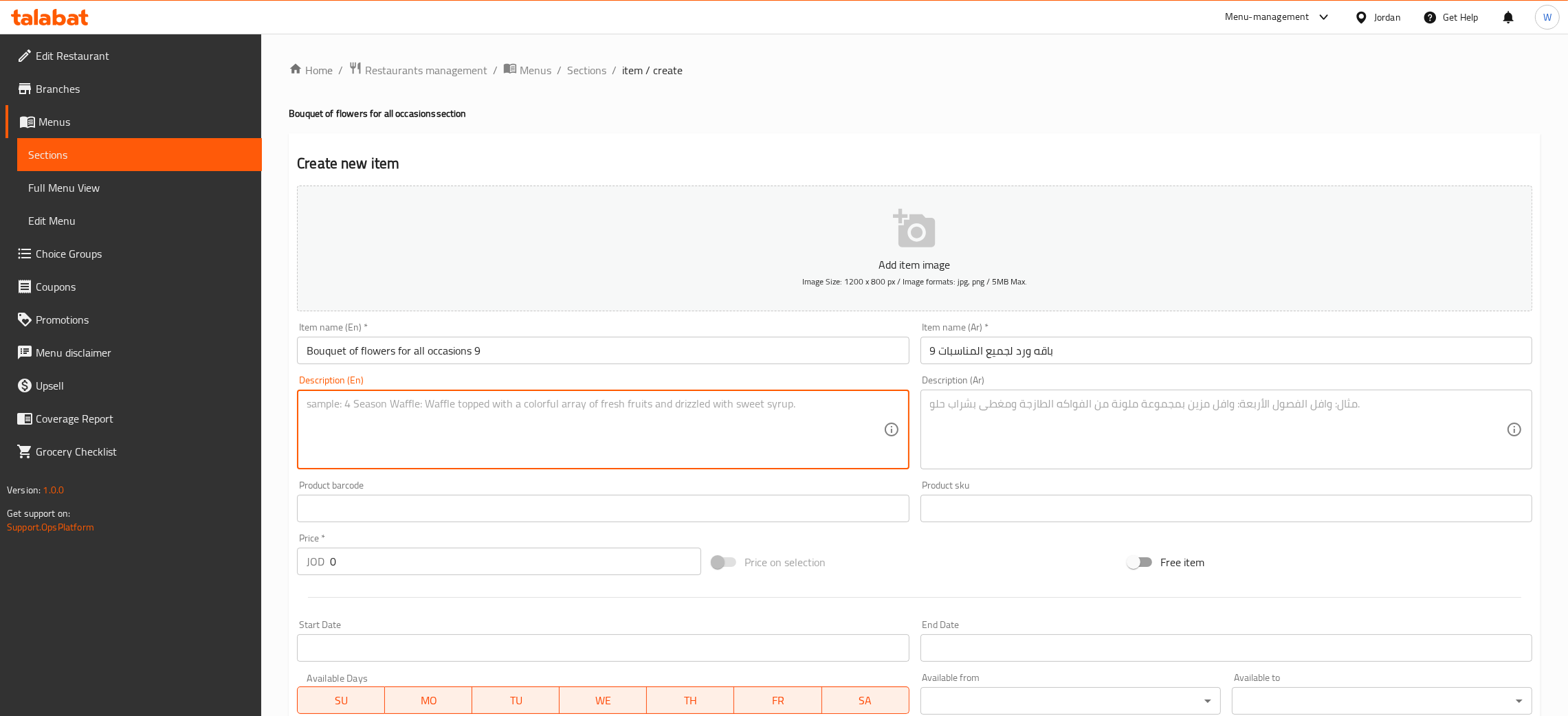
click at [534, 404] on textarea at bounding box center [595, 430] width 576 height 65
drag, startPoint x: 1063, startPoint y: 418, endPoint x: 1067, endPoint y: 412, distance: 7.2
click at [1063, 415] on textarea at bounding box center [1218, 430] width 576 height 65
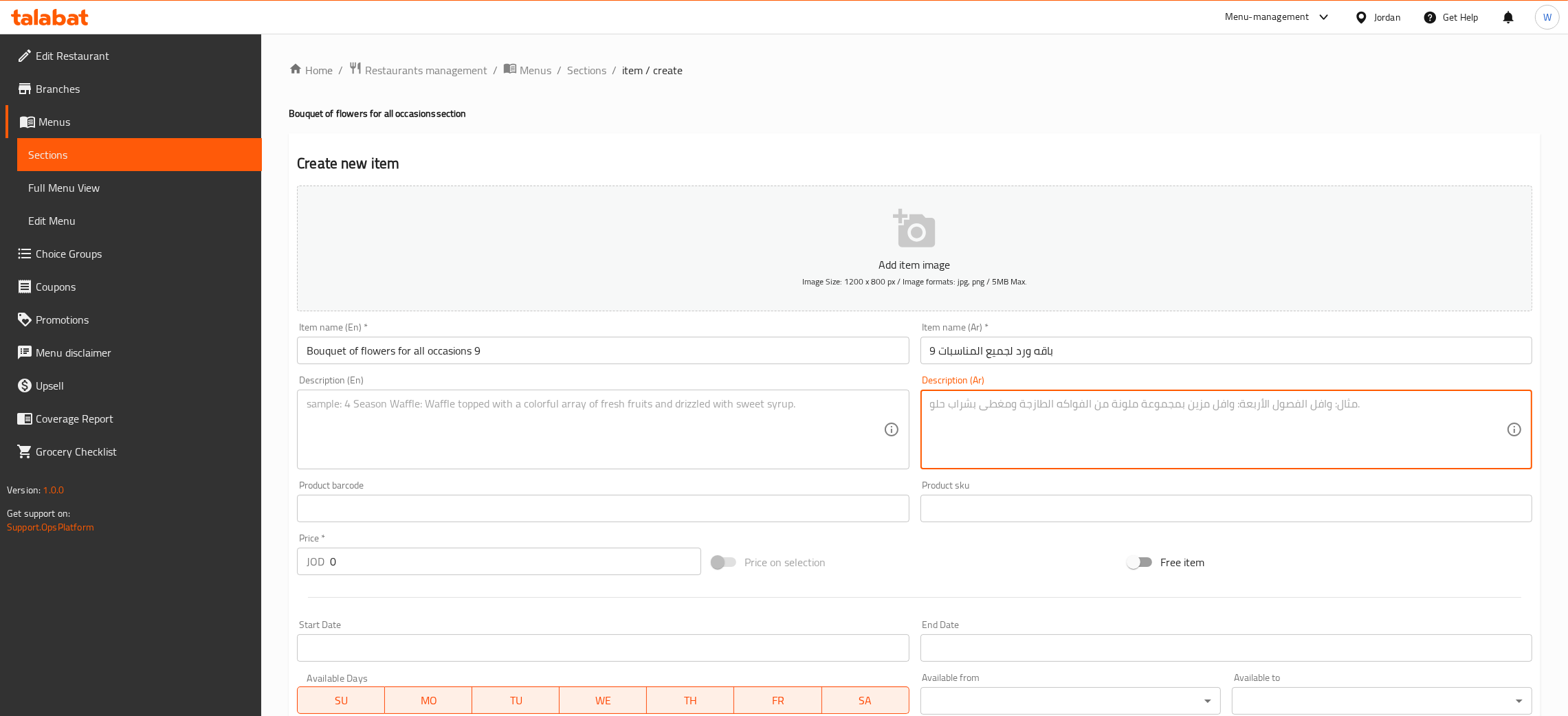
paste textarea "باقه ورد جوري احمر مع الشوكولاته الفيريرو روشيه من الباقات المميزه والفخمه"
type textarea "باقه ورد جوري احمر مع الشوكولاته الفيريرو روشيه من الباقات المميزه والفخمه"
click at [610, 412] on textarea at bounding box center [595, 430] width 576 height 65
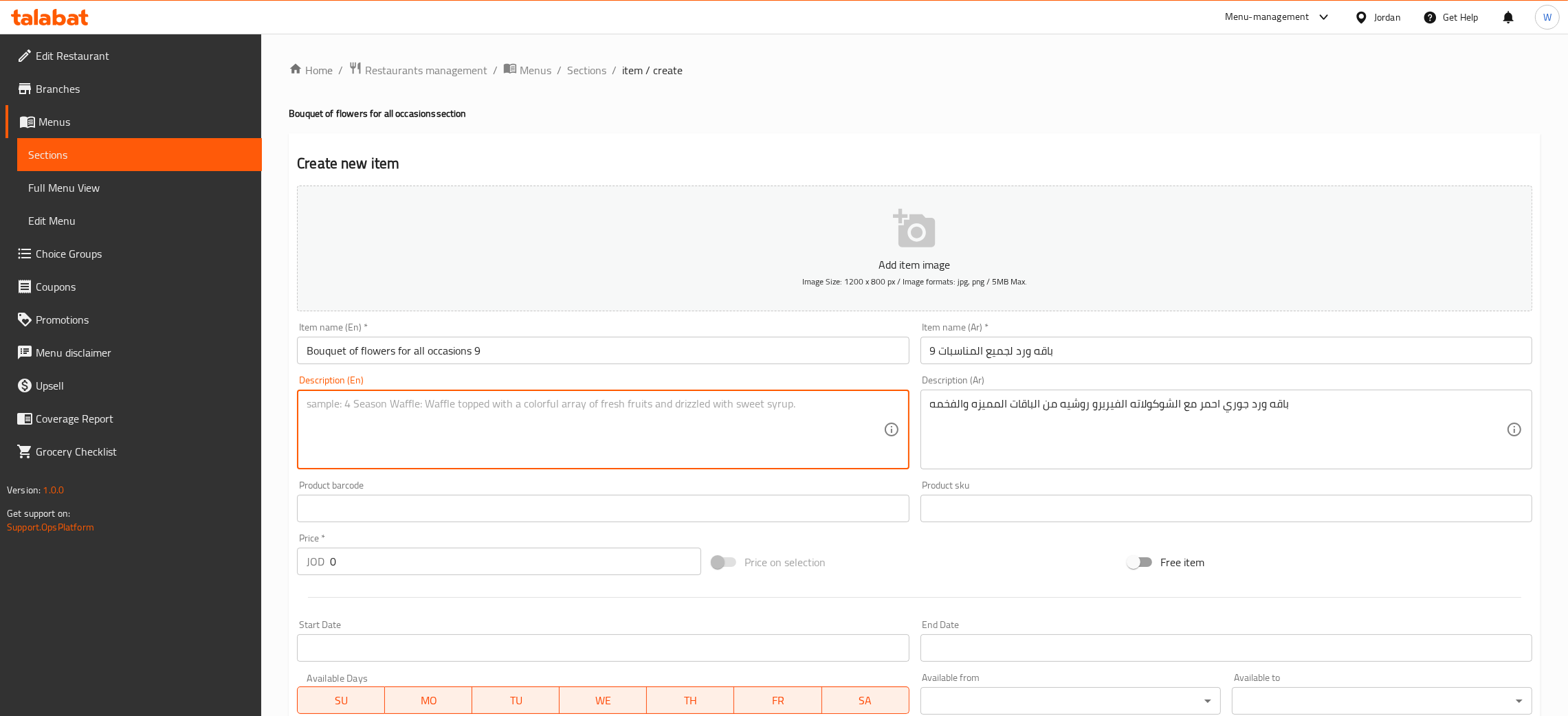
paste textarea "A bouquet of red roses with Ferrero Rocher chocolates, one of the most distinct…"
type textarea "A bouquet of red roses with Ferrero Rocher chocolates, one of the most distinct…"
drag, startPoint x: 426, startPoint y: 557, endPoint x: 262, endPoint y: 568, distance: 164.4
click at [266, 570] on div "Home / Restaurants management / Menus / Sections / item / create Bouquet of flo…" at bounding box center [915, 502] width 1307 height 937
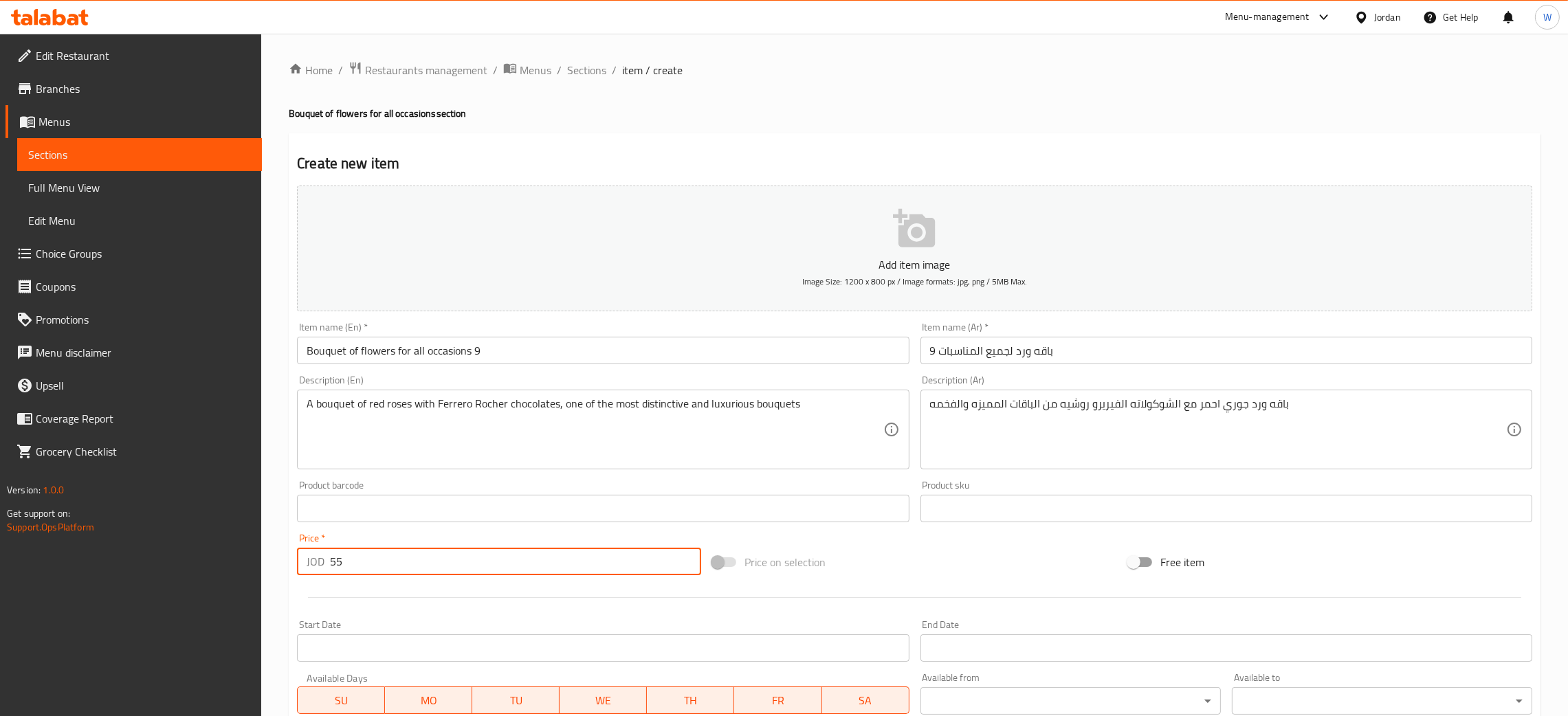
type input "55"
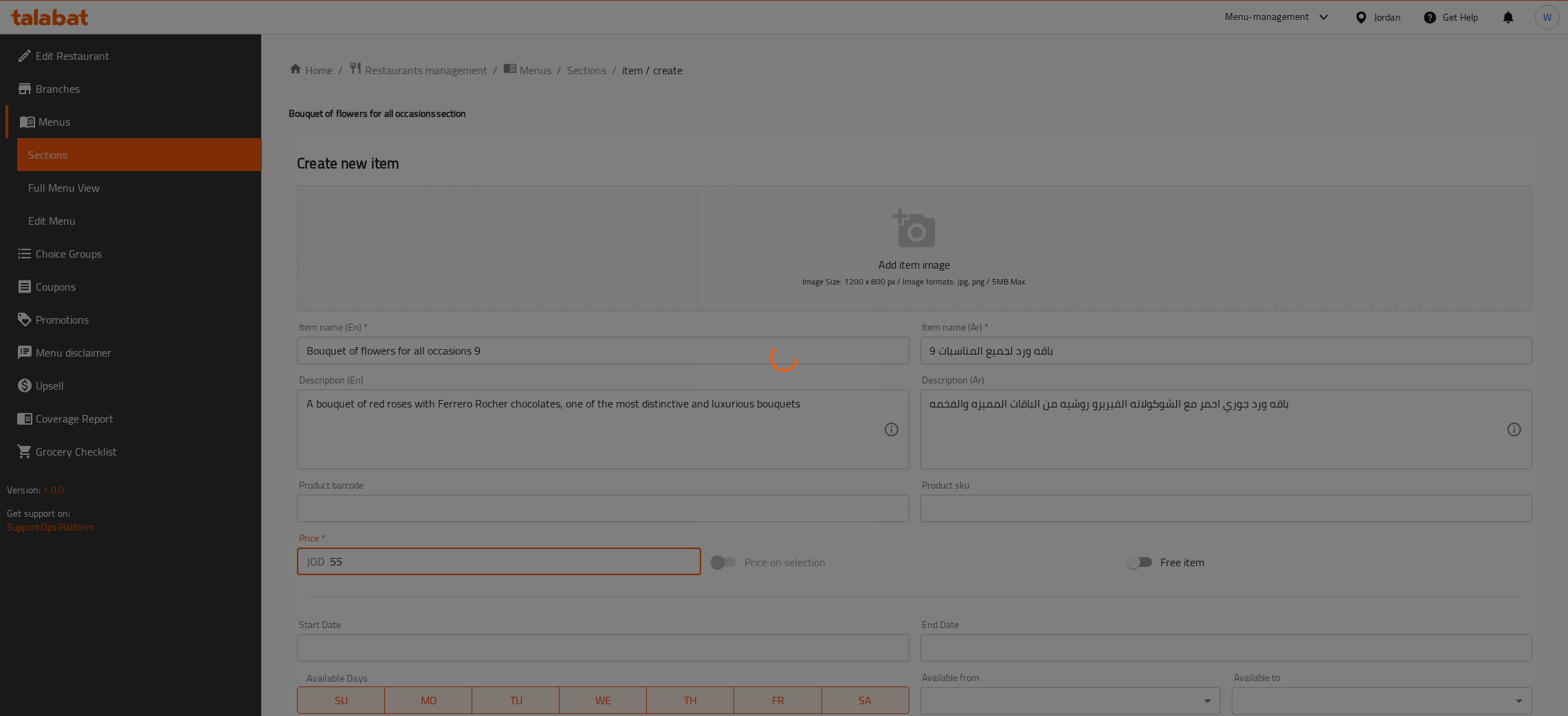
type input "0"
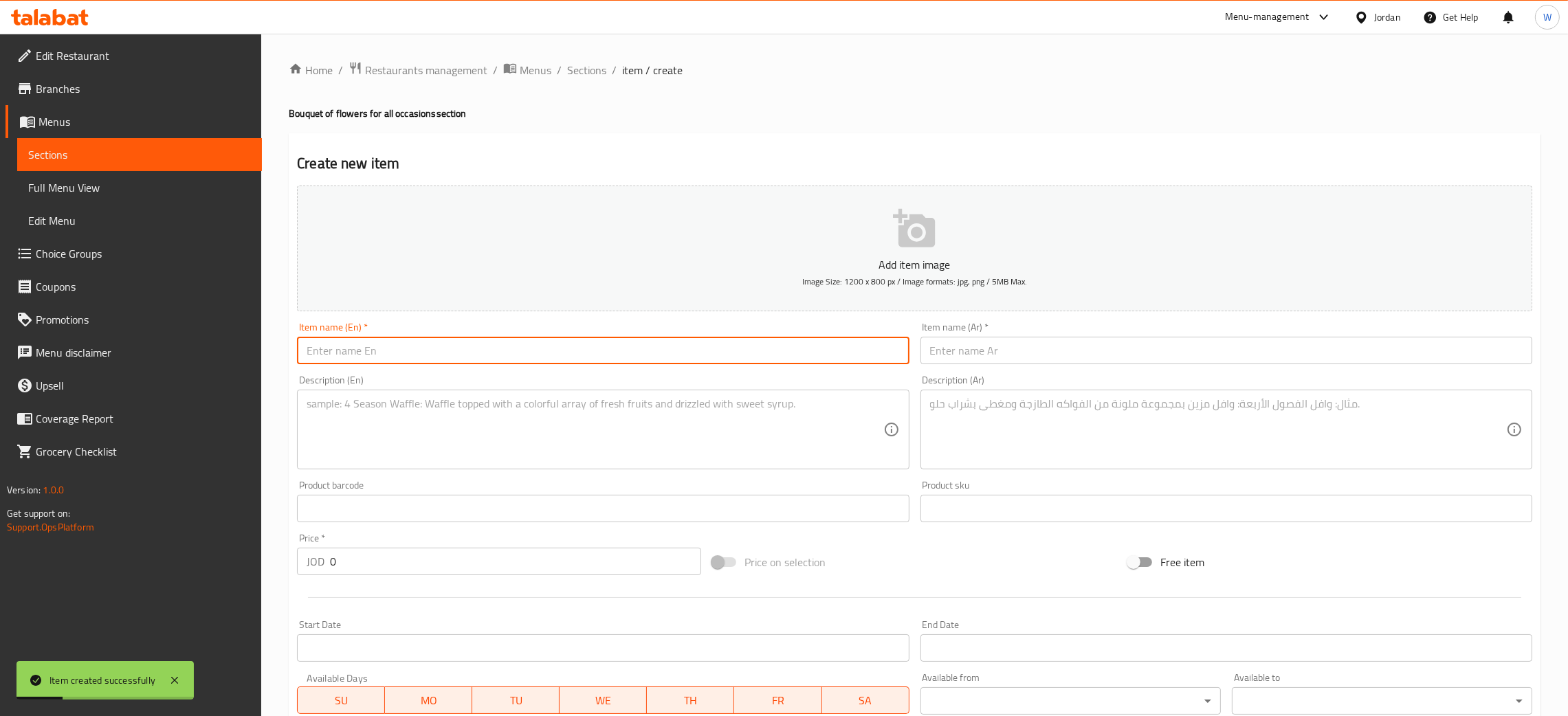
click at [565, 346] on input "text" at bounding box center [603, 351] width 612 height 27
paste input "Bouquet of flowers for all occasions"
type input "Bouquet of flowers for all occasions"
click at [1067, 356] on input "text" at bounding box center [1227, 351] width 612 height 27
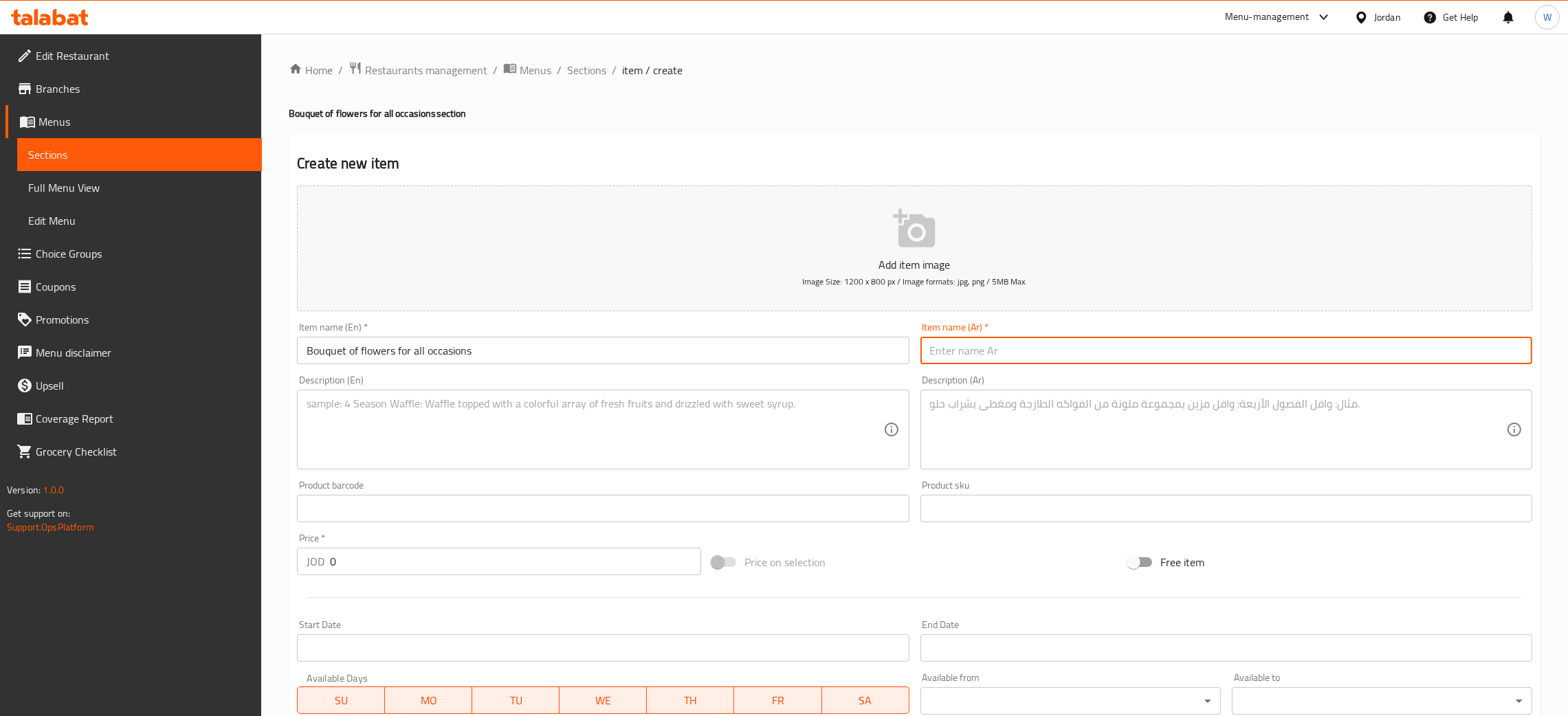
paste input "باقه ورد لجميع المناسبات"
type input "باقه ورد لجميع المناسبات 10"
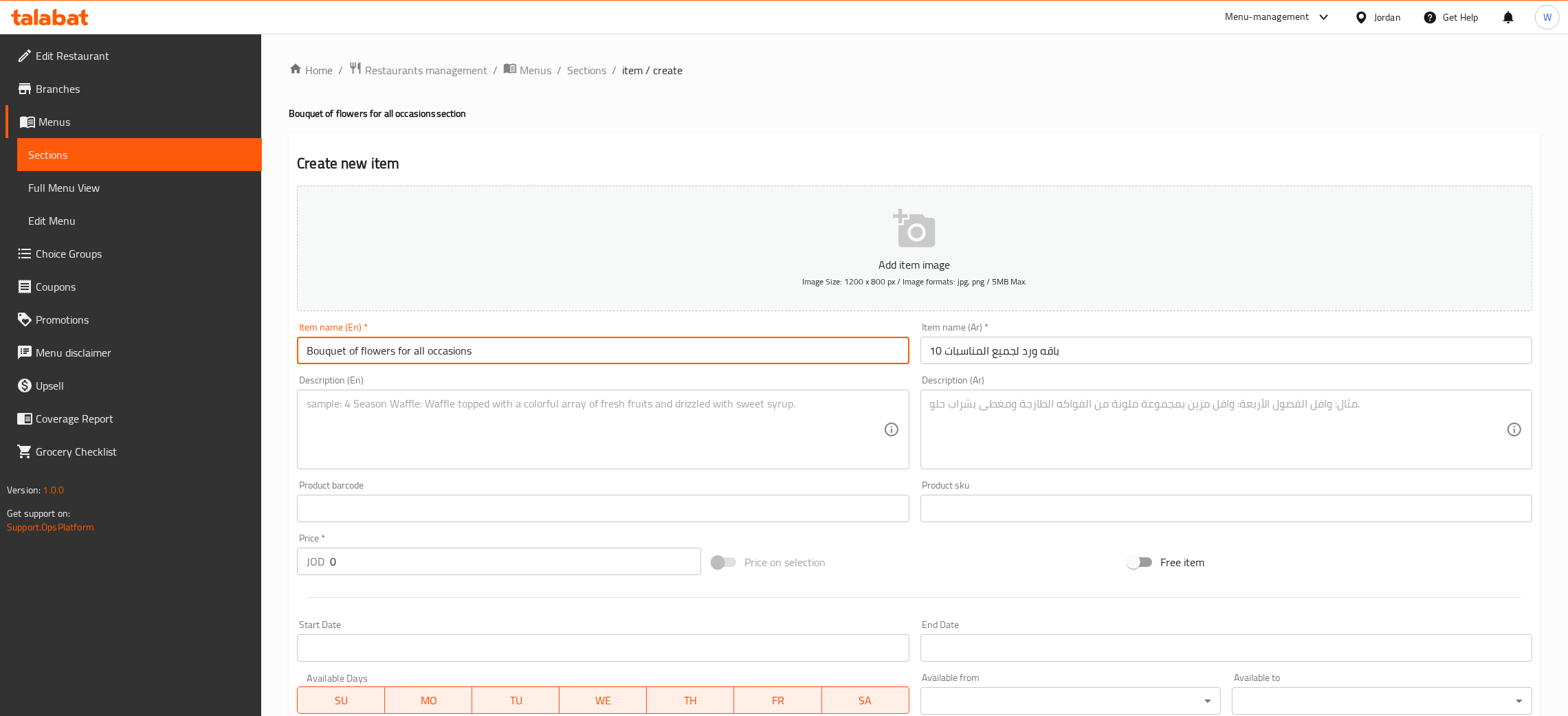
click at [542, 346] on input "Bouquet of flowers for all occasions" at bounding box center [603, 351] width 612 height 27
click at [471, 345] on input "Bouquet of flowers for all occasions10" at bounding box center [603, 351] width 612 height 27
type input "Bouquet of flowers for all occasions 10"
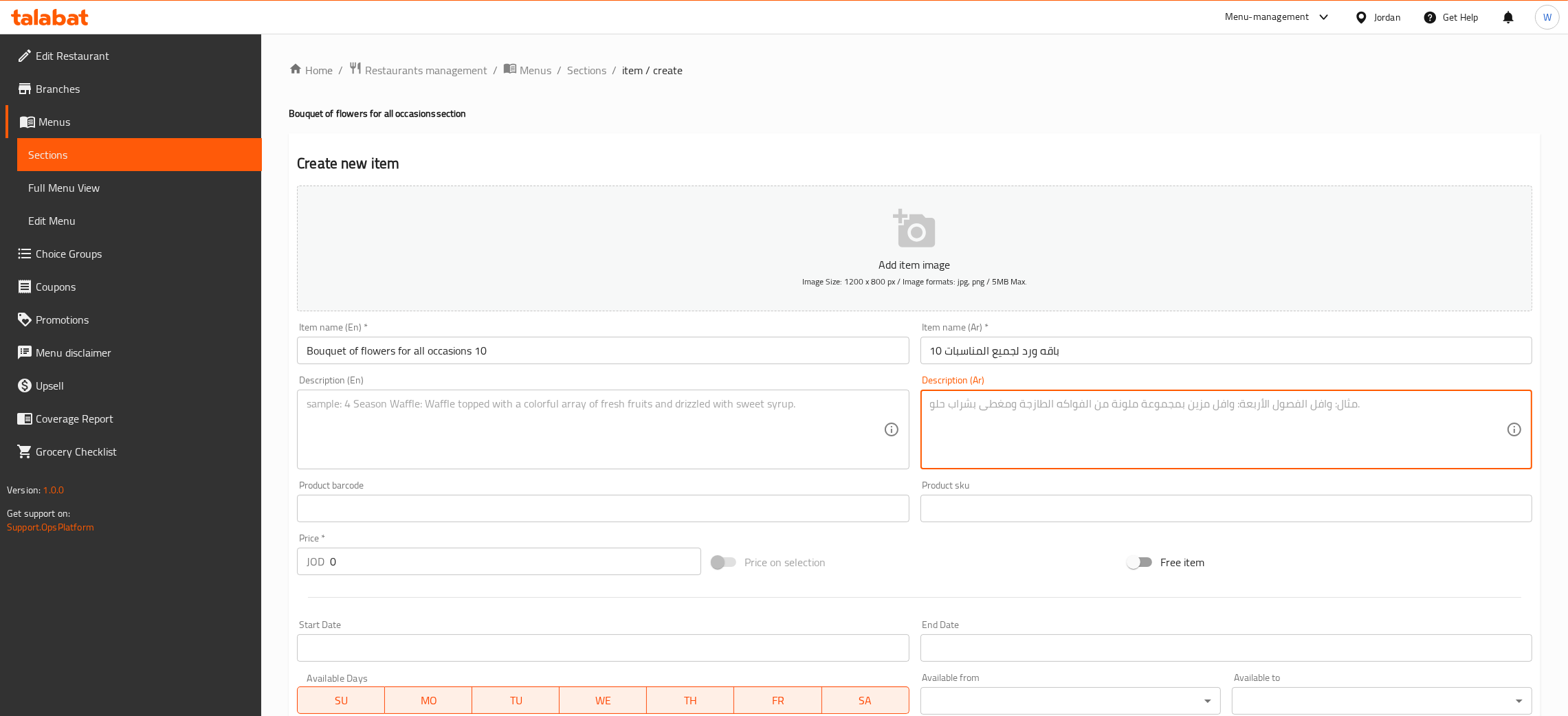
click at [1013, 432] on textarea at bounding box center [1218, 430] width 576 height 65
paste textarea "باقه ورد في الوان مختلفه لجميع المناسبات"
type textarea "باقه ورد في الوان مختلفه لجميع المناسبات"
click at [563, 424] on textarea at bounding box center [595, 430] width 576 height 65
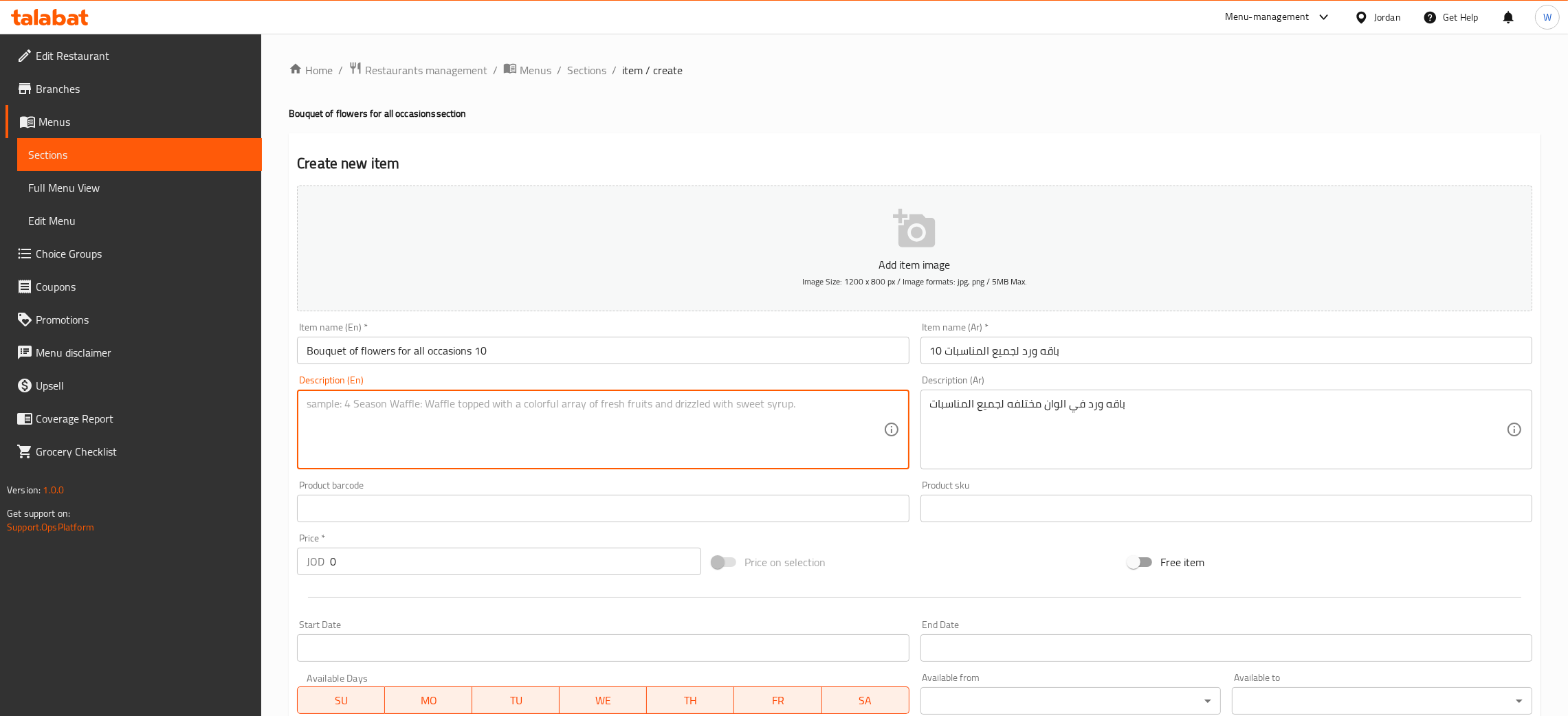
paste textarea "Bouquet of roses in different colors for all occasions"
type textarea "Bouquet of roses in different colors for all occasions"
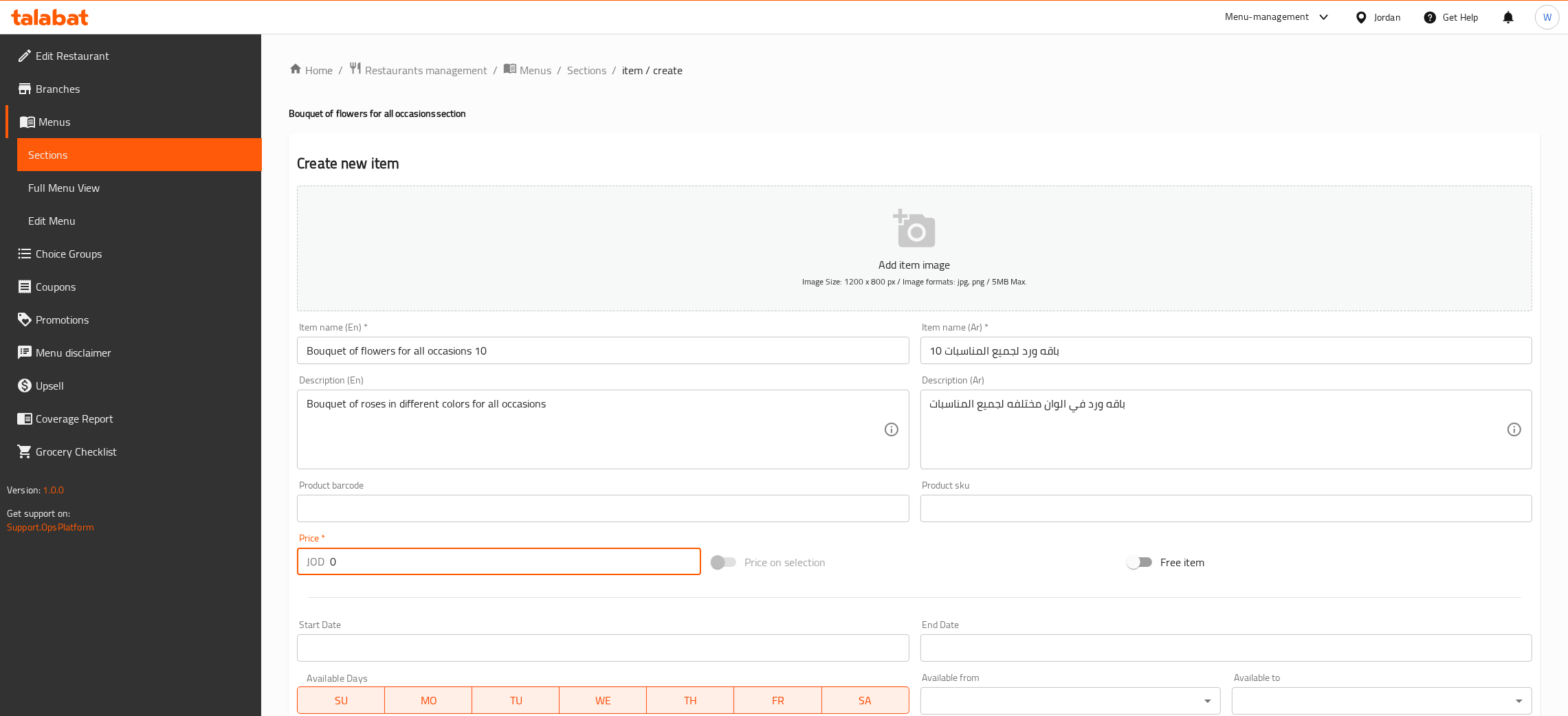
drag, startPoint x: 357, startPoint y: 557, endPoint x: 214, endPoint y: 574, distance: 144.0
click at [213, 578] on div "Edit Restaurant Branches Menus Sections Full Menu View Edit Menu Choice Groups …" at bounding box center [784, 502] width 1568 height 937
paste input "21"
type input "21"
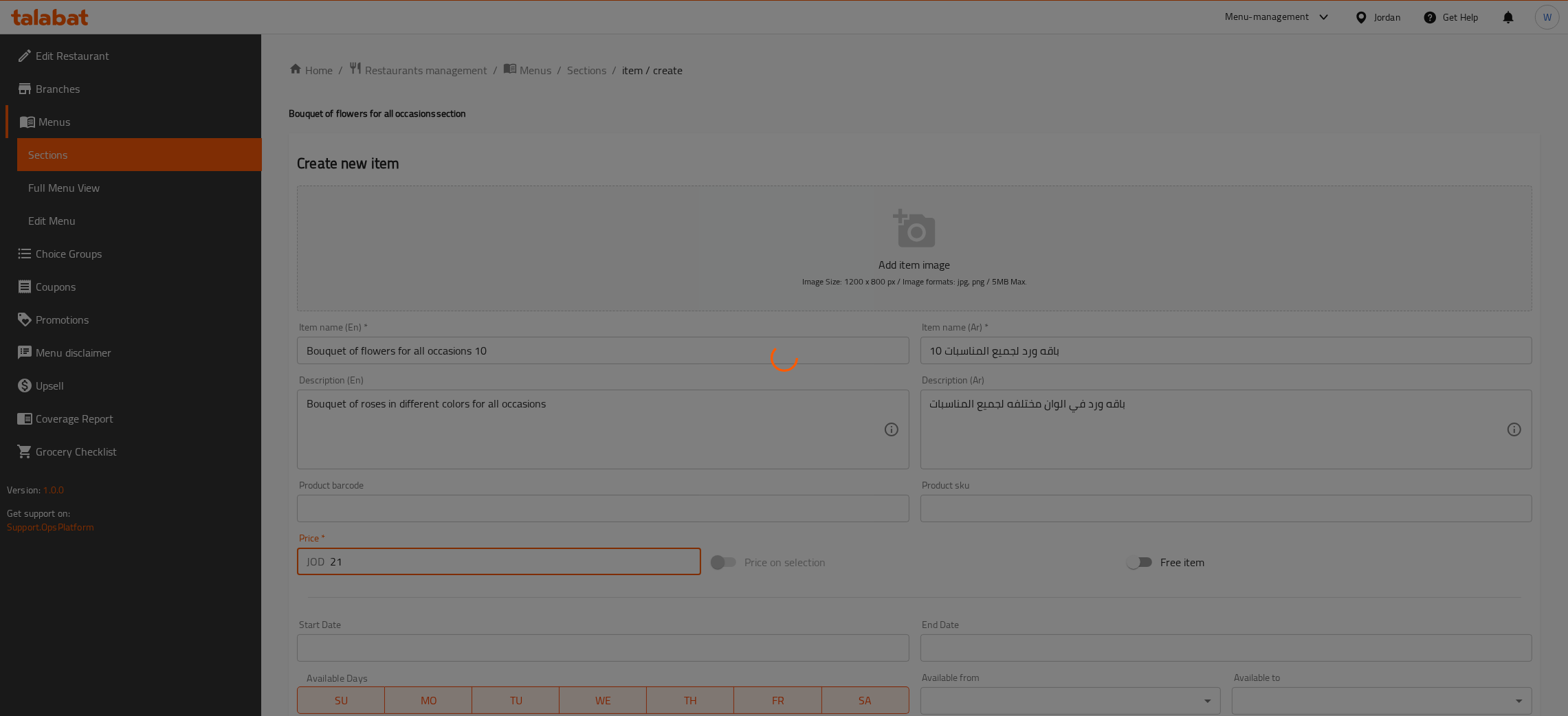
type input "0"
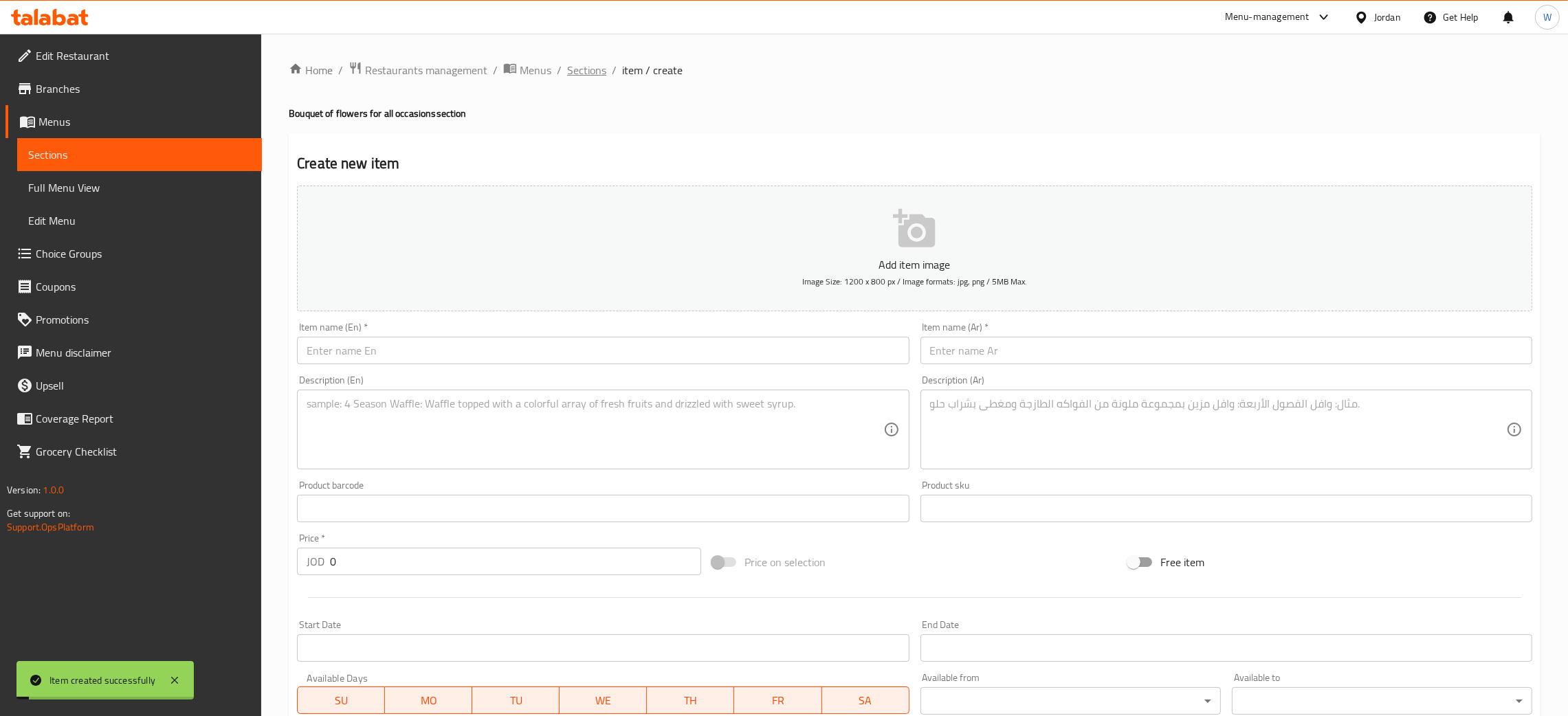
click at [590, 78] on span "Sections" at bounding box center [586, 70] width 39 height 17
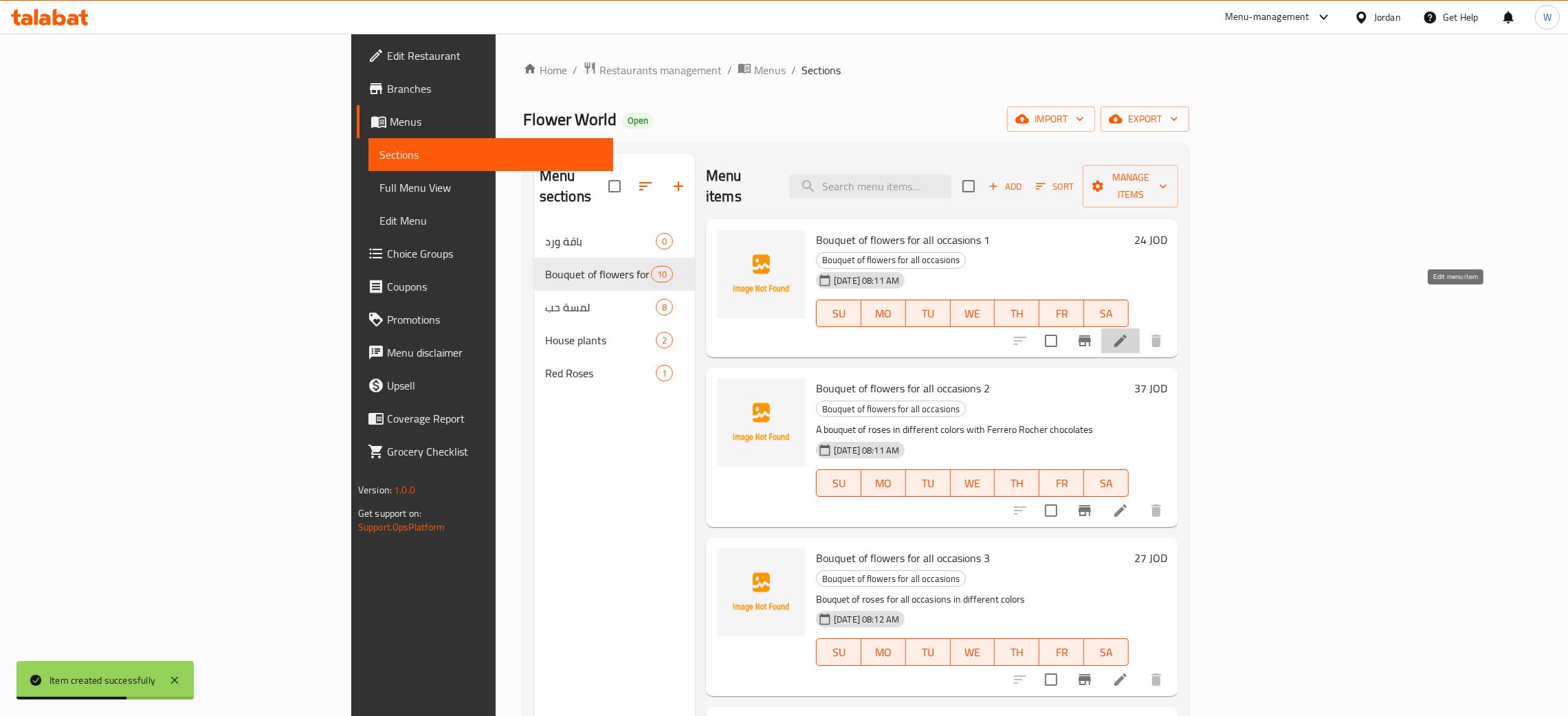
click at [1127, 335] on icon at bounding box center [1120, 341] width 12 height 12
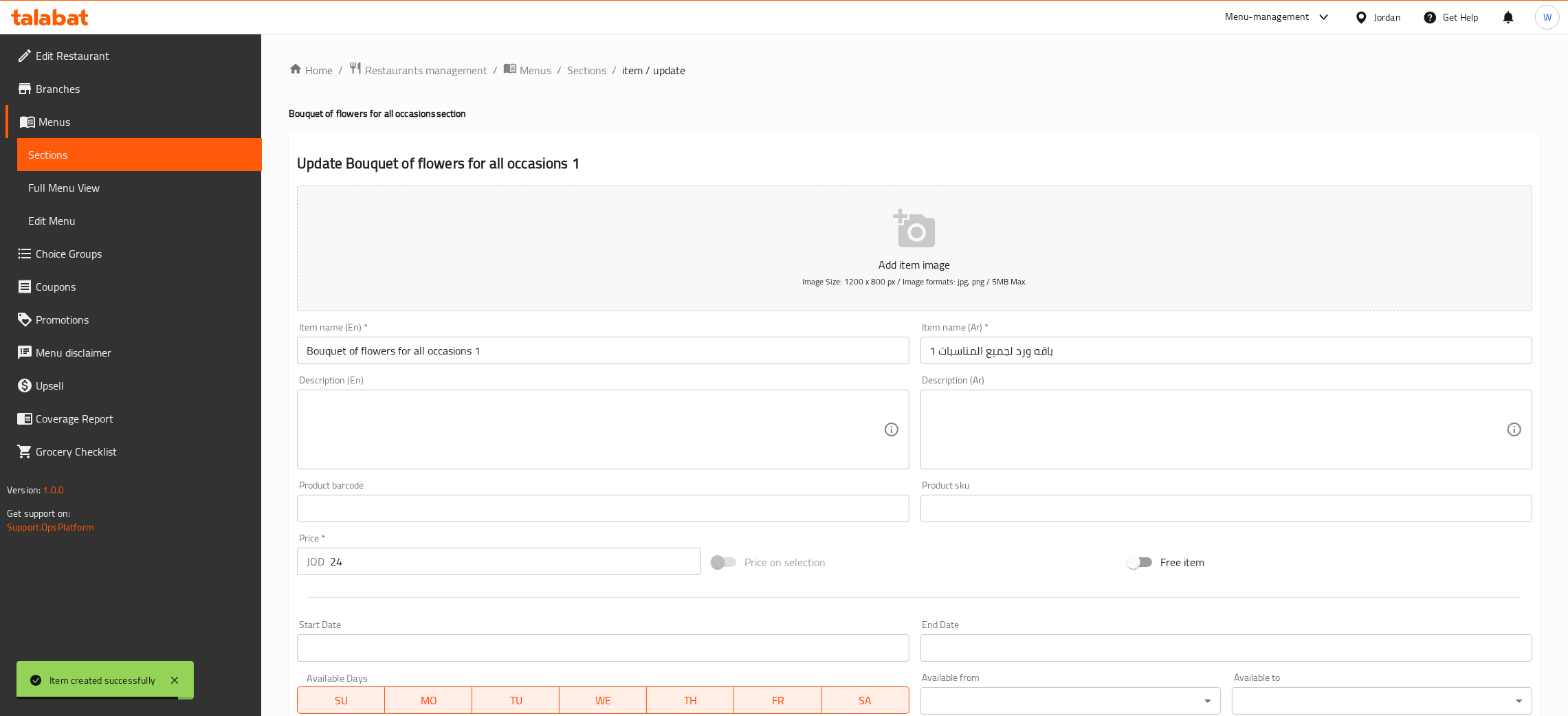
click at [1217, 424] on textarea at bounding box center [1218, 430] width 576 height 65
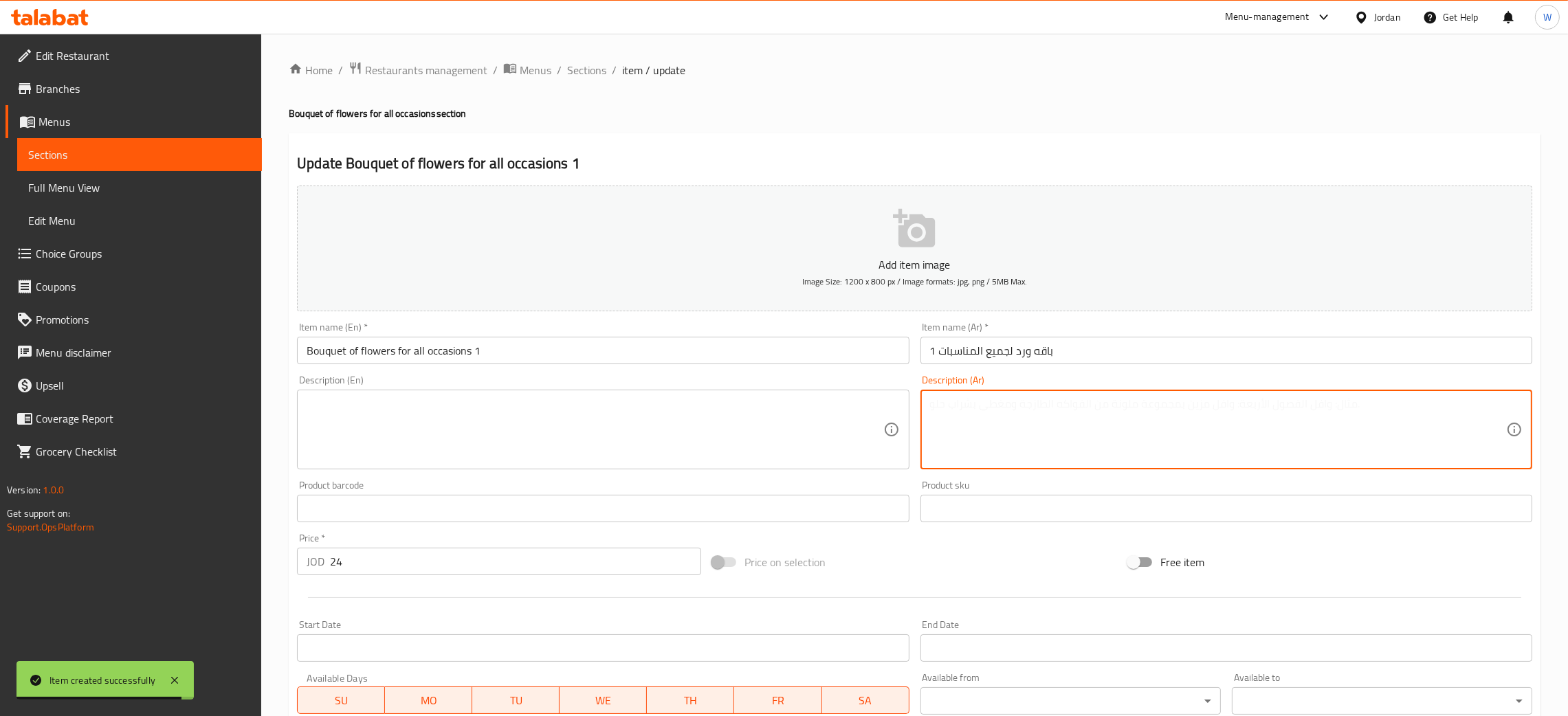
paste textarea "باقه جوري احمر"
type textarea "باقه جوري احمر"
click at [581, 402] on textarea at bounding box center [595, 430] width 576 height 65
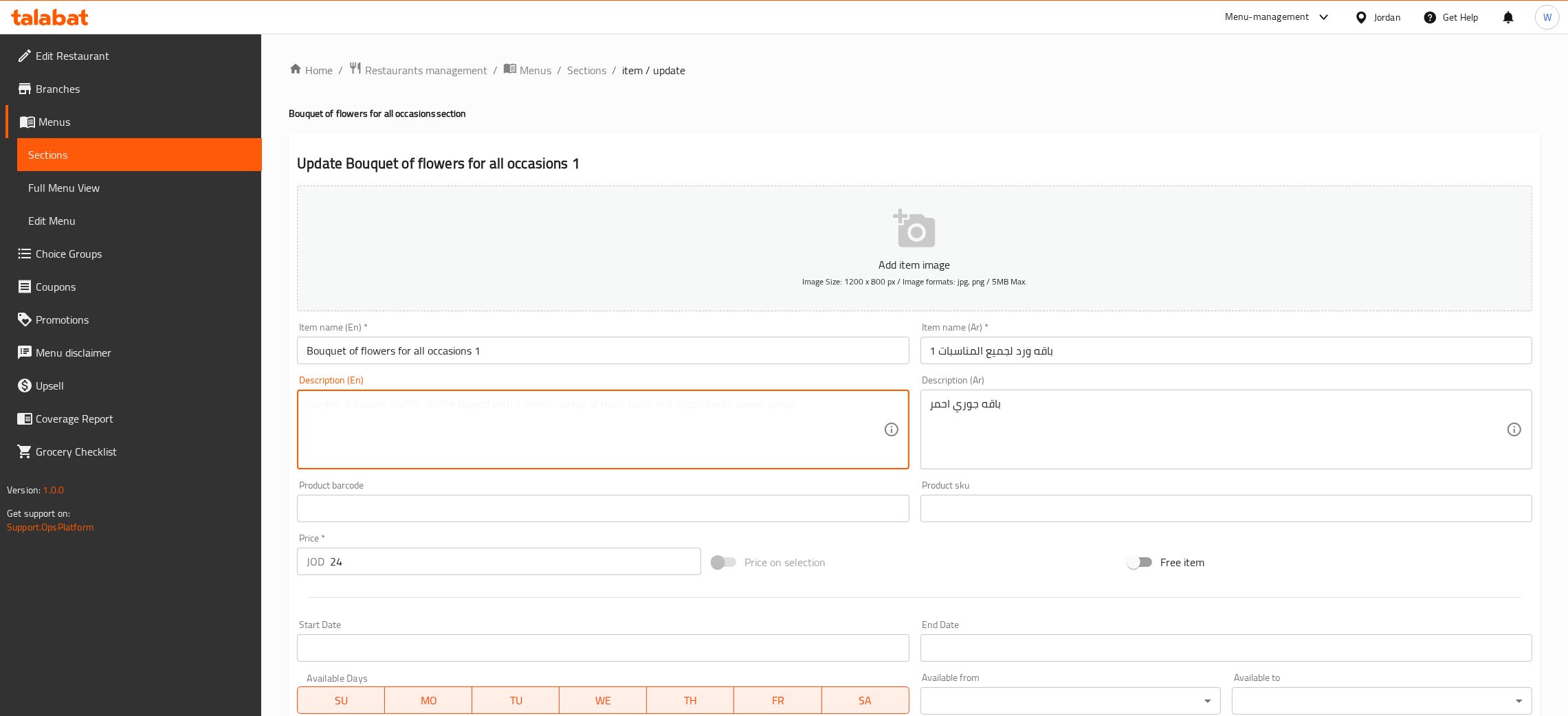
paste textarea "Red rose bouquet"
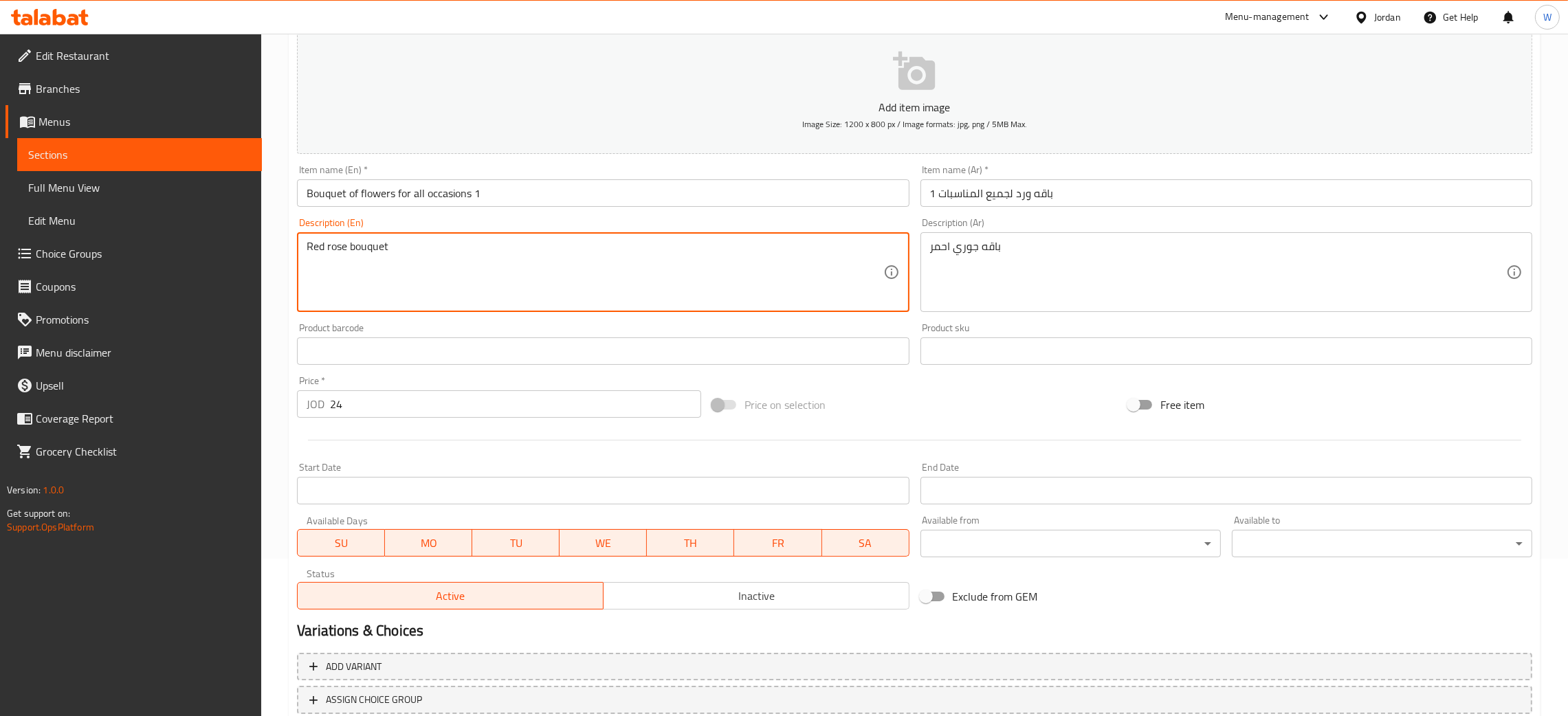
scroll to position [252, 0]
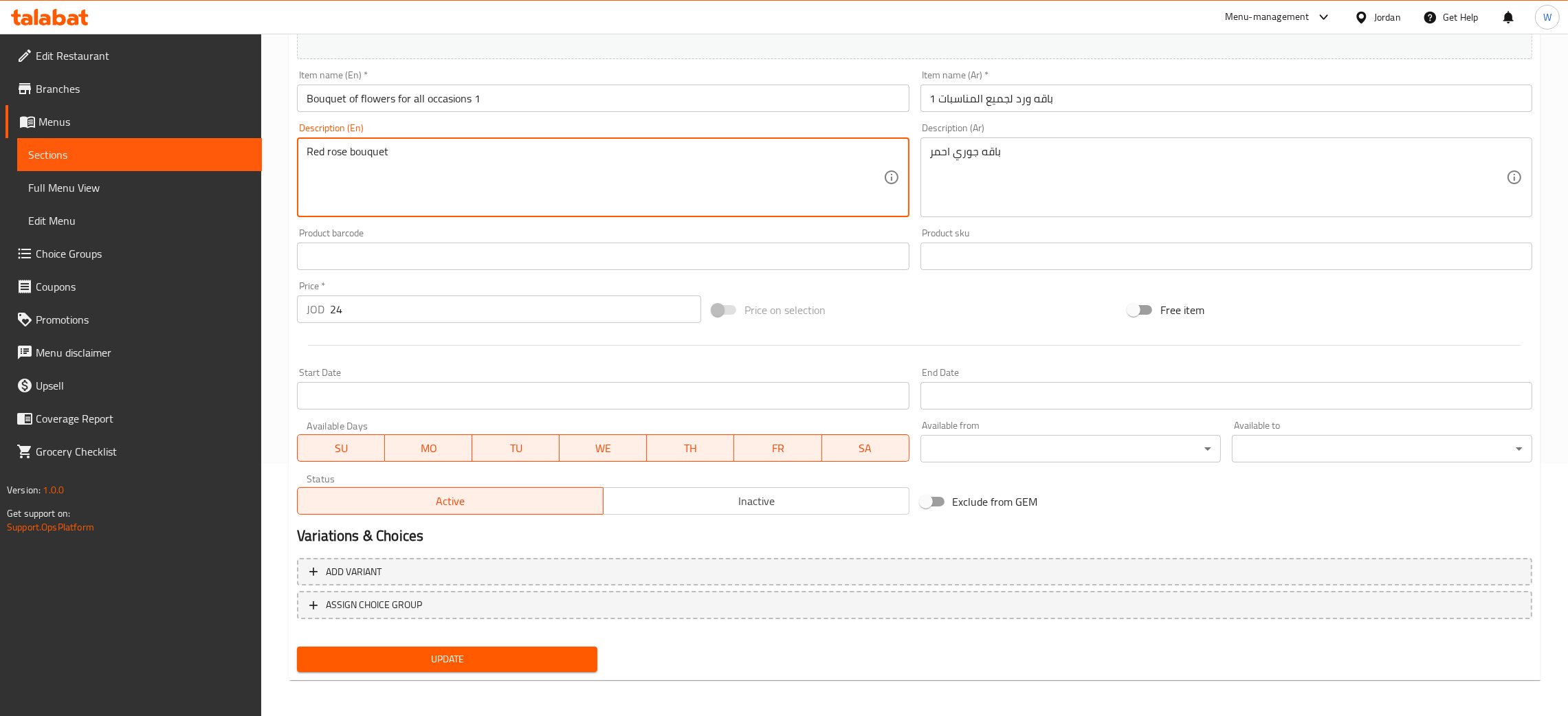
type textarea "Red rose bouquet"
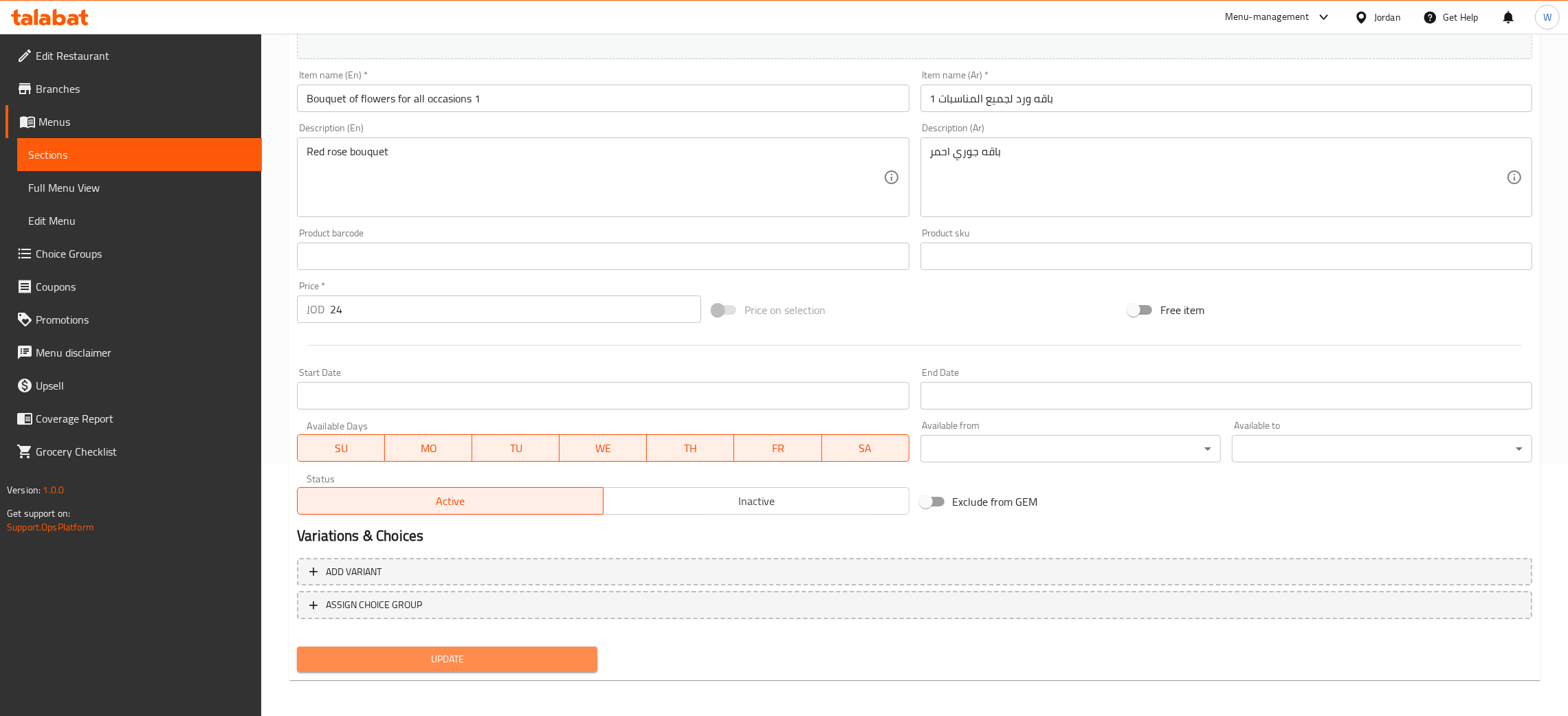
click at [510, 647] on button "Update" at bounding box center [447, 659] width 301 height 26
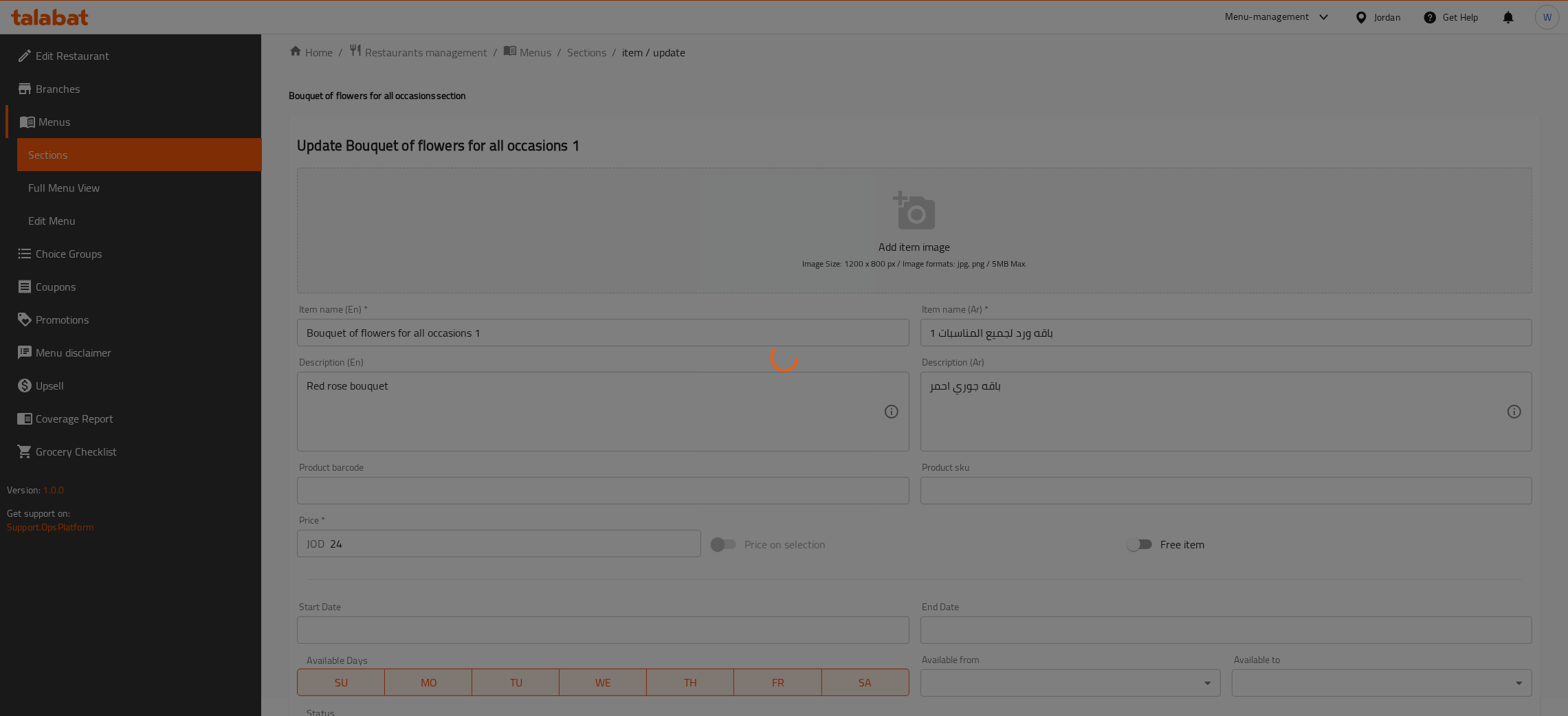
scroll to position [0, 0]
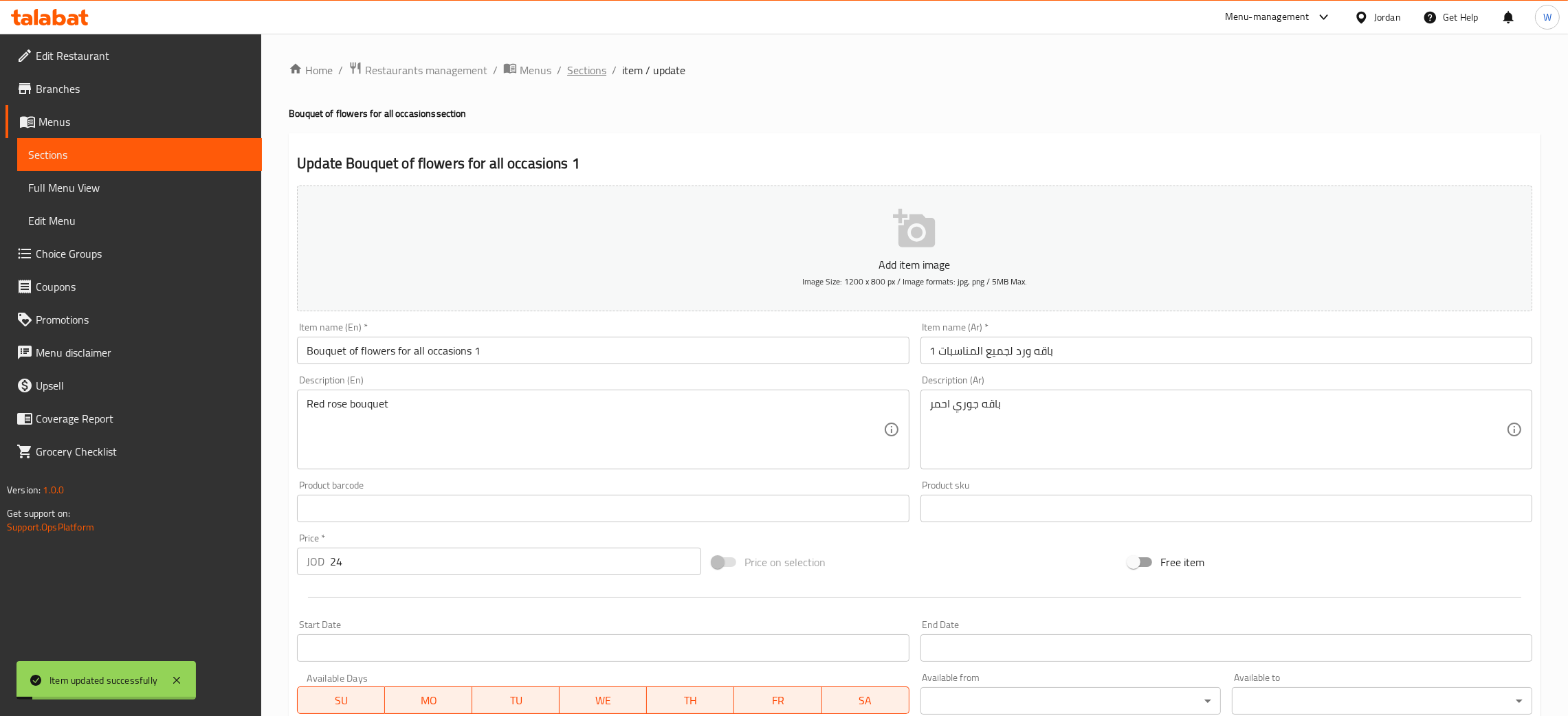
click at [597, 62] on span "Sections" at bounding box center [586, 70] width 39 height 17
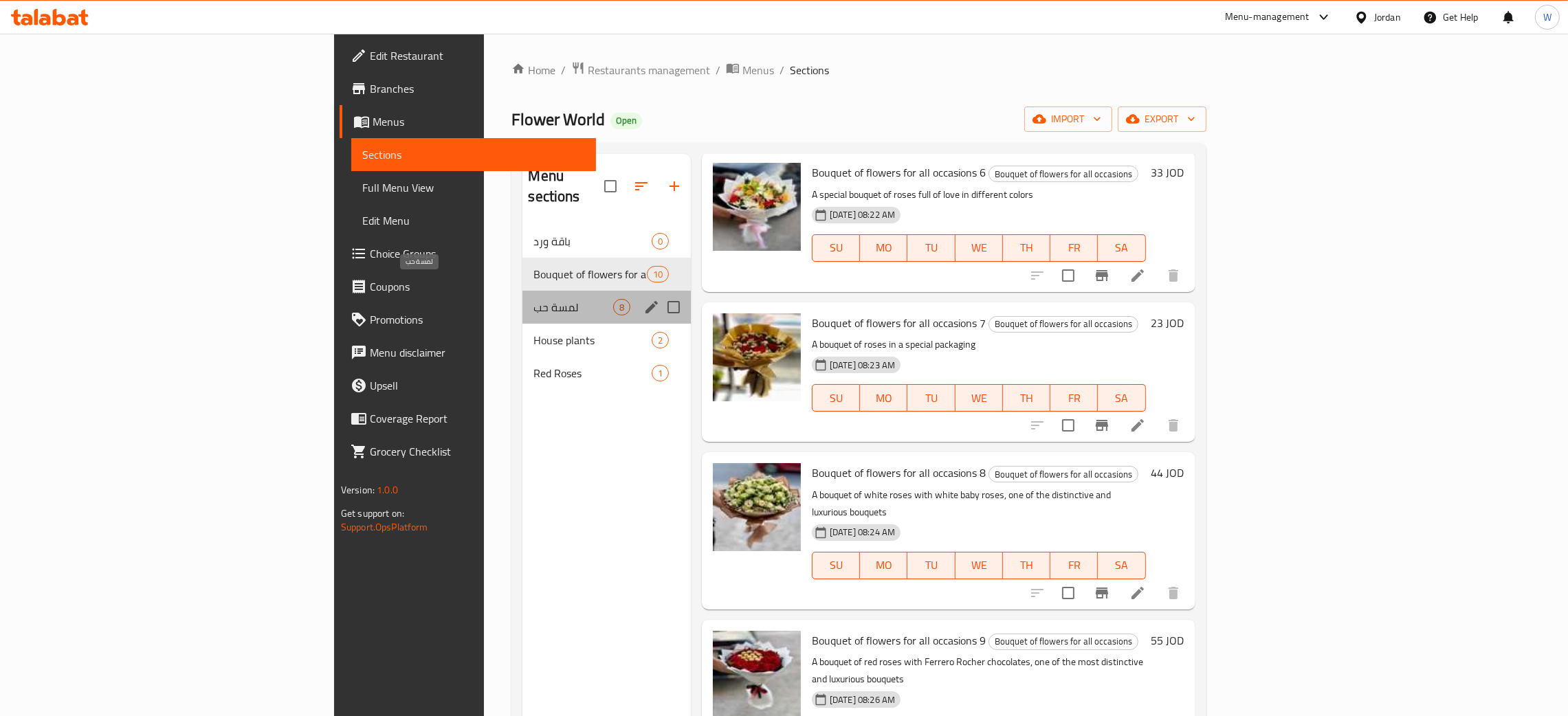
click at [534, 299] on span "لمسة حب" at bounding box center [573, 307] width 79 height 17
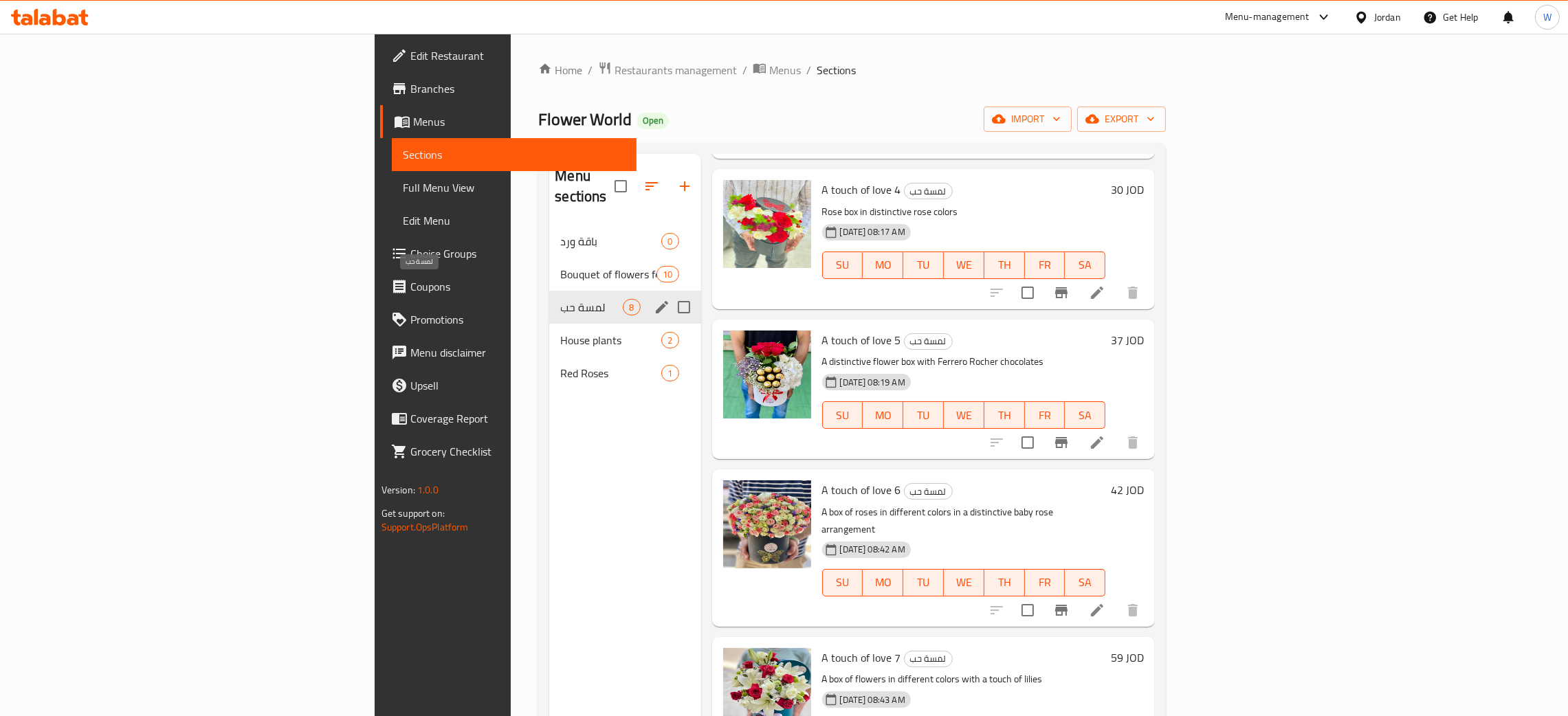
click at [560, 299] on span "لمسة حب" at bounding box center [591, 307] width 62 height 17
